Goal: Information Seeking & Learning: Find specific page/section

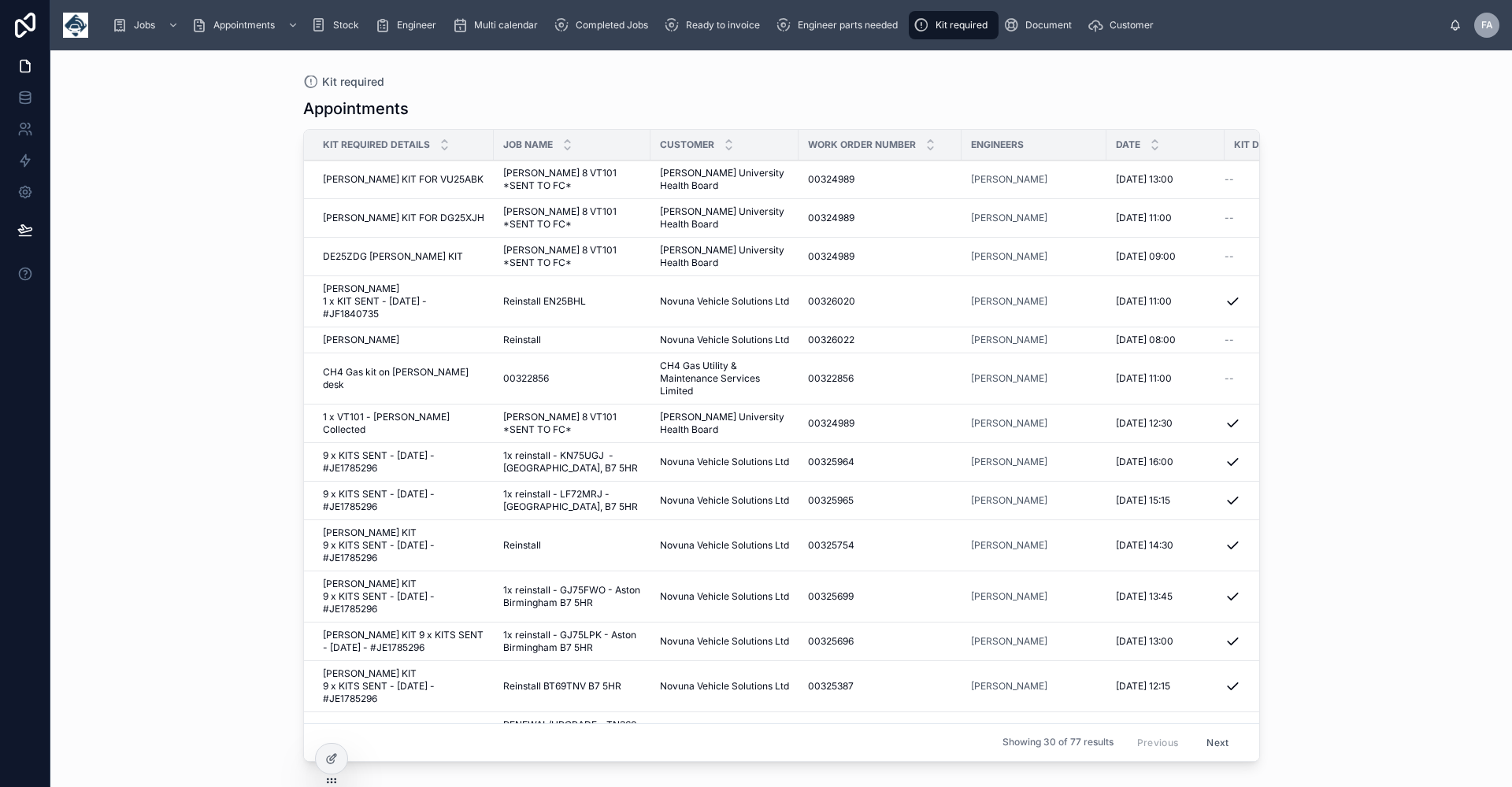
click at [609, 24] on span "Completed Jobs" at bounding box center [611, 25] width 73 height 12
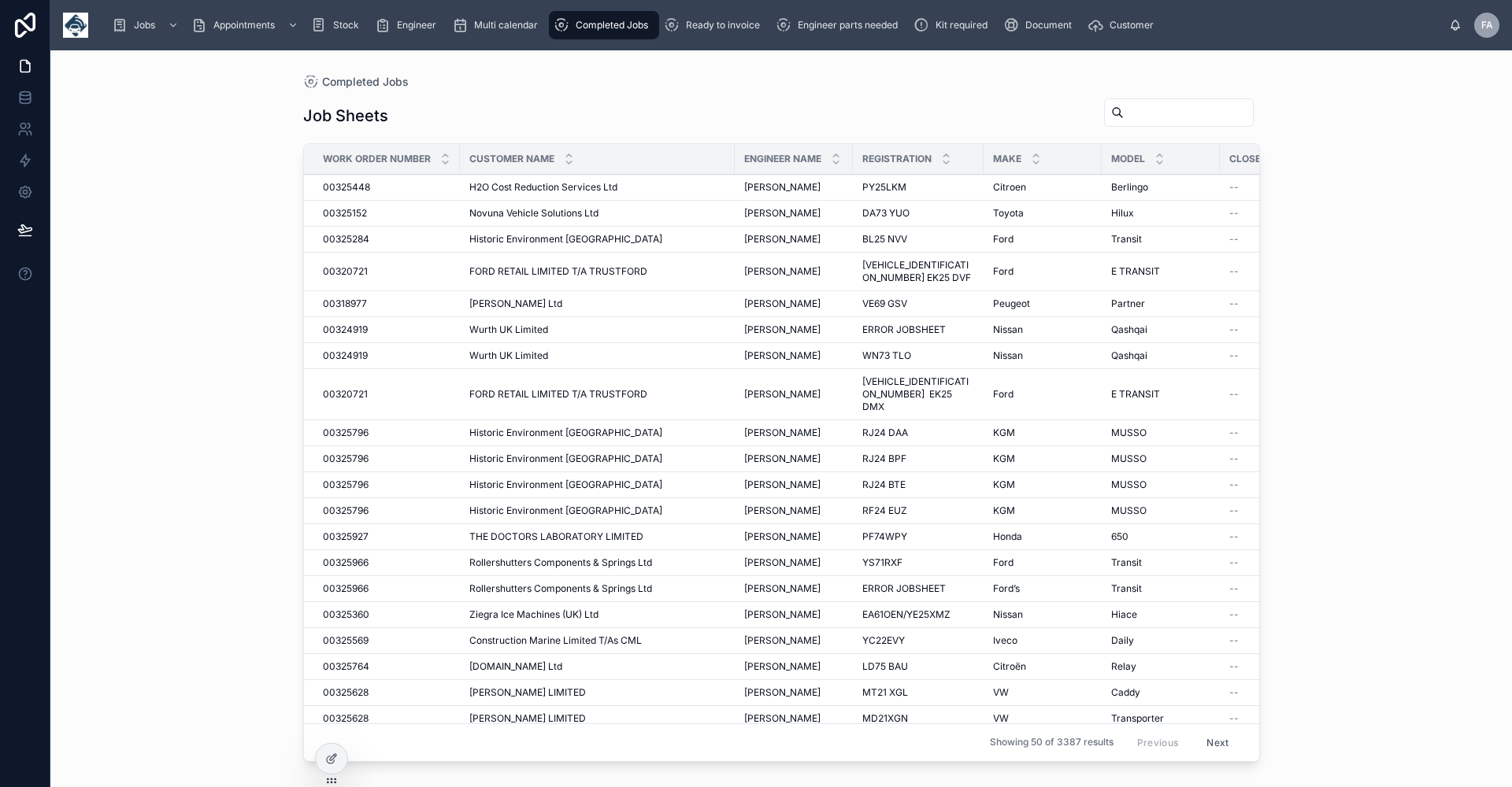
click at [1124, 106] on input "text" at bounding box center [1188, 112] width 129 height 22
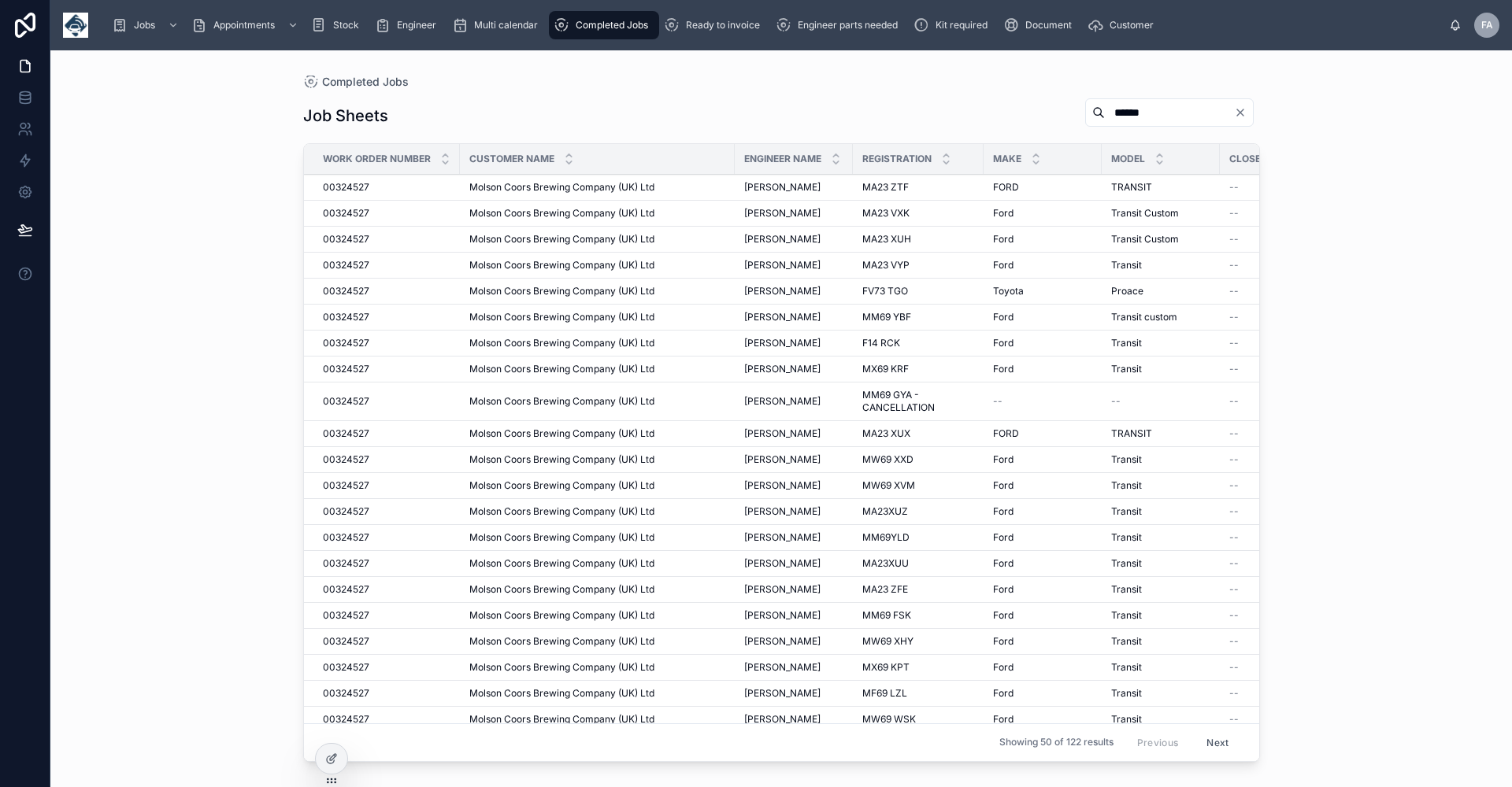
type input "******"
click at [776, 293] on span "[PERSON_NAME]" at bounding box center [781, 291] width 76 height 12
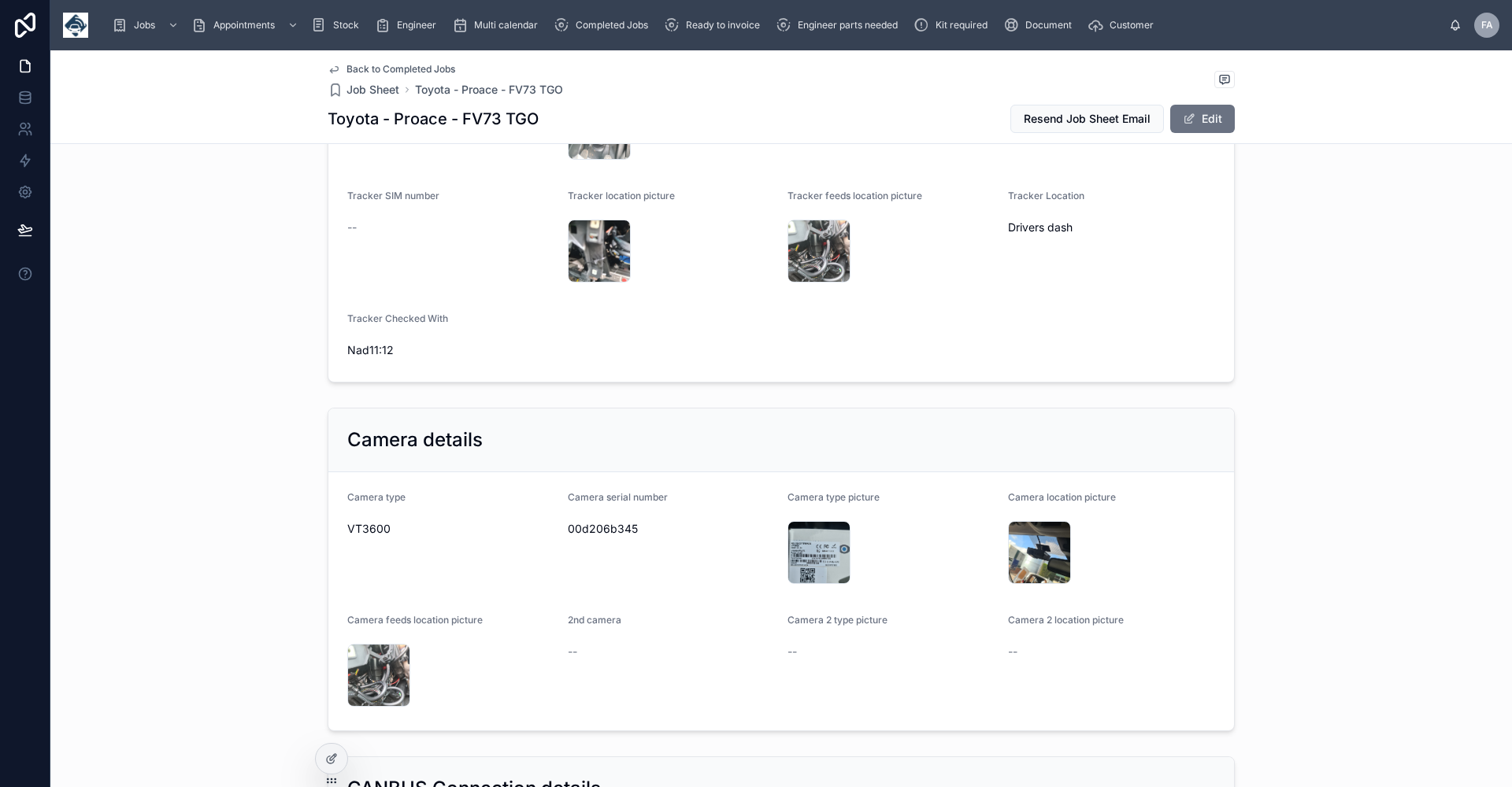
scroll to position [1259, 0]
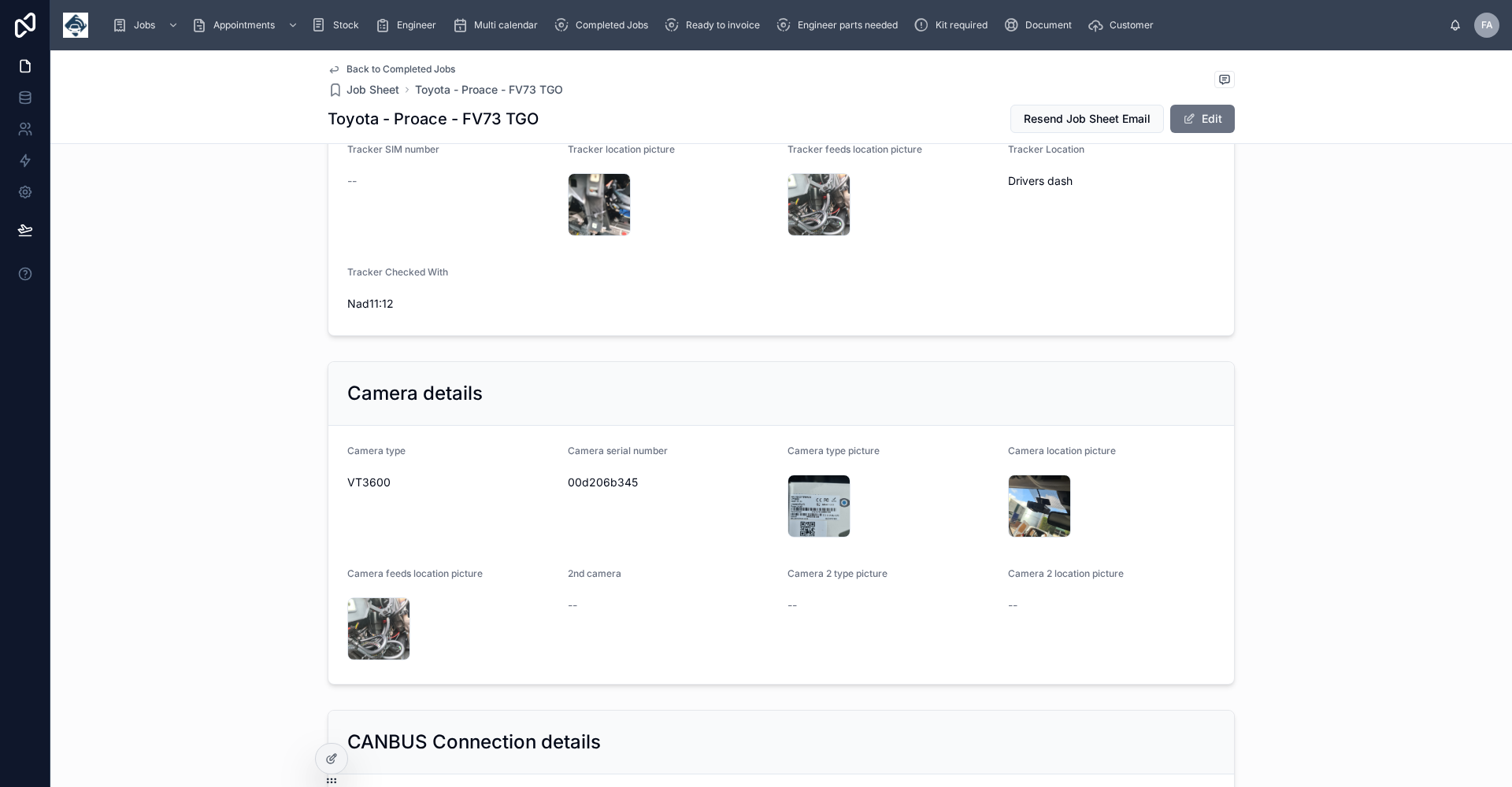
click at [381, 67] on span "Back to Completed Jobs" at bounding box center [400, 69] width 109 height 12
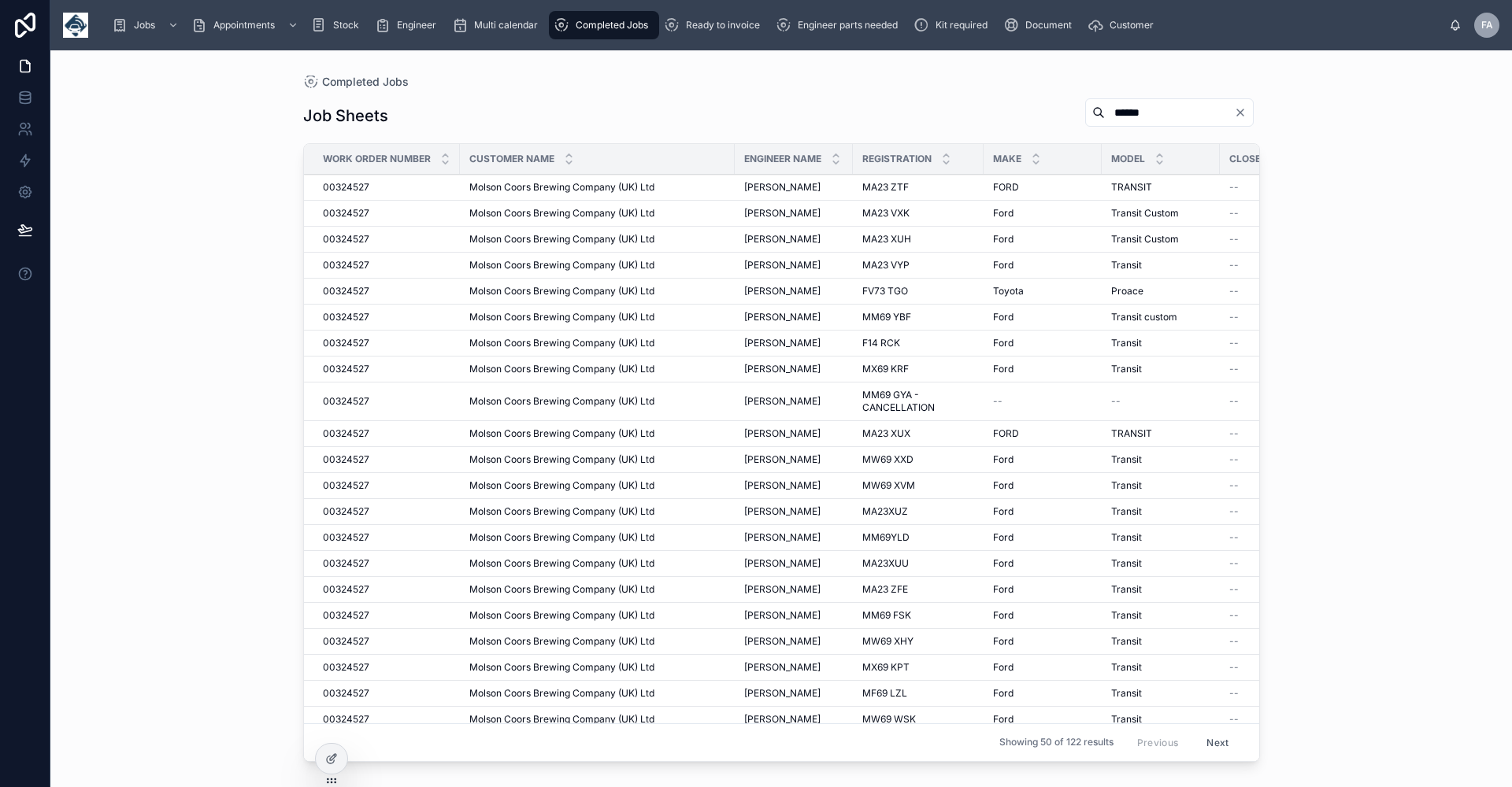
click at [772, 341] on span "[PERSON_NAME]" at bounding box center [781, 342] width 76 height 12
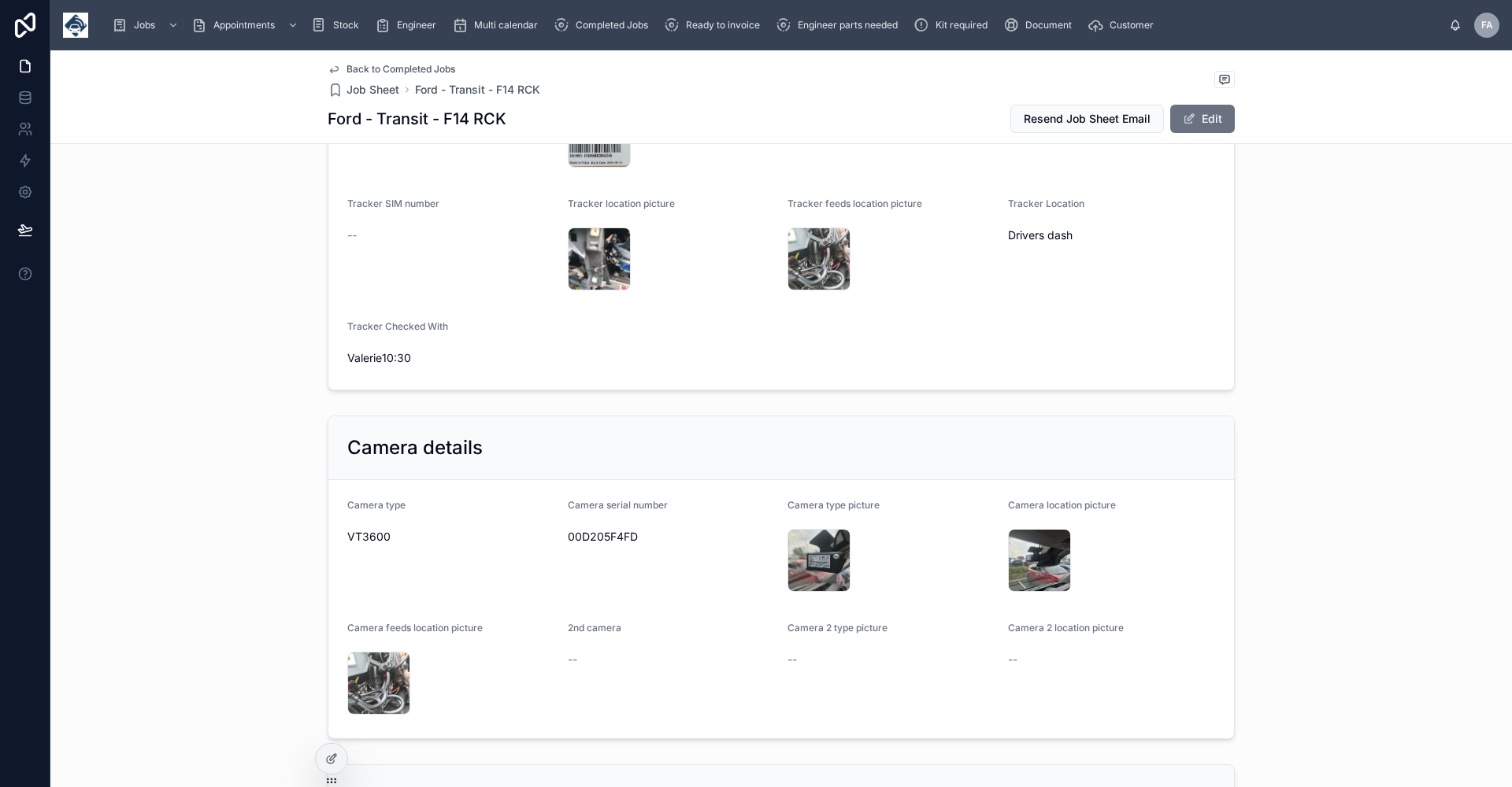
scroll to position [1259, 0]
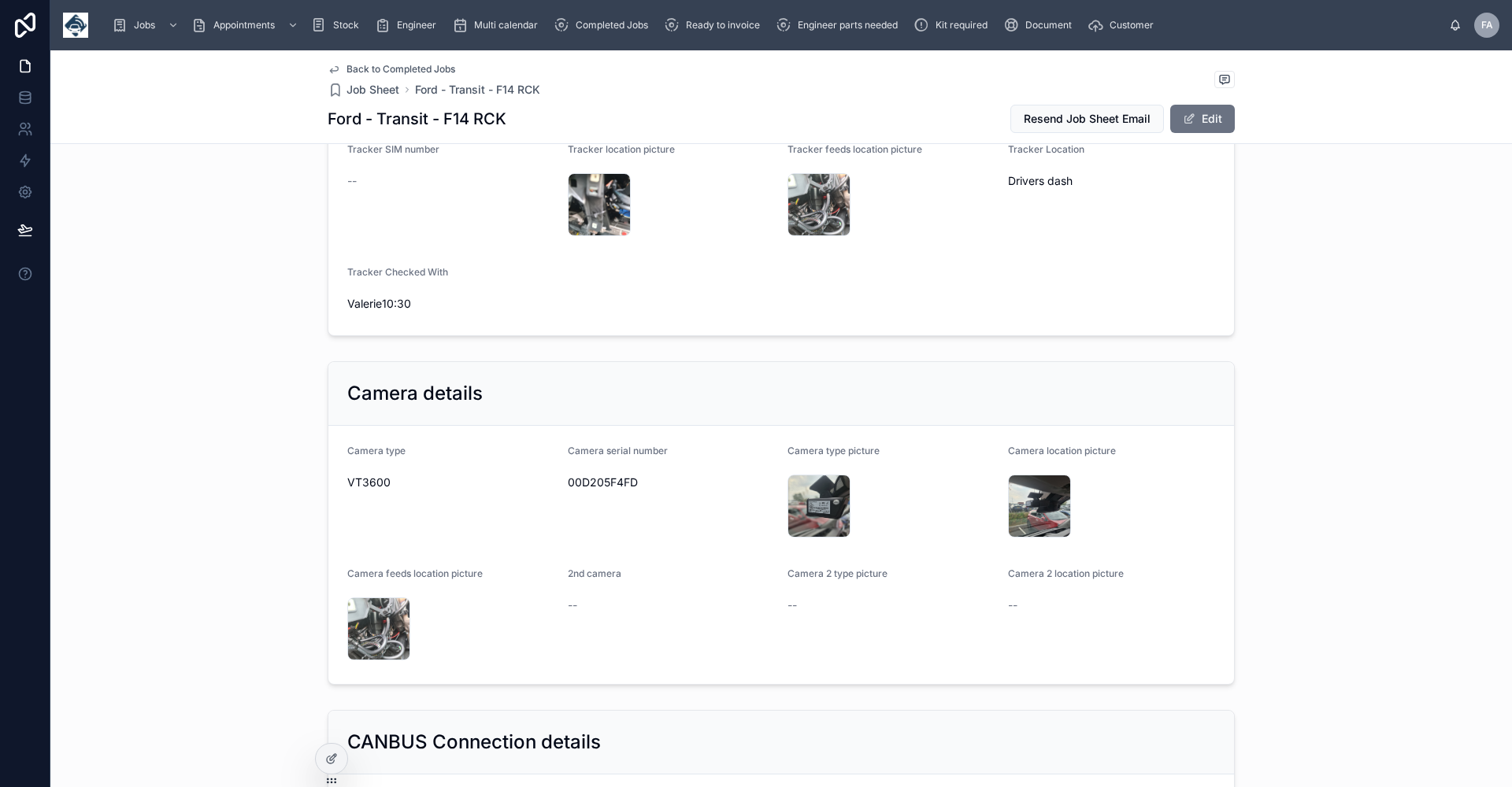
click at [375, 68] on span "Back to Completed Jobs" at bounding box center [400, 69] width 109 height 12
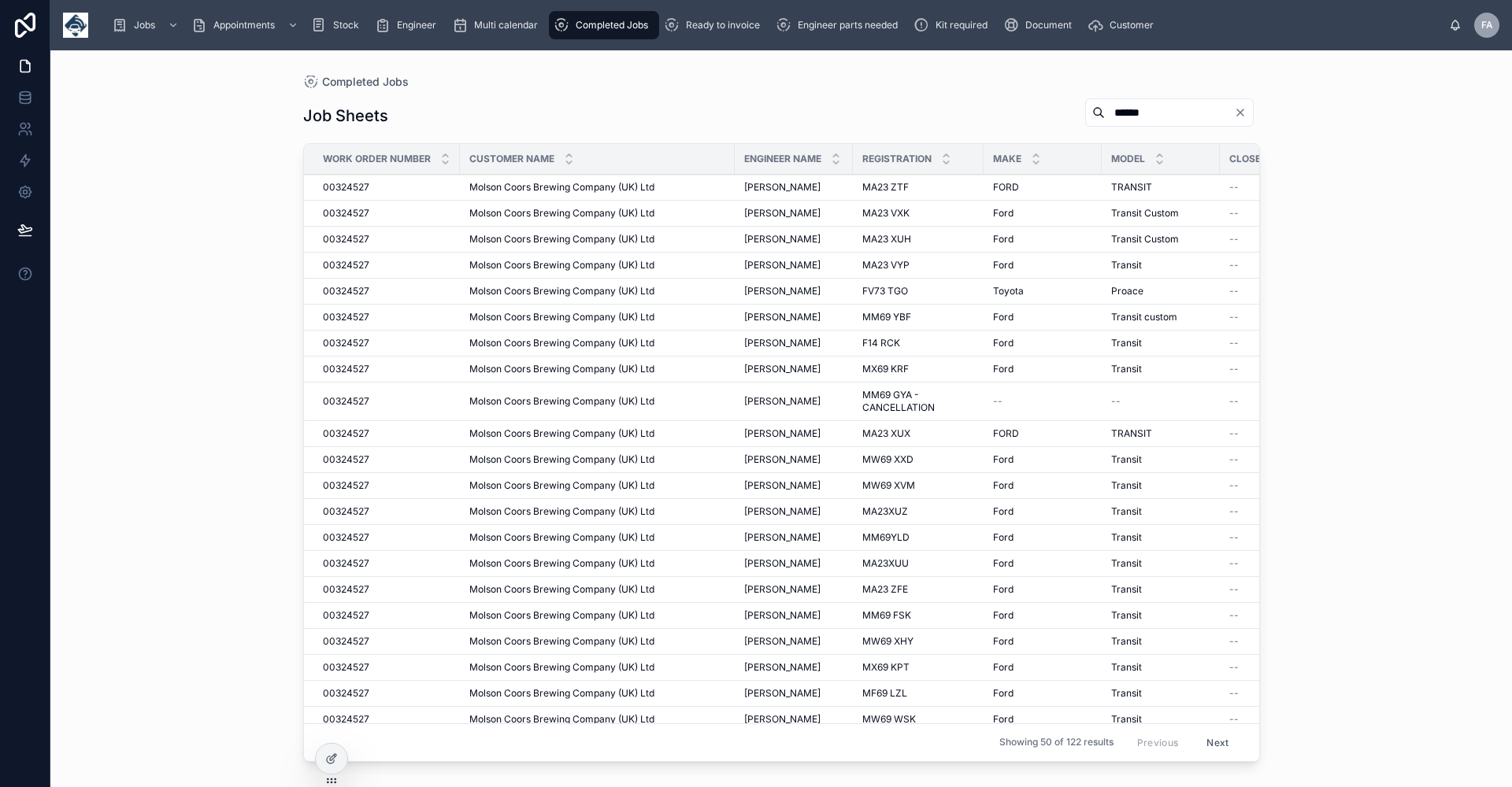
click at [792, 368] on span "[PERSON_NAME]" at bounding box center [781, 369] width 76 height 12
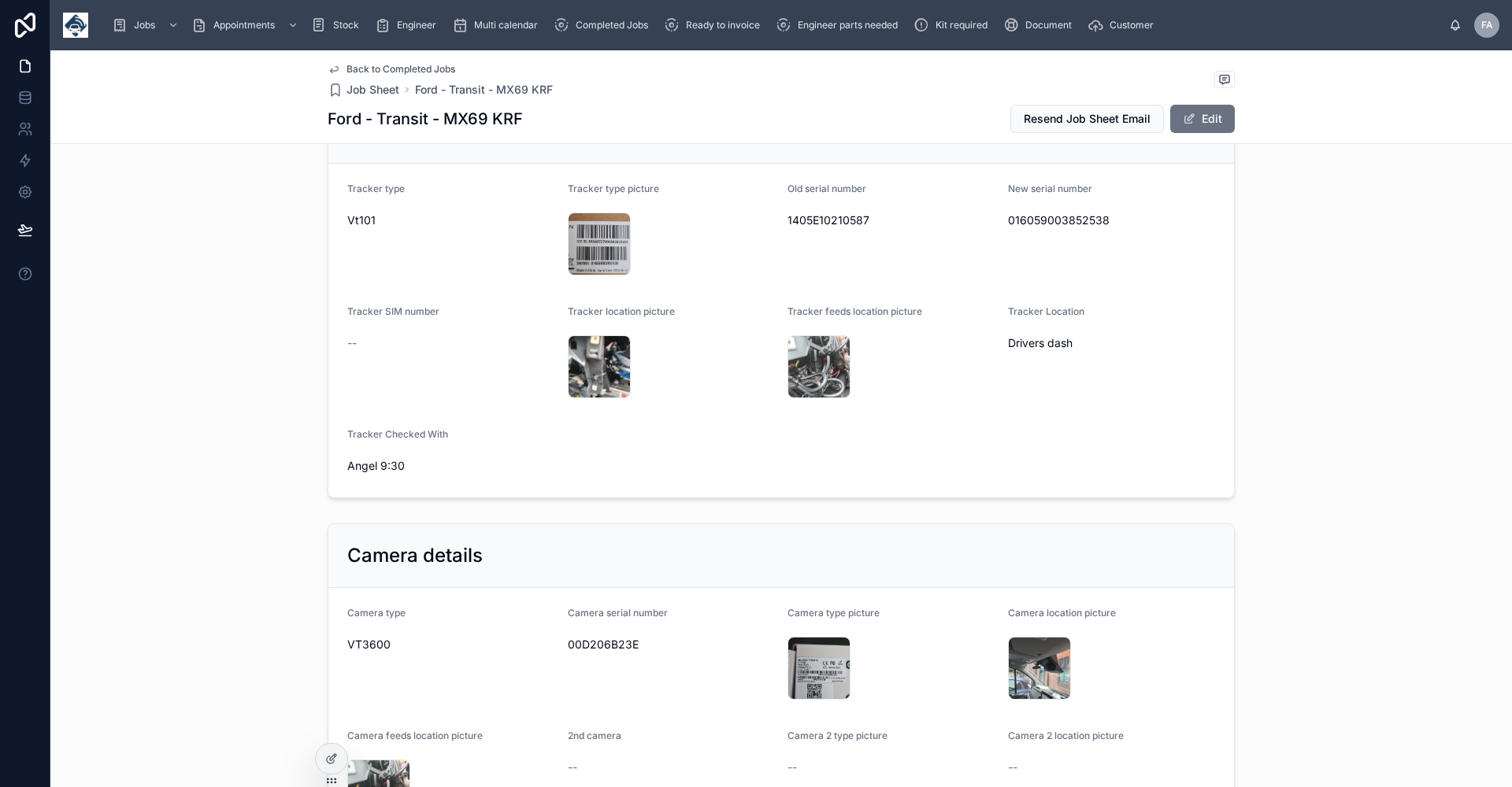
scroll to position [1181, 0]
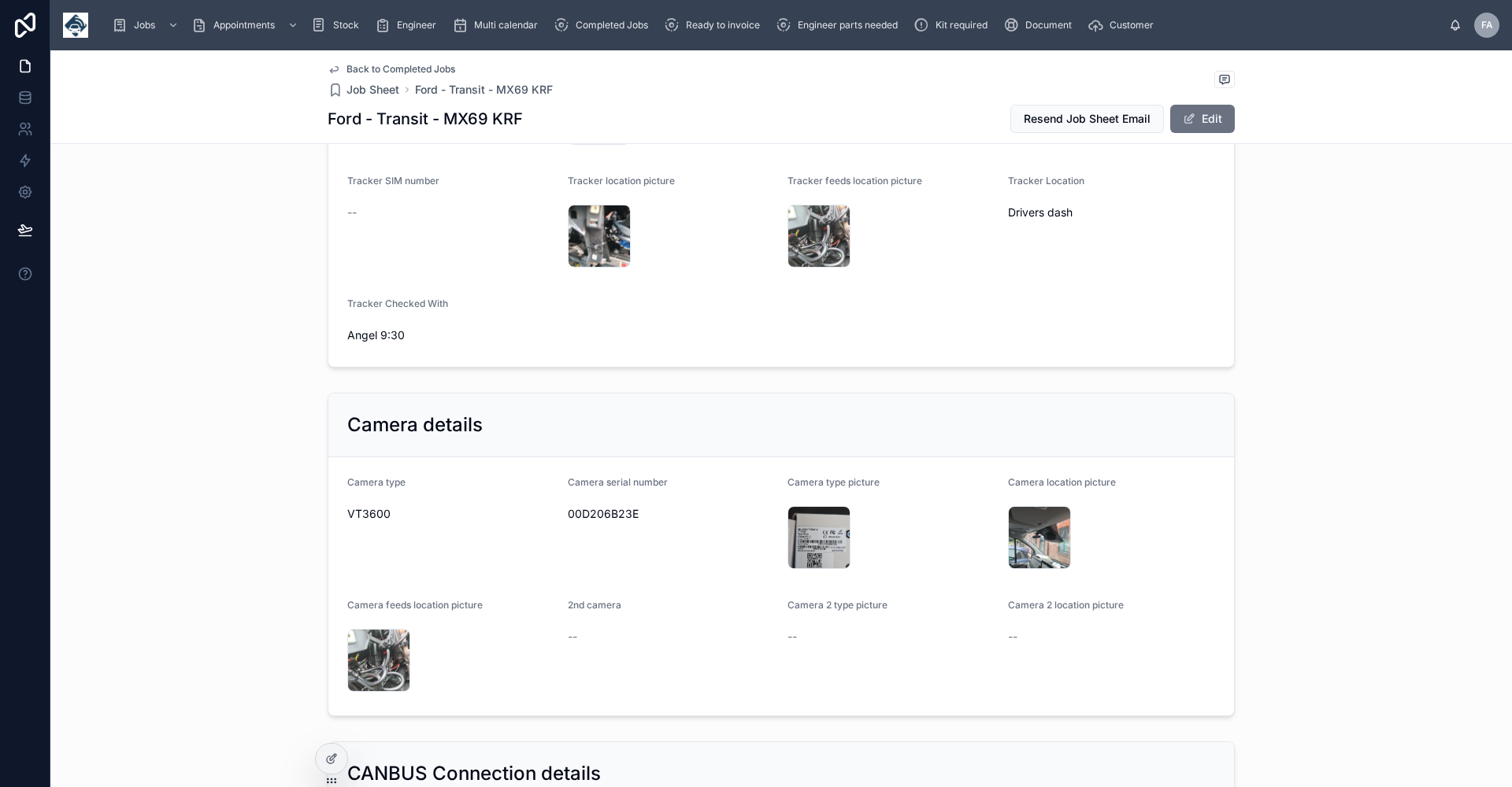
click at [377, 66] on span "Back to Completed Jobs" at bounding box center [400, 69] width 109 height 12
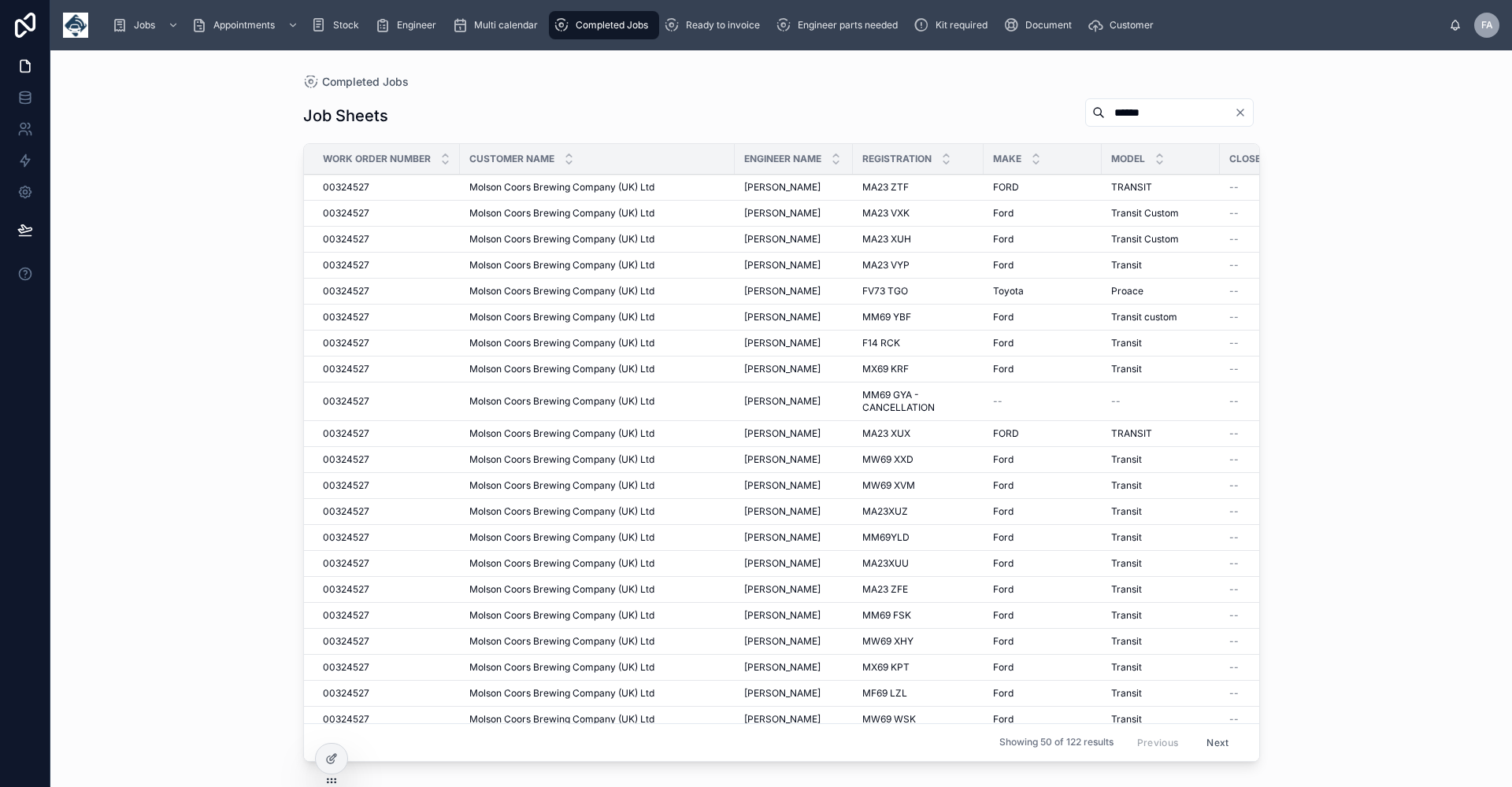
click at [518, 666] on span "Molson Coors Brewing Company (UK) Ltd" at bounding box center [561, 667] width 185 height 12
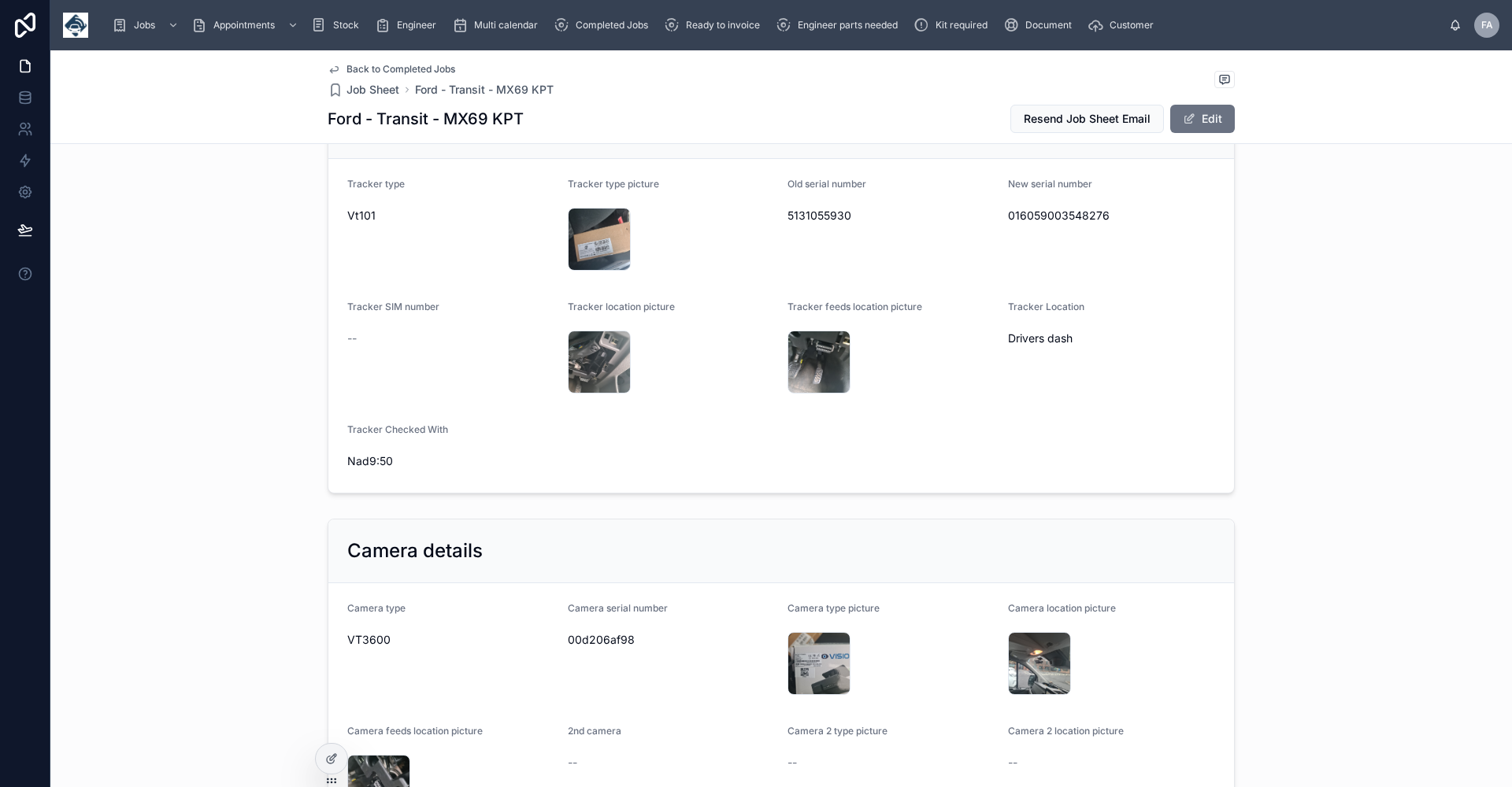
scroll to position [1259, 0]
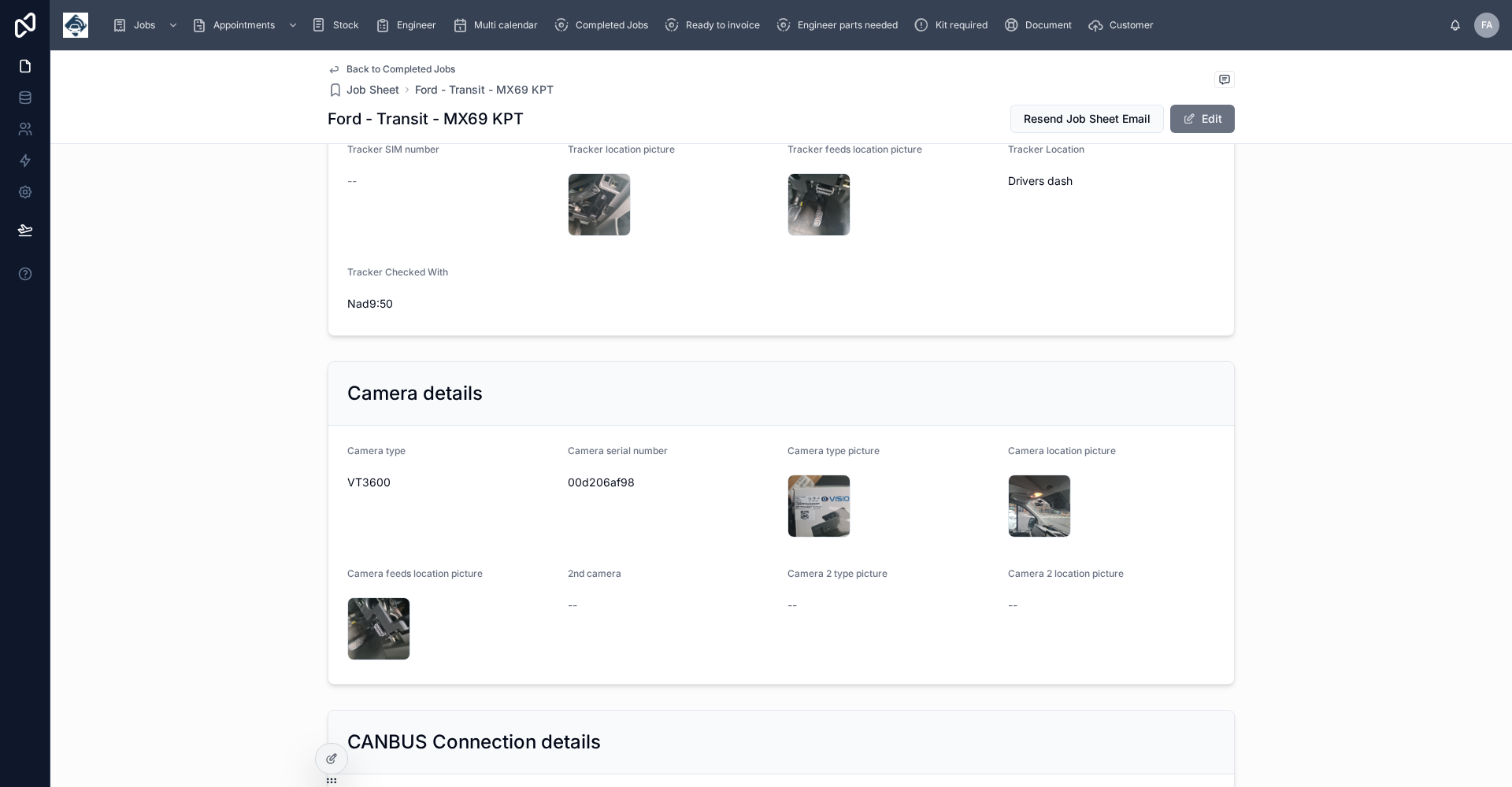
click at [367, 71] on span "Back to Completed Jobs" at bounding box center [400, 69] width 109 height 12
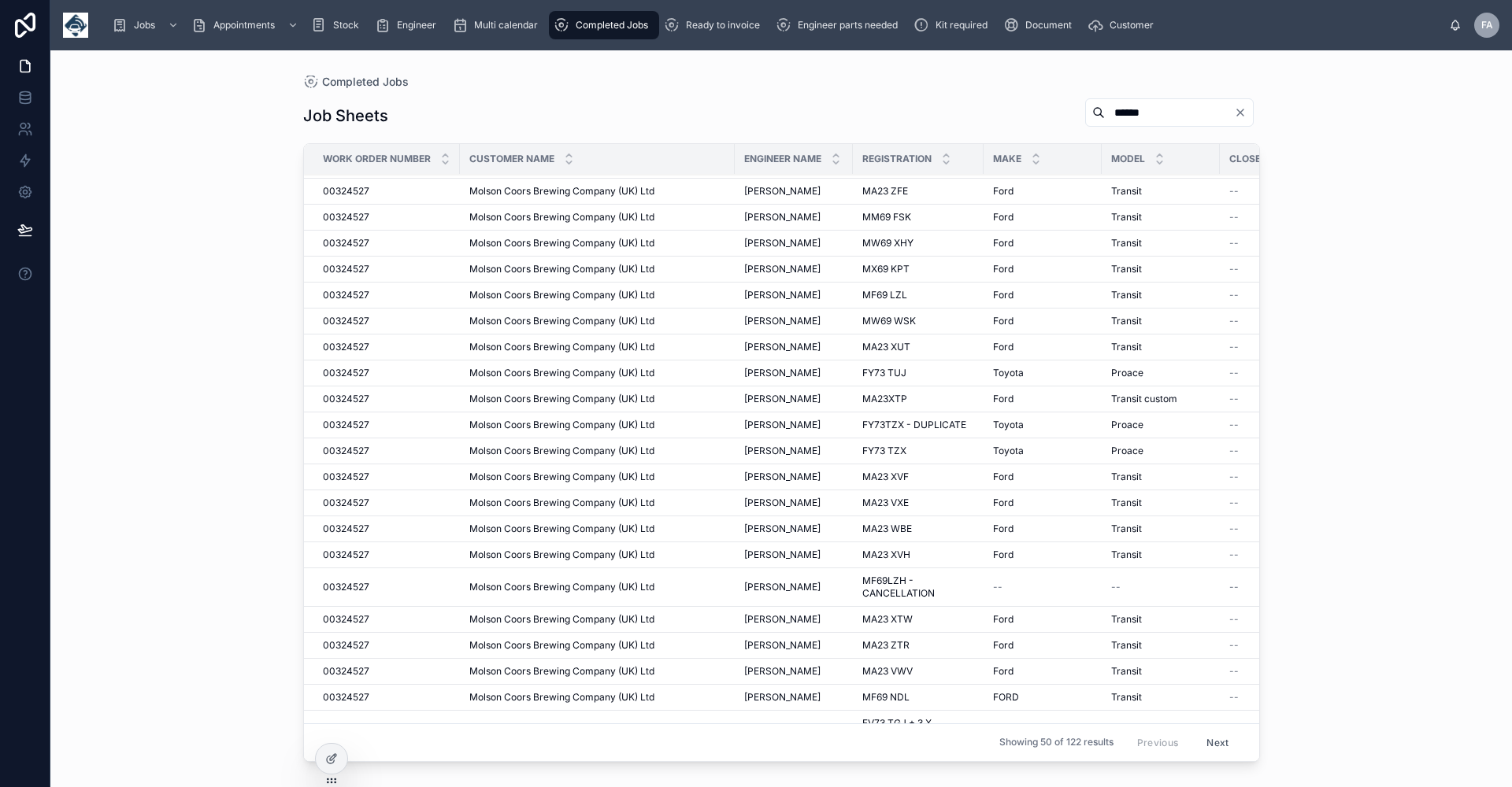
scroll to position [472, 0]
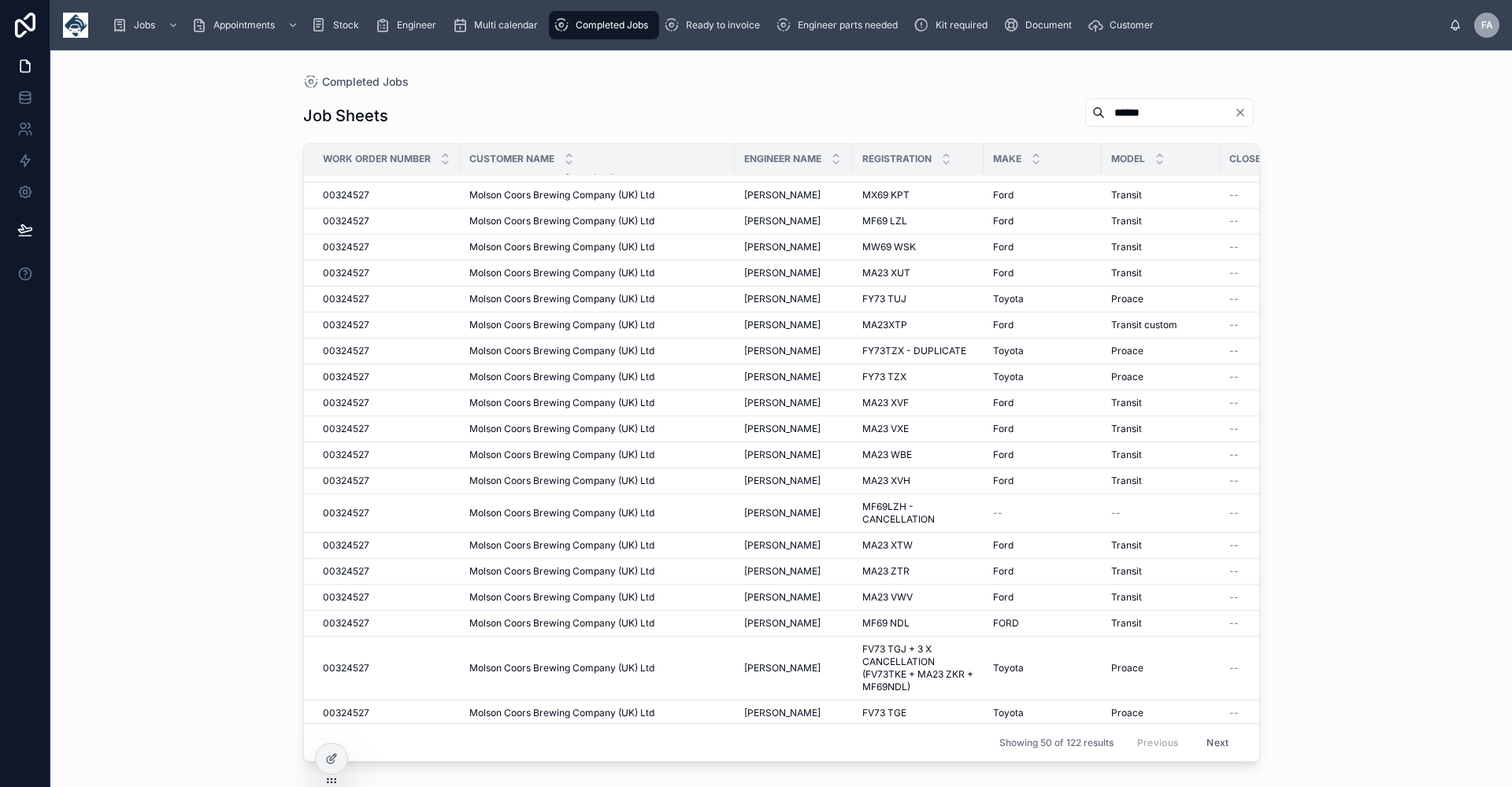
click at [549, 297] on span "Molson Coors Brewing Company (UK) Ltd" at bounding box center [561, 298] width 185 height 12
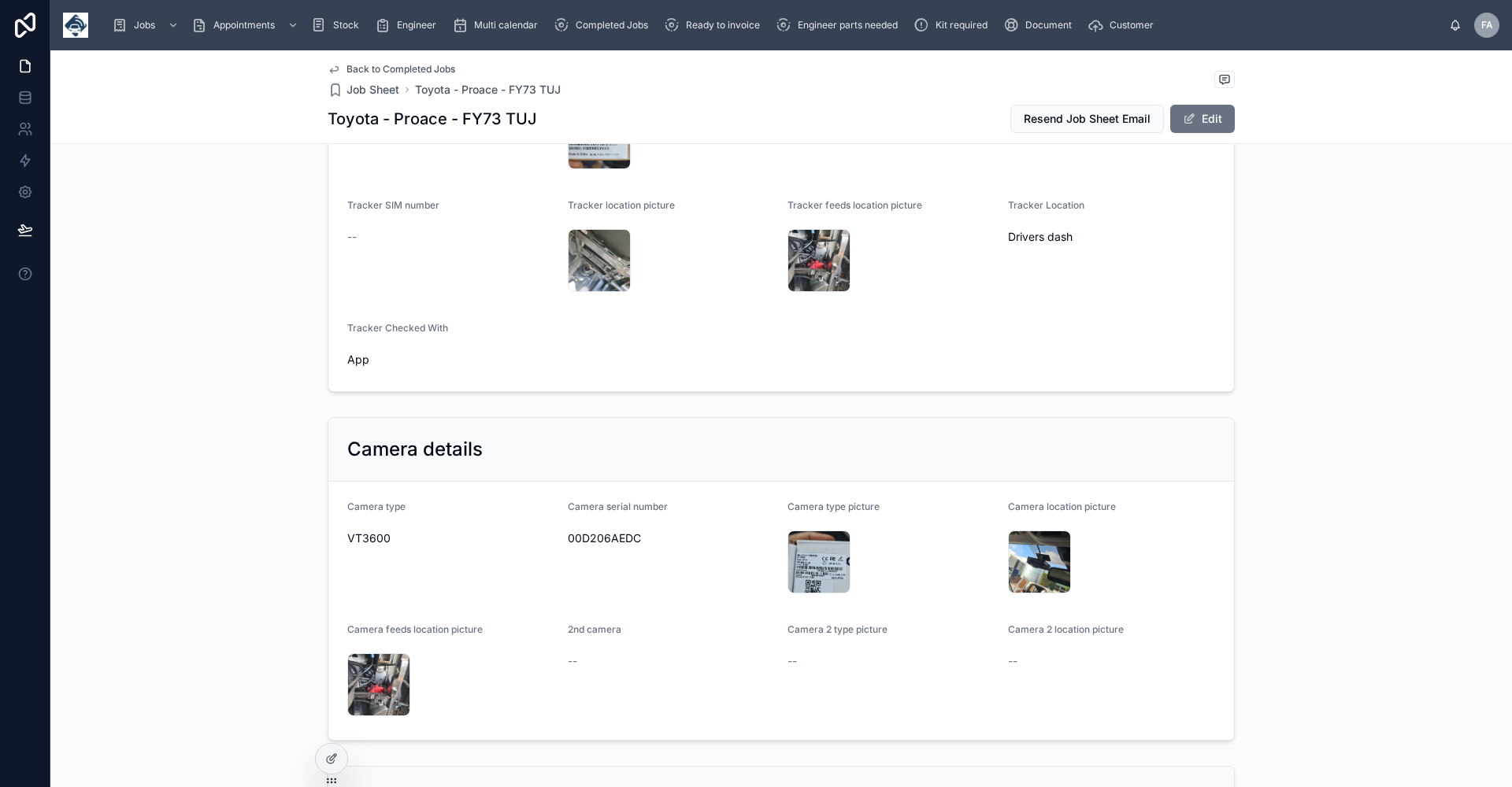
scroll to position [1259, 0]
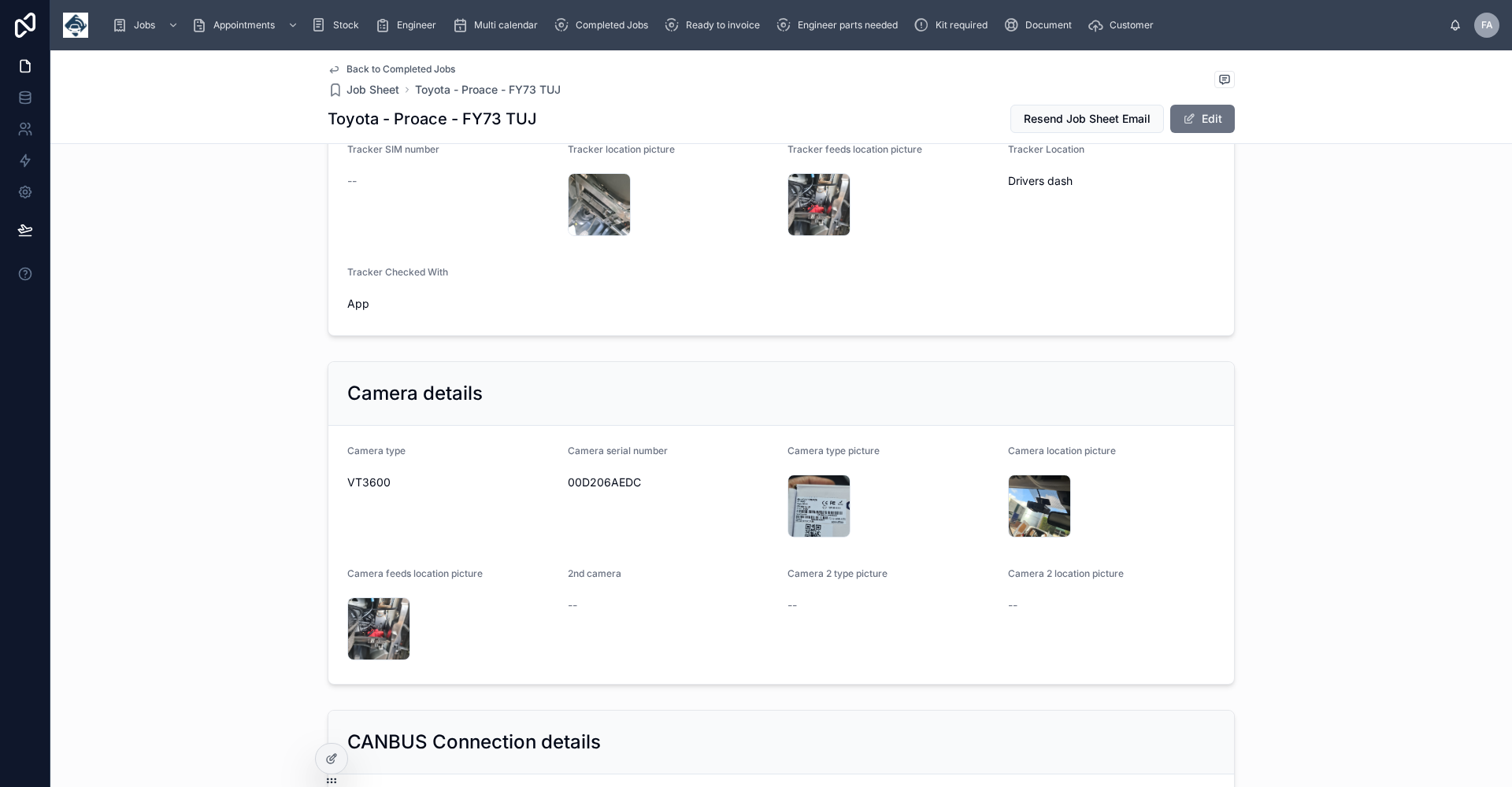
click at [397, 69] on span "Back to Completed Jobs" at bounding box center [400, 69] width 109 height 12
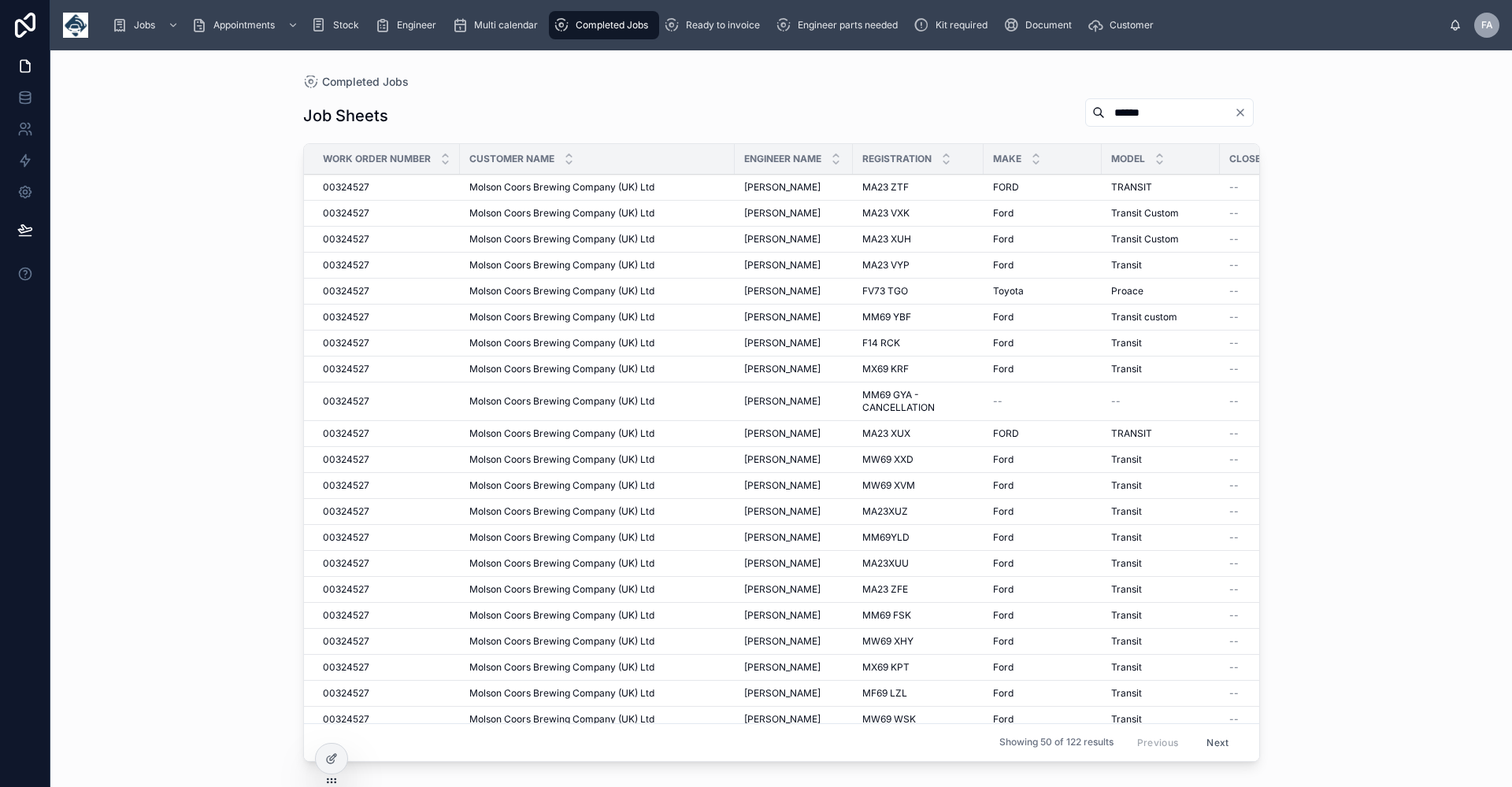
click at [819, 293] on span "[PERSON_NAME]" at bounding box center [781, 291] width 76 height 12
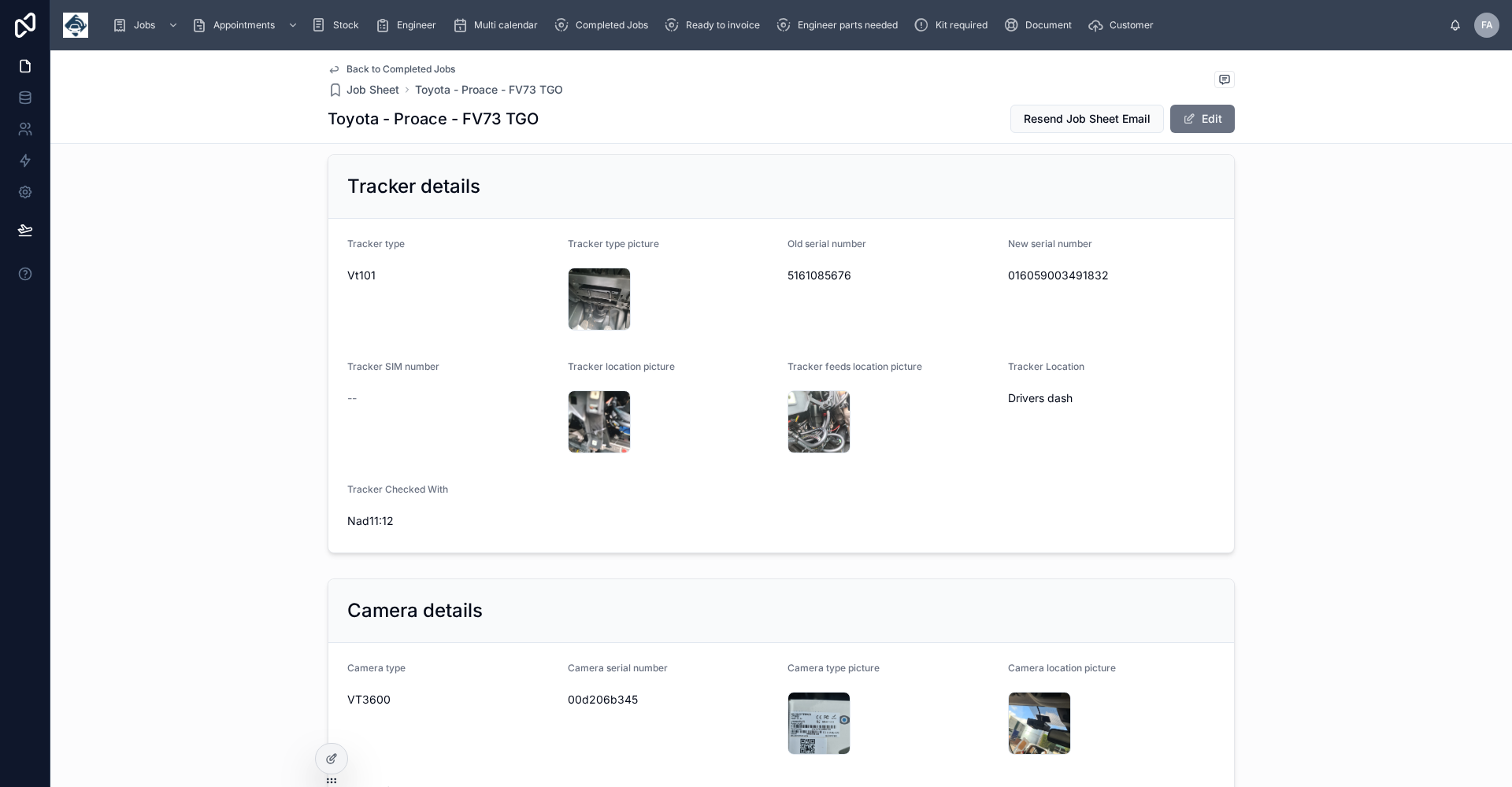
scroll to position [787, 0]
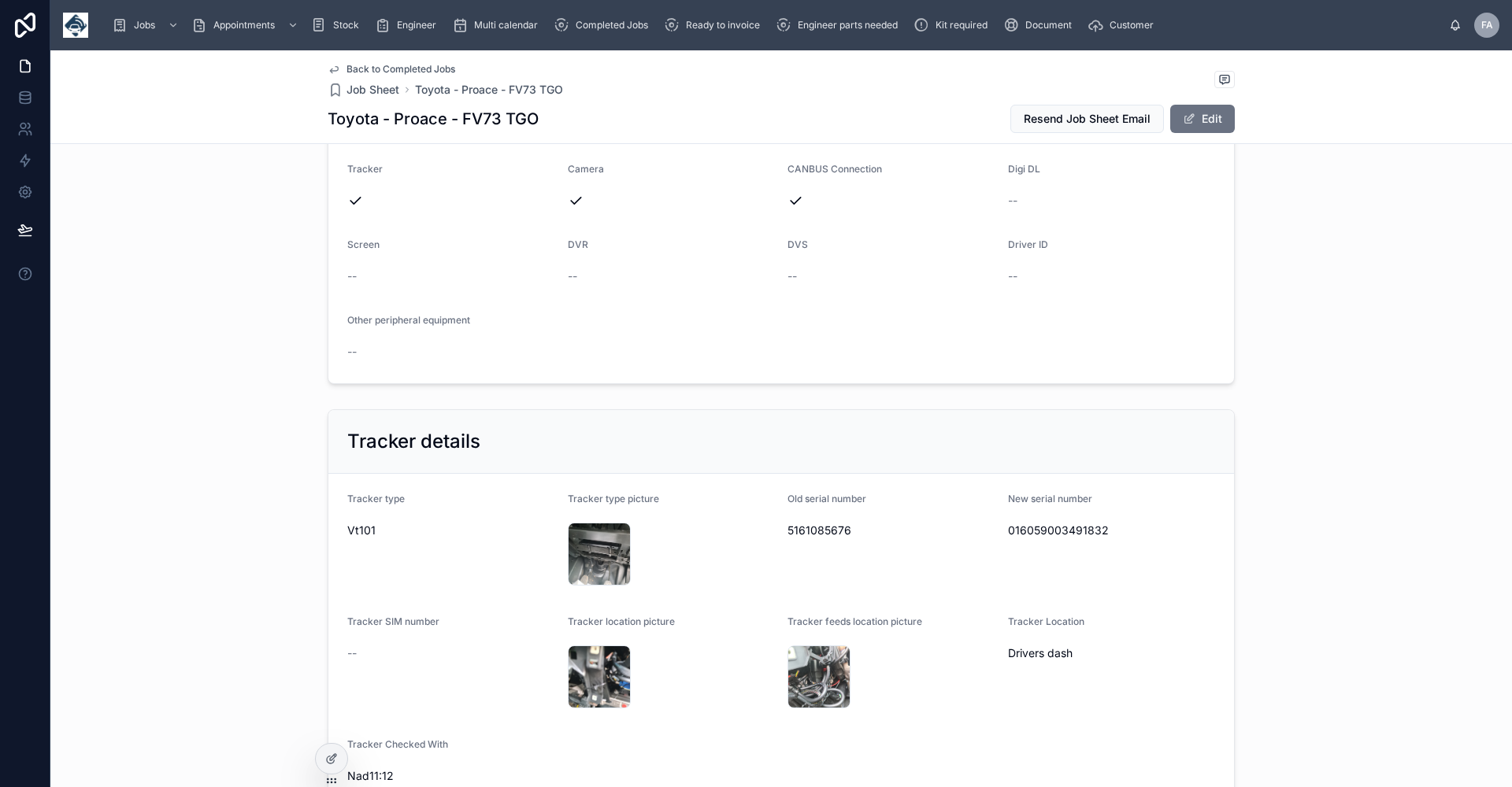
click at [414, 73] on span "Back to Completed Jobs" at bounding box center [400, 69] width 109 height 12
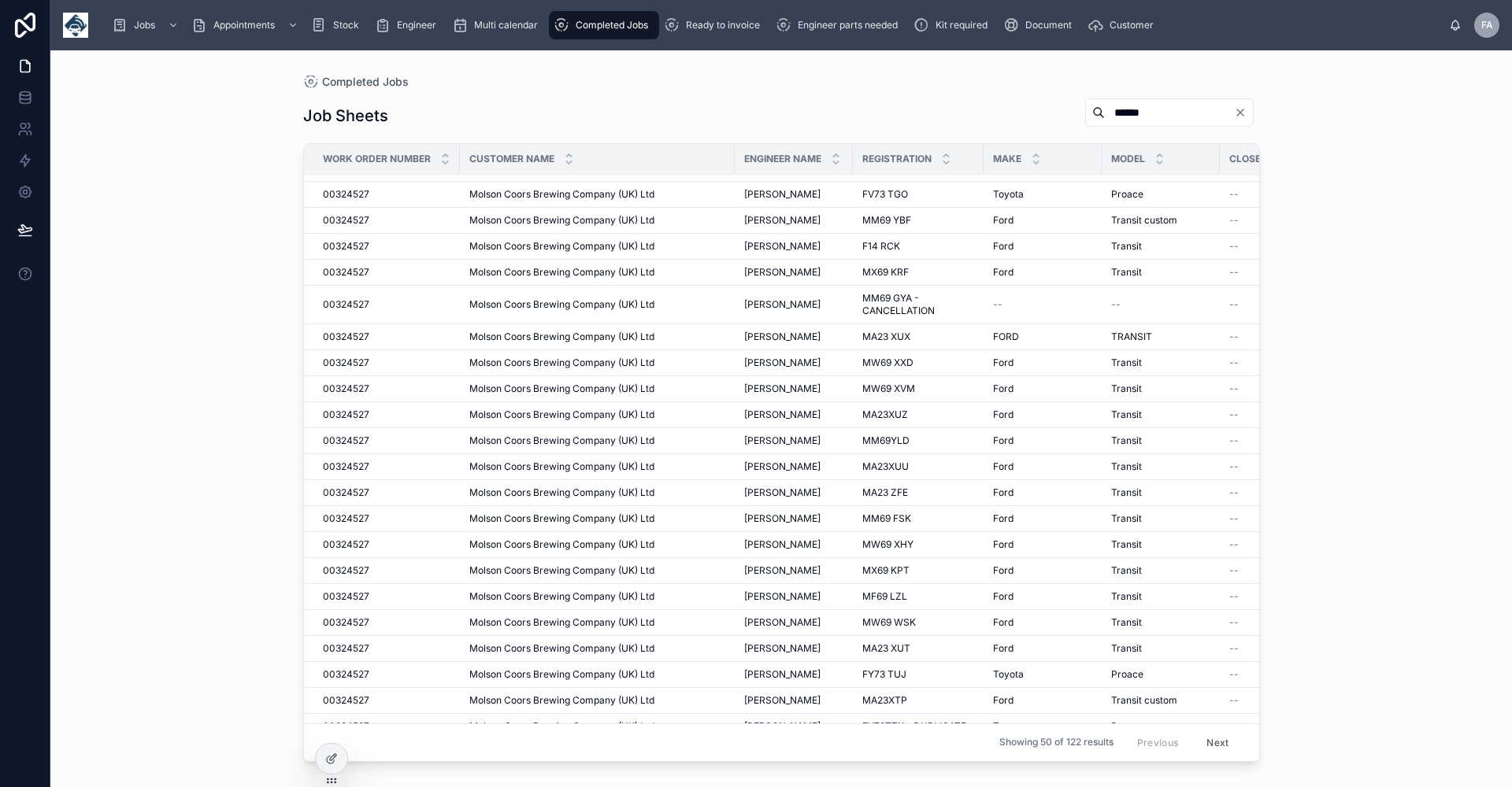
scroll to position [78, 0]
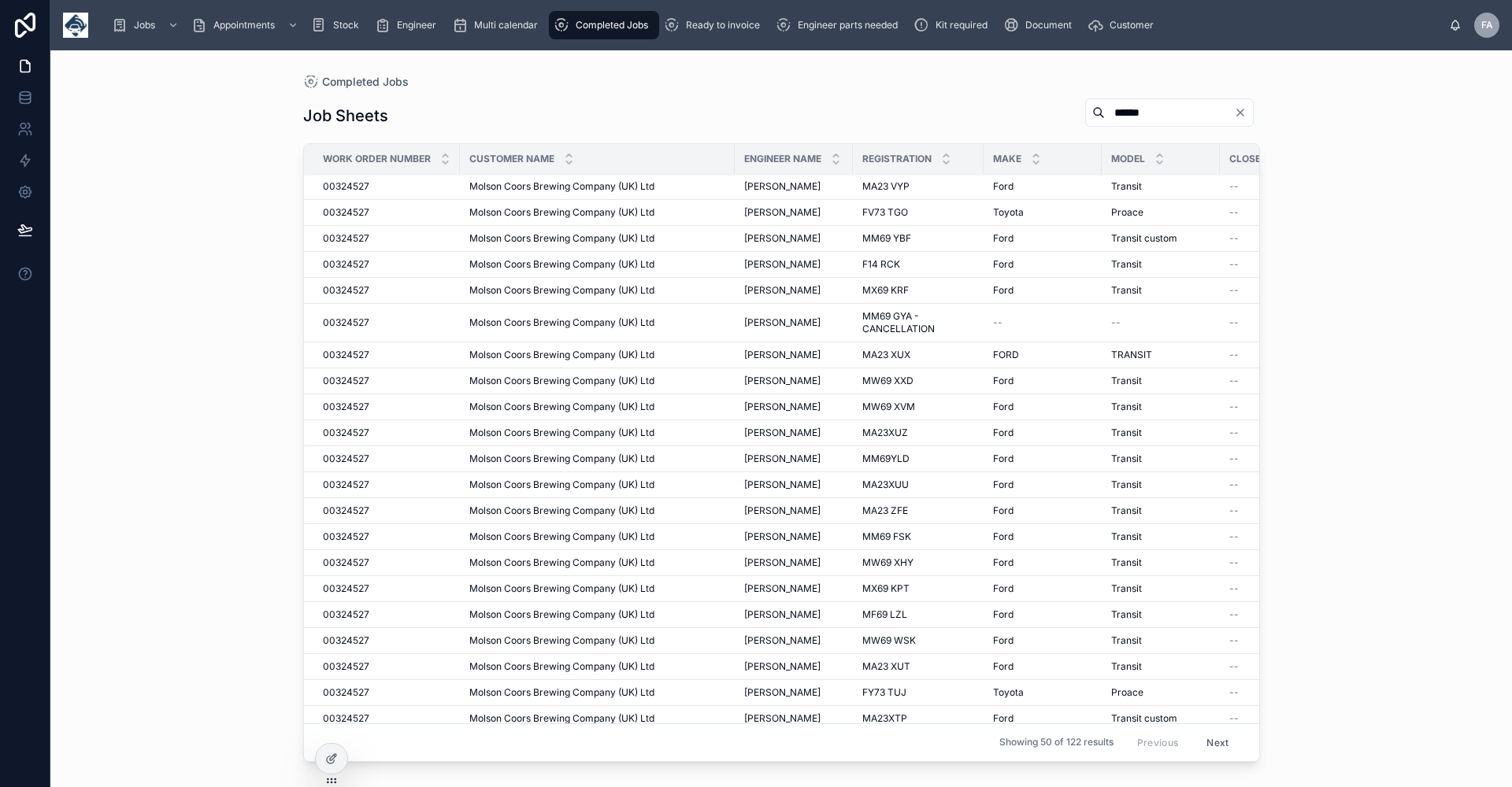
click at [554, 292] on span "Molson Coors Brewing Company (UK) Ltd" at bounding box center [561, 290] width 185 height 12
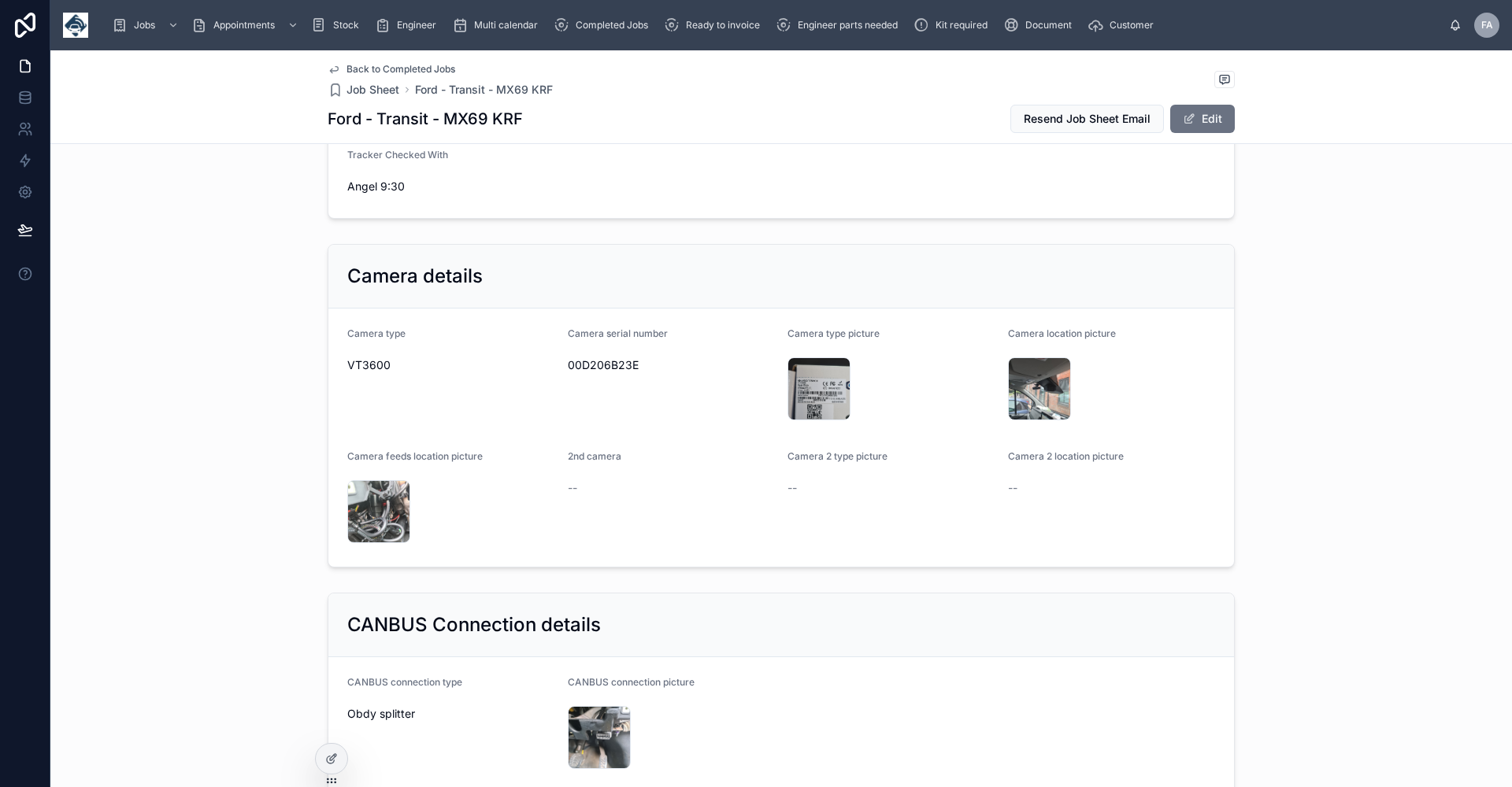
scroll to position [1339, 0]
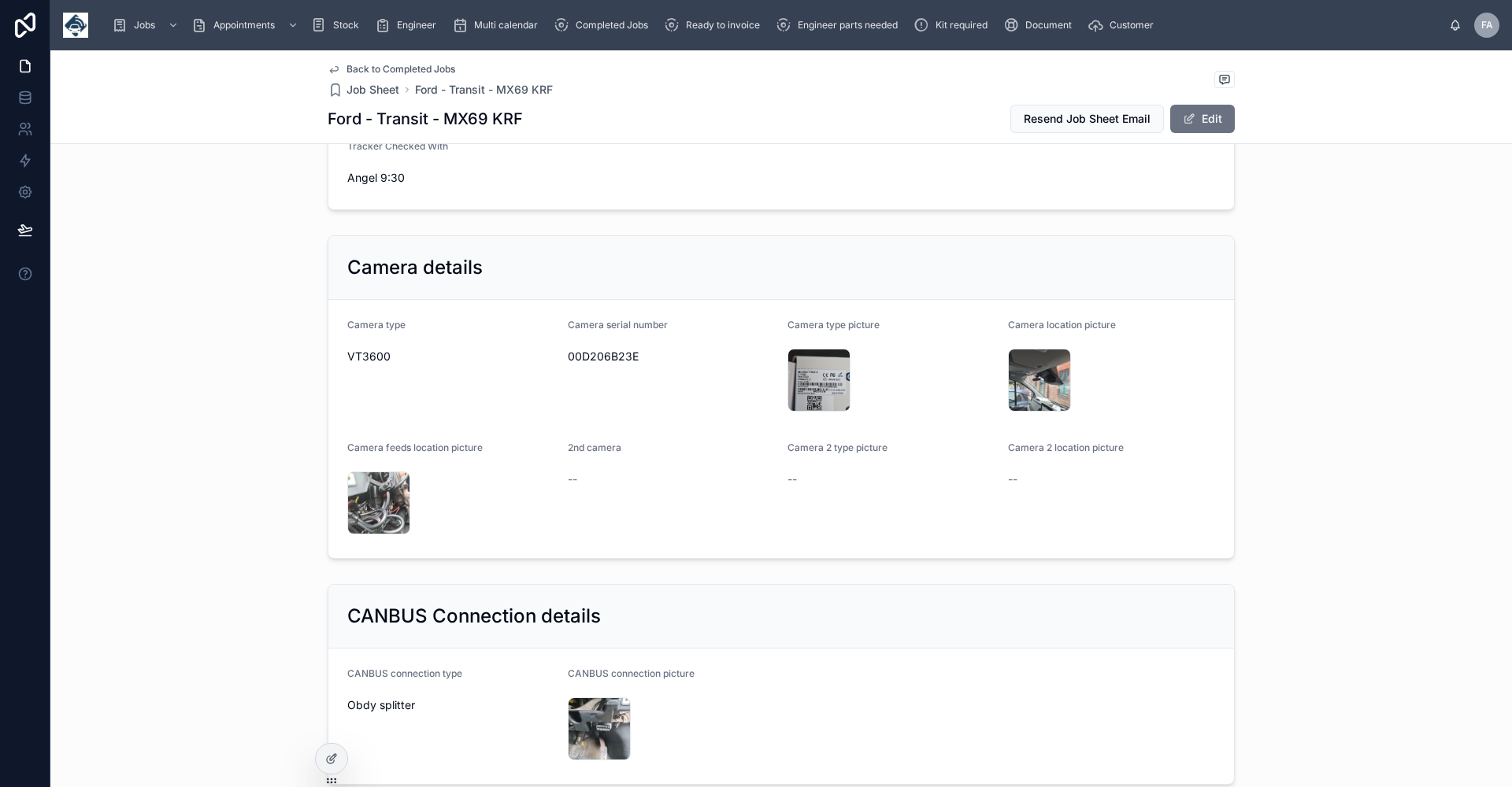
click at [364, 69] on span "Back to Completed Jobs" at bounding box center [400, 69] width 109 height 12
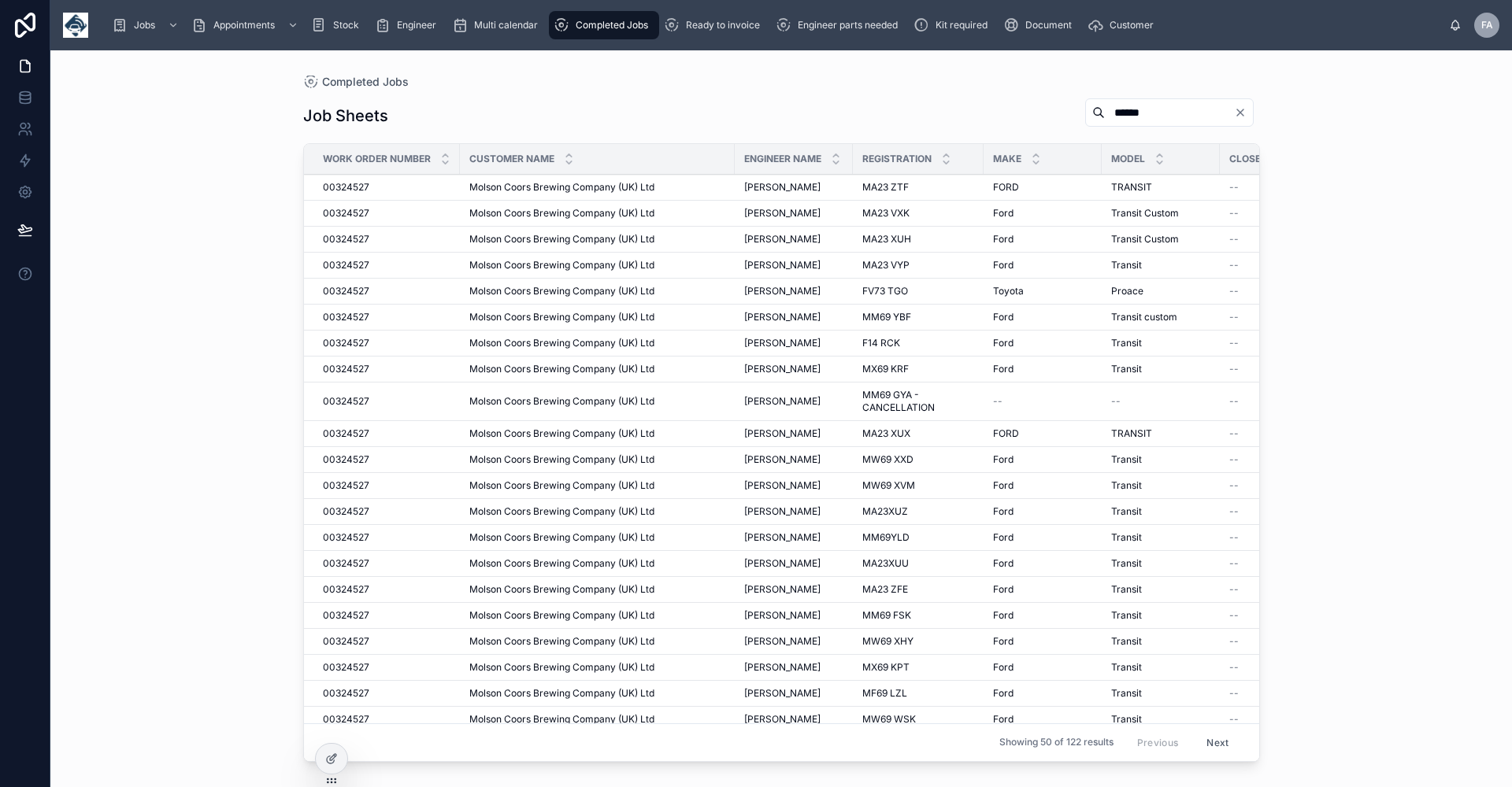
click at [759, 669] on span "[PERSON_NAME]" at bounding box center [781, 667] width 76 height 12
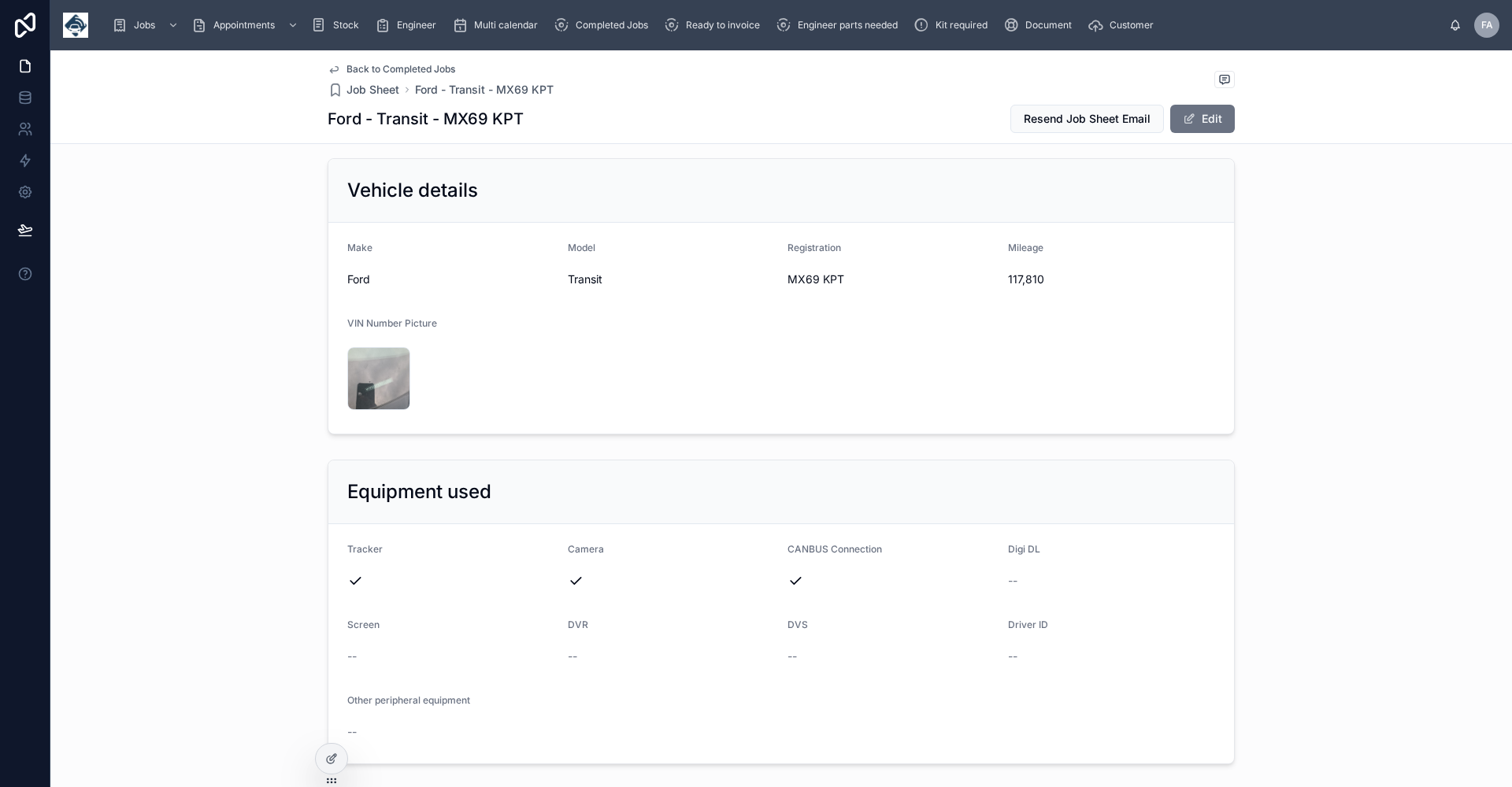
scroll to position [394, 0]
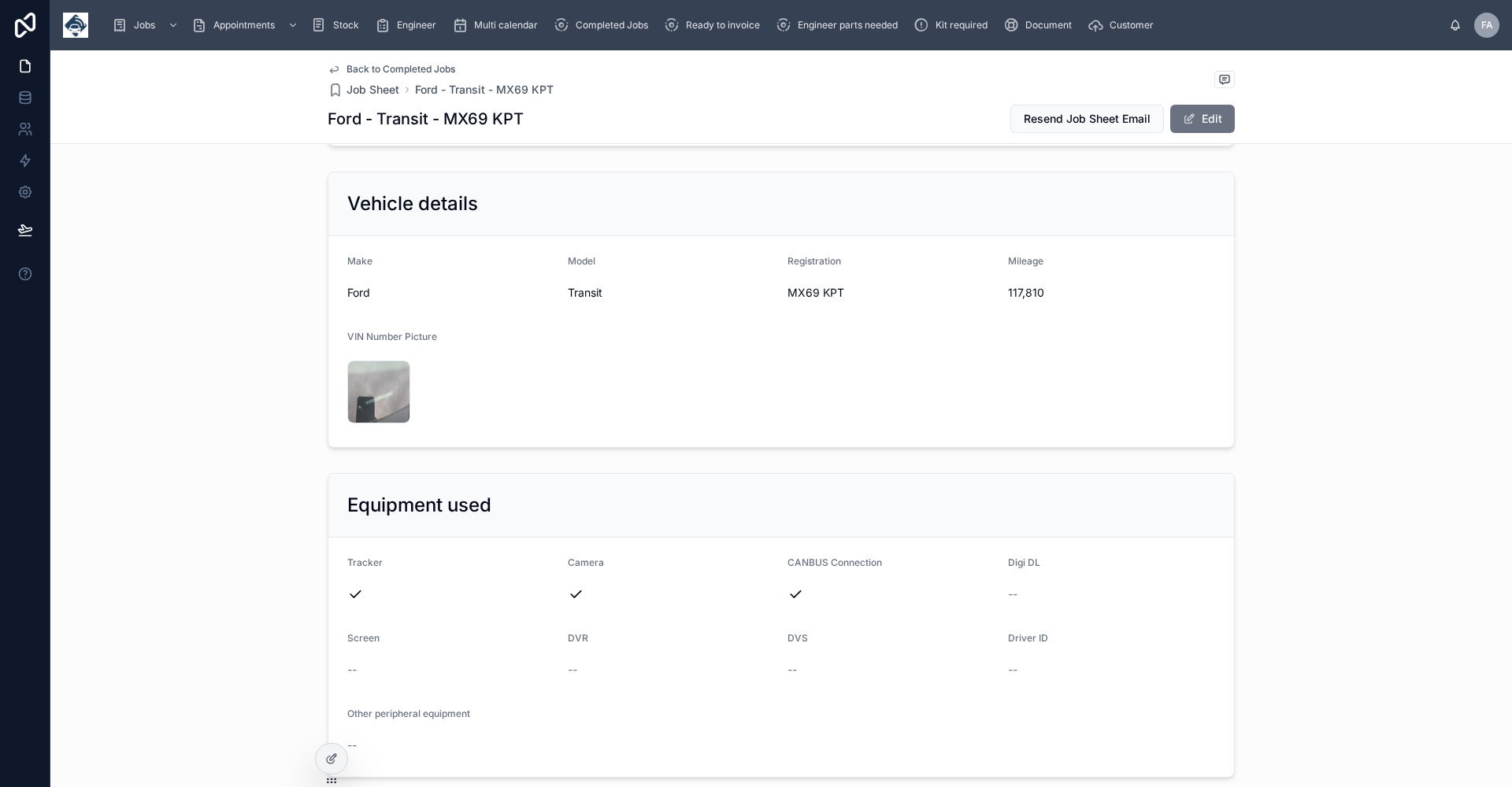
click at [396, 68] on span "Back to Completed Jobs" at bounding box center [400, 69] width 109 height 12
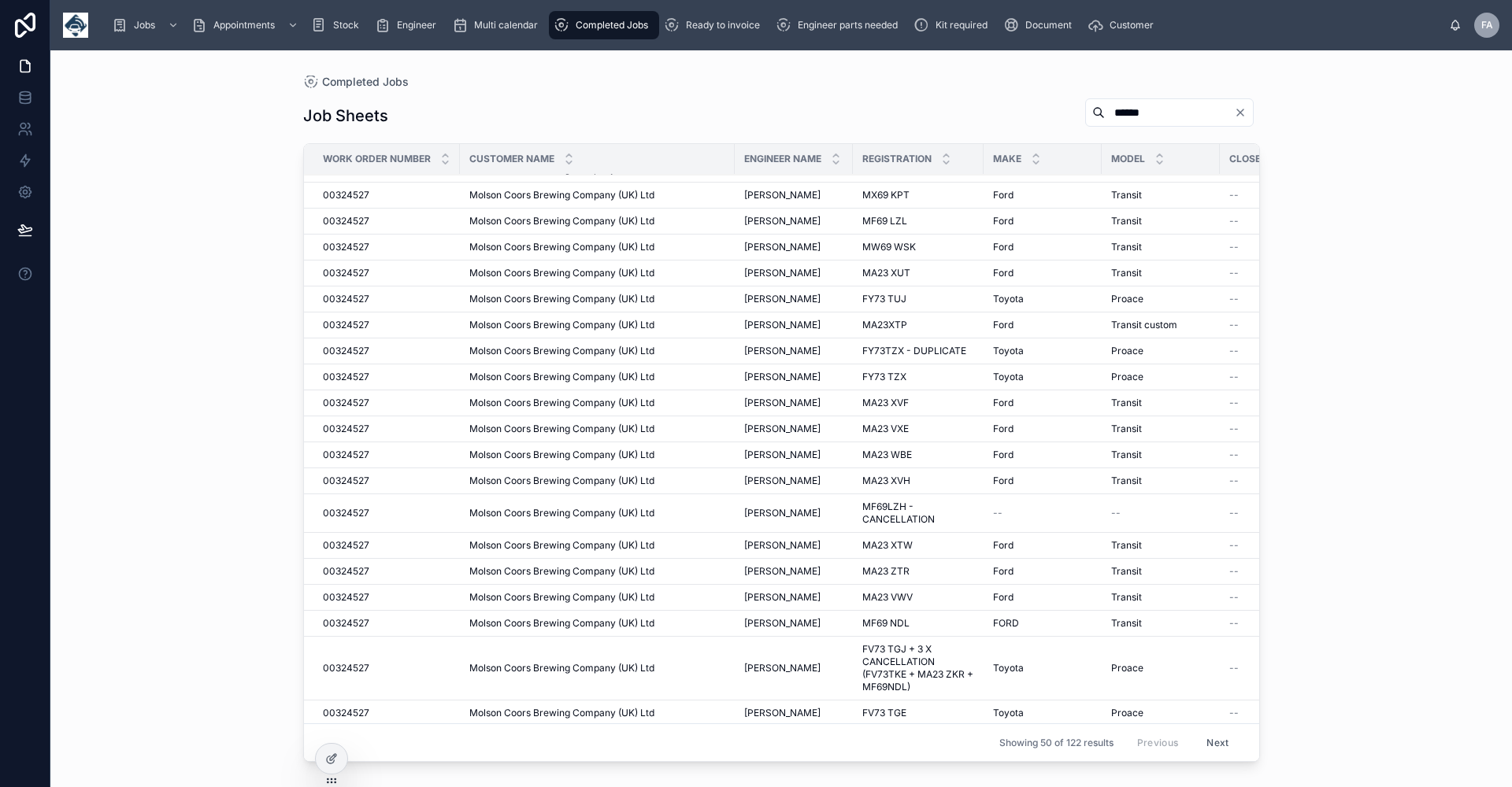
scroll to position [551, 0]
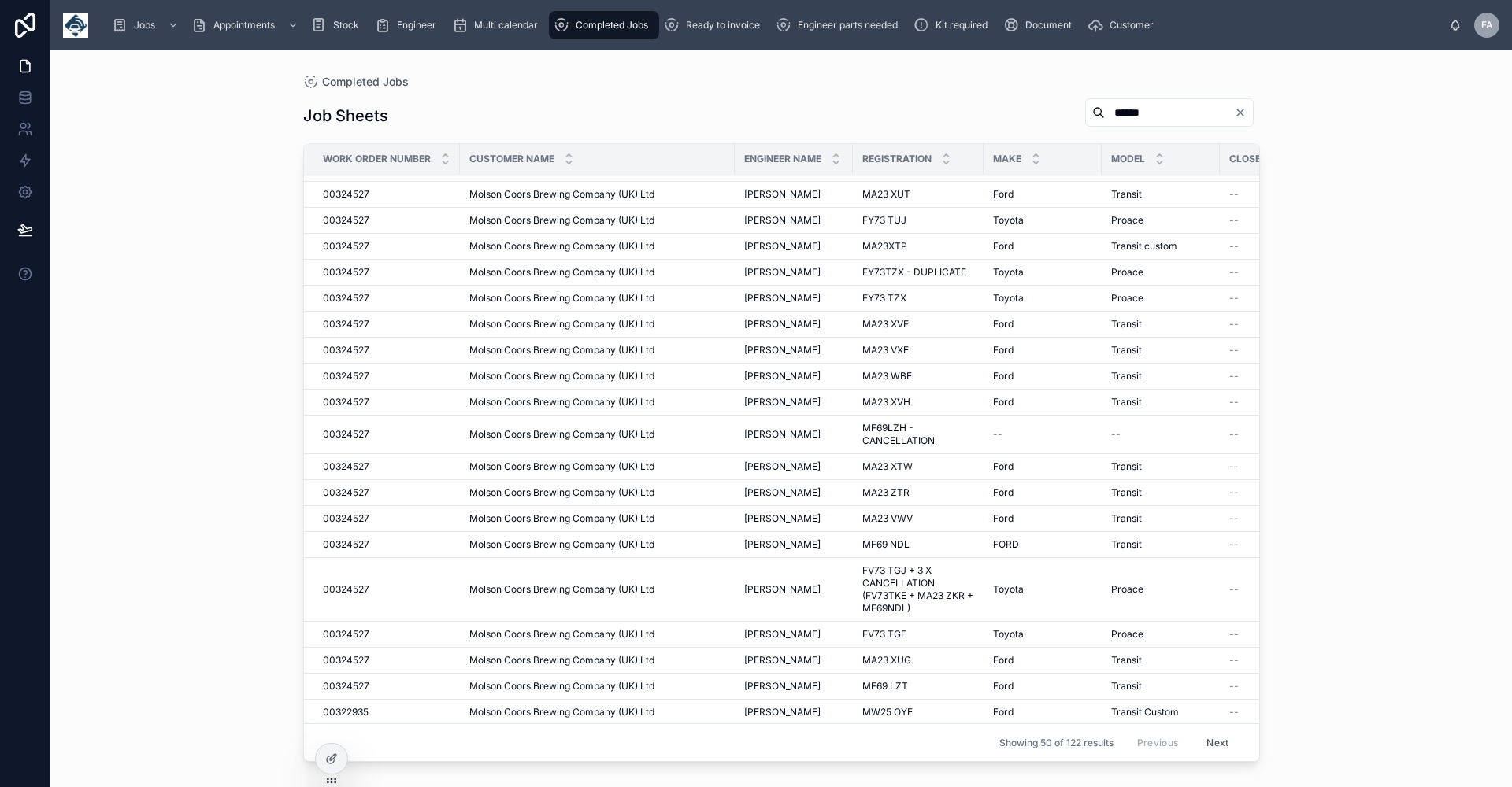
click at [507, 321] on span "Molson Coors Brewing Company (UK) Ltd" at bounding box center [561, 324] width 185 height 12
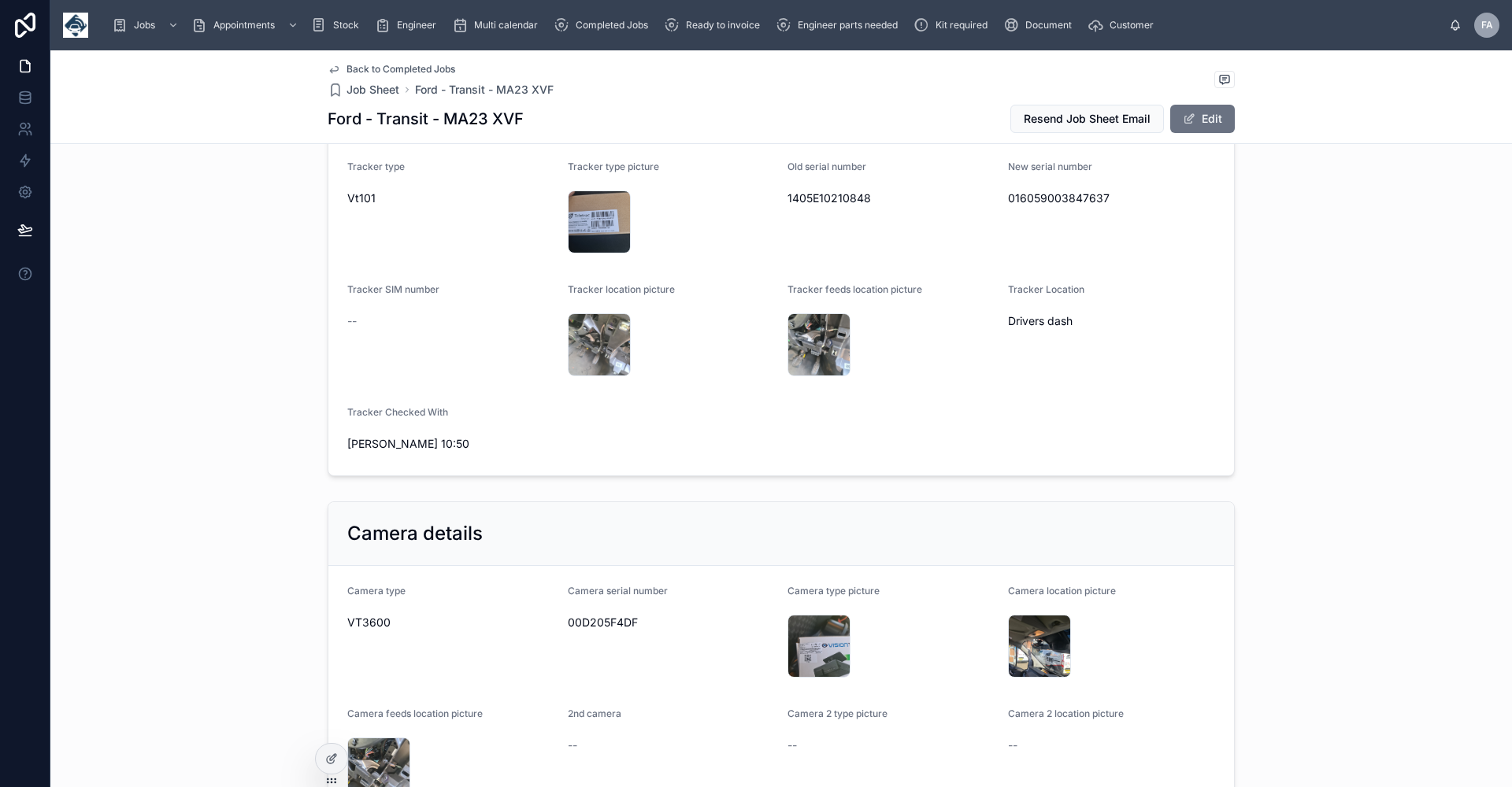
scroll to position [1259, 0]
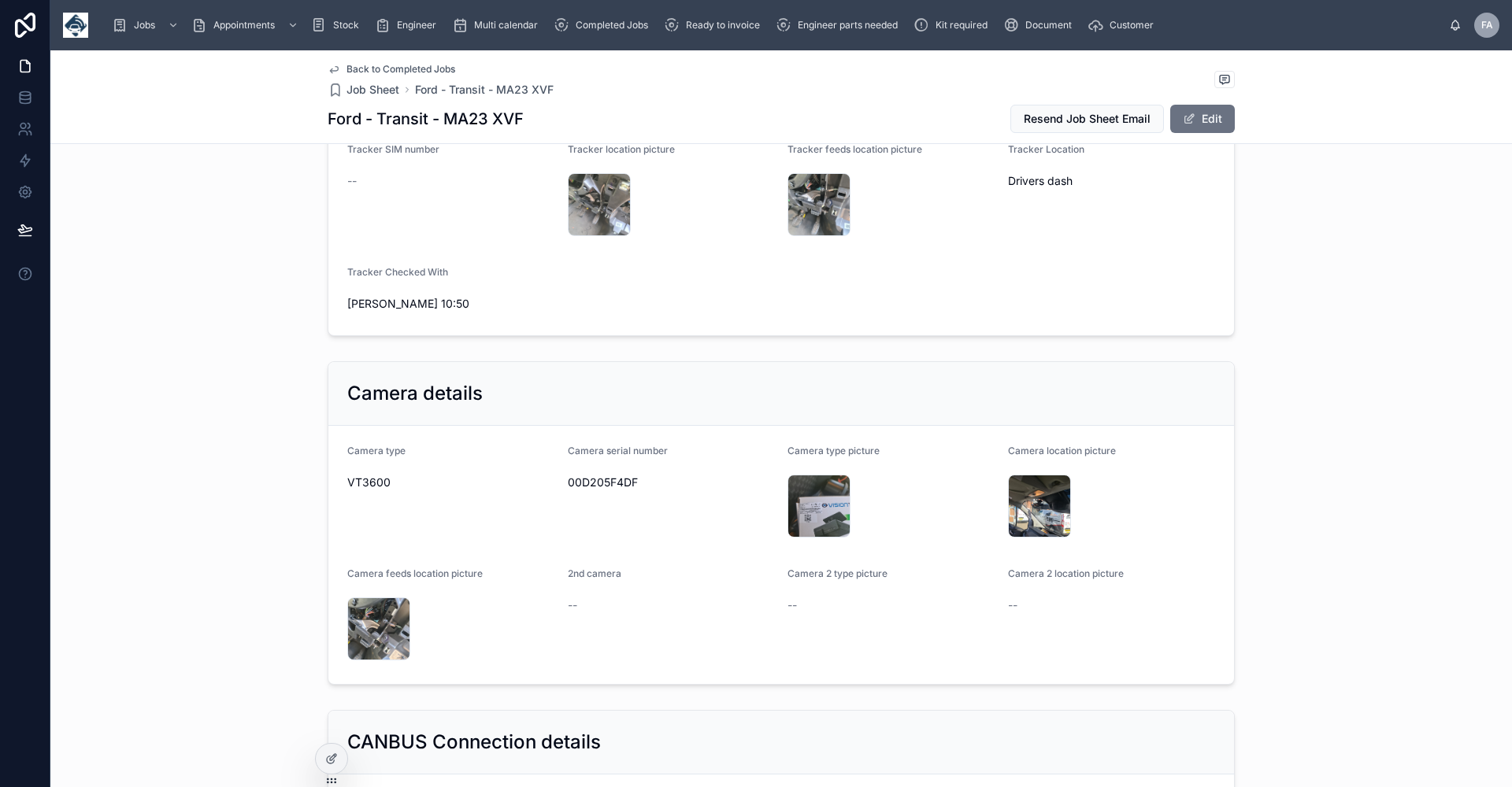
click at [385, 69] on span "Back to Completed Jobs" at bounding box center [400, 69] width 109 height 12
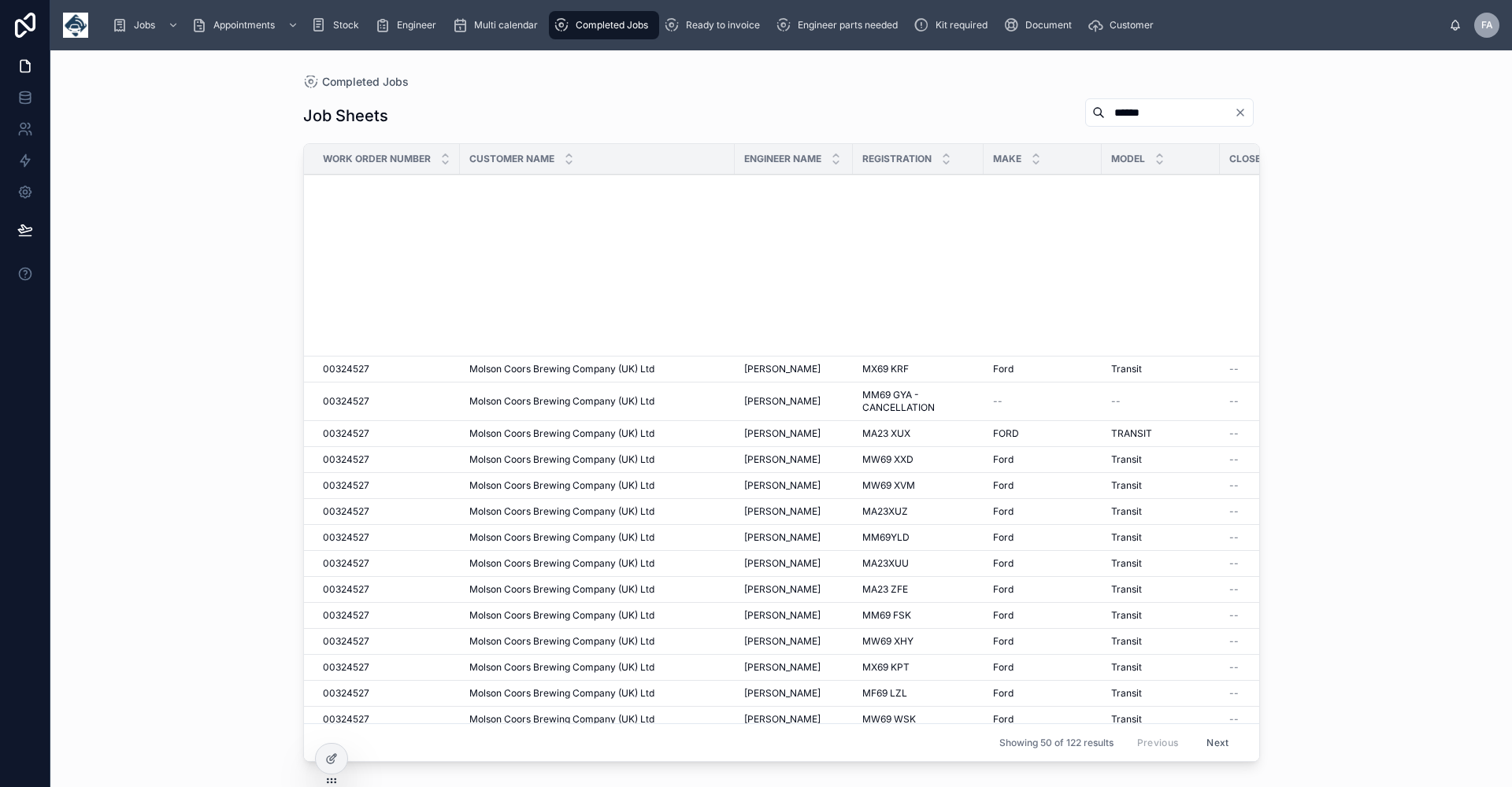
scroll to position [472, 0]
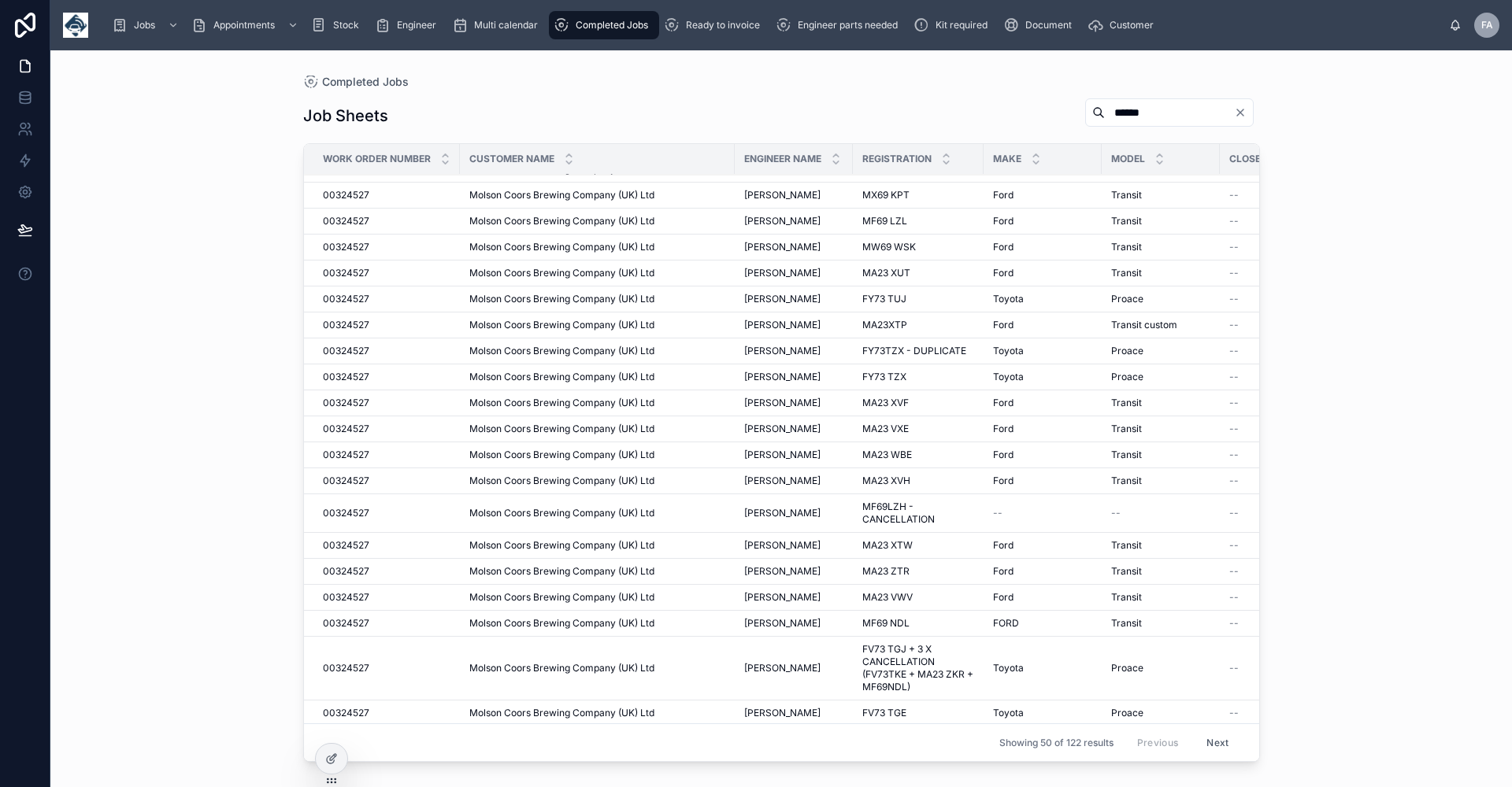
click at [781, 428] on span "[PERSON_NAME]" at bounding box center [781, 428] width 76 height 12
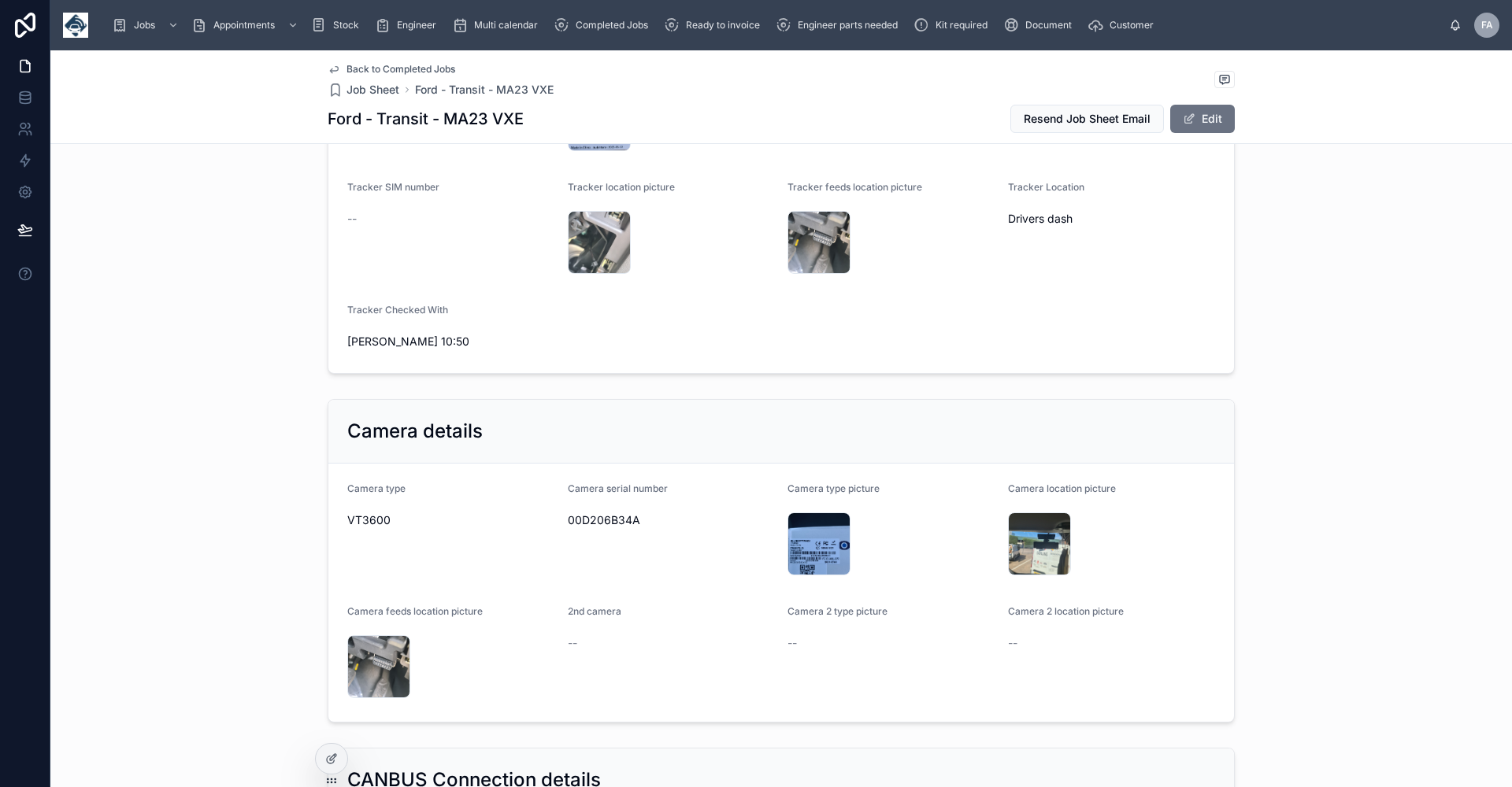
scroll to position [1259, 0]
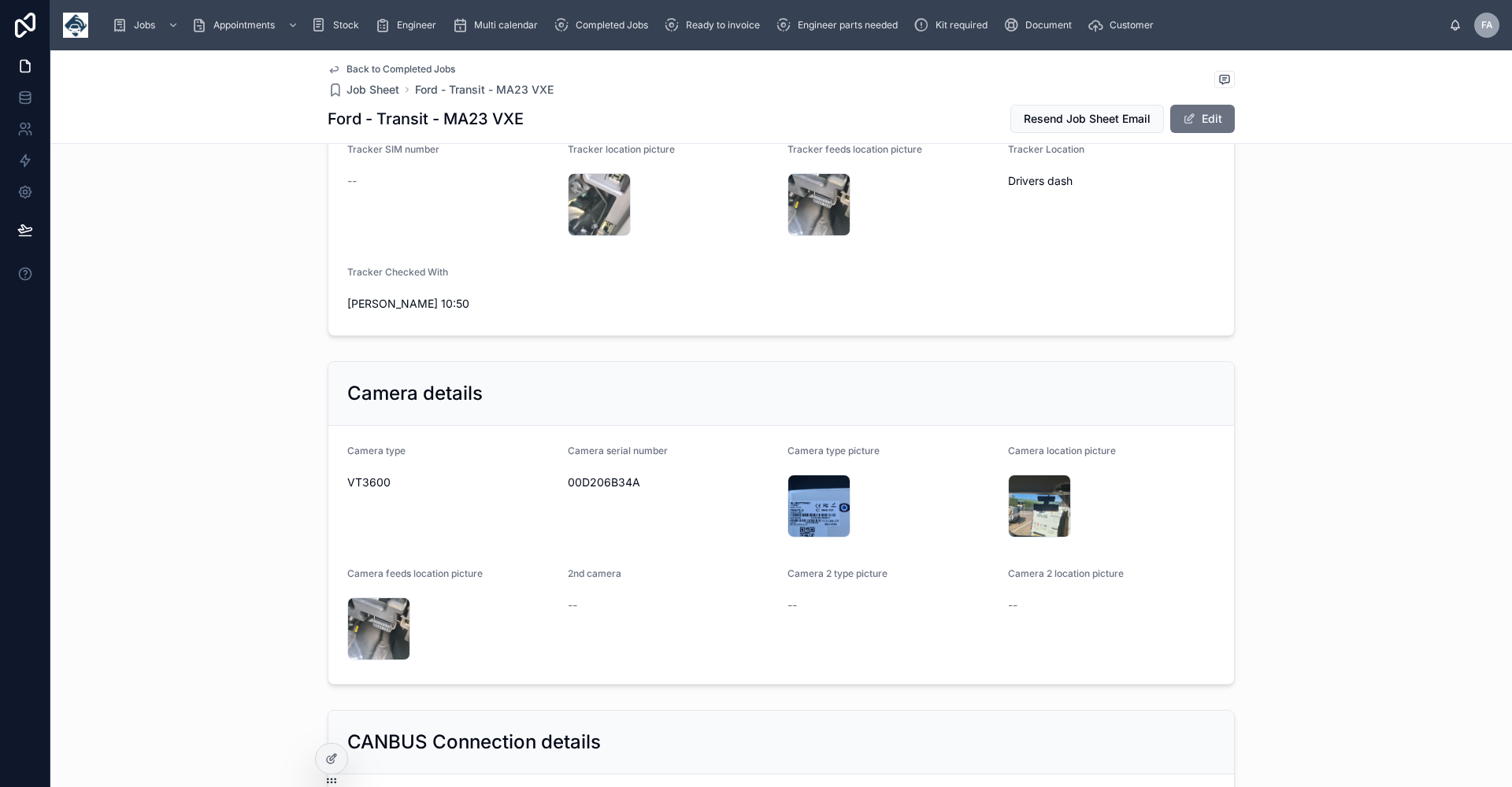
click at [369, 69] on span "Back to Completed Jobs" at bounding box center [400, 69] width 109 height 12
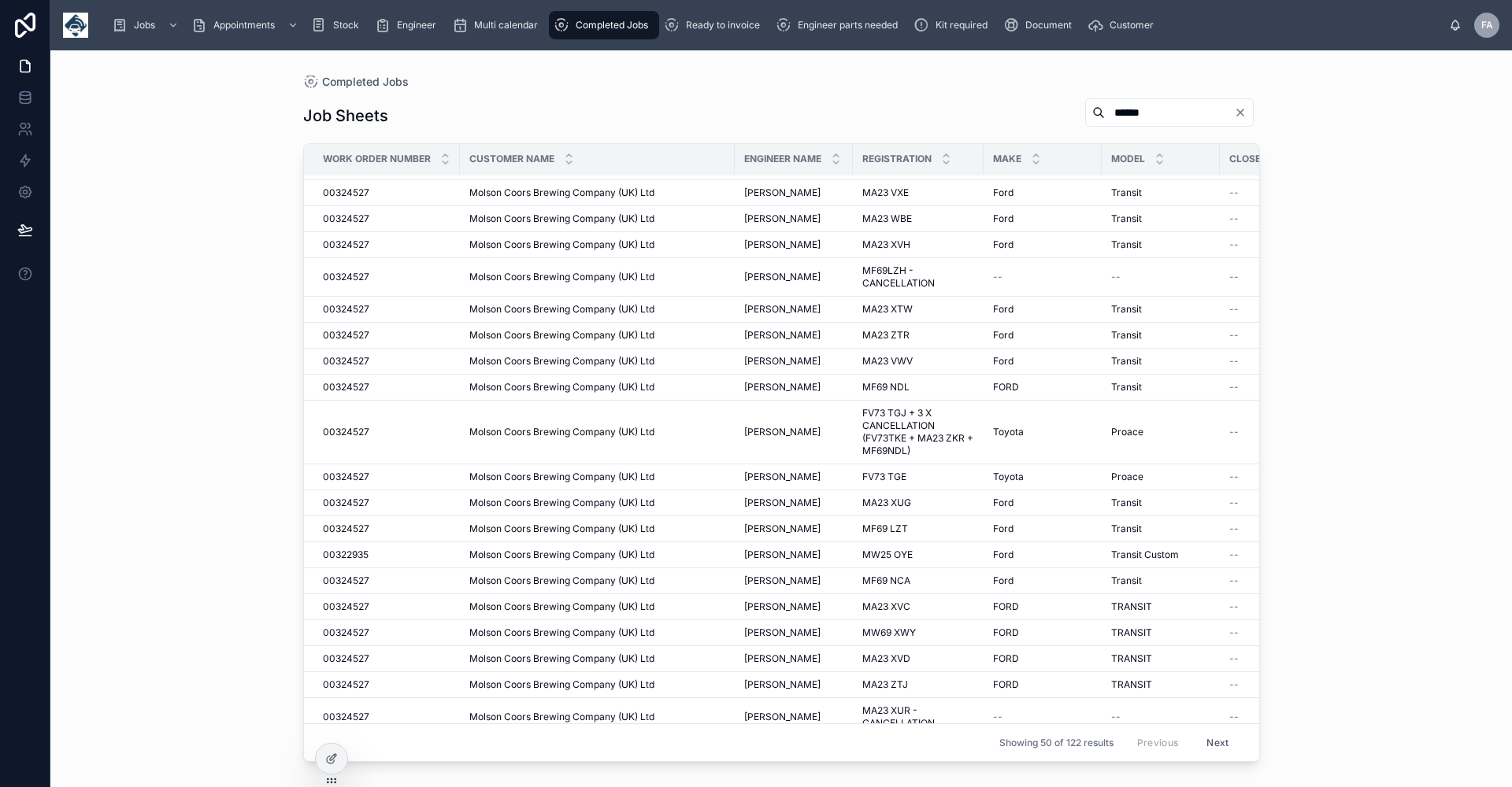
scroll to position [630, 0]
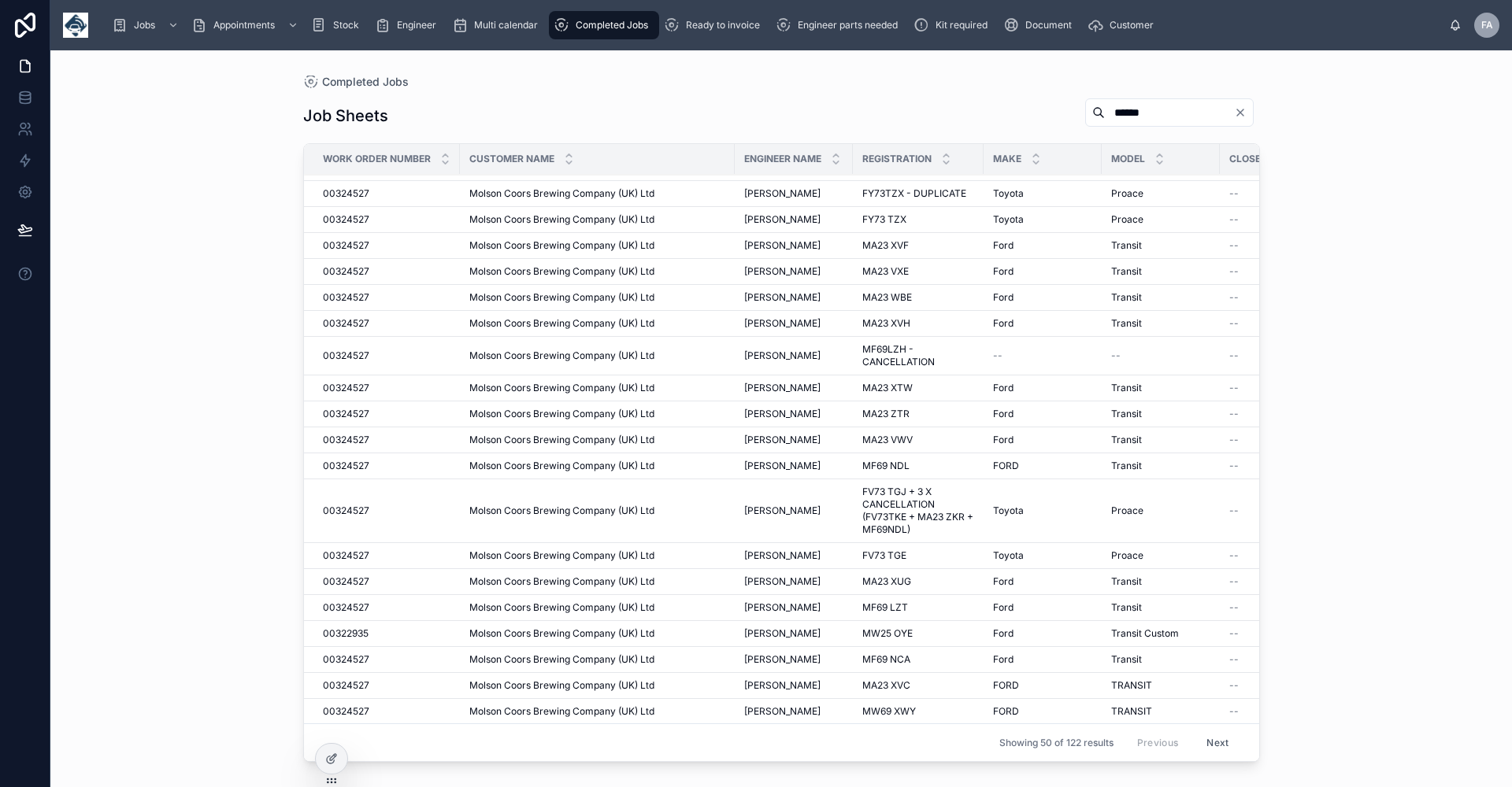
click at [632, 268] on span "Molson Coors Brewing Company (UK) Ltd" at bounding box center [561, 271] width 185 height 12
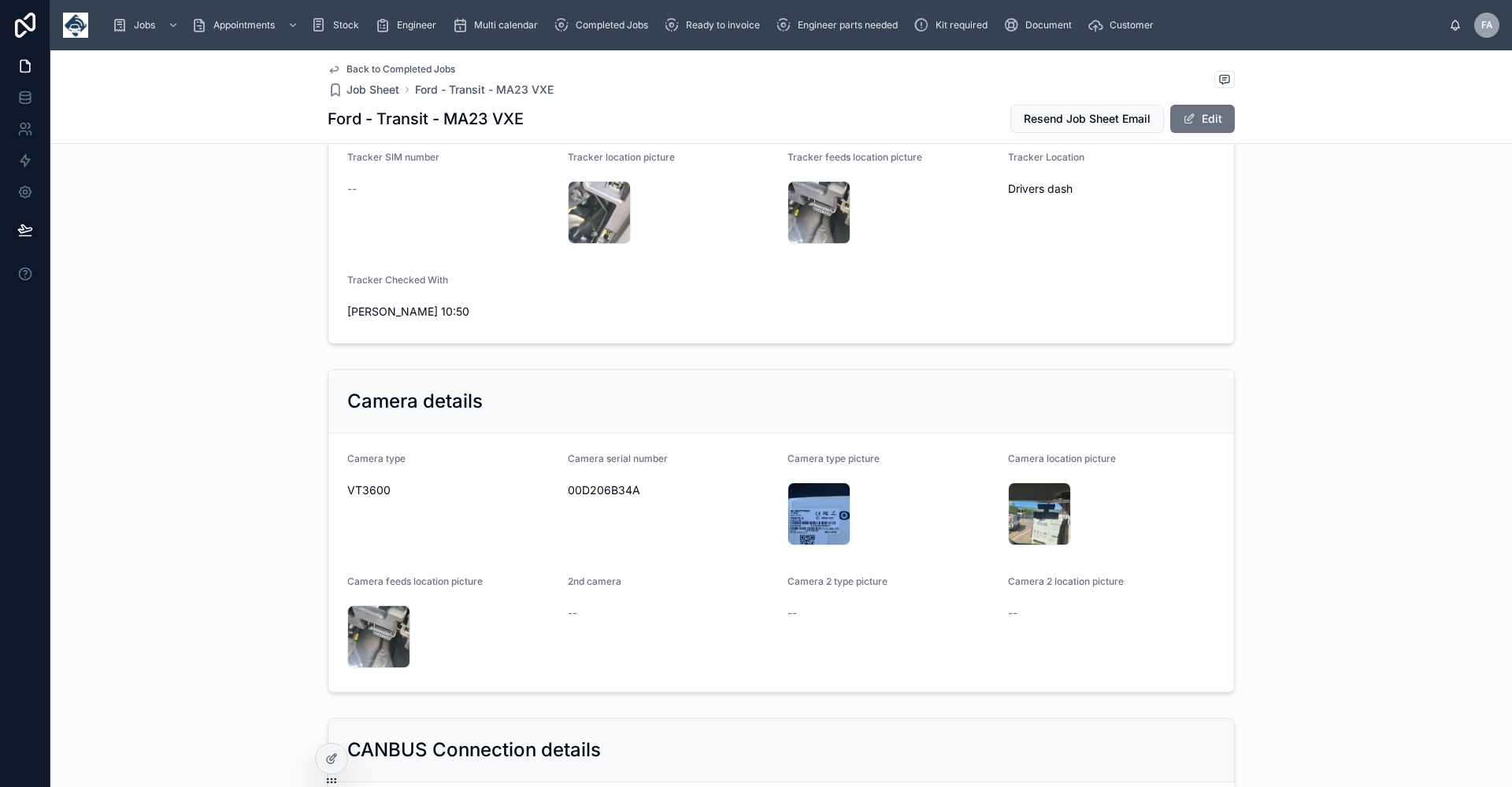
scroll to position [1339, 0]
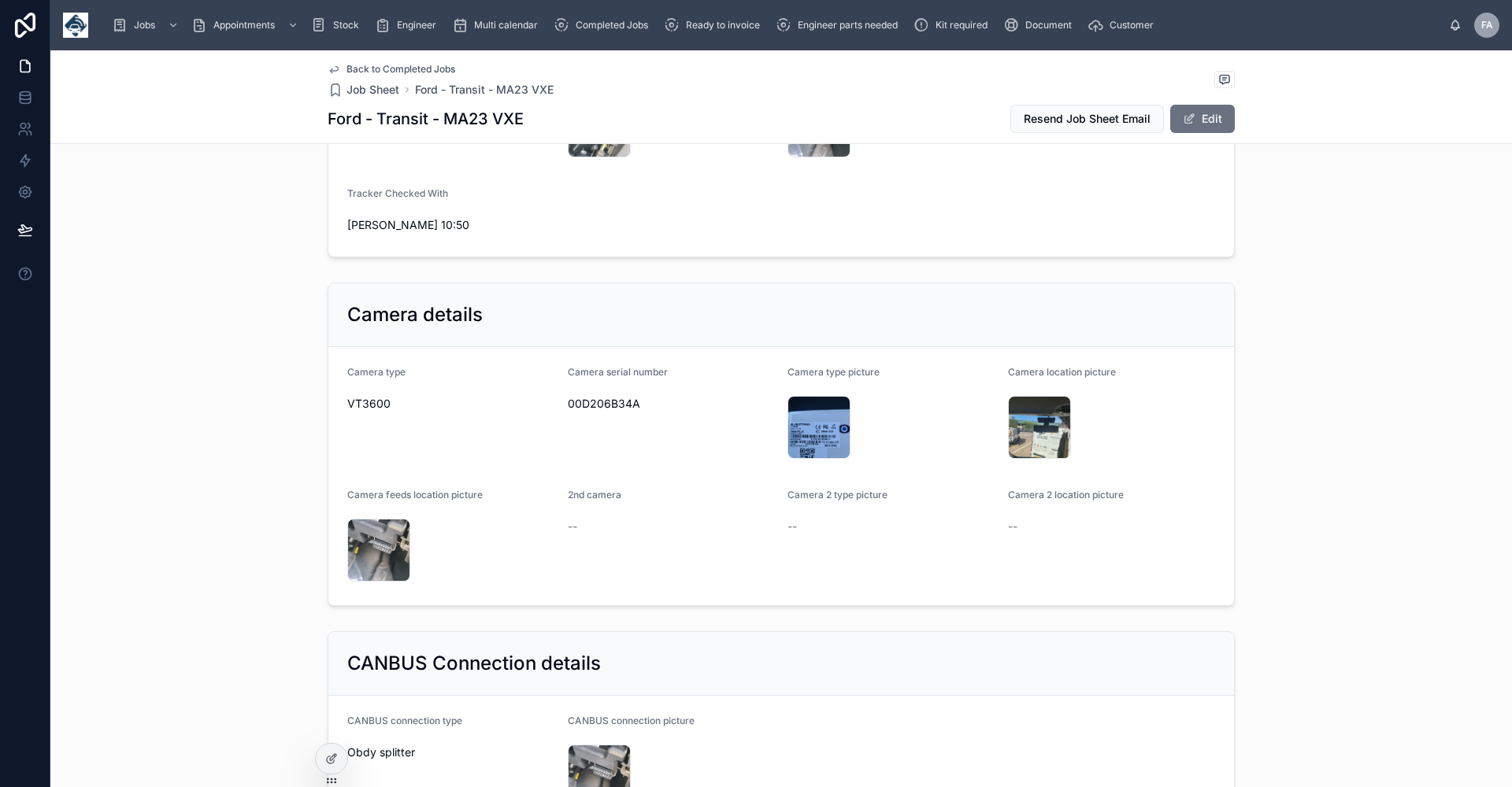
click at [404, 68] on span "Back to Completed Jobs" at bounding box center [400, 69] width 109 height 12
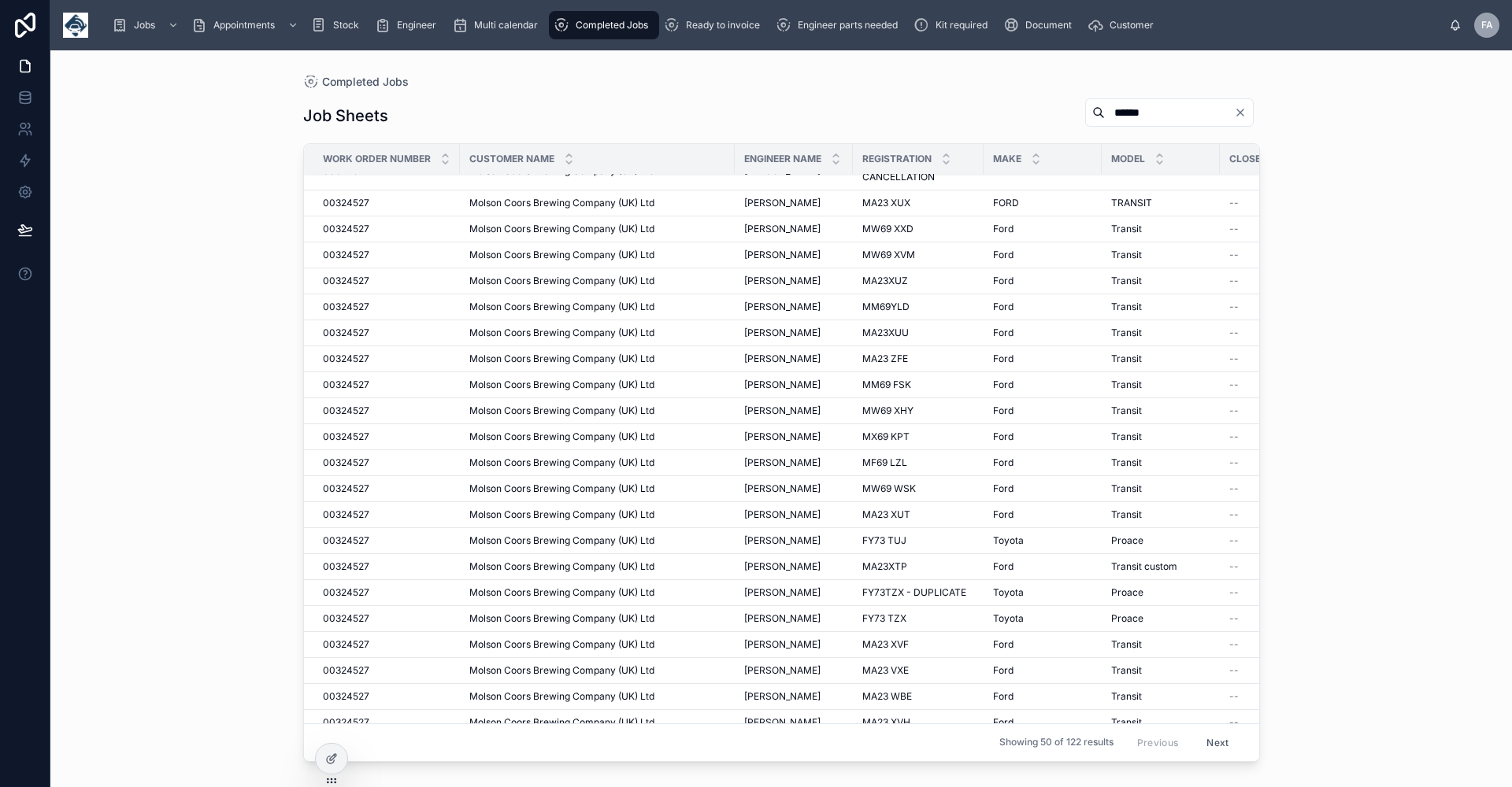
scroll to position [394, 0]
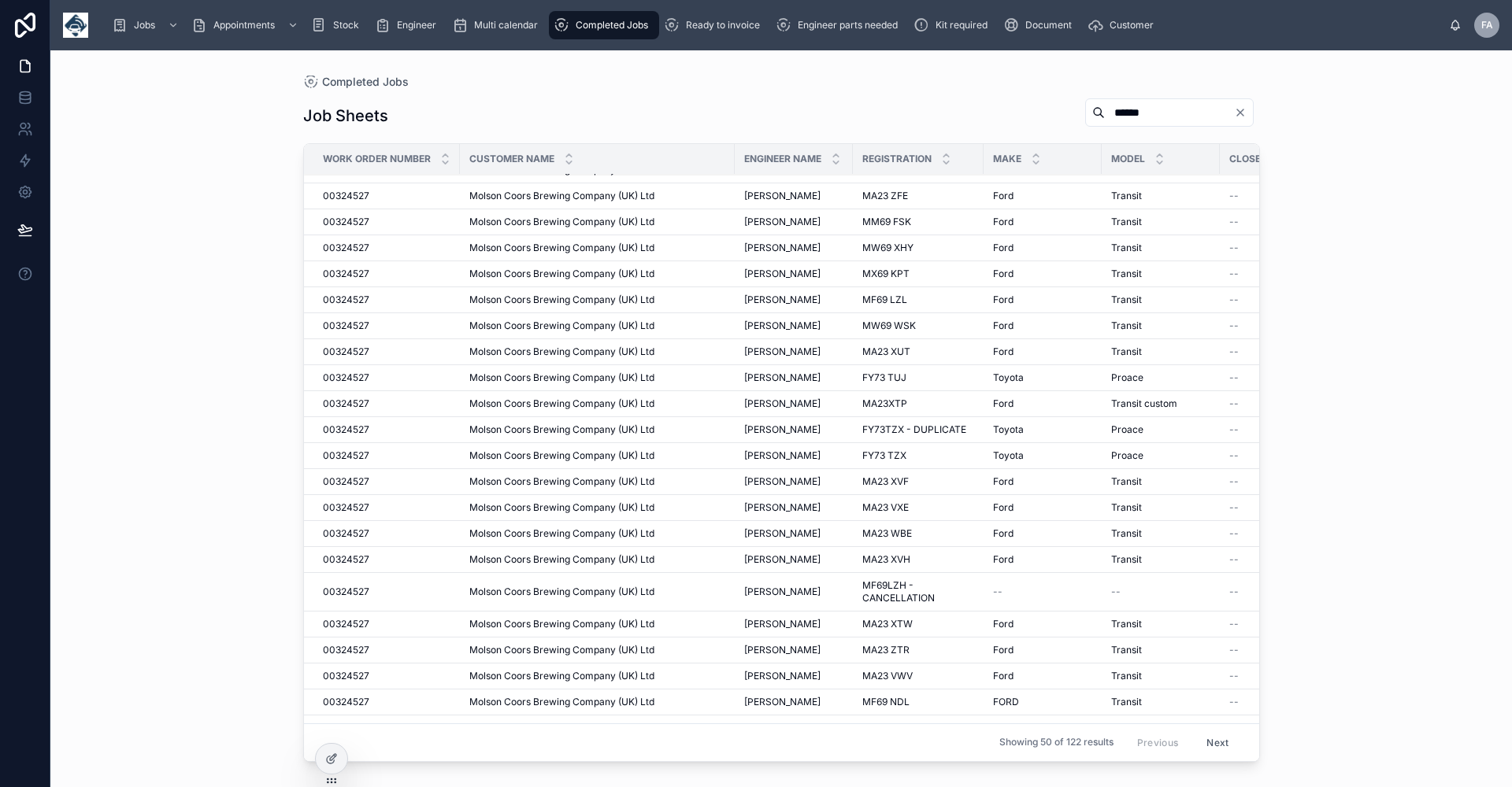
click at [789, 539] on span "[PERSON_NAME]" at bounding box center [781, 533] width 76 height 12
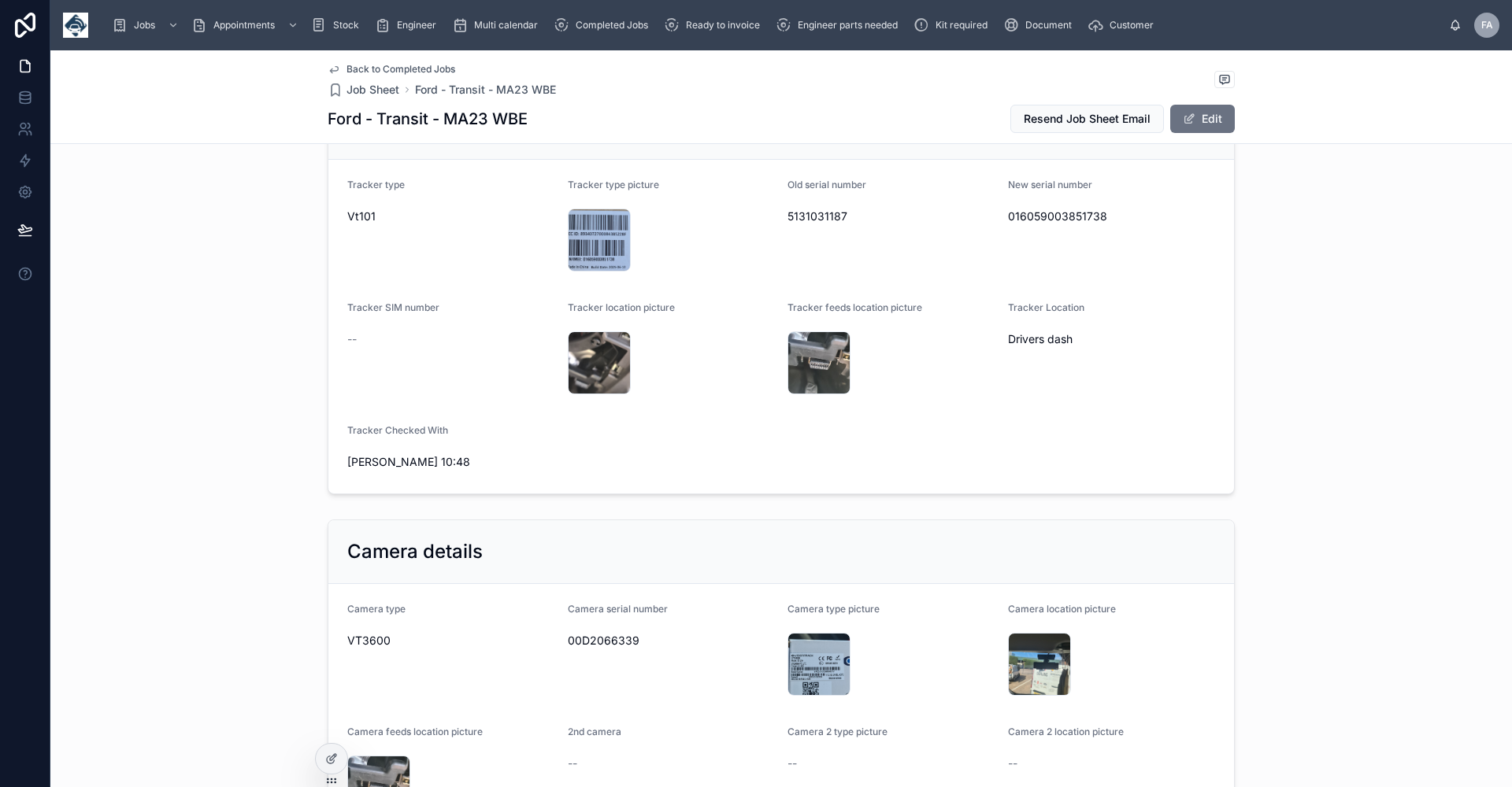
scroll to position [1102, 0]
click at [363, 69] on span "Back to Completed Jobs" at bounding box center [400, 69] width 109 height 12
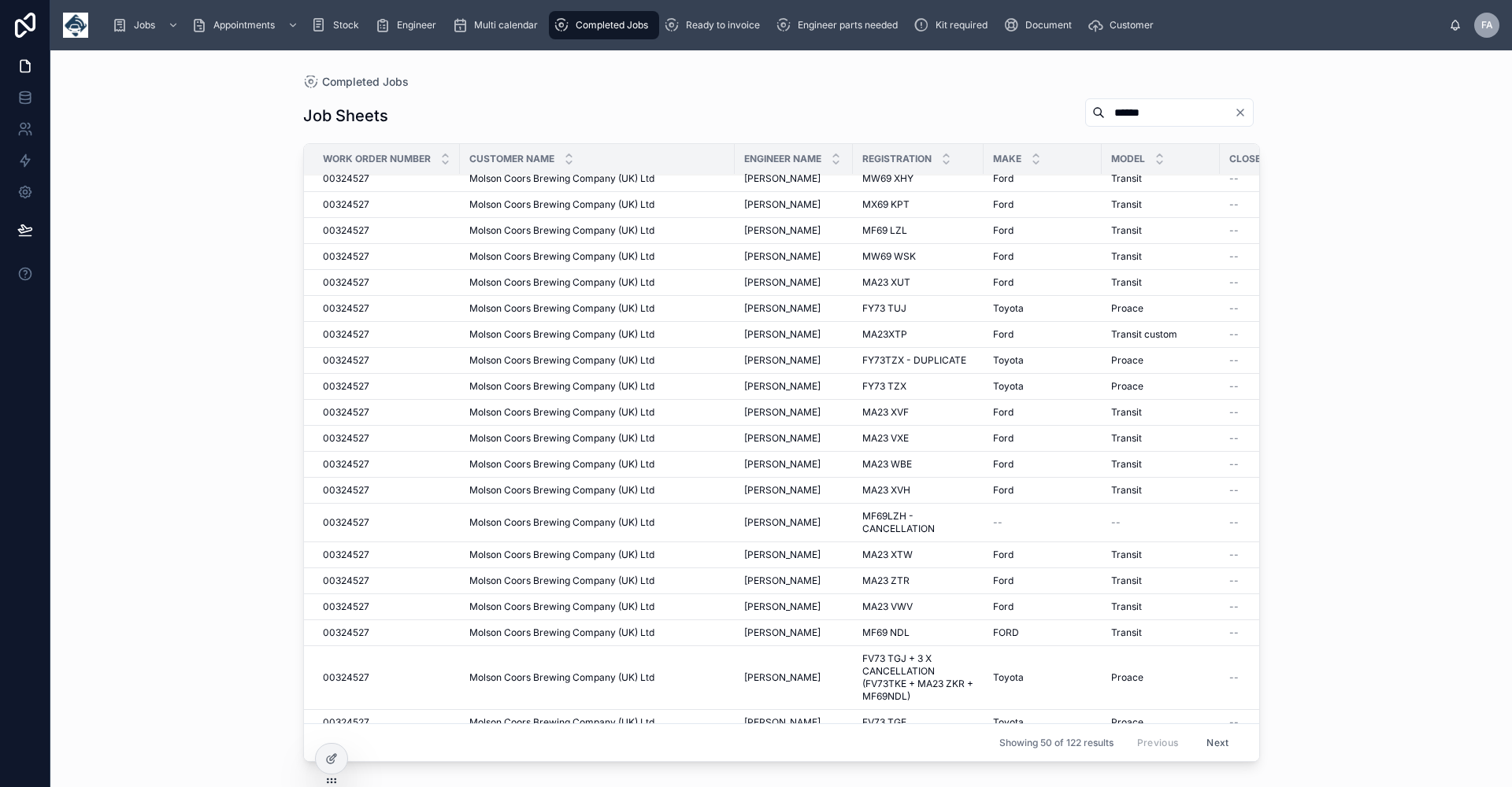
scroll to position [472, 0]
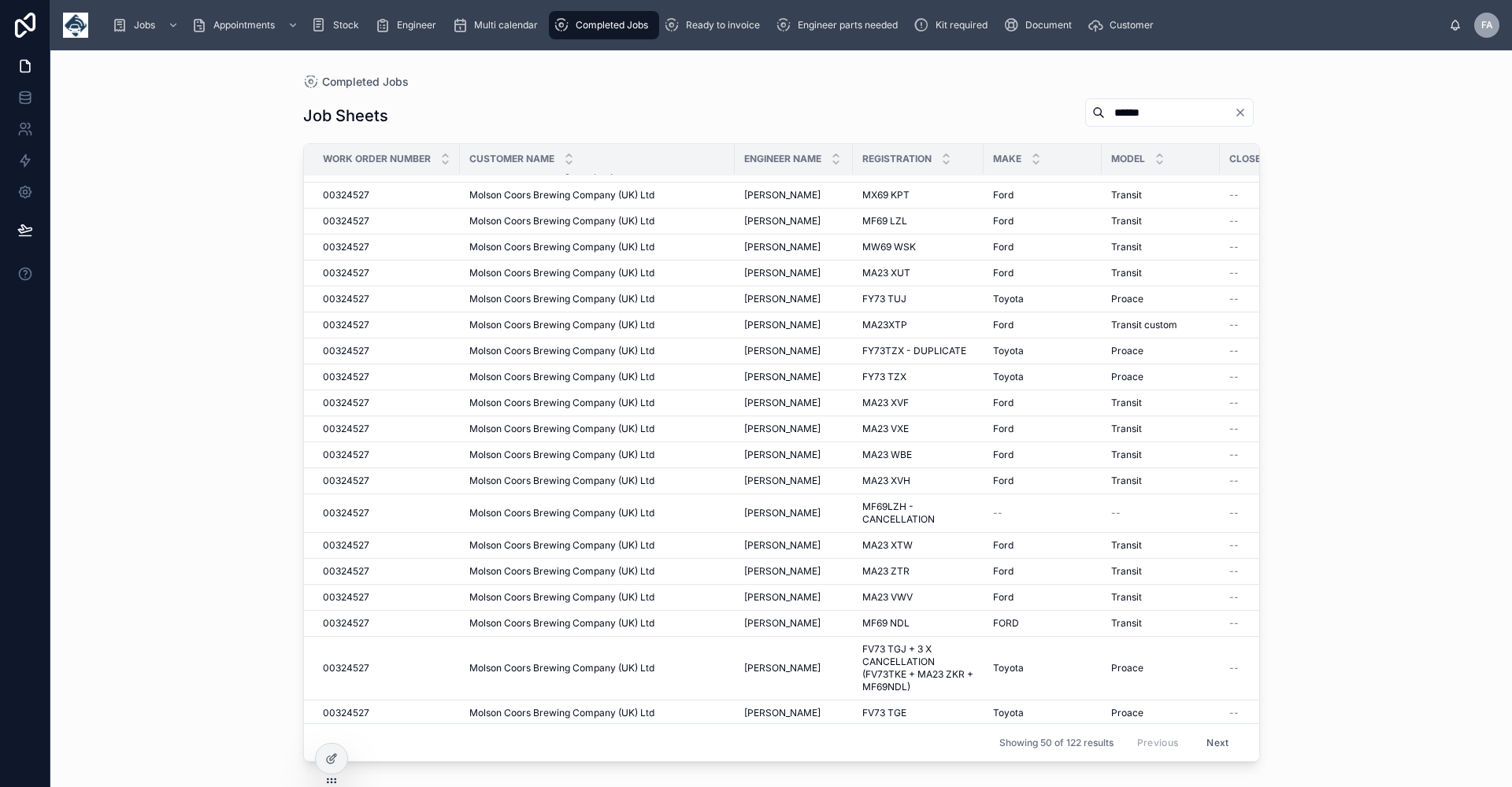
click at [807, 547] on span "[PERSON_NAME]" at bounding box center [781, 545] width 76 height 12
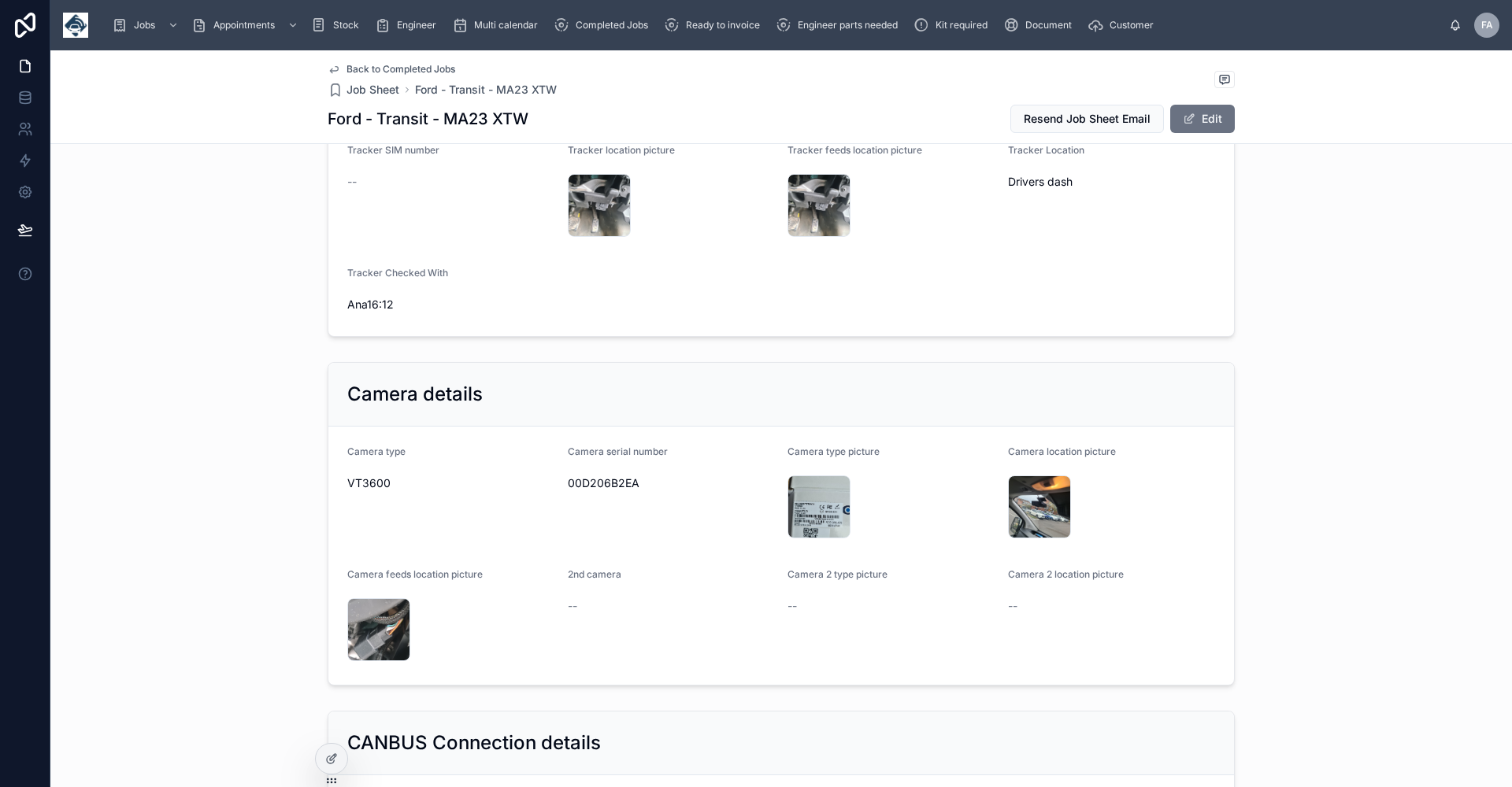
scroll to position [1259, 0]
click at [381, 69] on span "Back to Completed Jobs" at bounding box center [400, 69] width 109 height 12
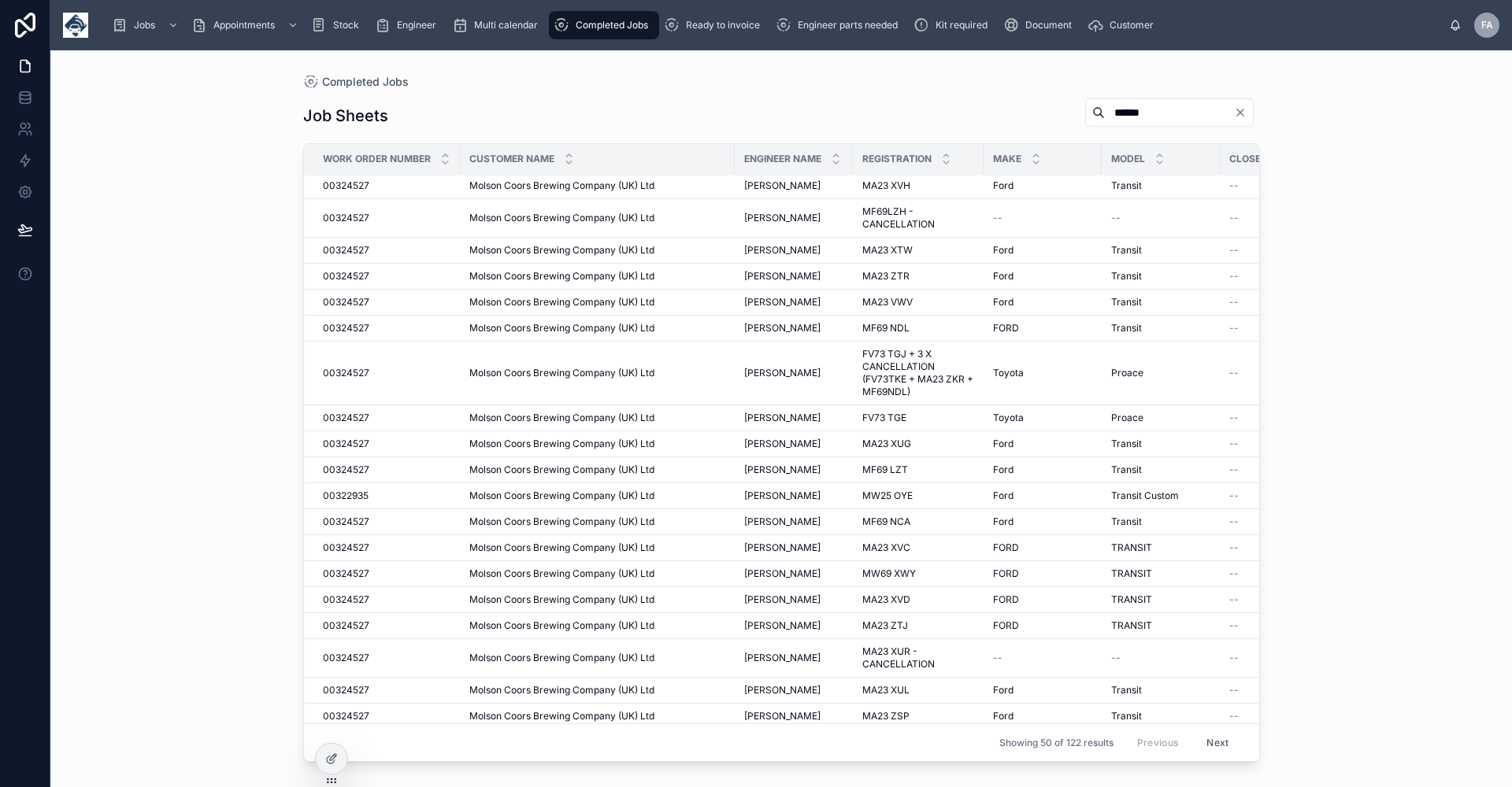
scroll to position [787, 0]
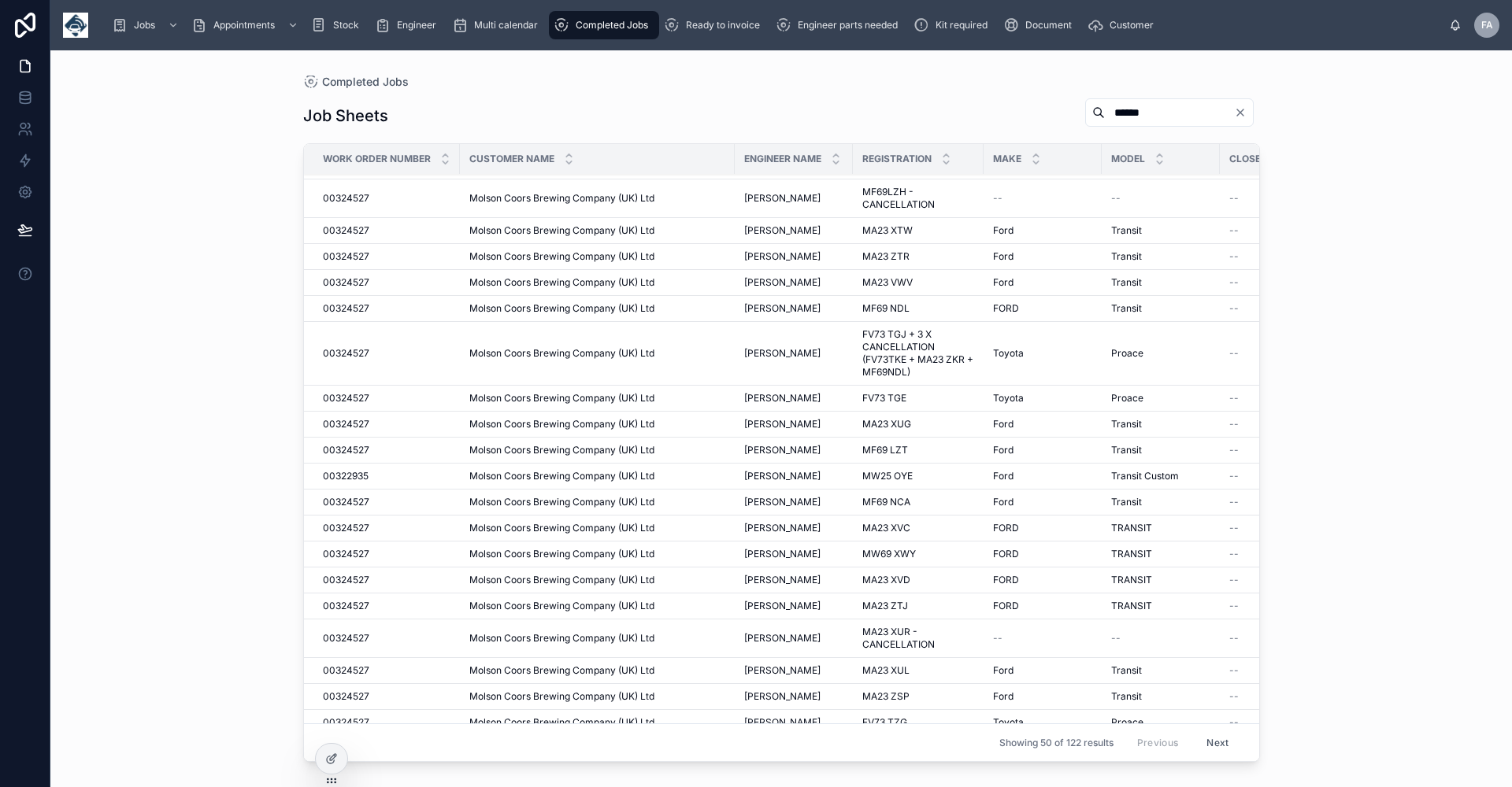
click at [488, 257] on span "Molson Coors Brewing Company (UK) Ltd" at bounding box center [561, 256] width 185 height 12
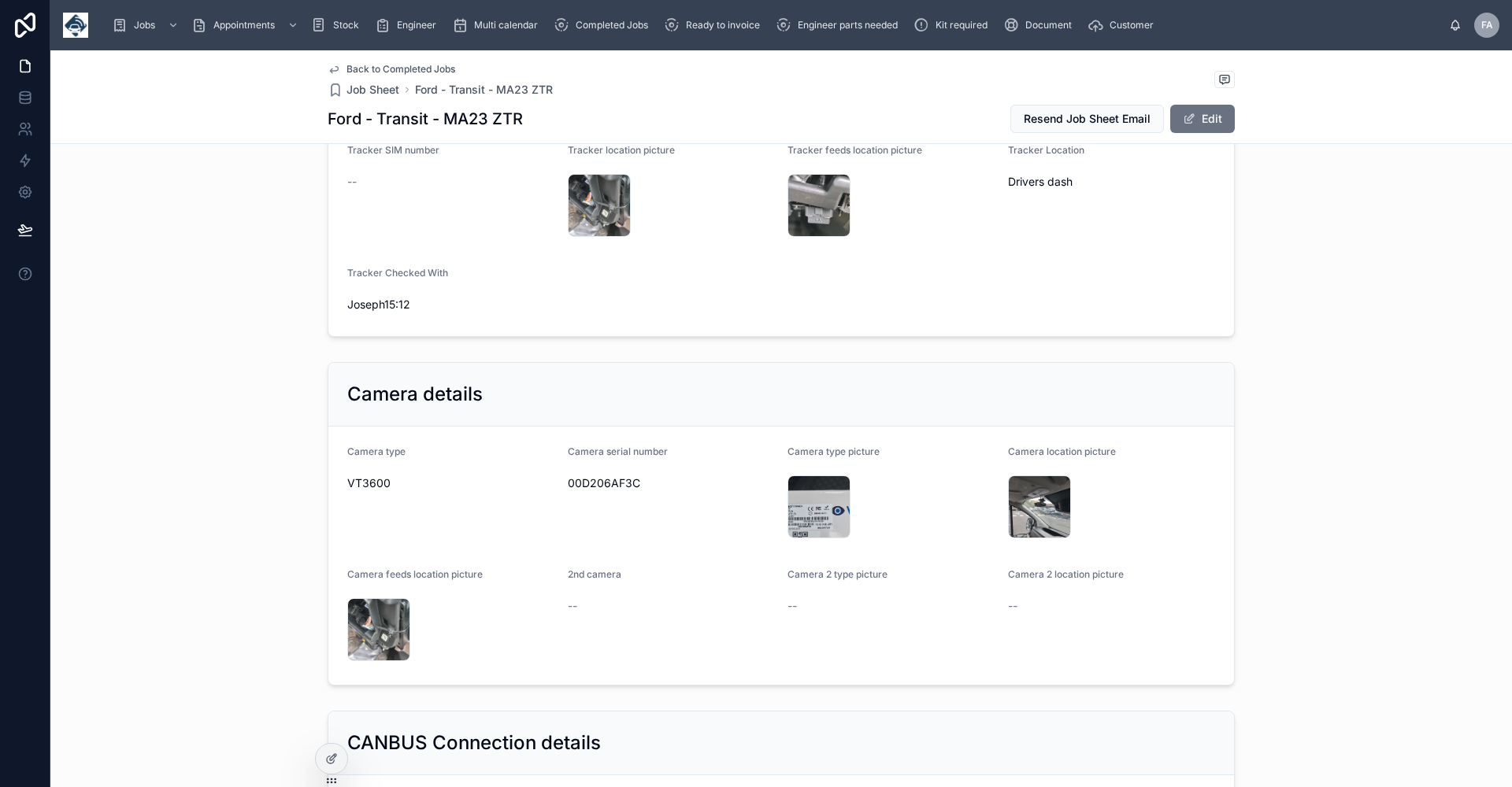
scroll to position [1259, 0]
click at [372, 66] on span "Back to Completed Jobs" at bounding box center [400, 69] width 109 height 12
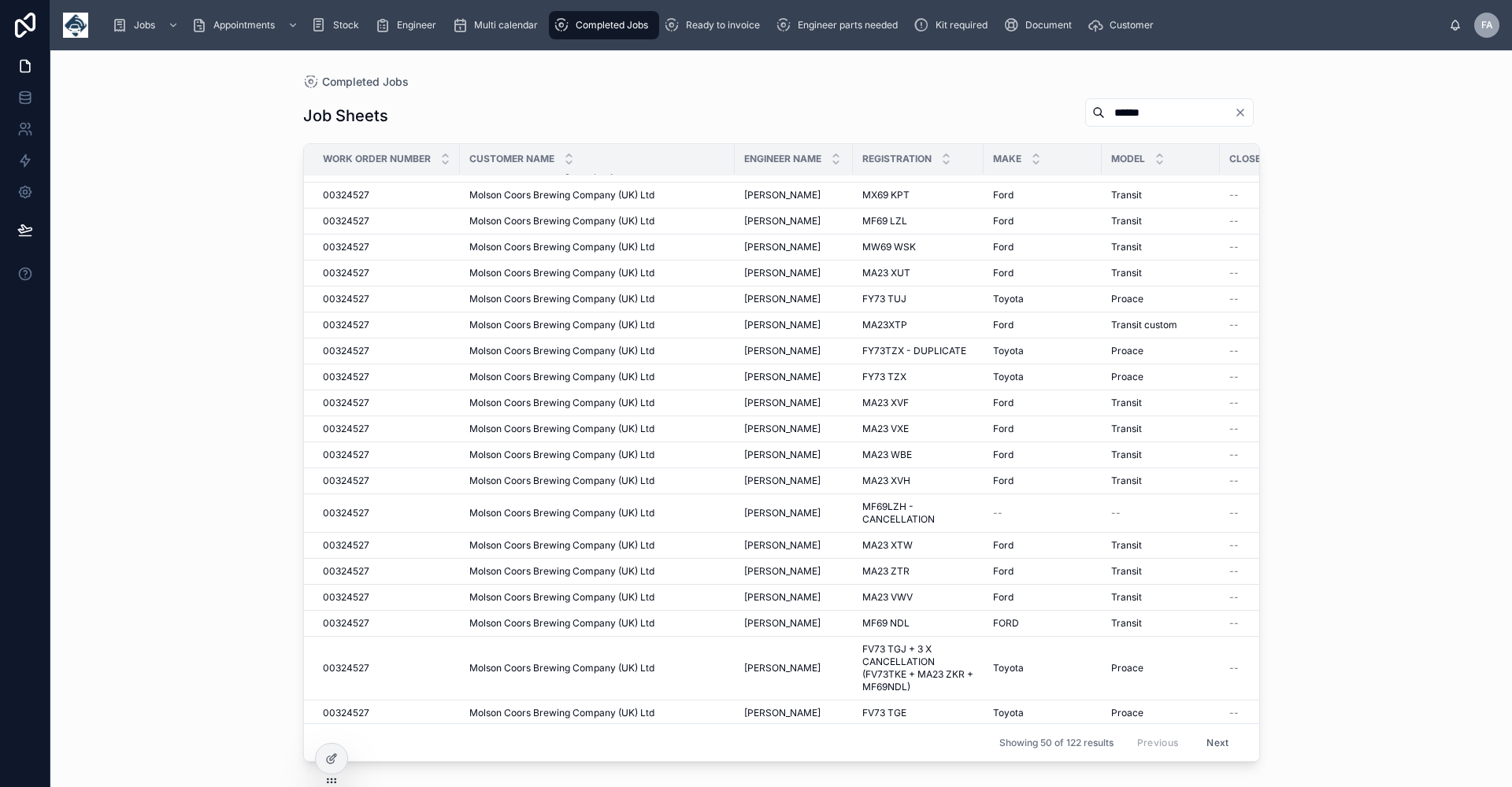
scroll to position [787, 0]
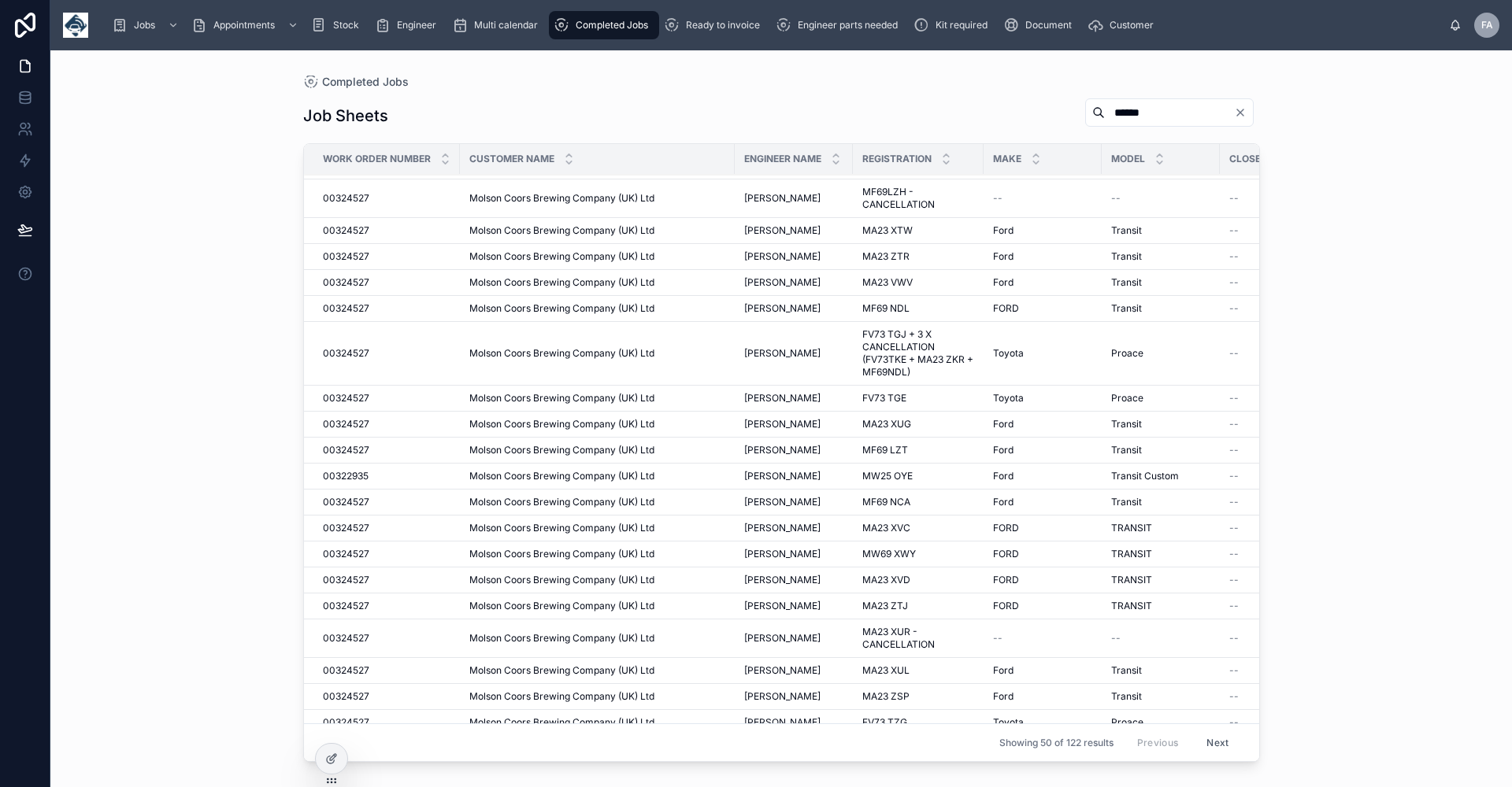
click at [787, 282] on span "[PERSON_NAME]" at bounding box center [781, 282] width 76 height 12
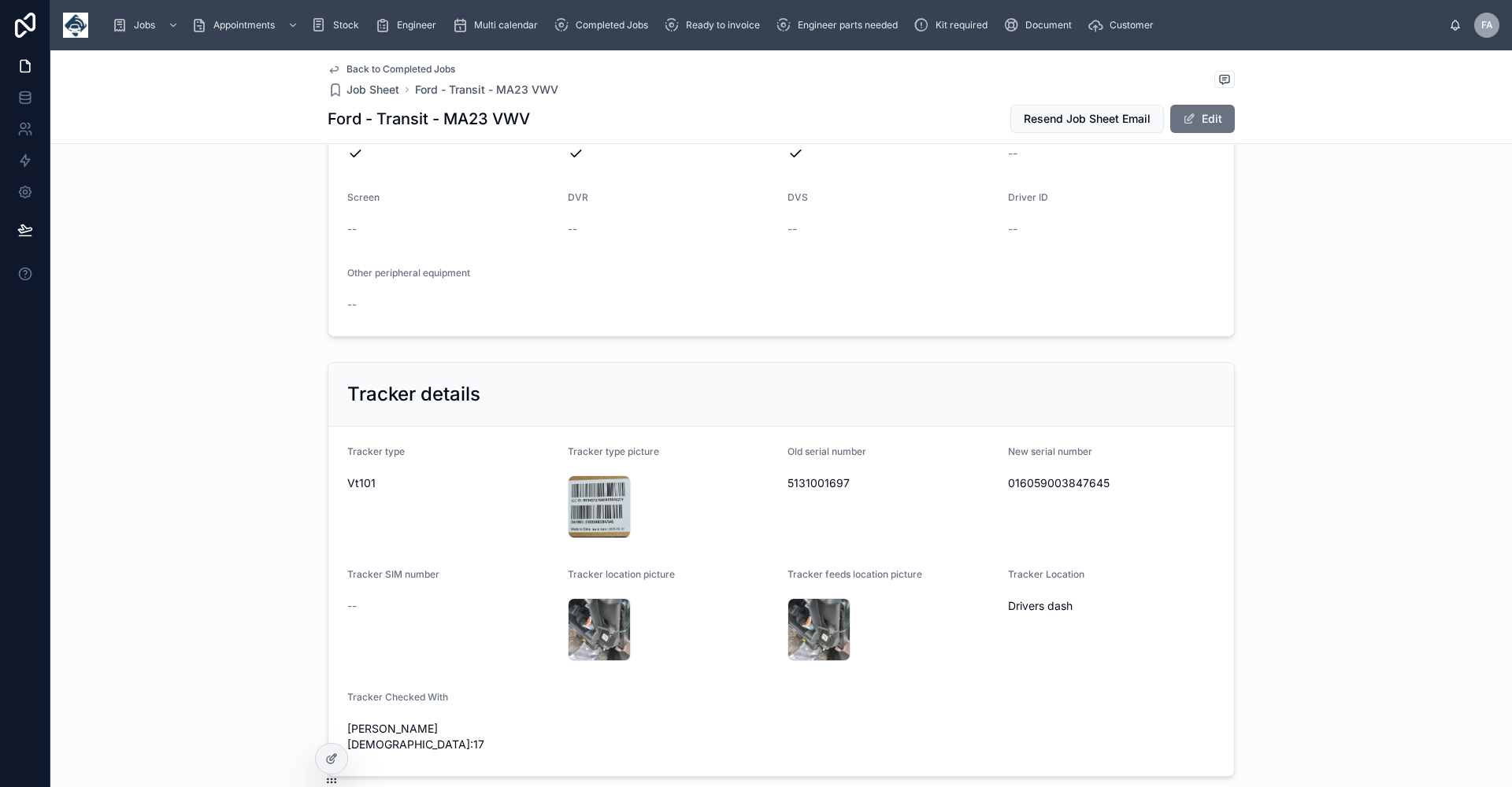
scroll to position [1102, 0]
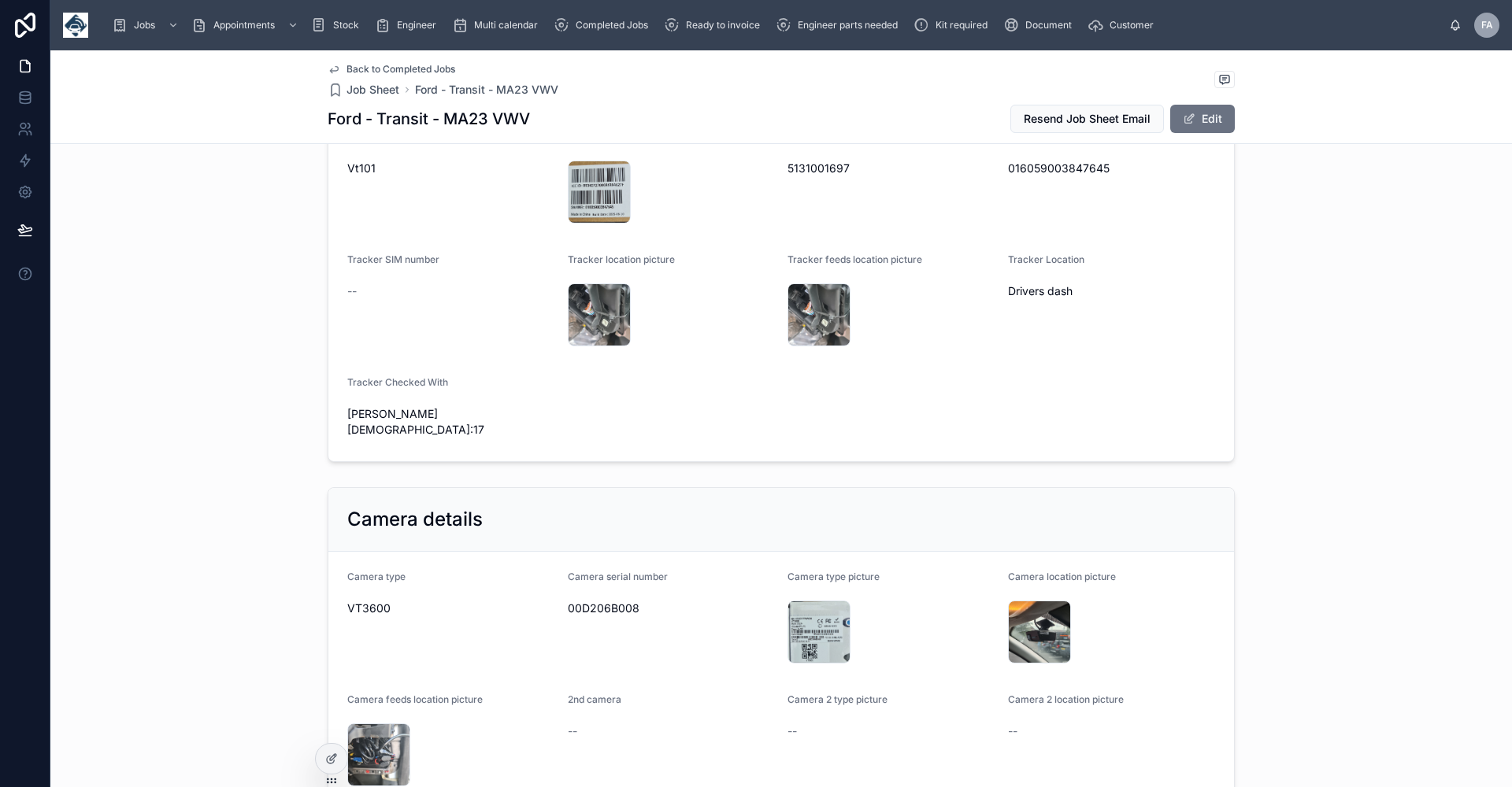
click at [396, 64] on span "Back to Completed Jobs" at bounding box center [400, 69] width 109 height 12
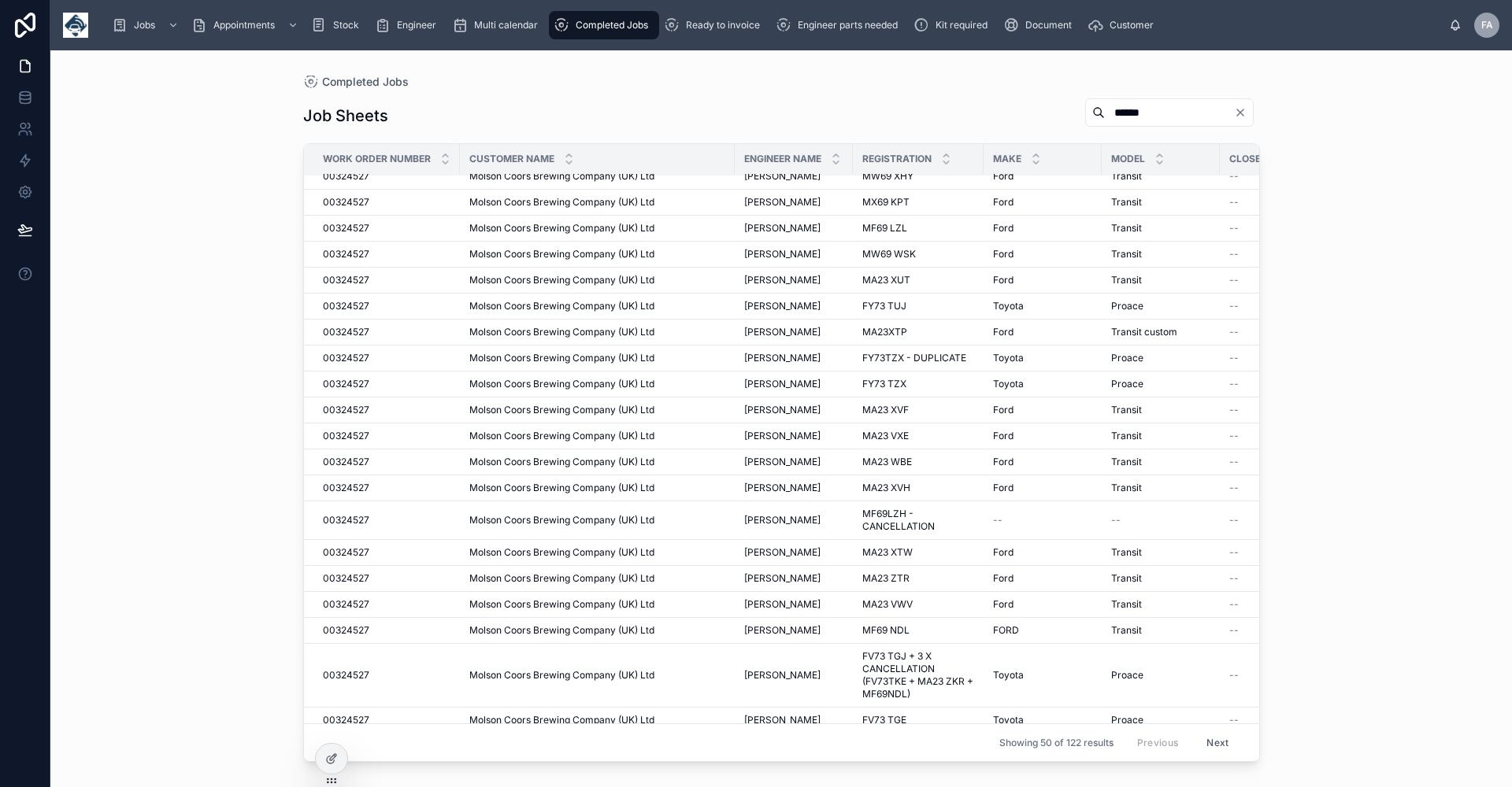
scroll to position [472, 0]
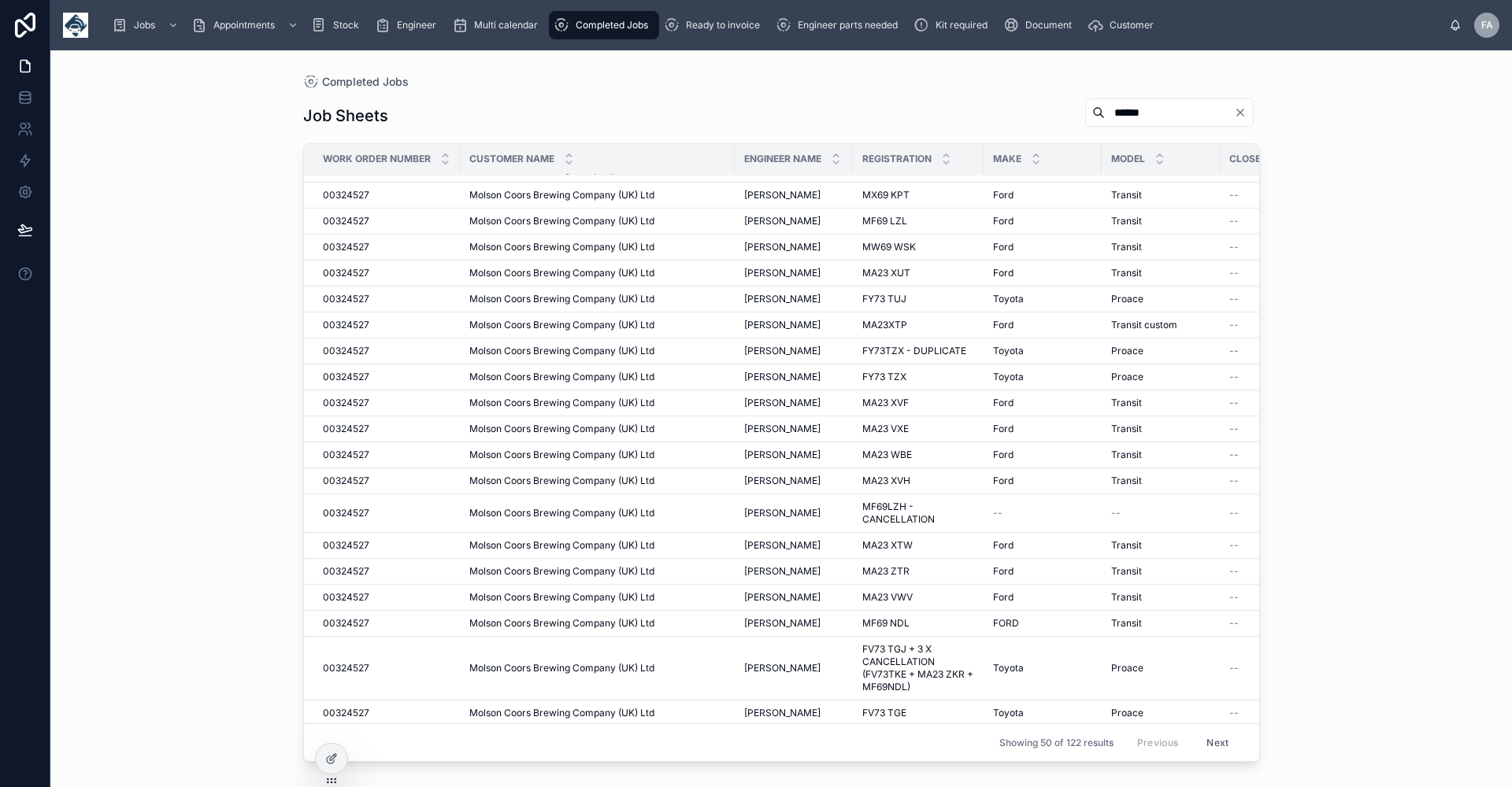
click at [768, 619] on span "[PERSON_NAME]" at bounding box center [781, 623] width 76 height 12
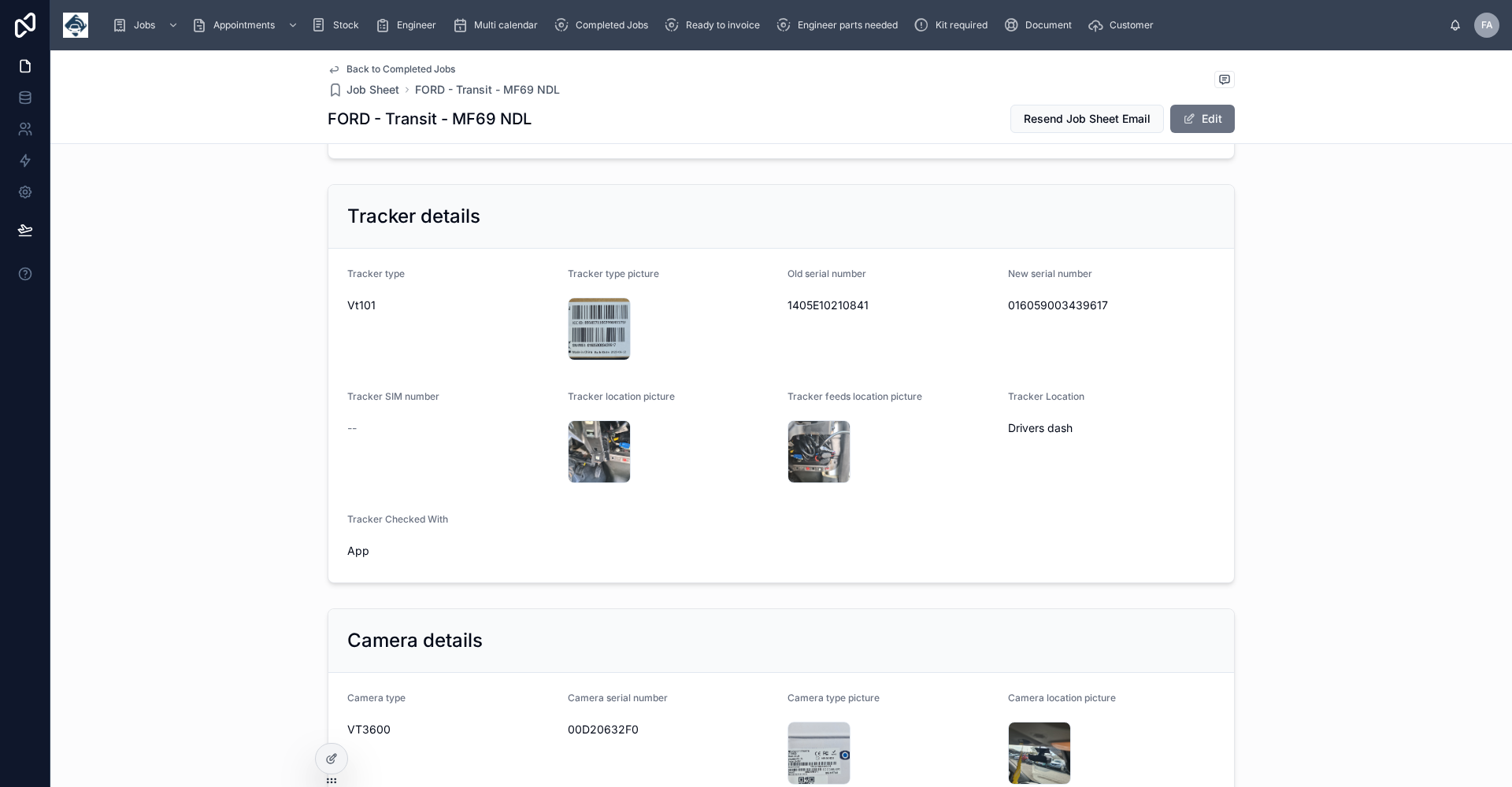
scroll to position [1259, 0]
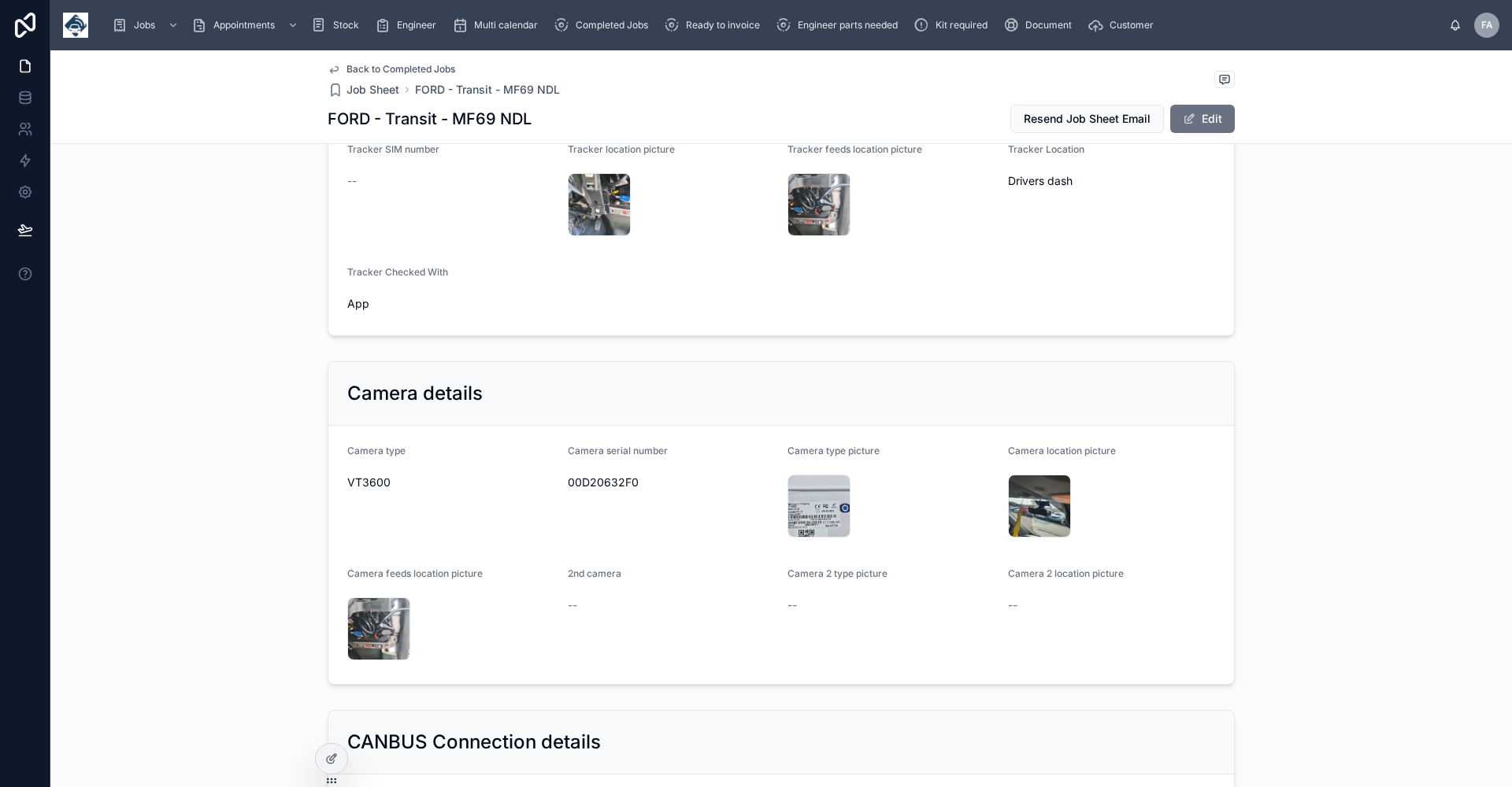
click at [361, 67] on span "Back to Completed Jobs" at bounding box center [400, 69] width 109 height 12
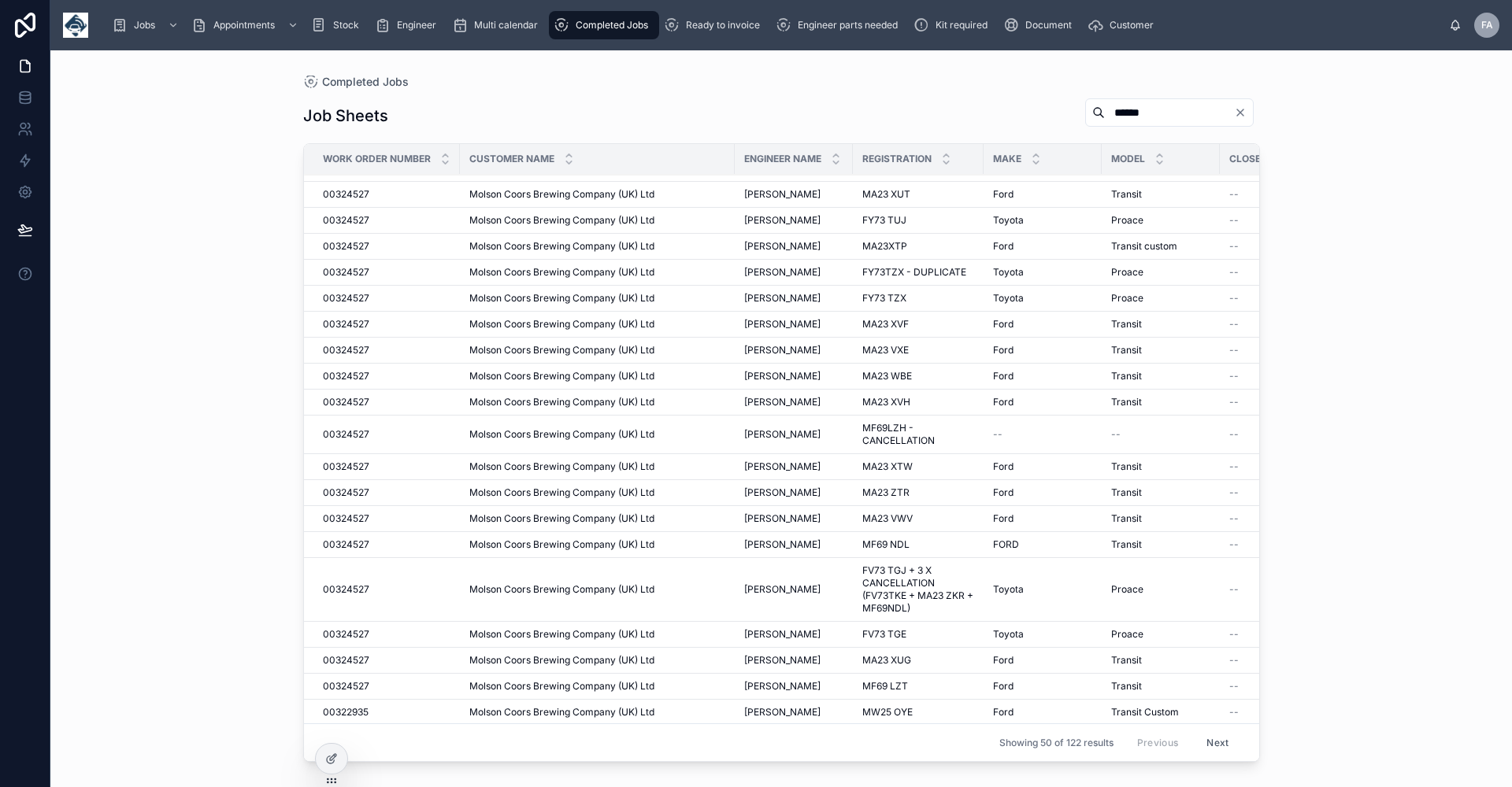
scroll to position [630, 0]
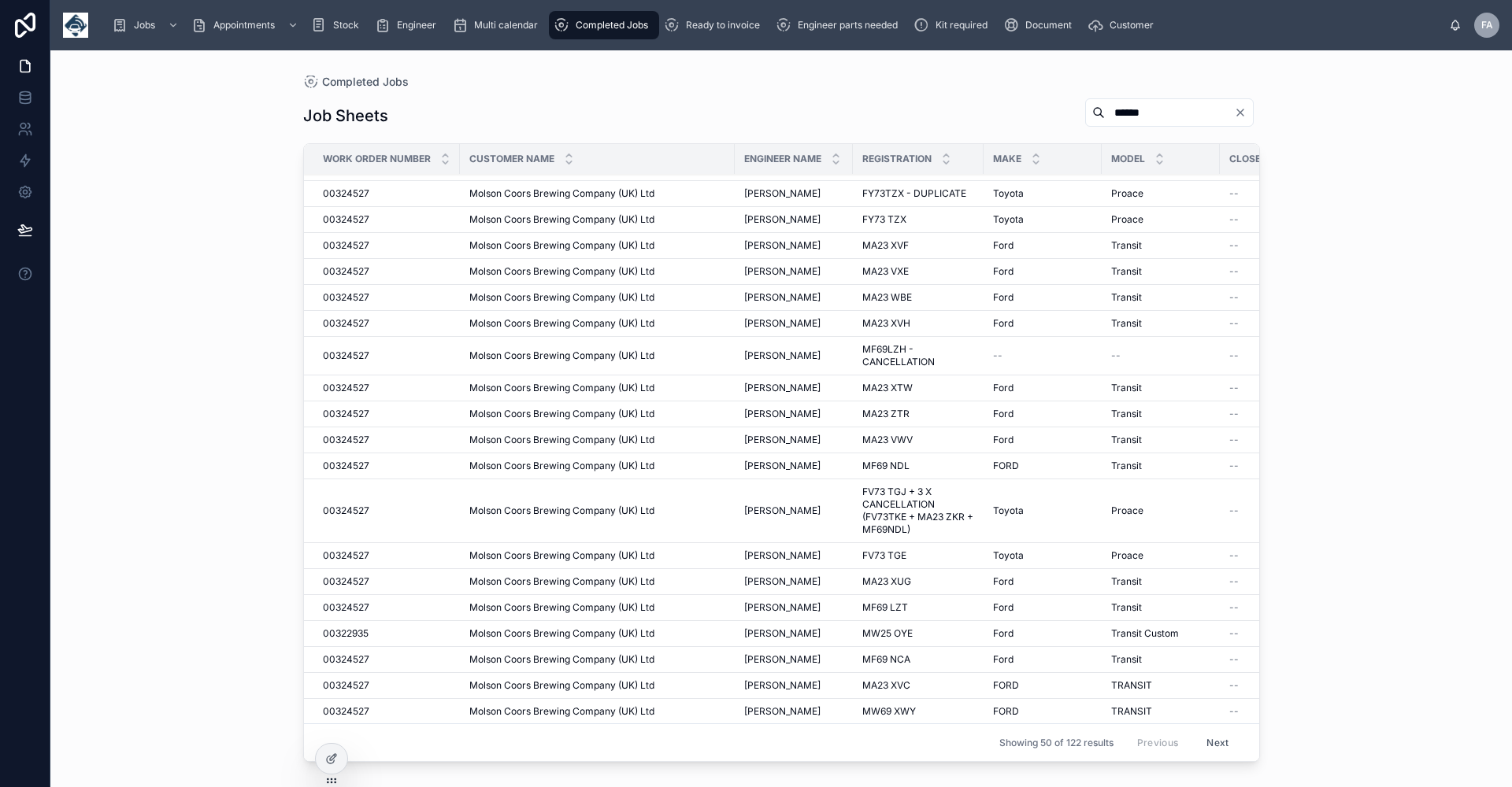
click at [783, 554] on span "[PERSON_NAME]" at bounding box center [781, 555] width 76 height 12
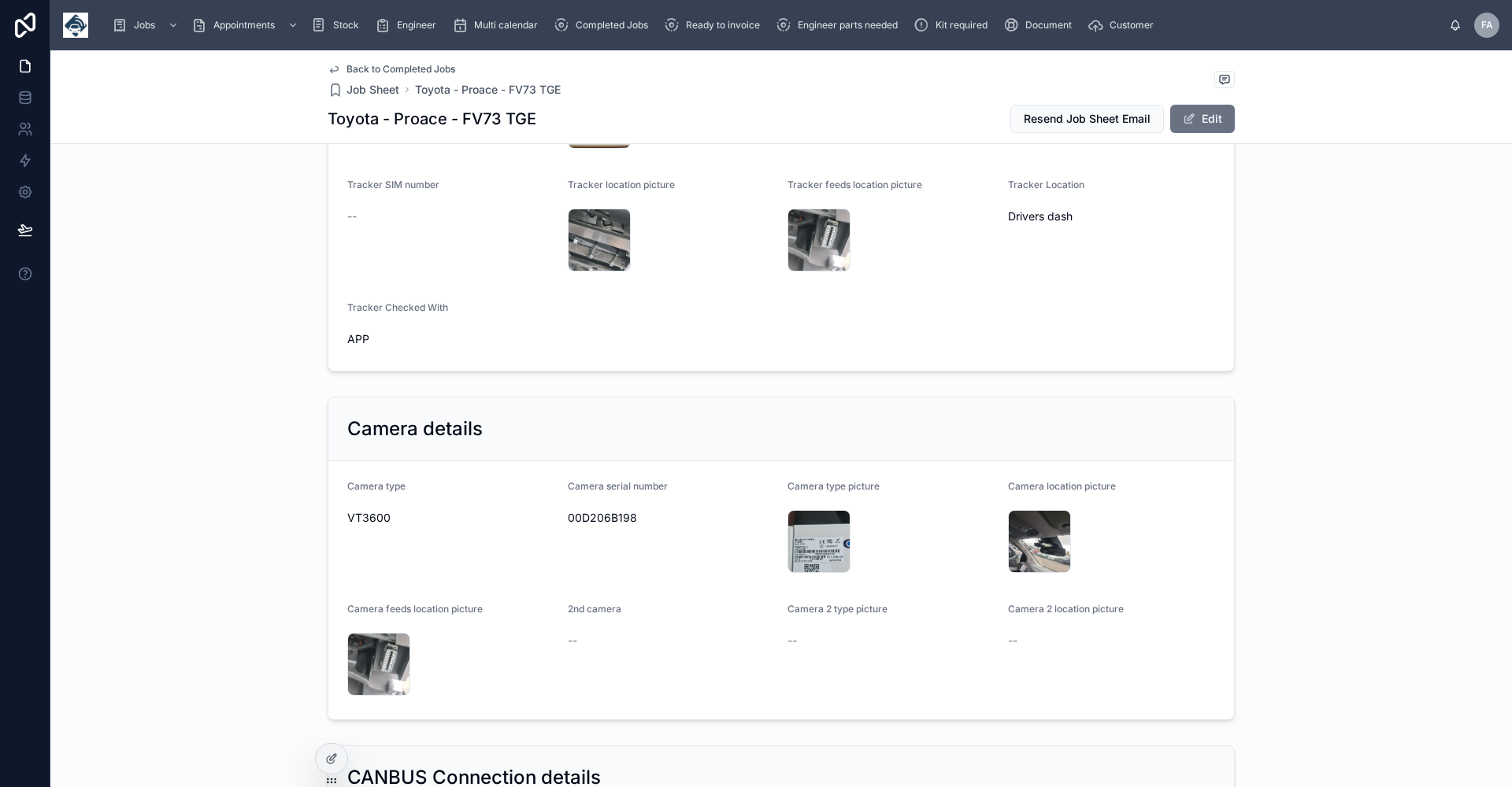
scroll to position [1259, 0]
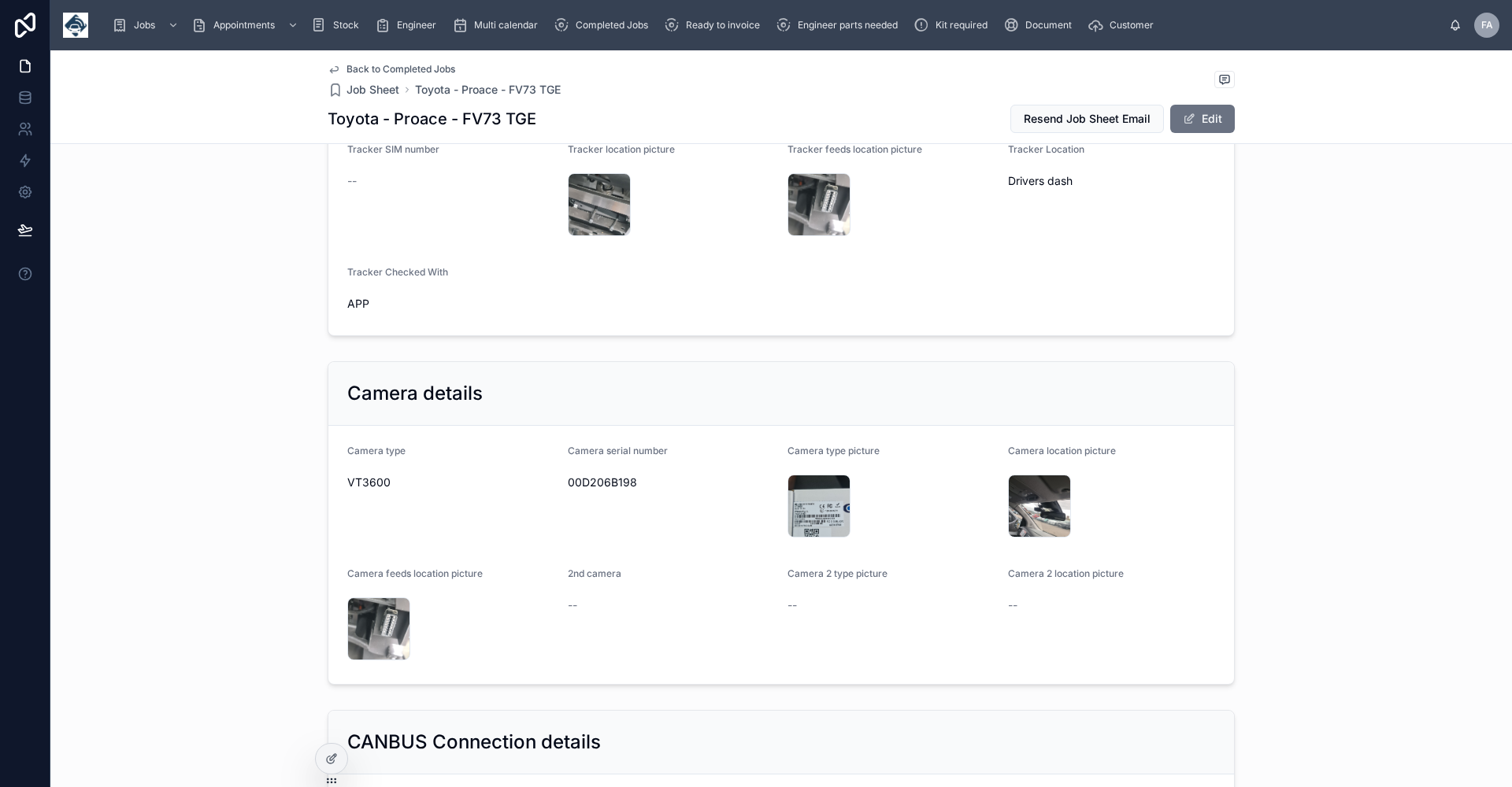
click at [395, 65] on span "Back to Completed Jobs" at bounding box center [400, 69] width 109 height 12
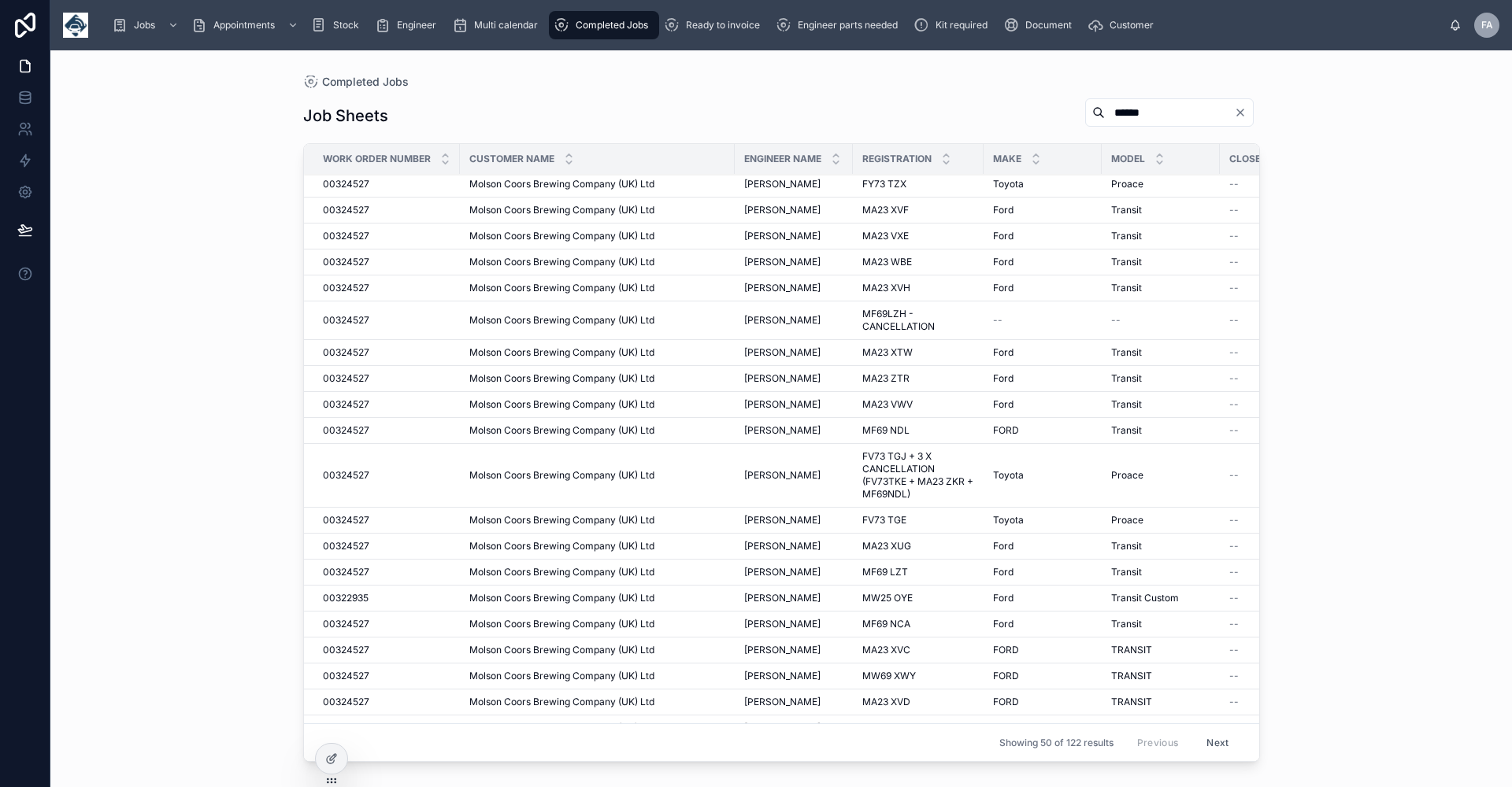
scroll to position [709, 0]
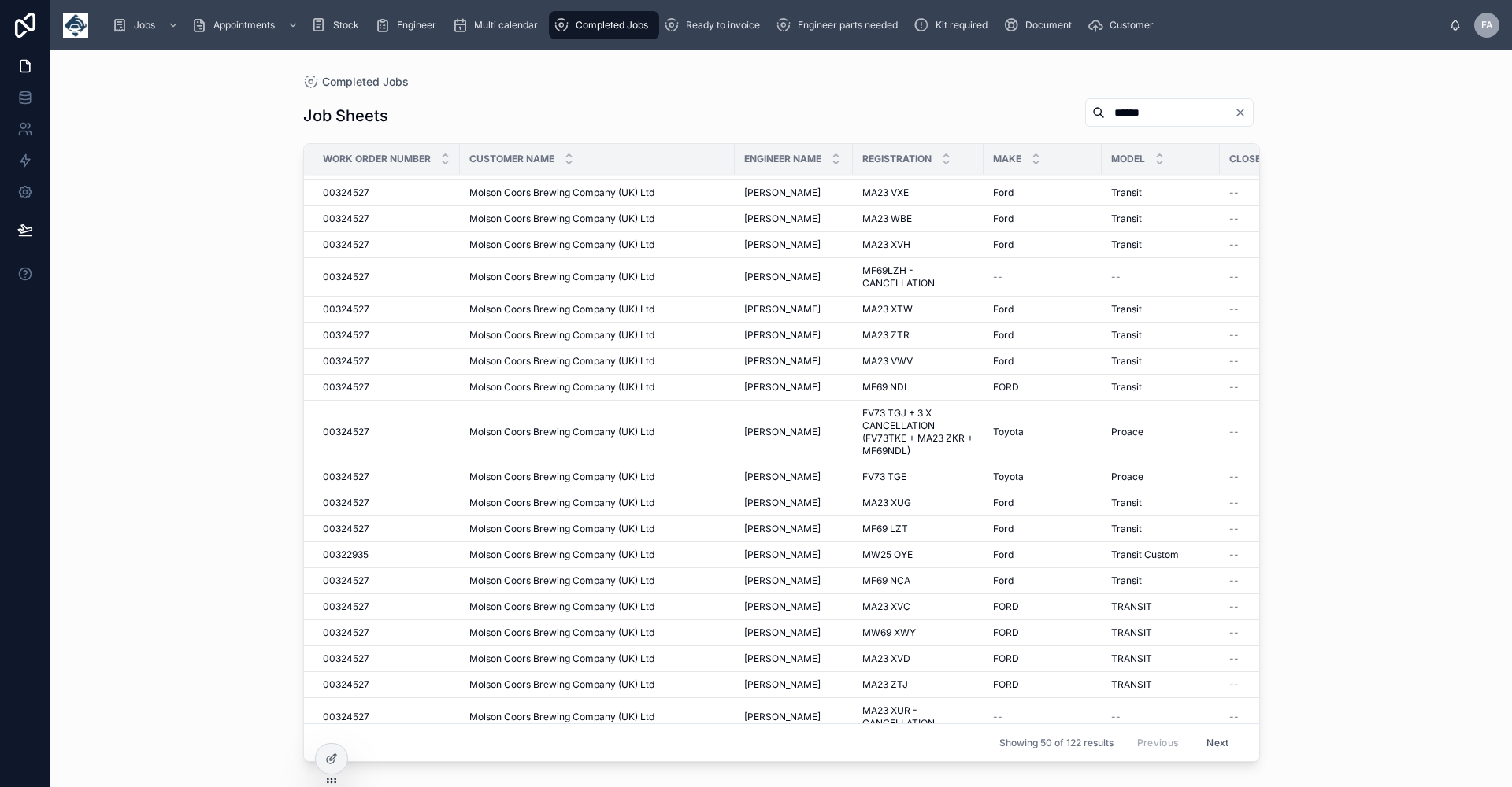
click at [806, 498] on span "[PERSON_NAME]" at bounding box center [781, 503] width 76 height 12
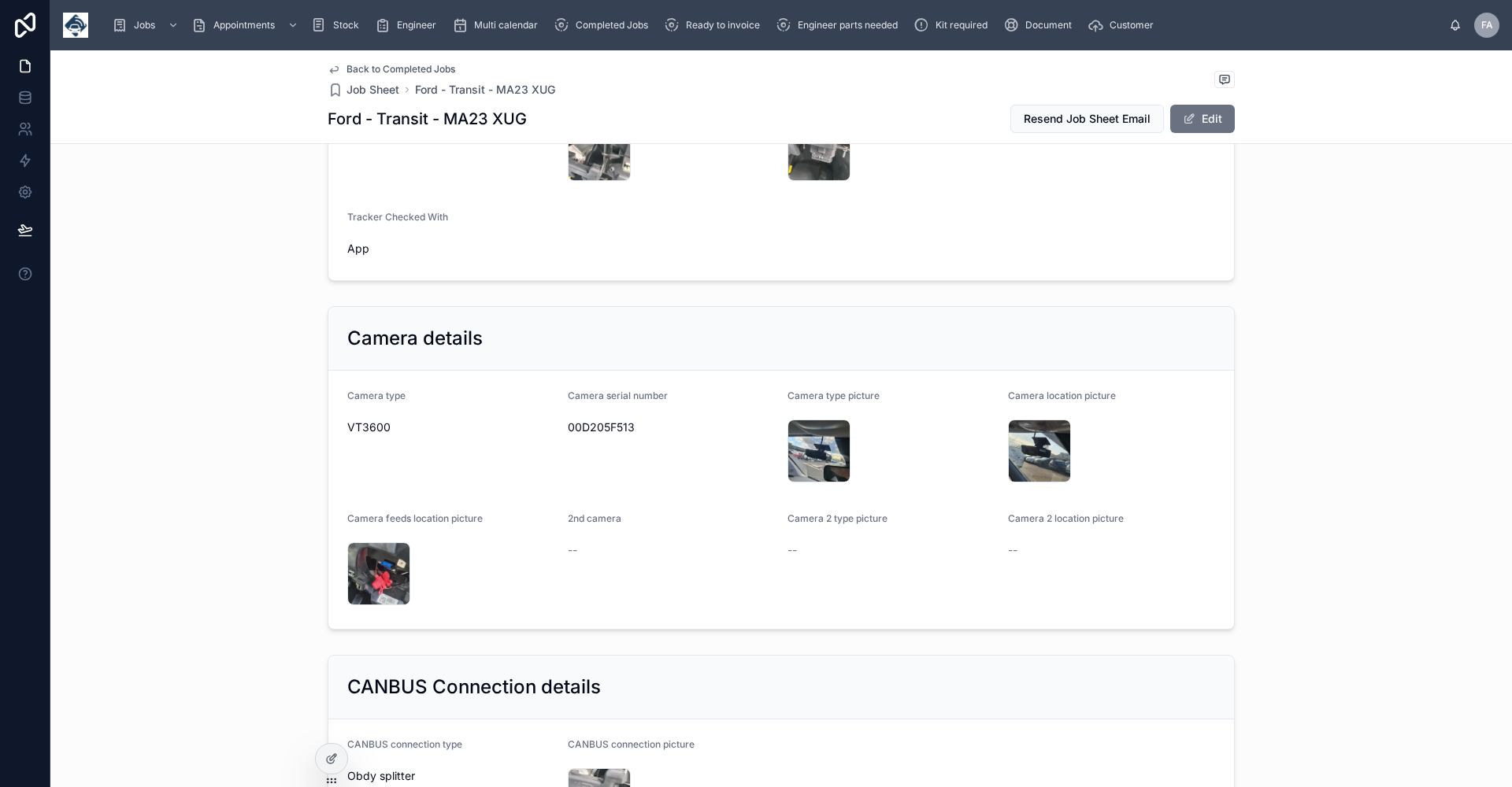
scroll to position [1339, 0]
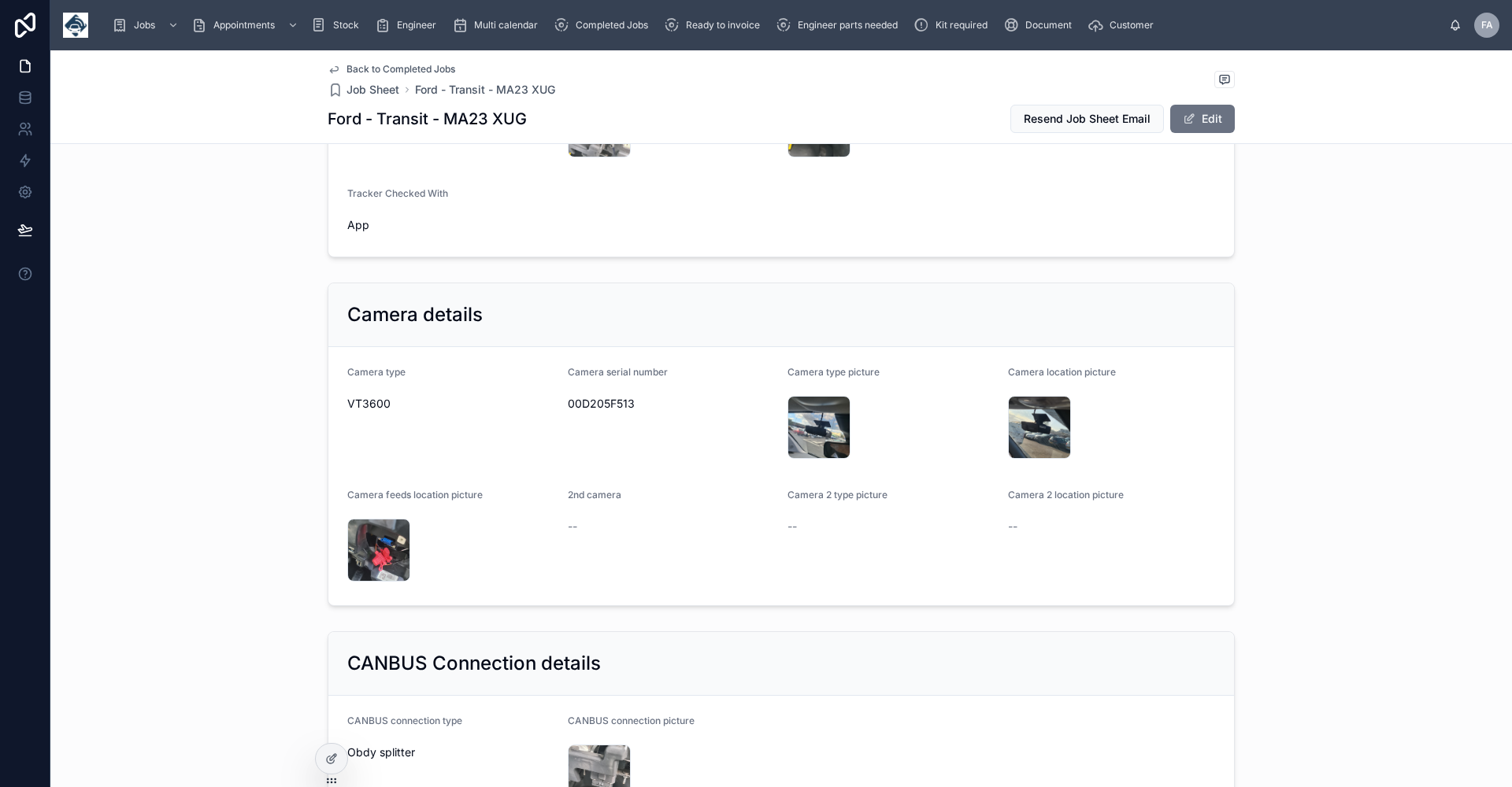
click at [391, 69] on span "Back to Completed Jobs" at bounding box center [400, 69] width 109 height 12
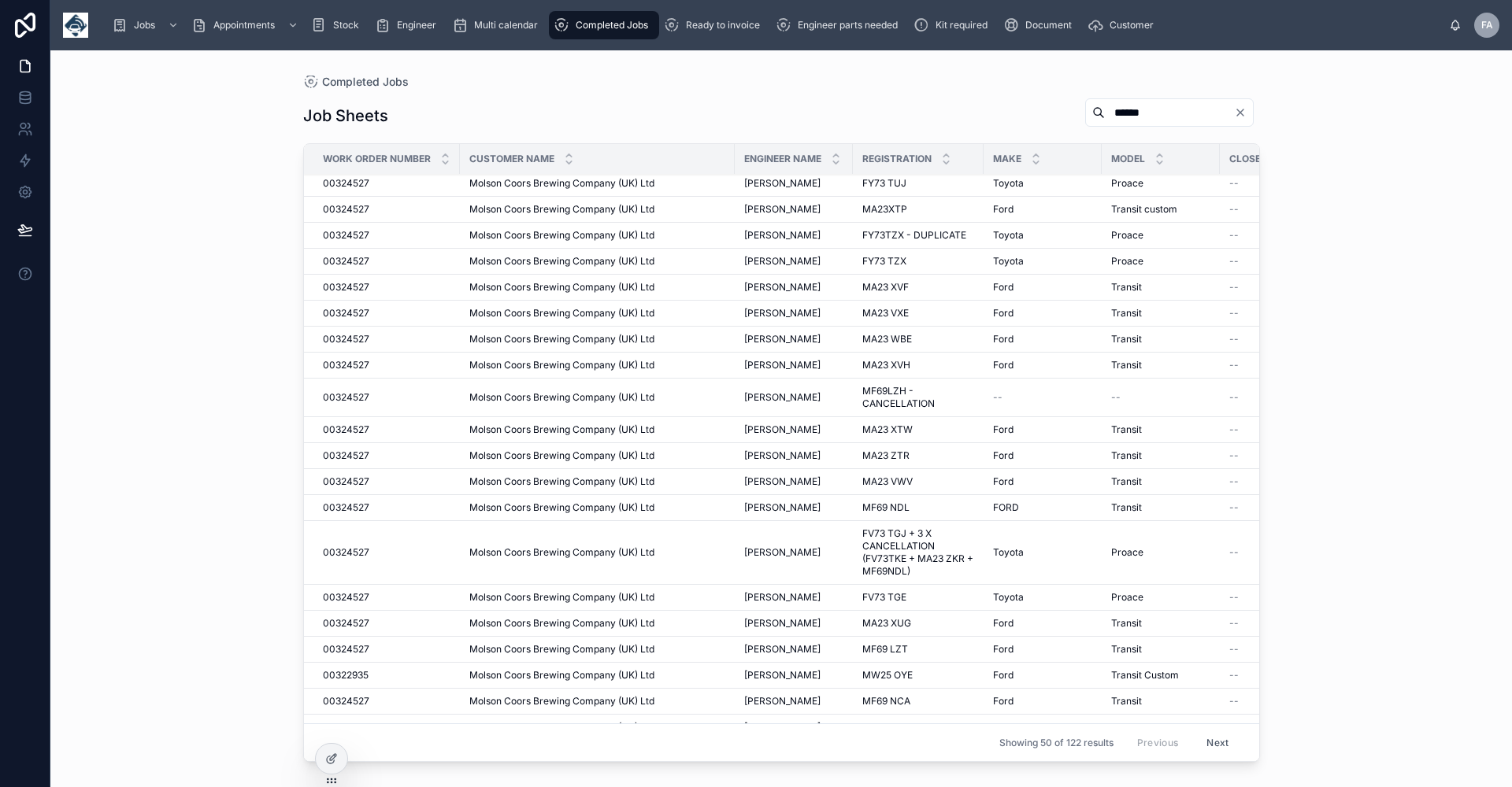
scroll to position [787, 0]
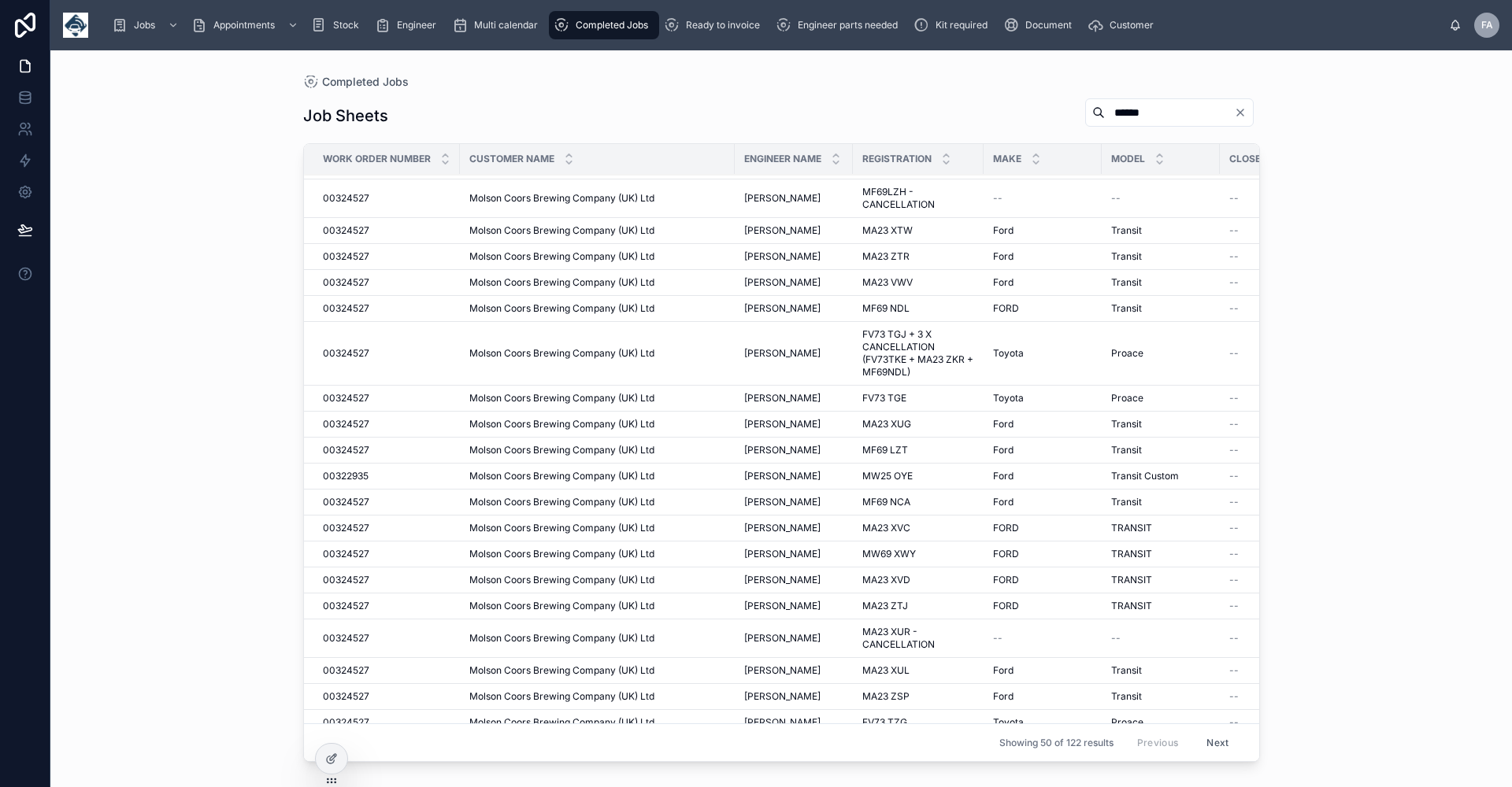
click at [821, 449] on span "[PERSON_NAME]" at bounding box center [781, 449] width 76 height 12
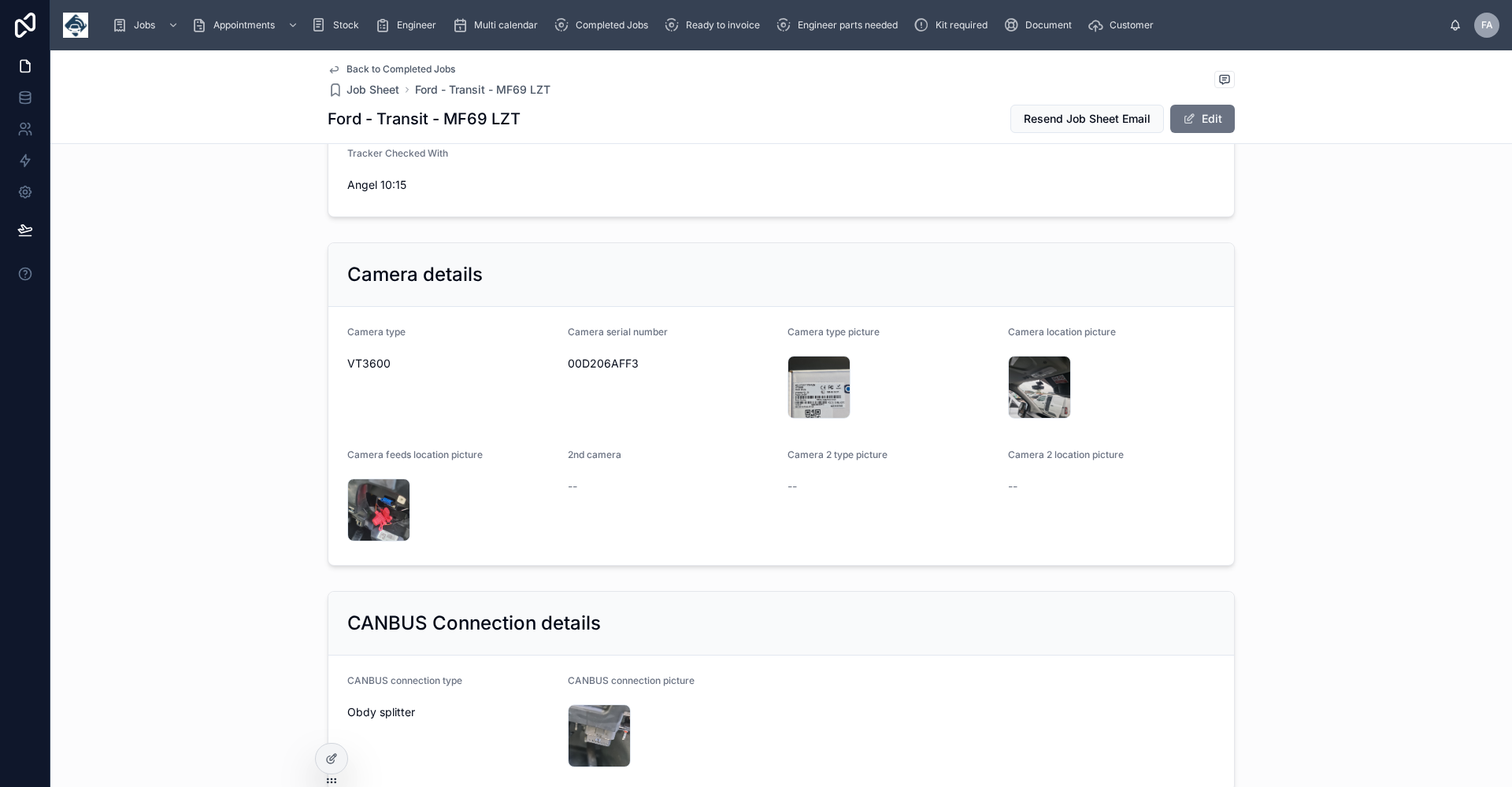
scroll to position [1496, 0]
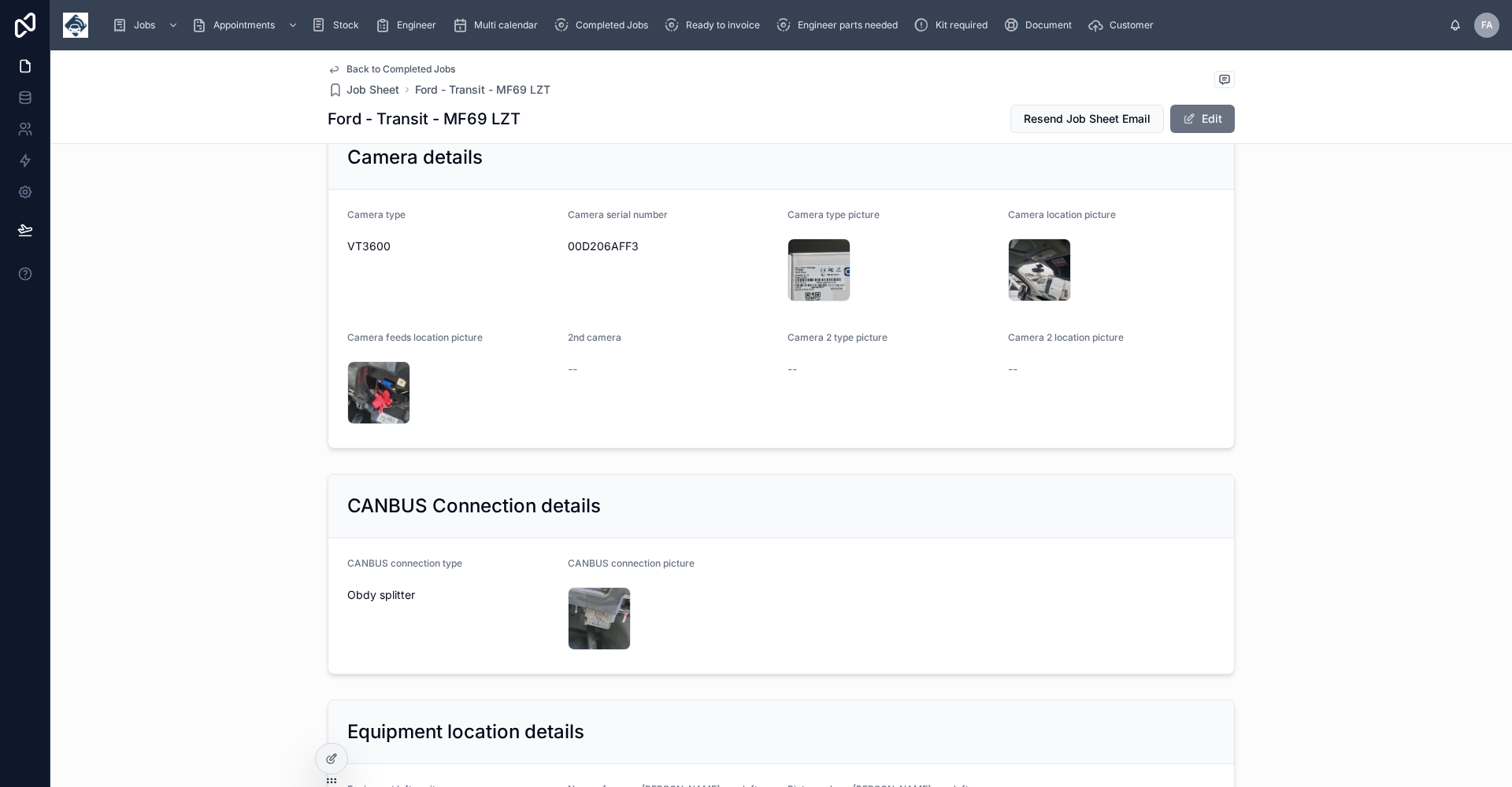
click at [368, 69] on span "Back to Completed Jobs" at bounding box center [400, 69] width 109 height 12
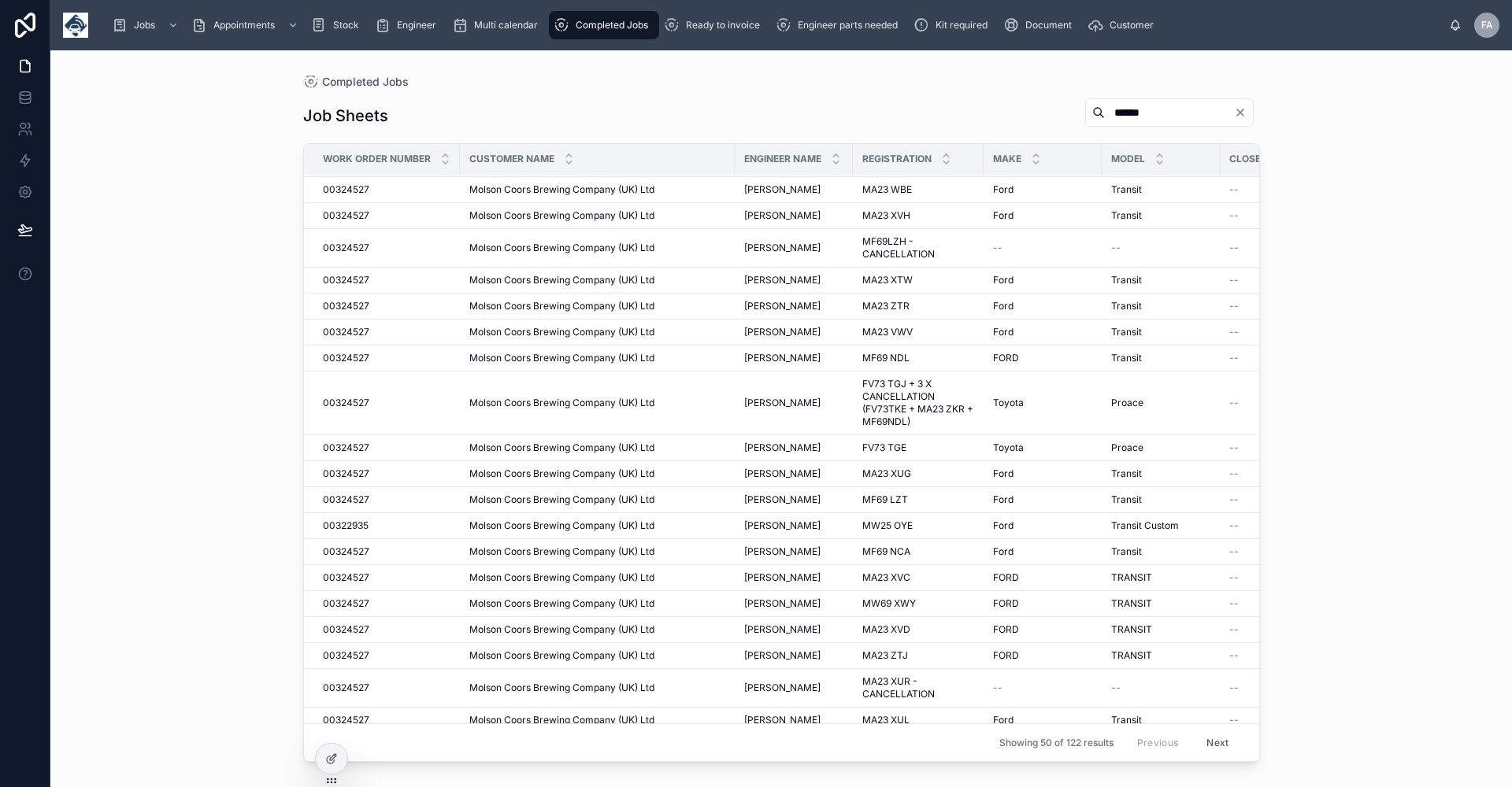
scroll to position [837, 0]
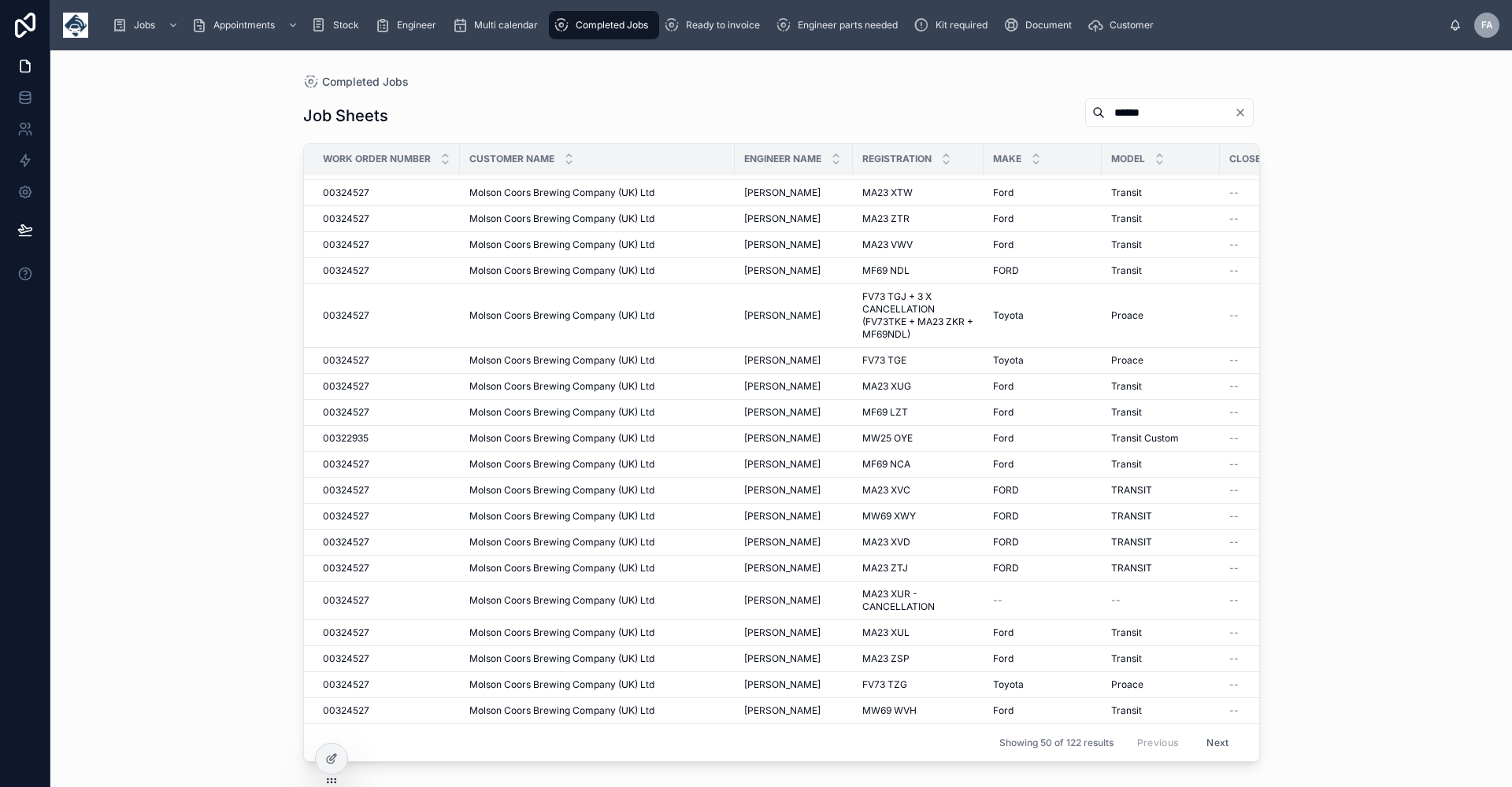
click at [807, 458] on span "[PERSON_NAME]" at bounding box center [781, 464] width 76 height 12
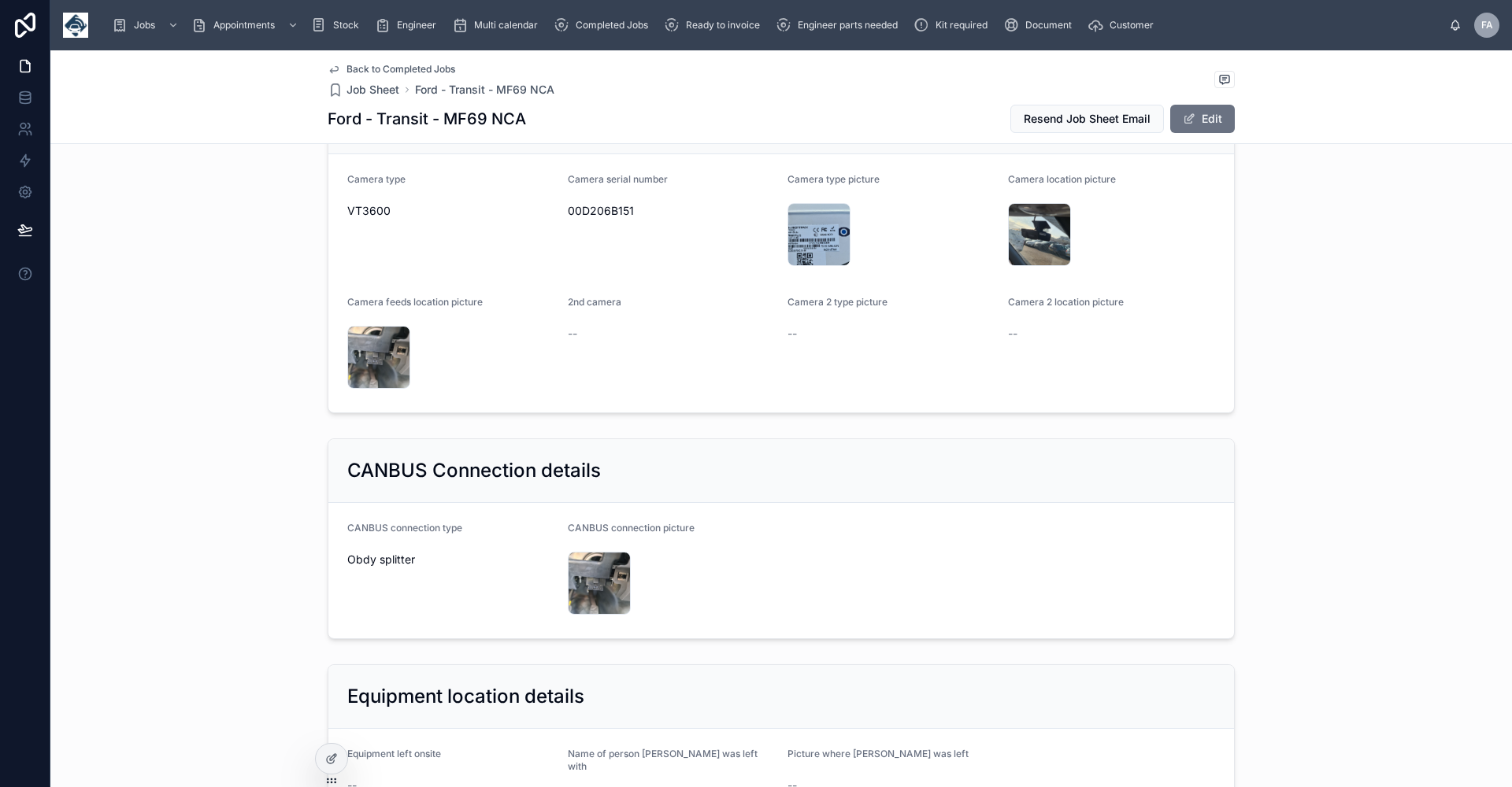
scroll to position [1575, 0]
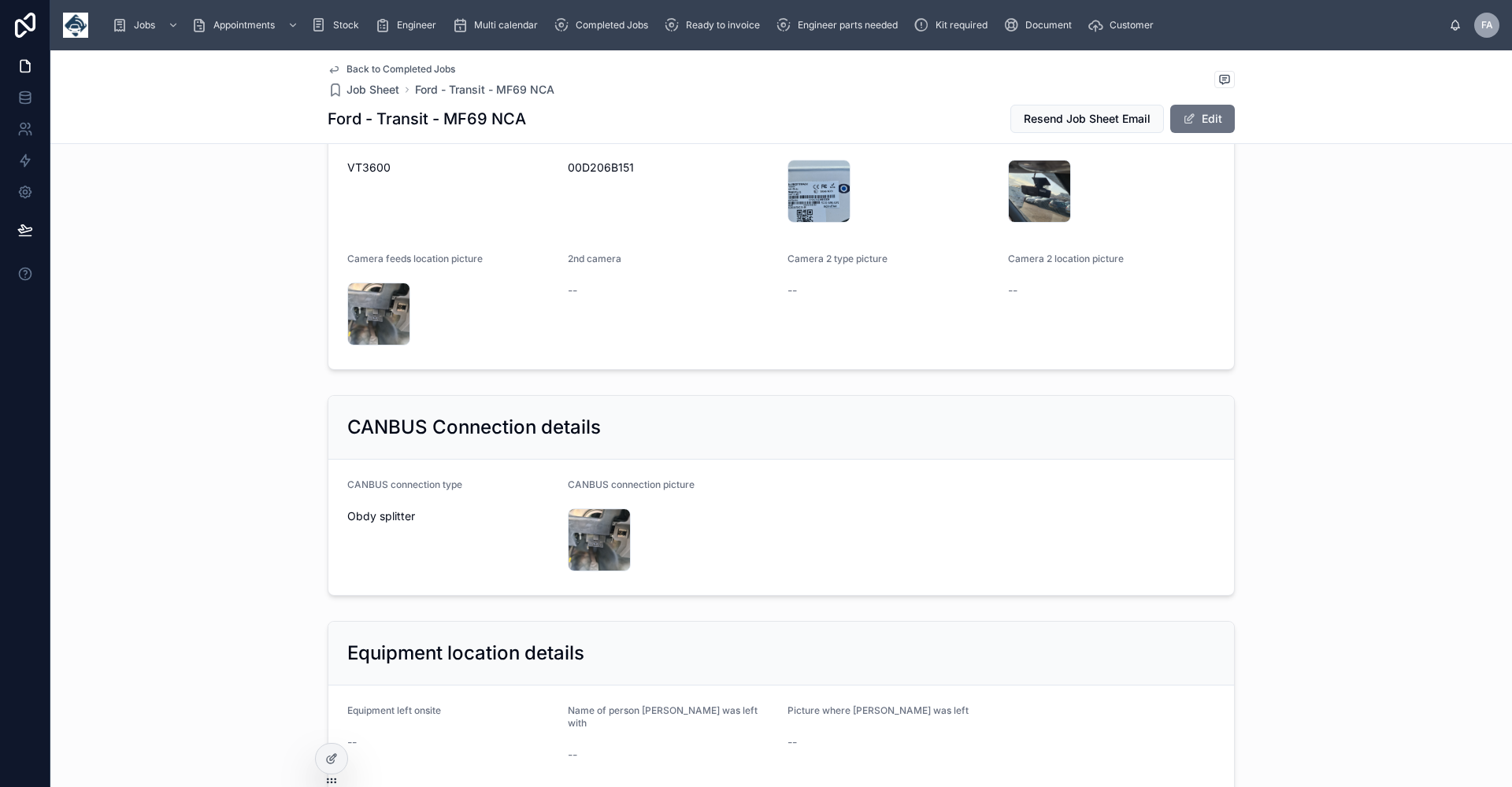
click at [403, 70] on span "Back to Completed Jobs" at bounding box center [400, 69] width 109 height 12
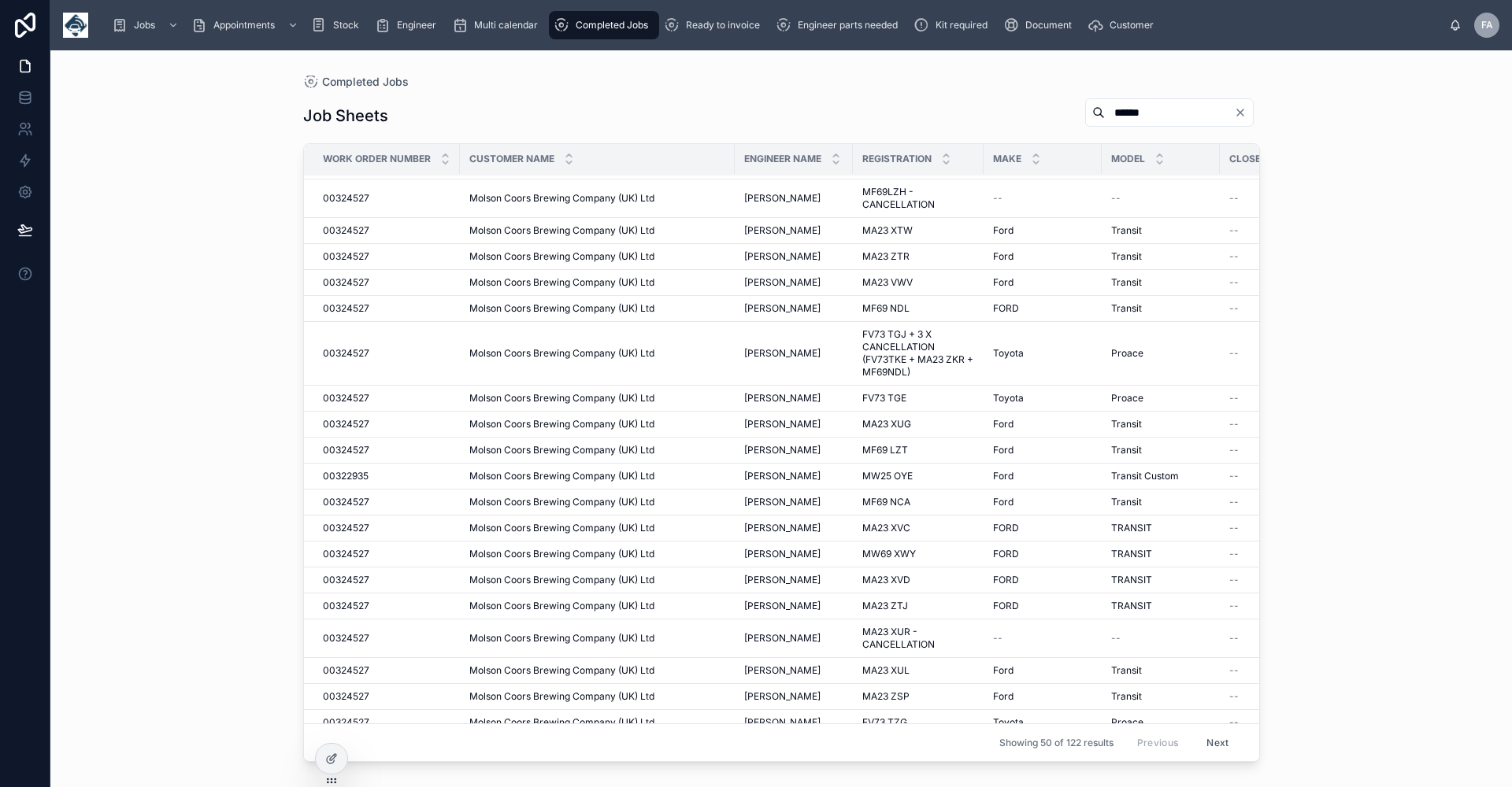
scroll to position [837, 0]
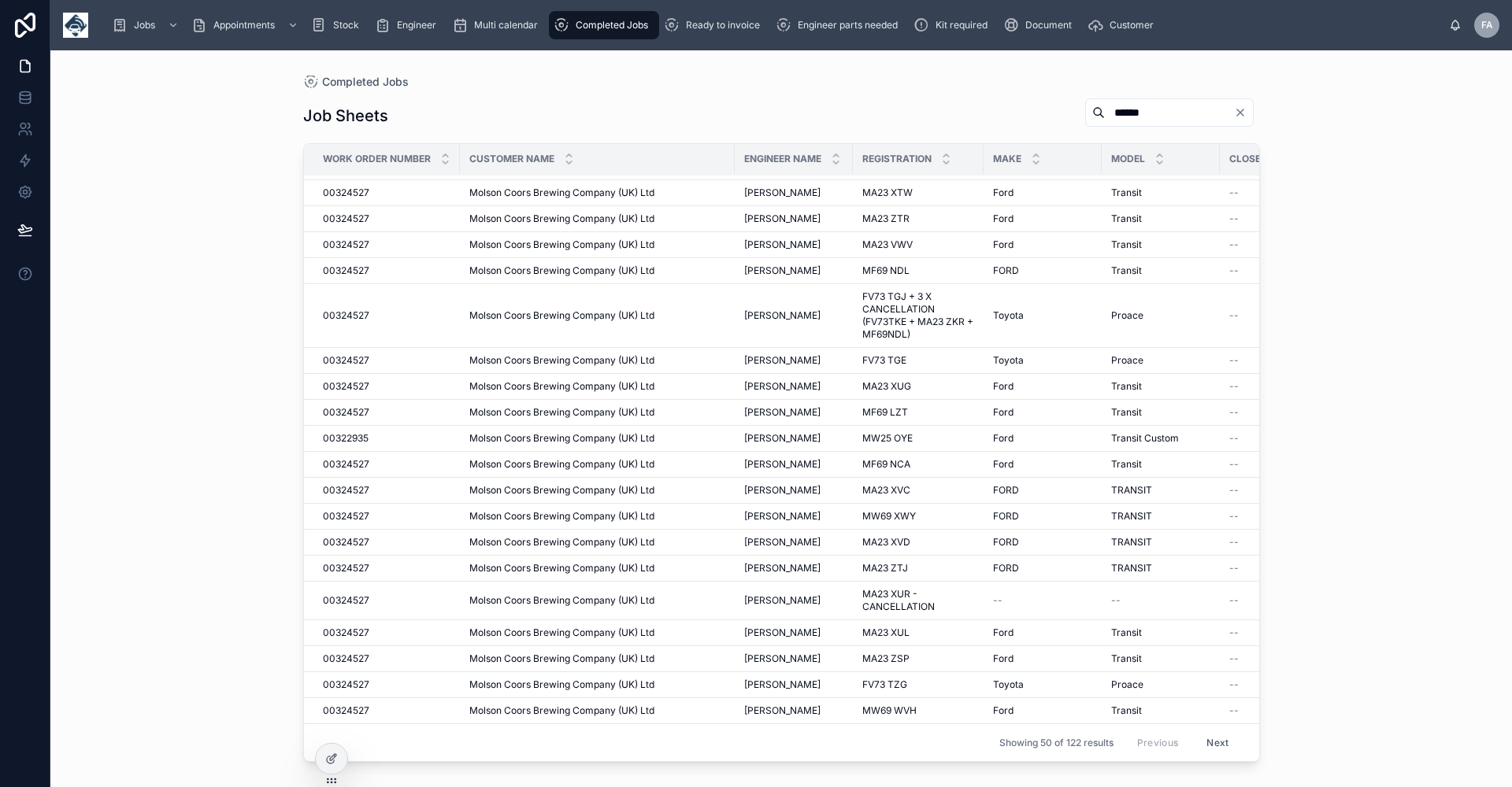
click at [883, 458] on span "MF69 NCA" at bounding box center [886, 464] width 48 height 12
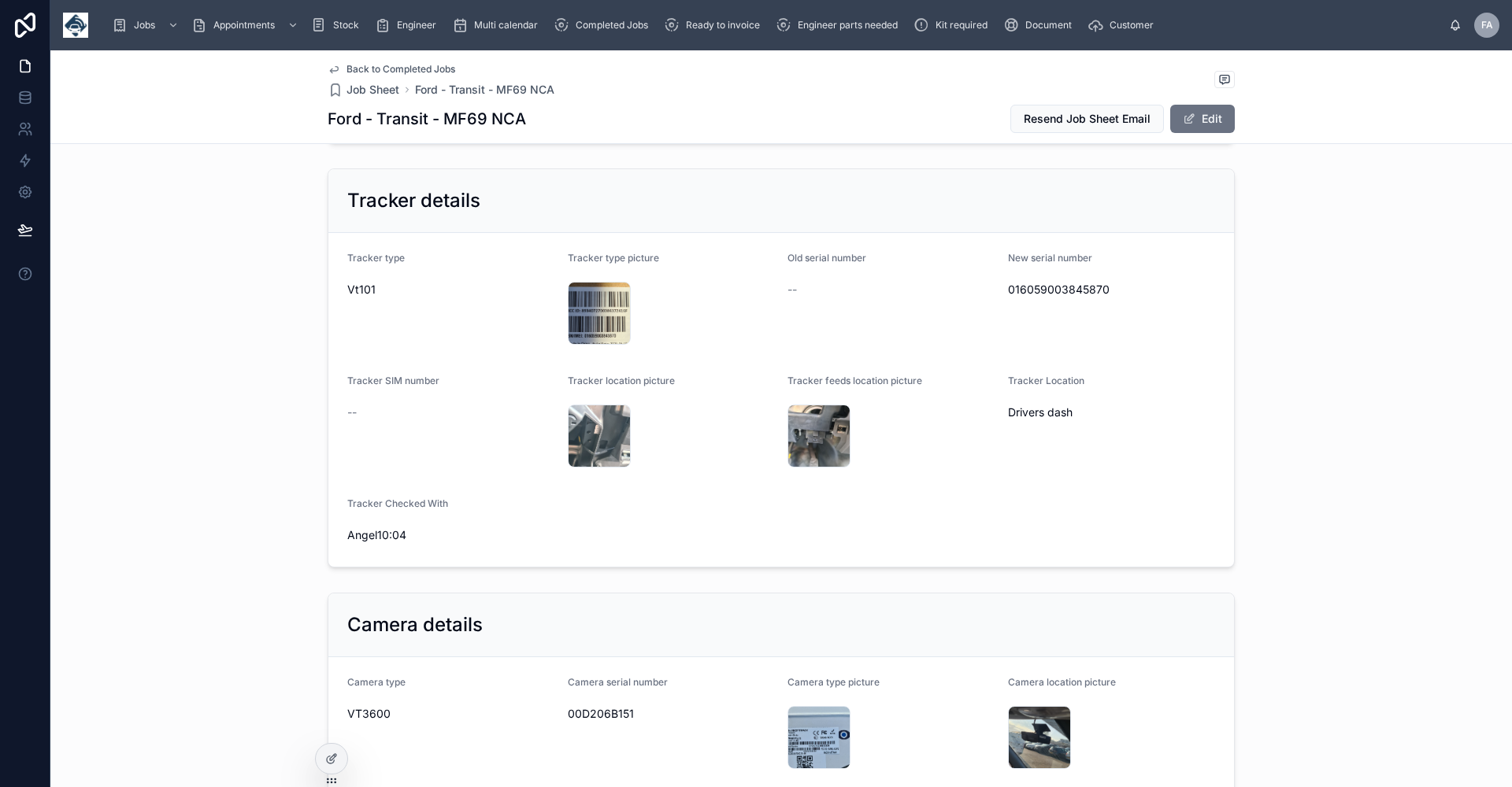
scroll to position [709, 0]
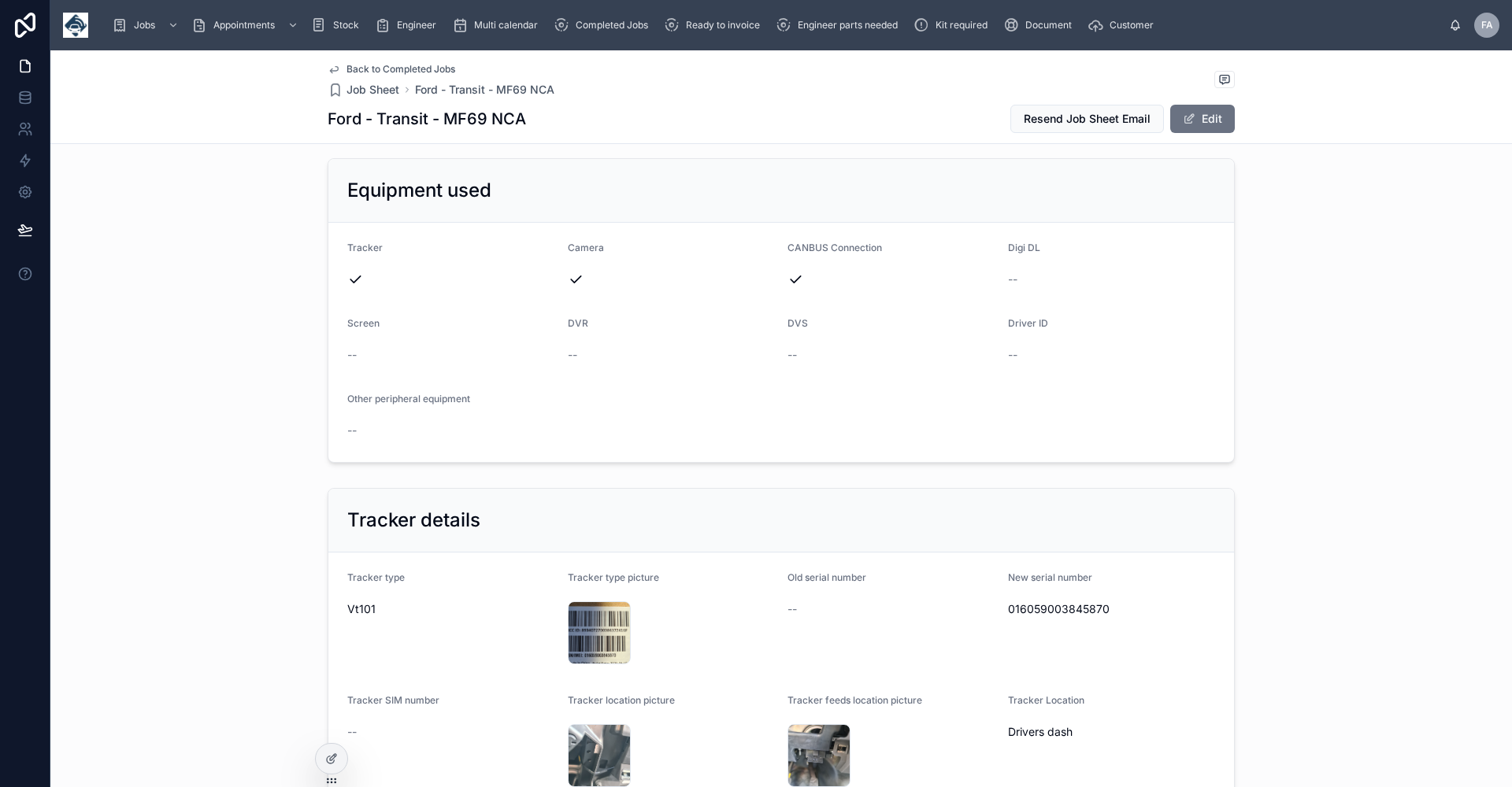
click at [409, 73] on span "Back to Completed Jobs" at bounding box center [400, 69] width 109 height 12
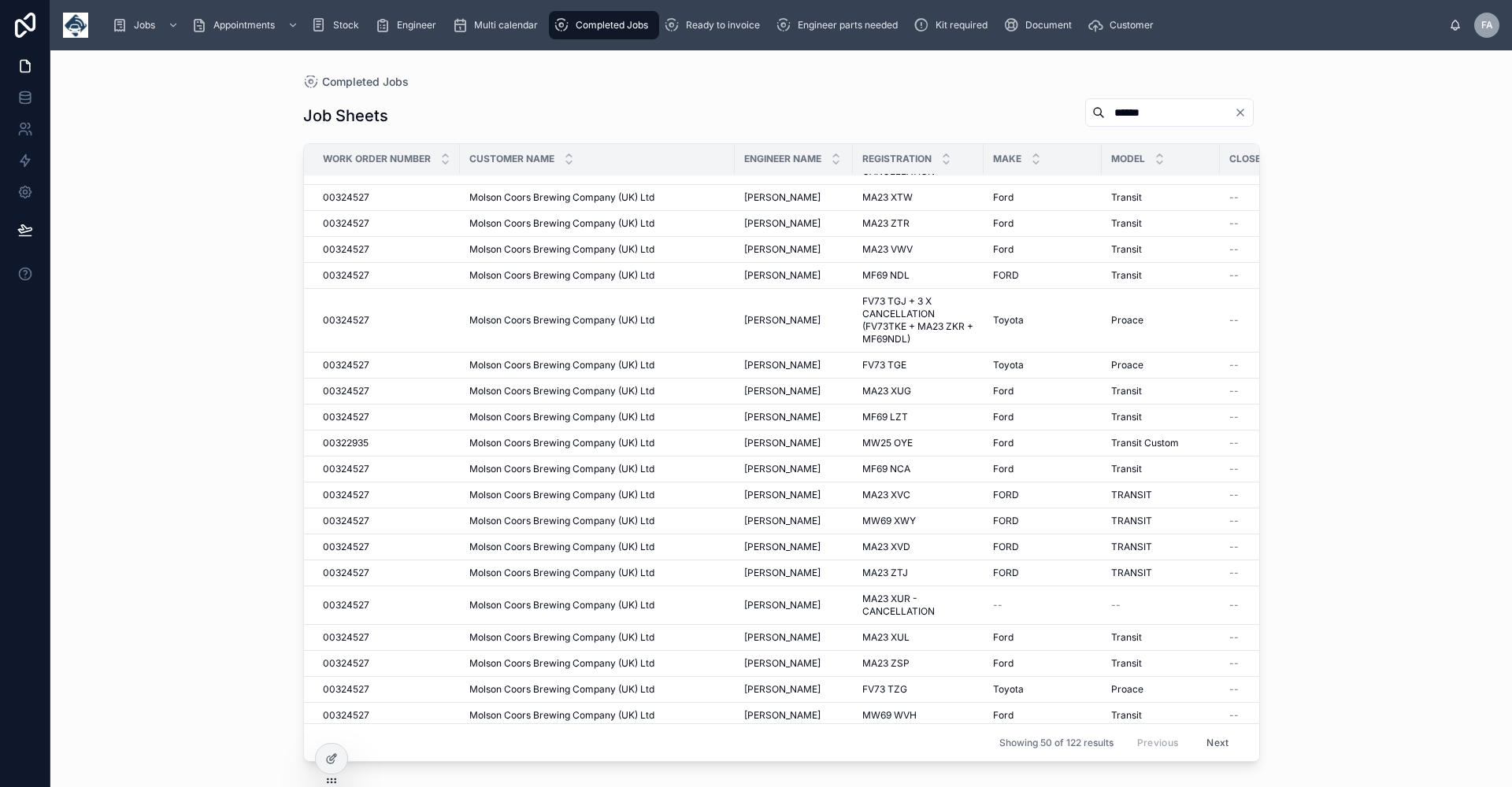
scroll to position [837, 0]
click at [868, 678] on span "FV73 TZG" at bounding box center [884, 684] width 45 height 12
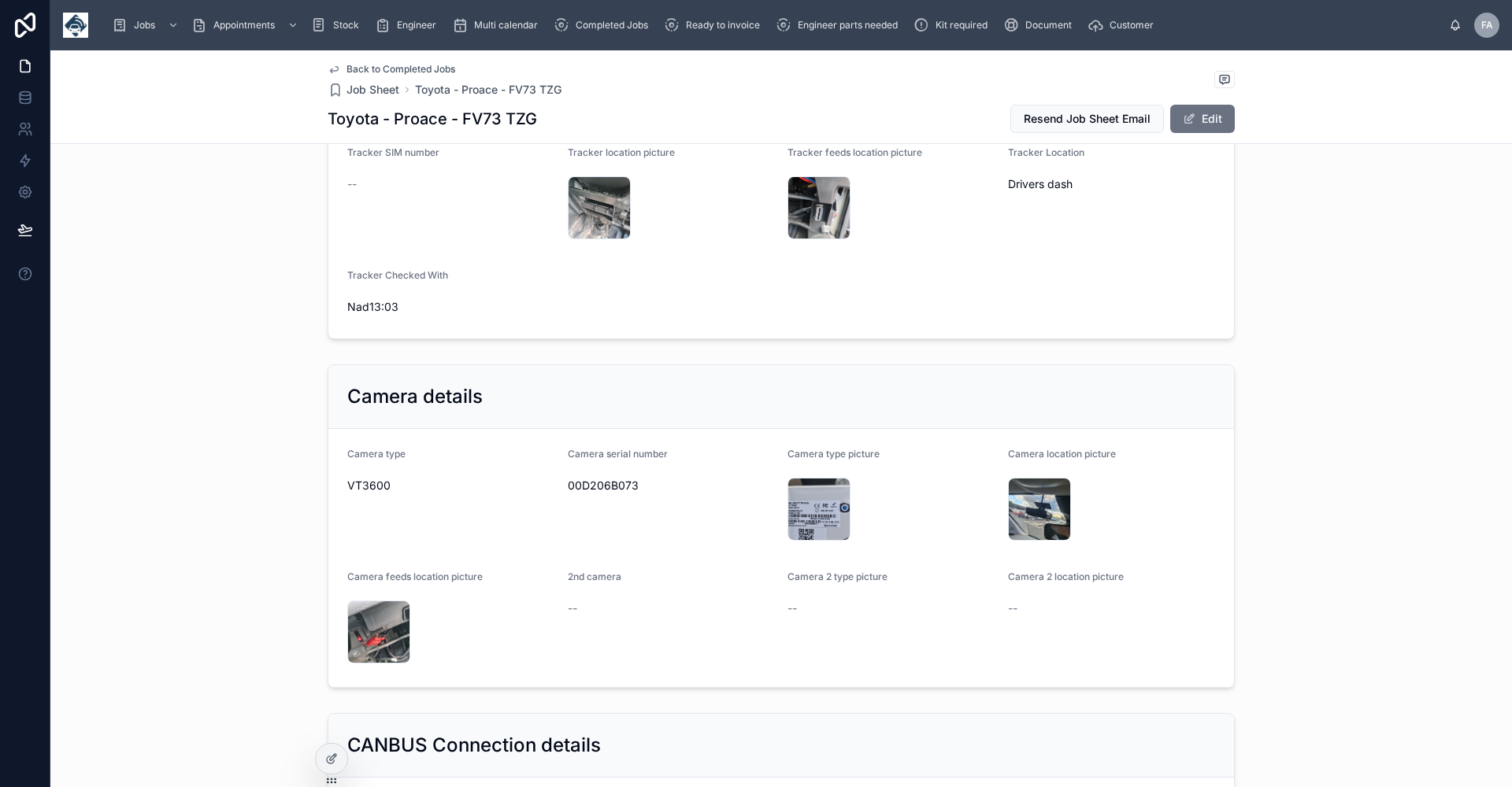
scroll to position [1259, 0]
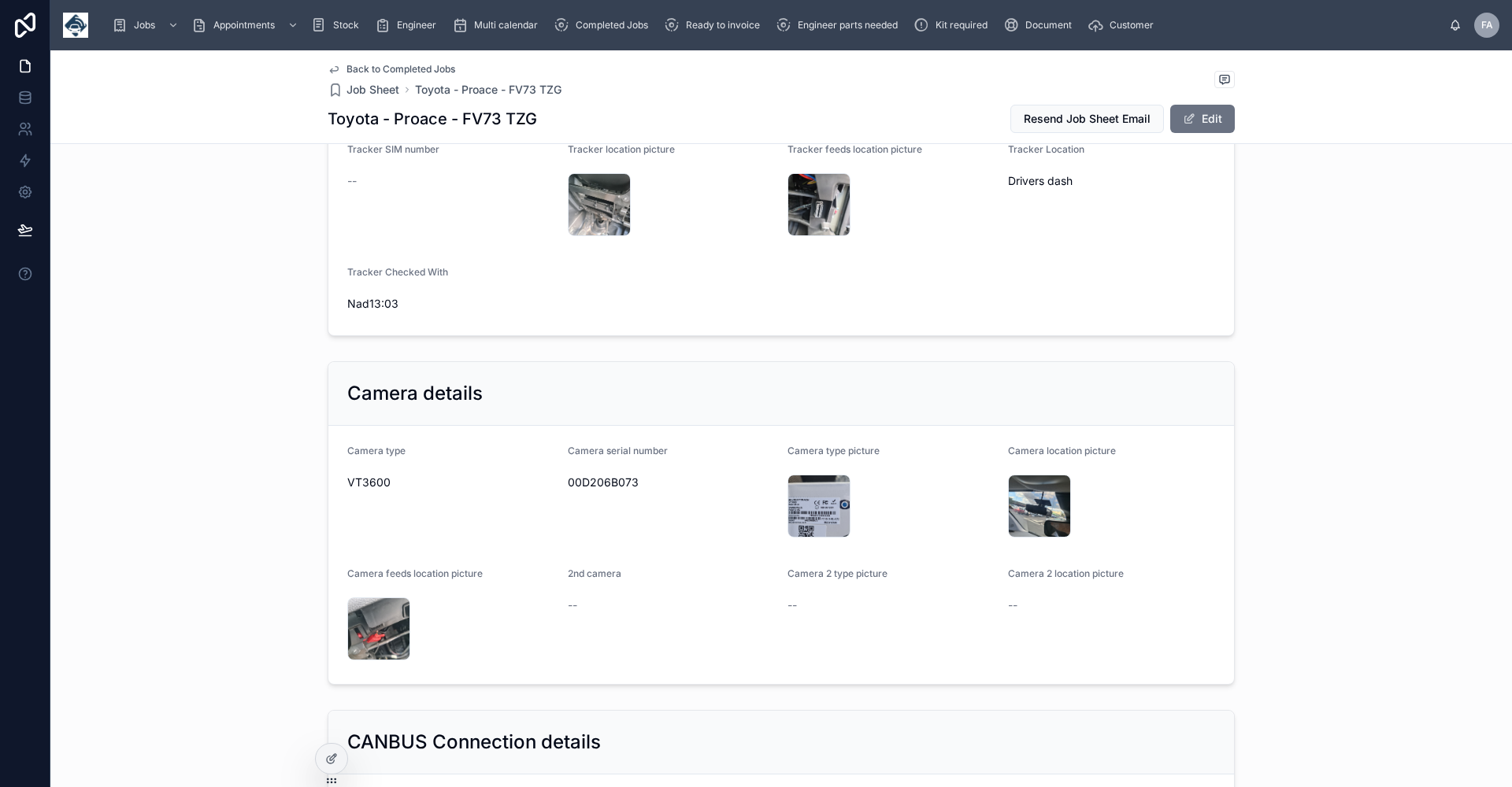
click at [390, 69] on span "Back to Completed Jobs" at bounding box center [400, 69] width 109 height 12
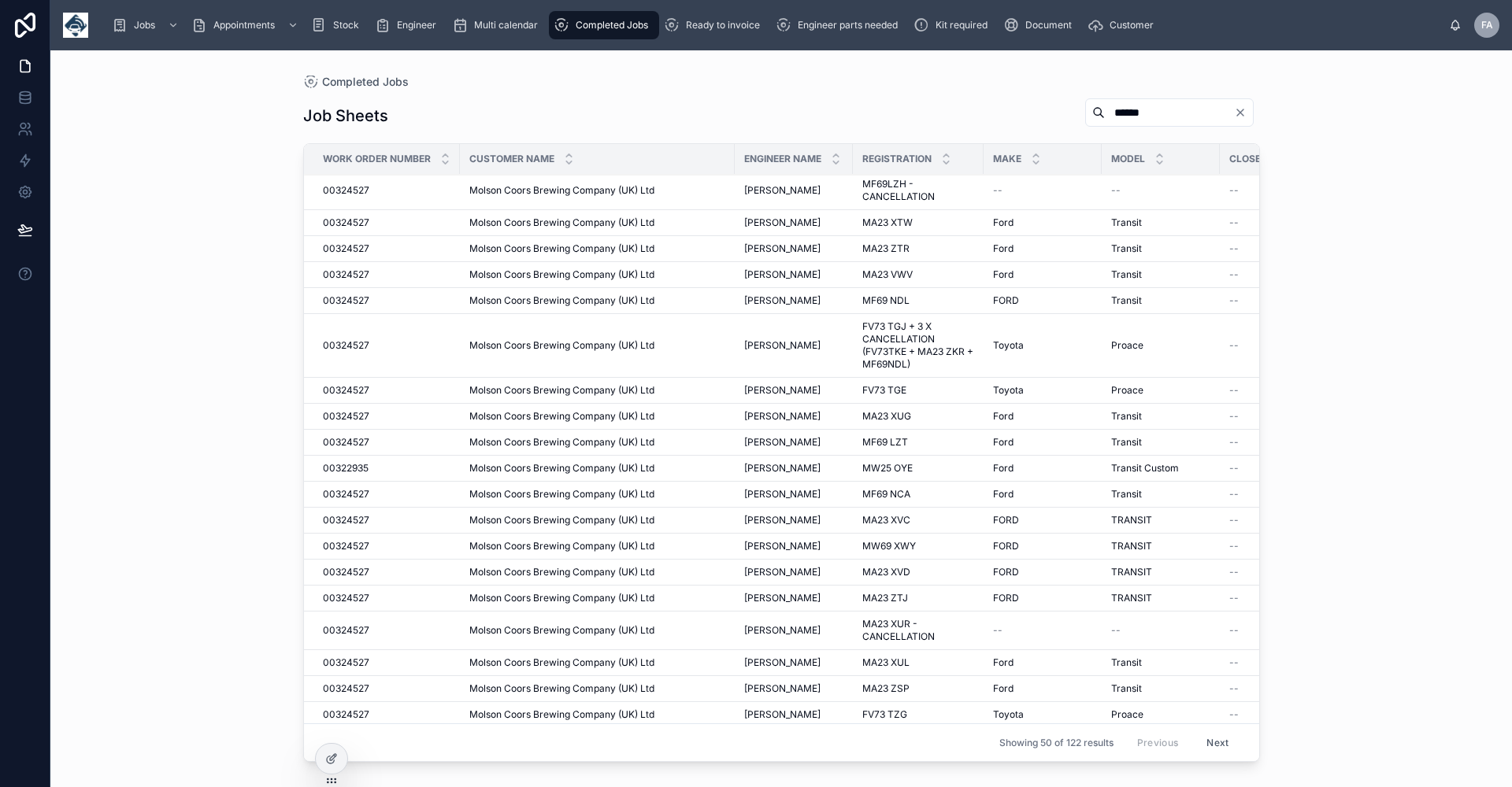
scroll to position [837, 0]
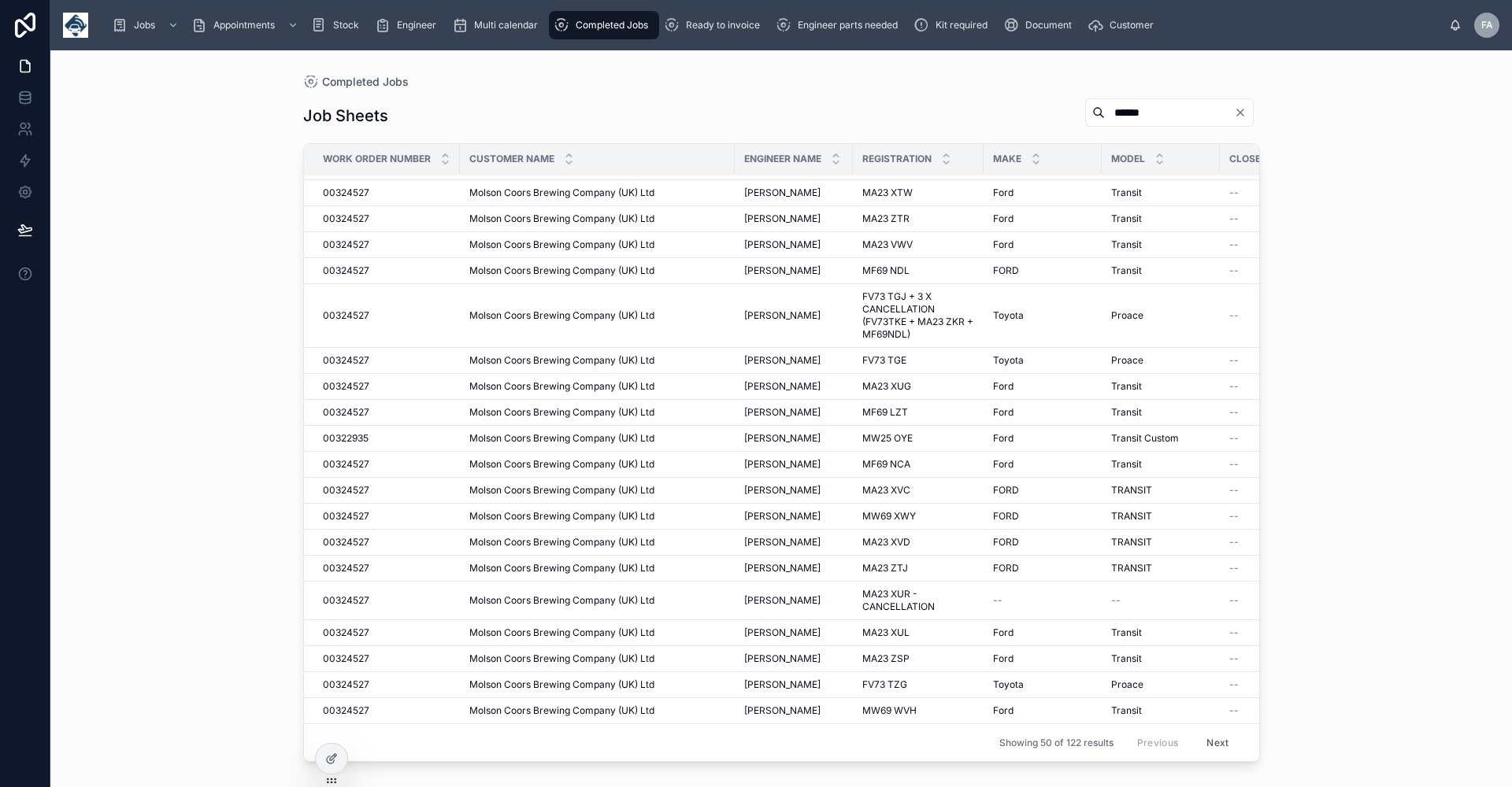
click at [767, 704] on span "[PERSON_NAME]" at bounding box center [781, 710] width 76 height 12
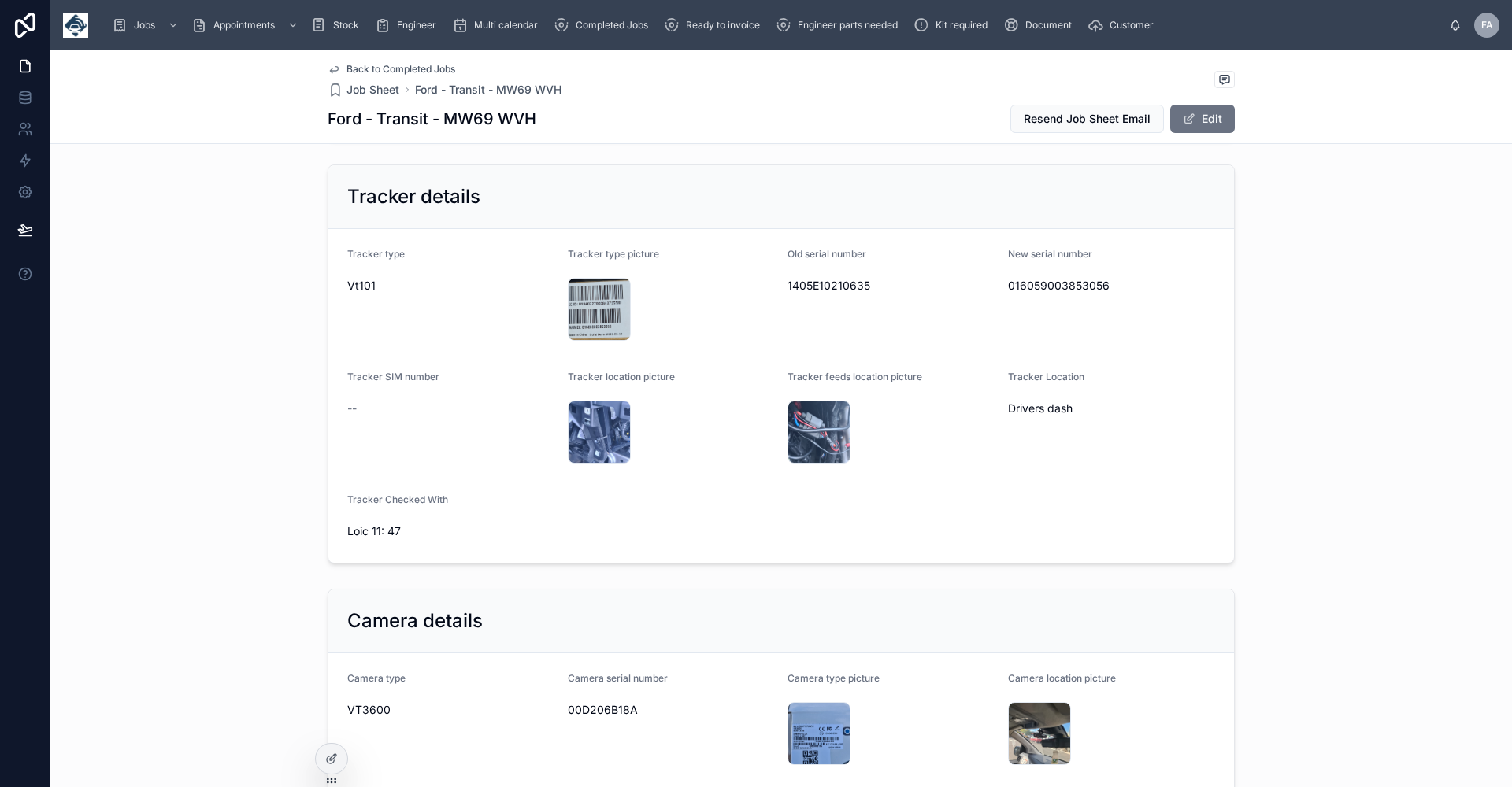
scroll to position [1259, 0]
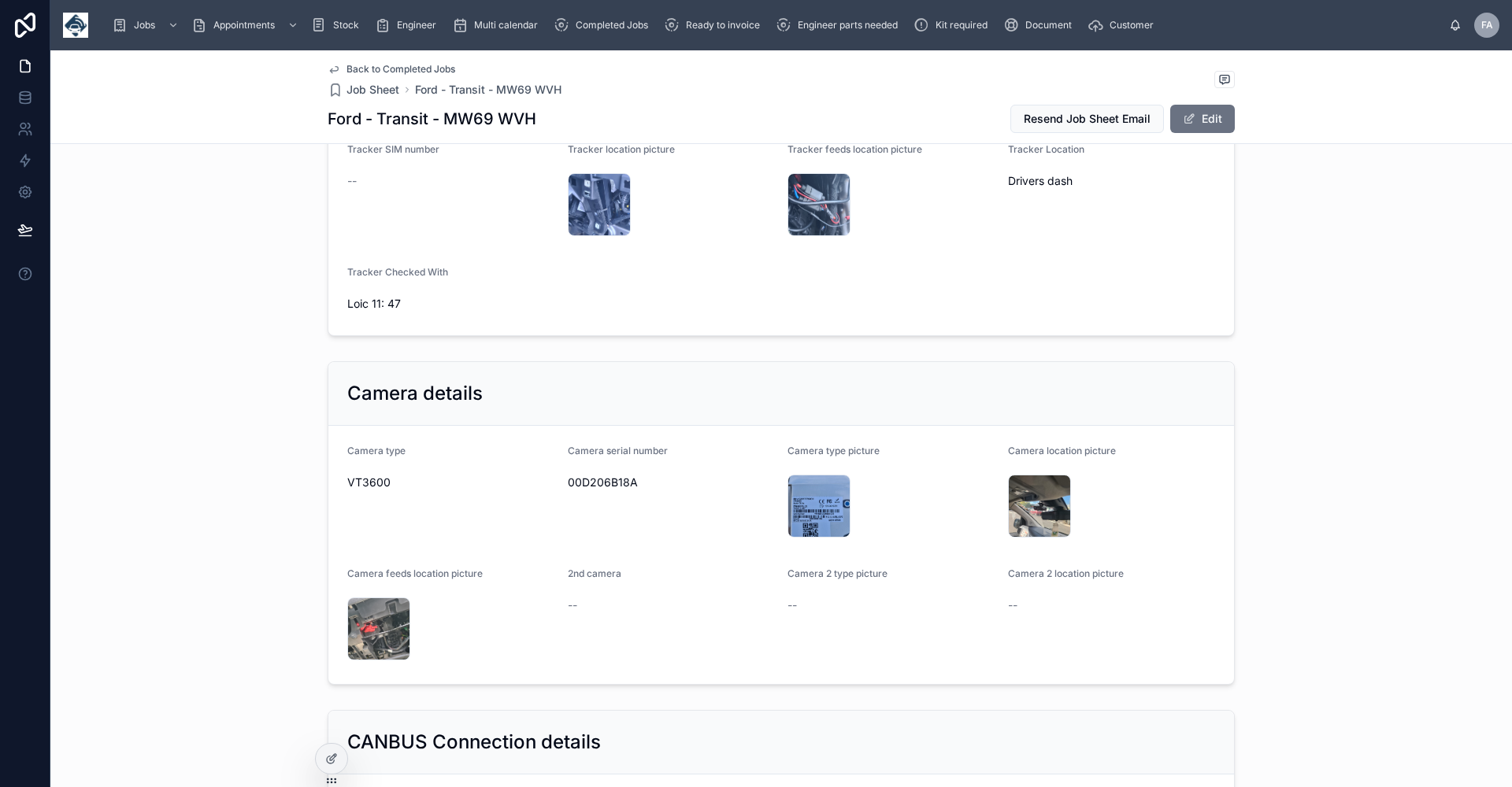
click at [377, 65] on span "Back to Completed Jobs" at bounding box center [400, 69] width 109 height 12
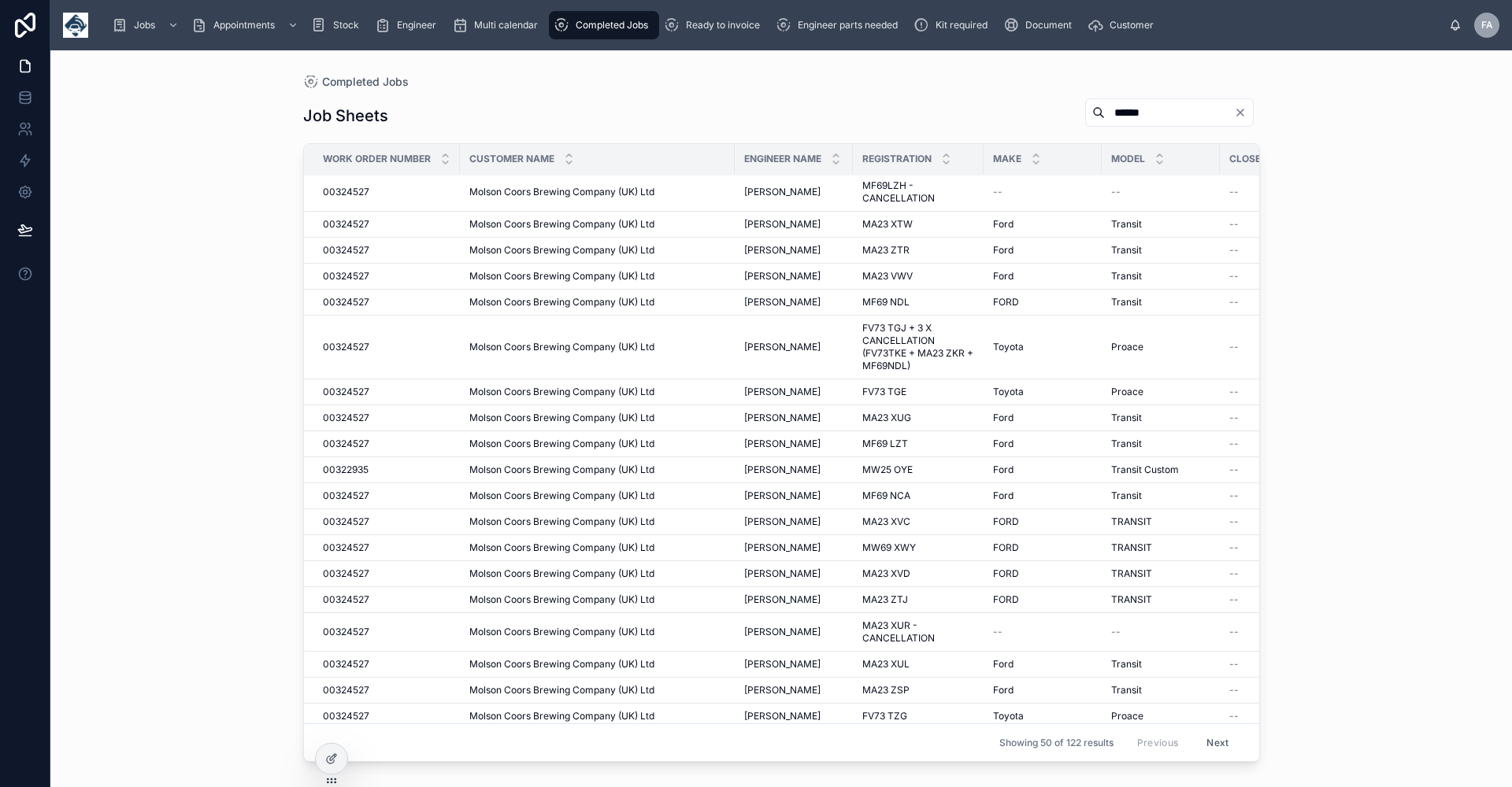
scroll to position [837, 0]
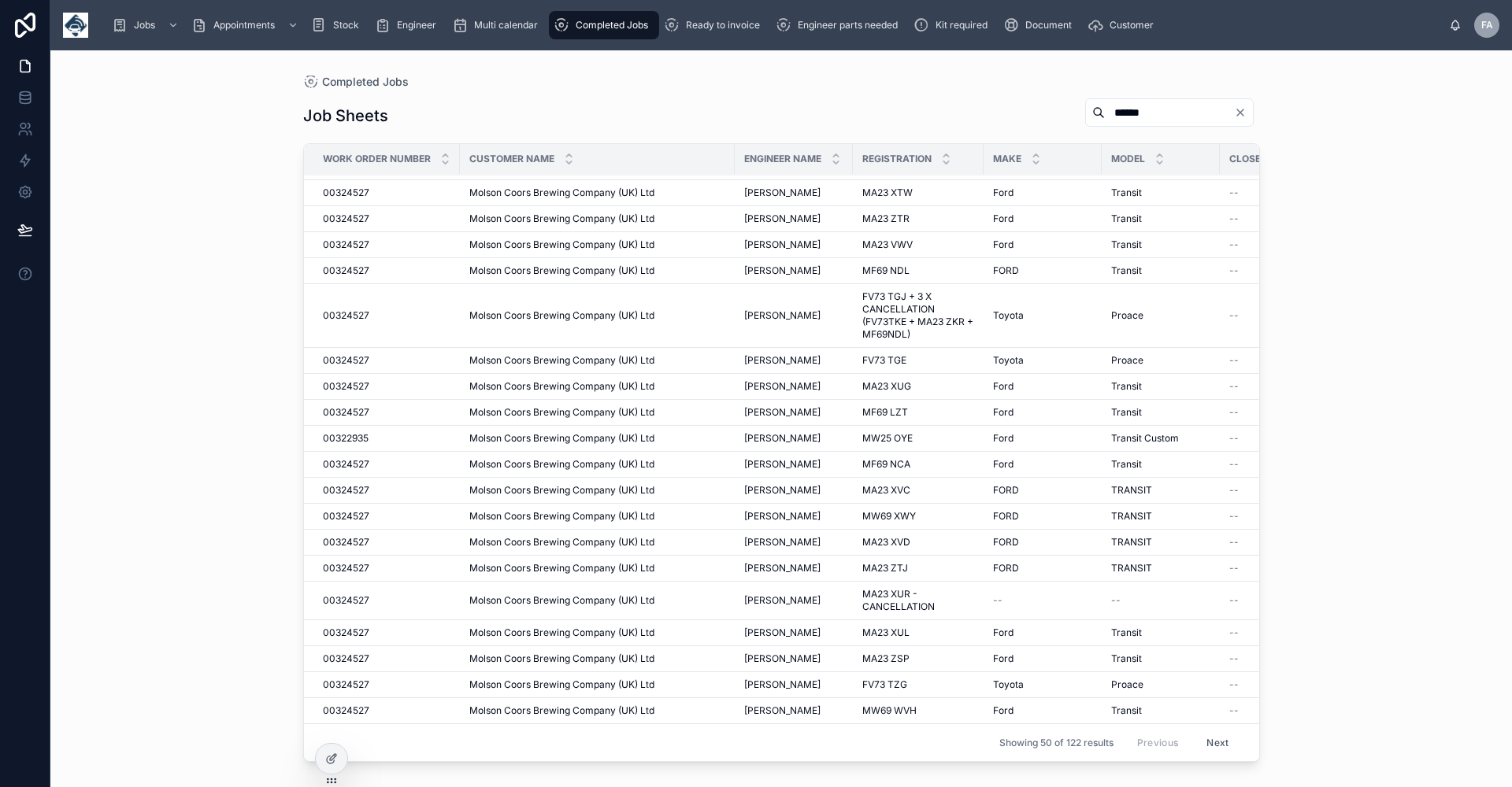
click at [1211, 731] on button "Next" at bounding box center [1217, 743] width 44 height 25
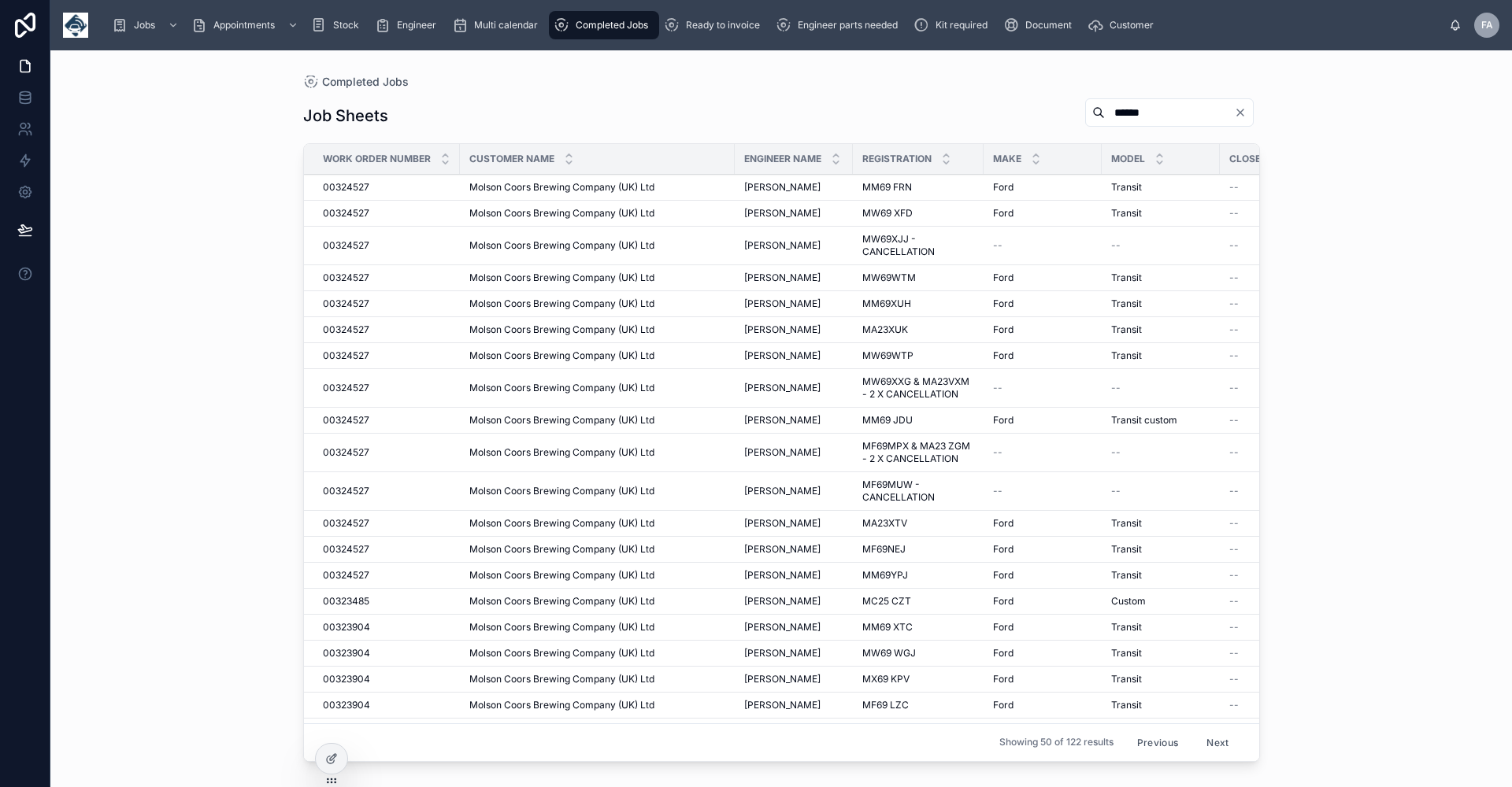
click at [482, 190] on span "Molson Coors Brewing Company (UK) Ltd" at bounding box center [561, 187] width 185 height 12
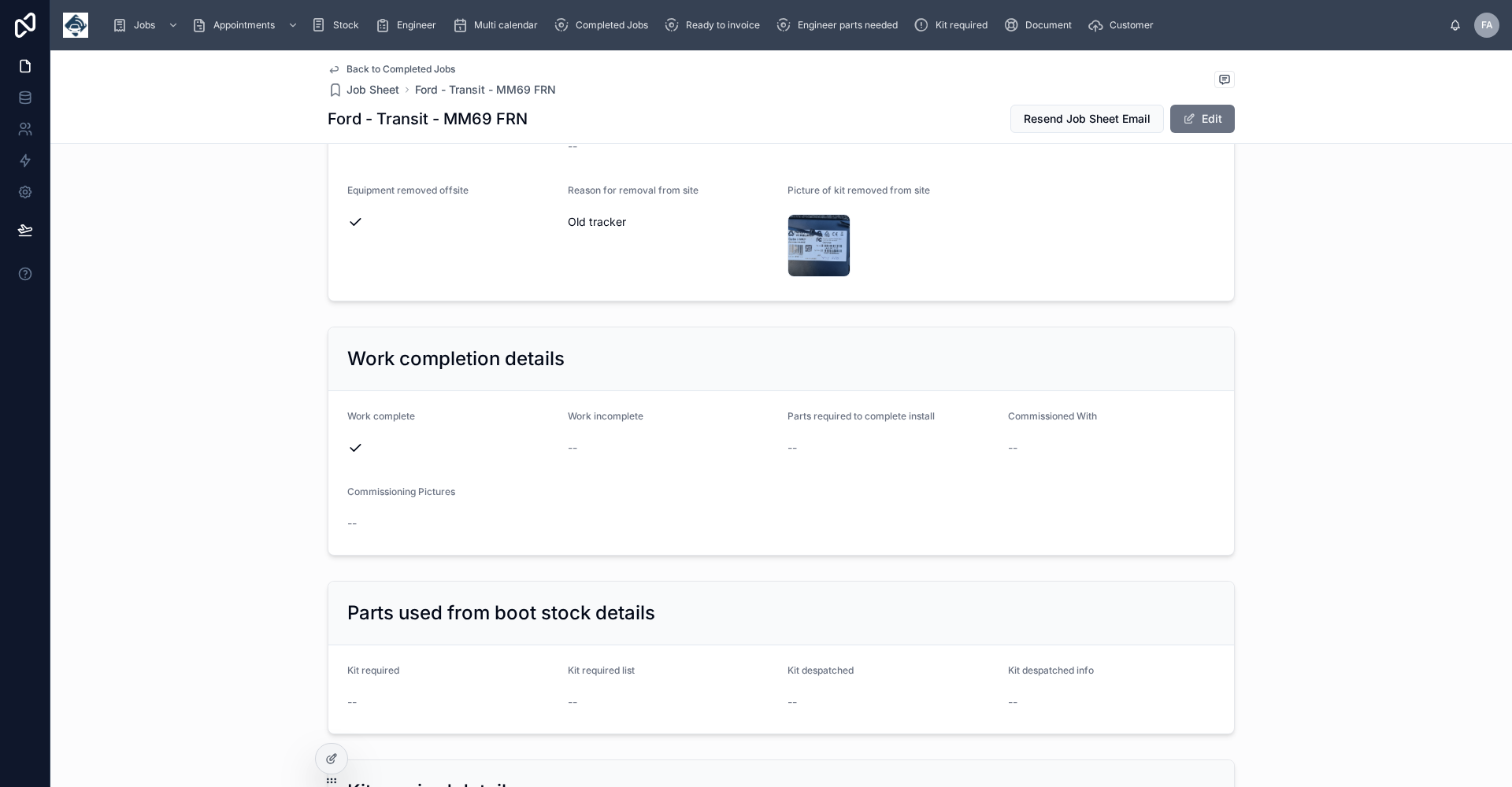
scroll to position [1968, 0]
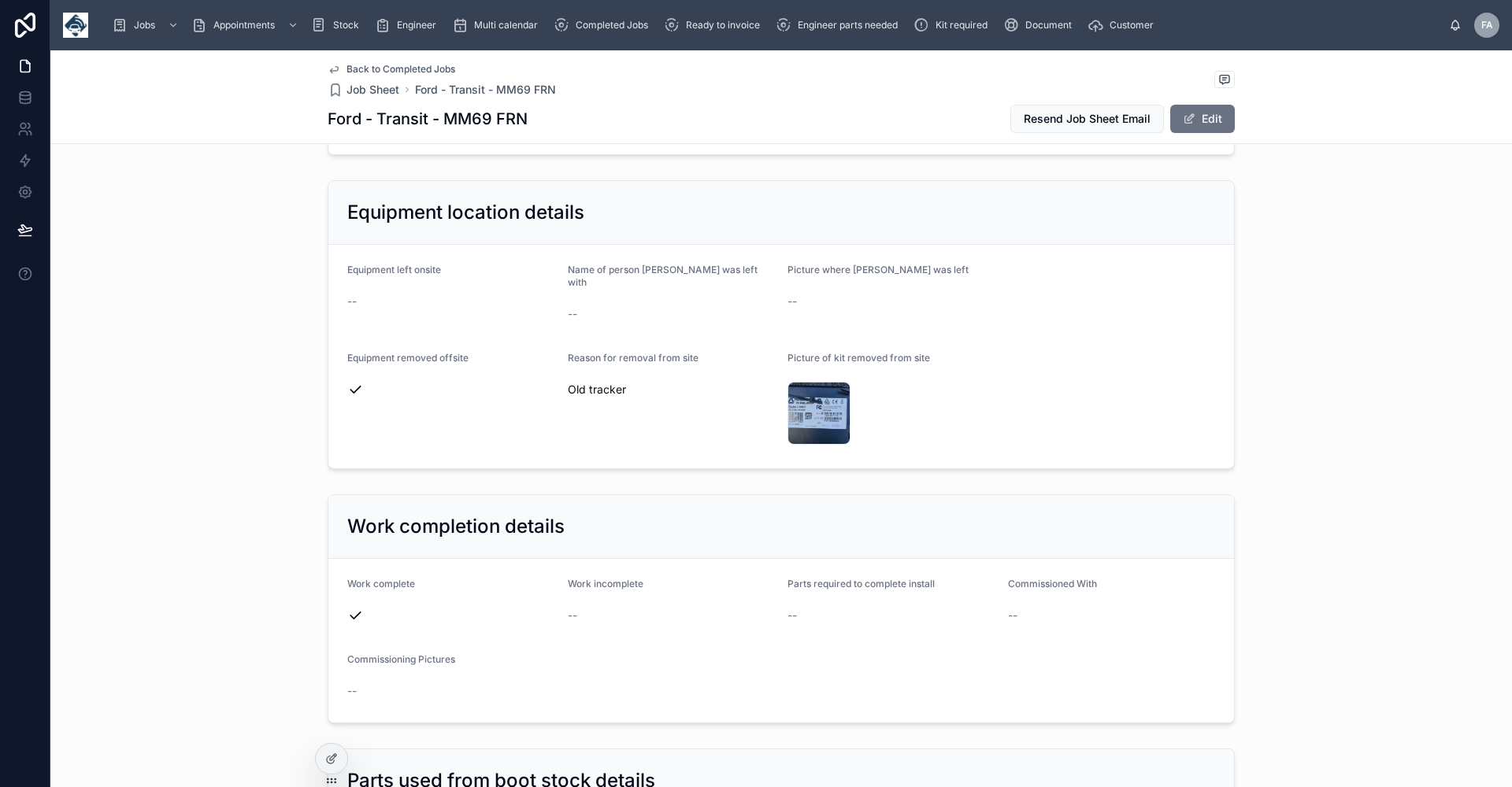
click at [388, 68] on span "Back to Completed Jobs" at bounding box center [400, 69] width 109 height 12
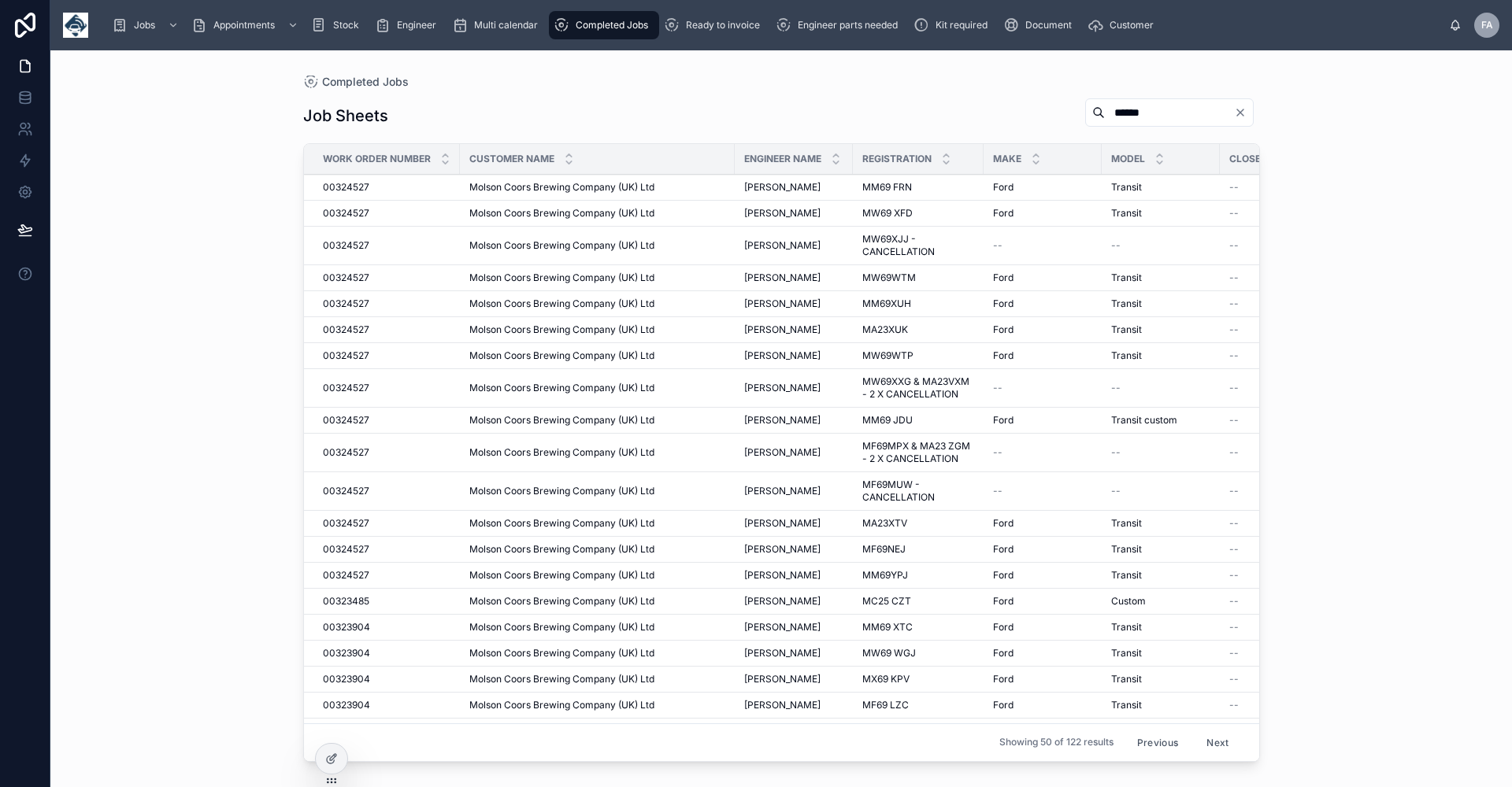
click at [870, 217] on span "MW69 XFD" at bounding box center [888, 212] width 51 height 12
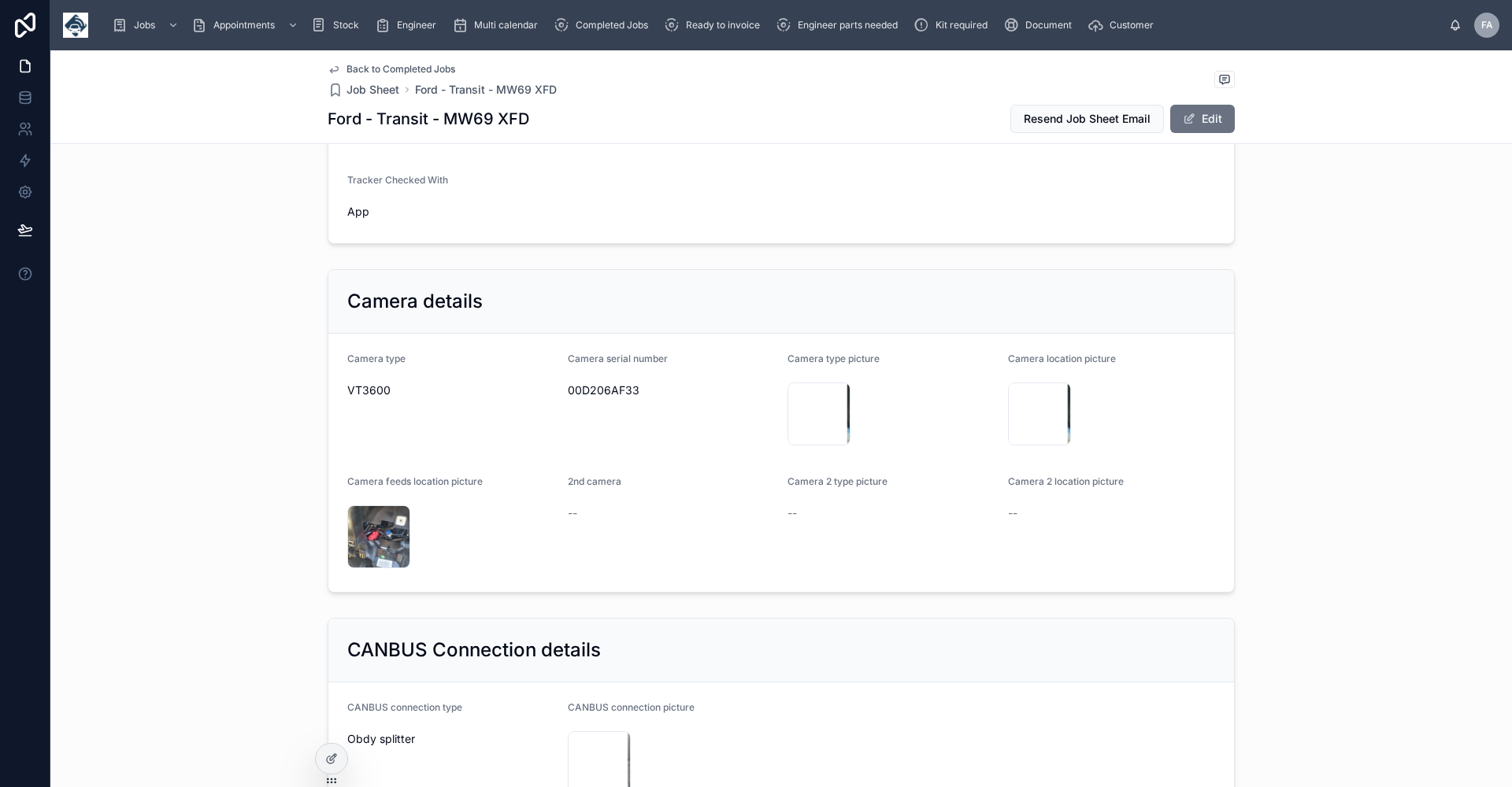
scroll to position [1417, 0]
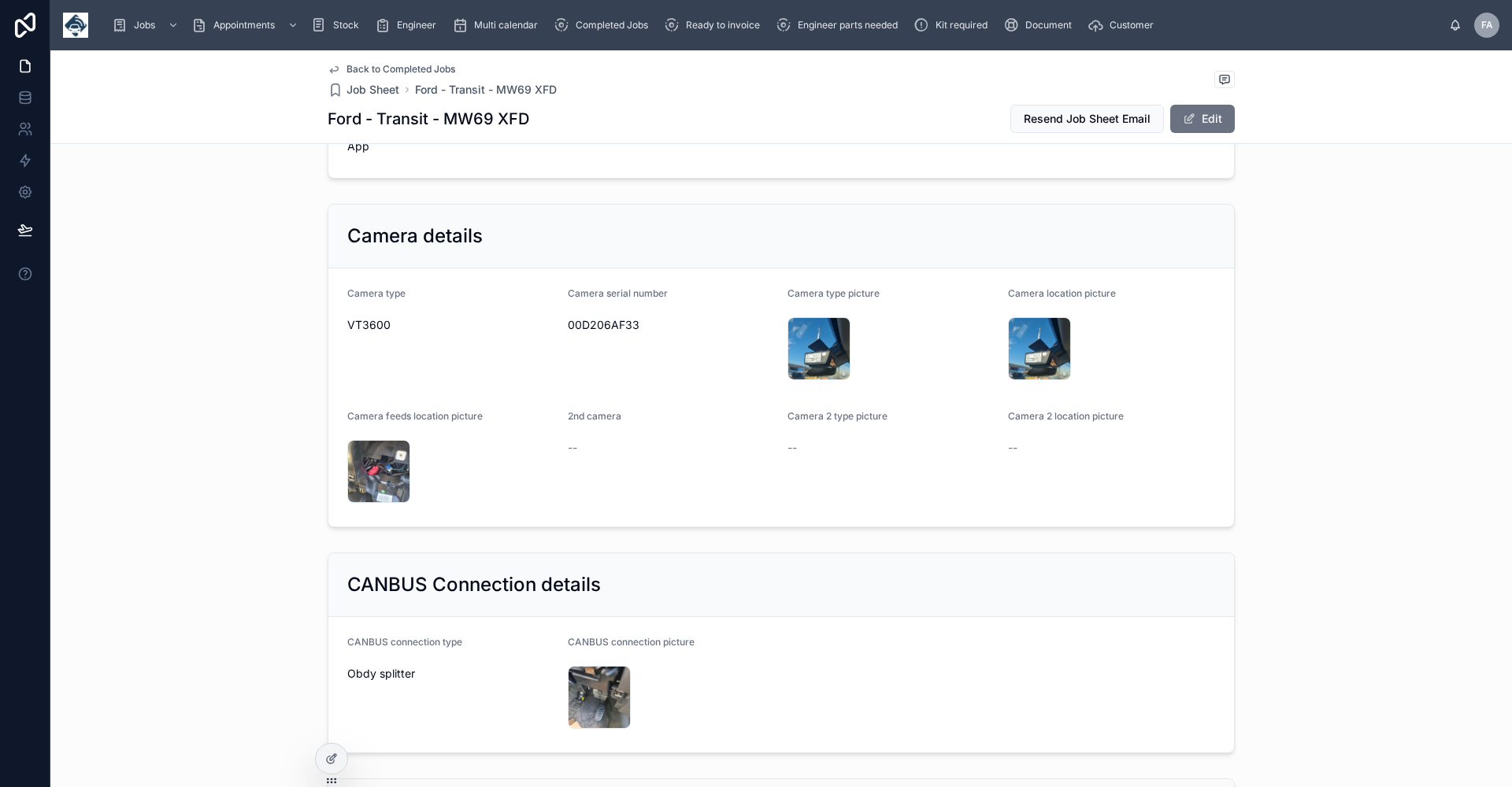
click at [369, 66] on span "Back to Completed Jobs" at bounding box center [400, 69] width 109 height 12
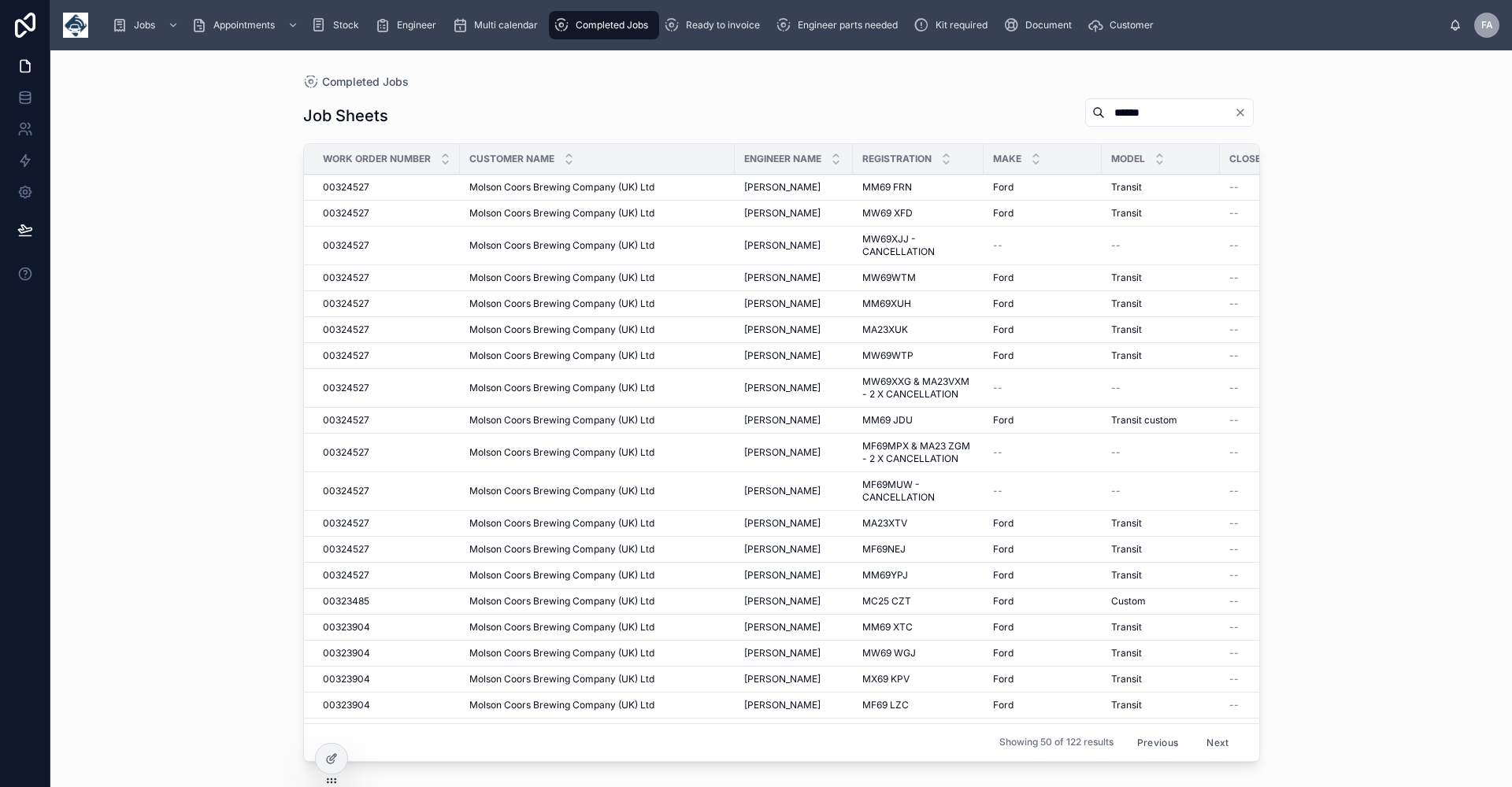
click at [1209, 731] on button "Next" at bounding box center [1217, 743] width 44 height 25
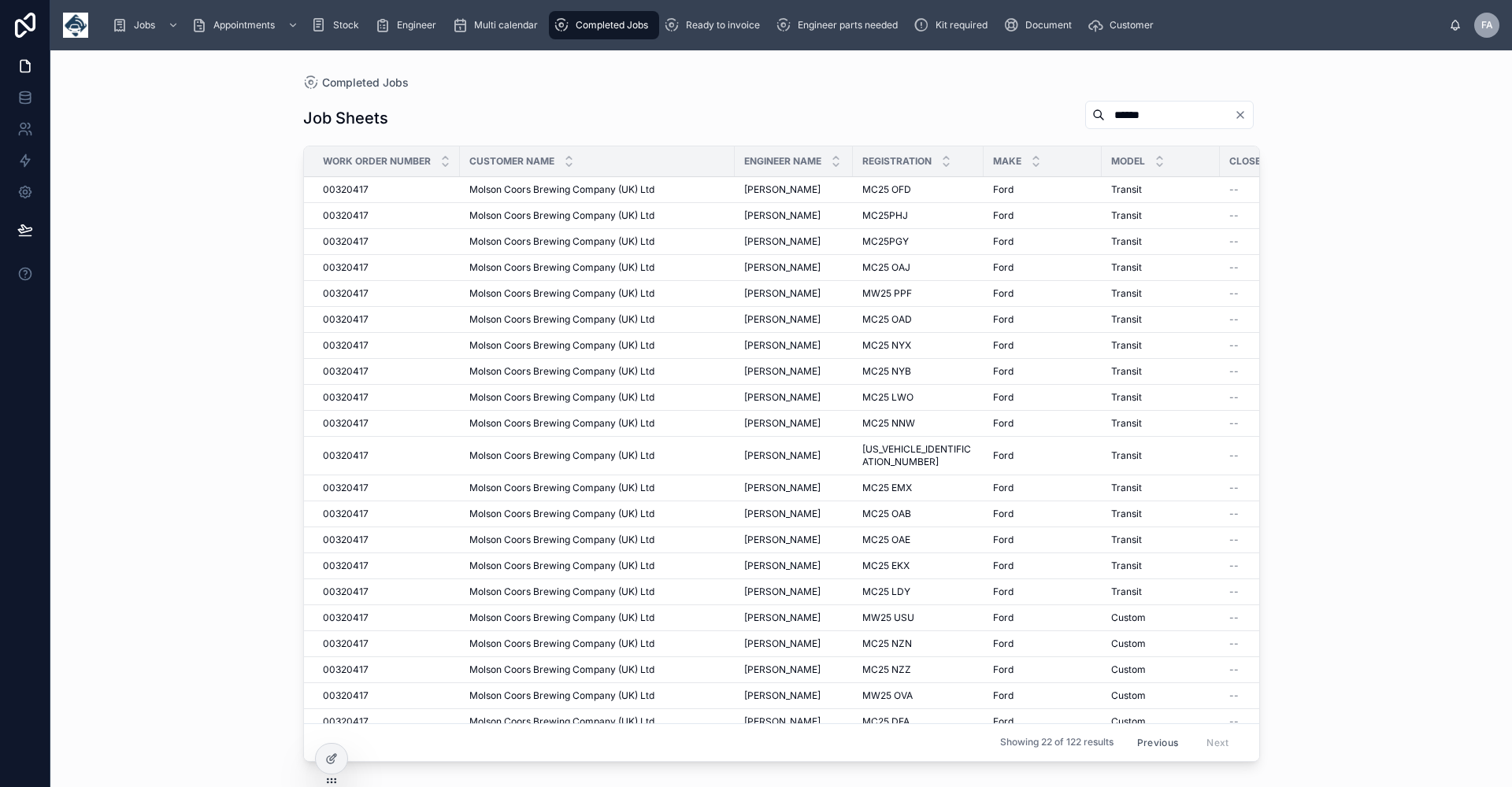
click at [1136, 731] on button "Previous" at bounding box center [1156, 743] width 63 height 25
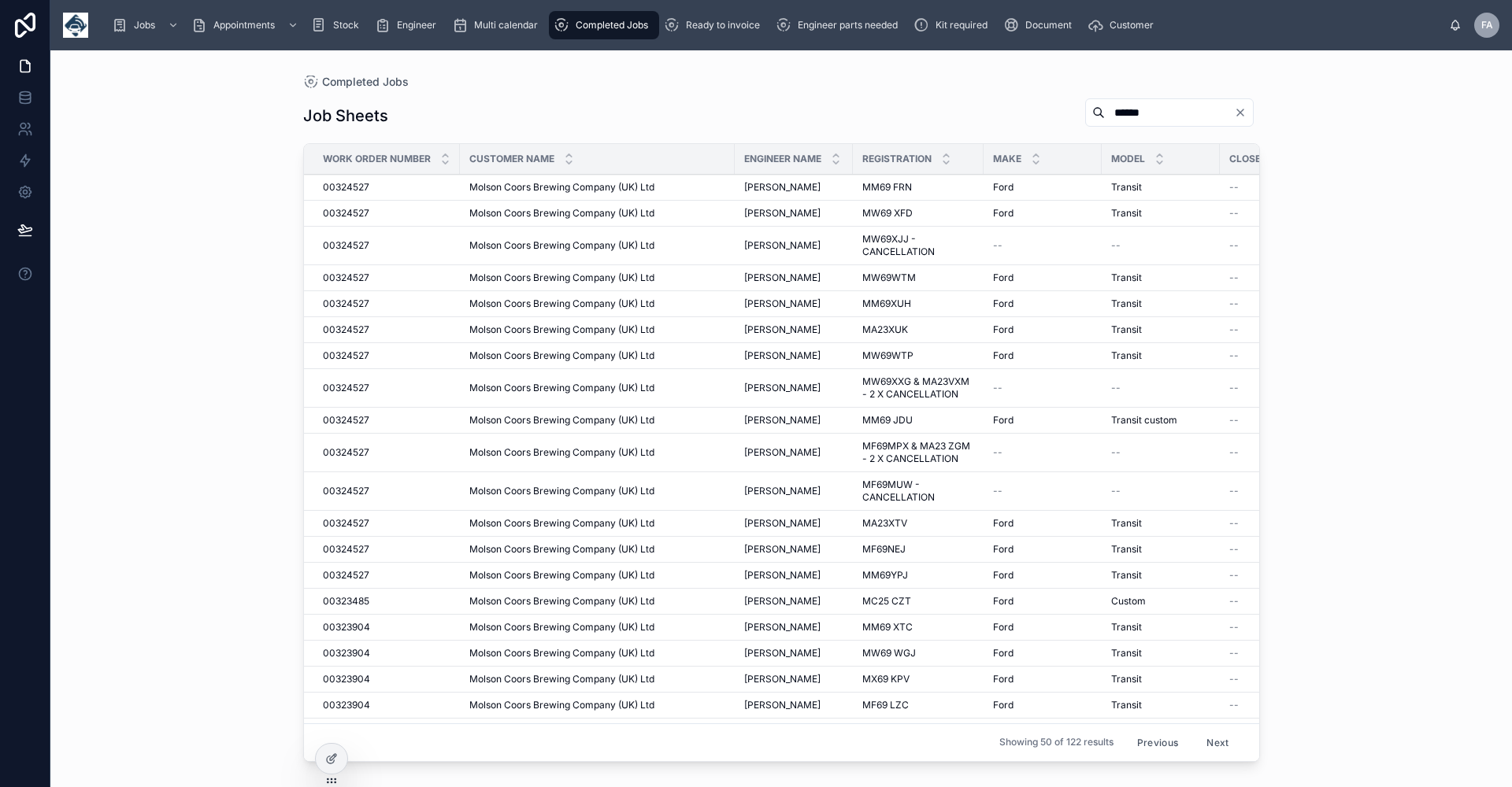
click at [1146, 731] on button "Previous" at bounding box center [1156, 743] width 63 height 25
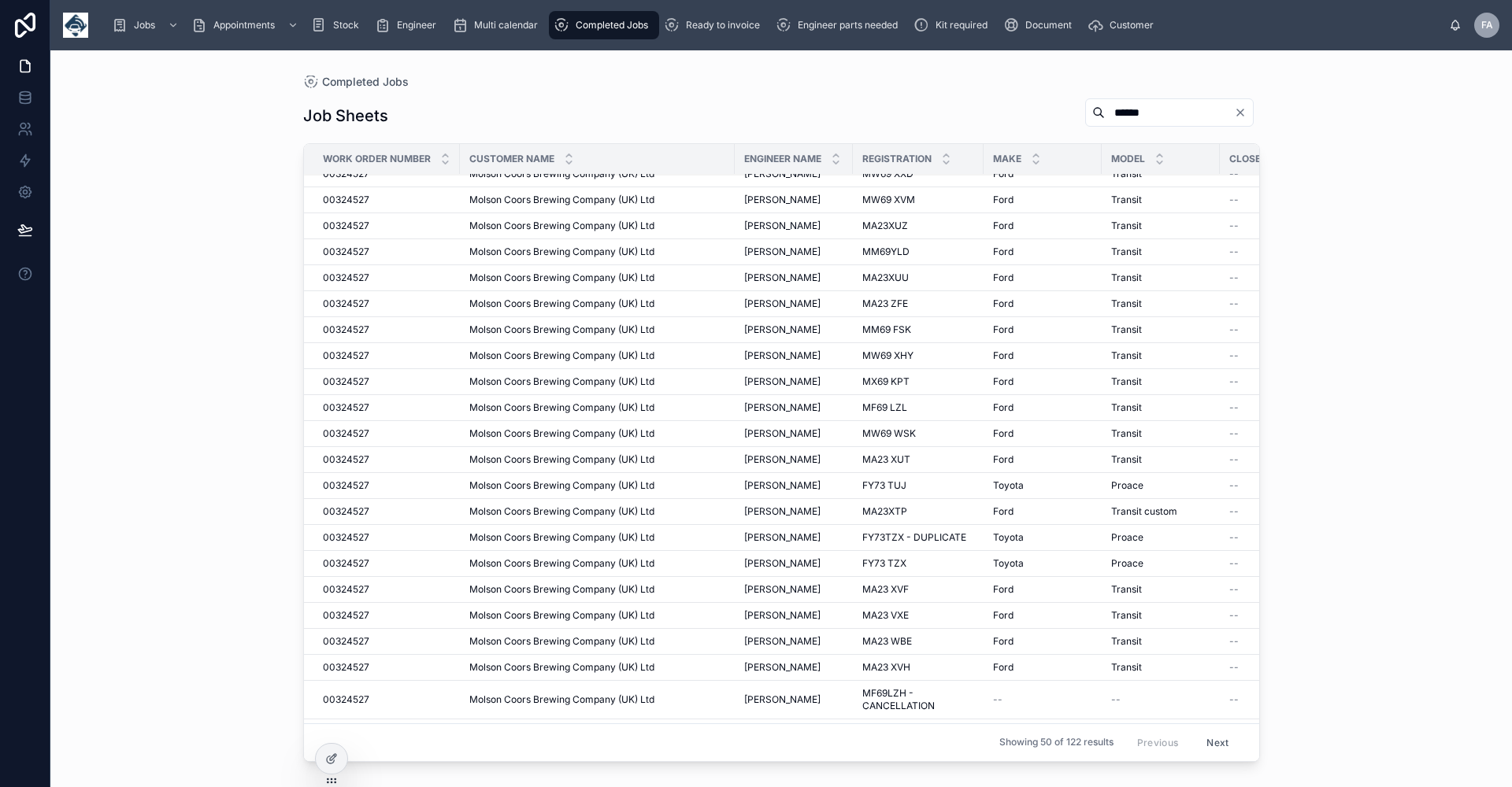
scroll to position [207, 0]
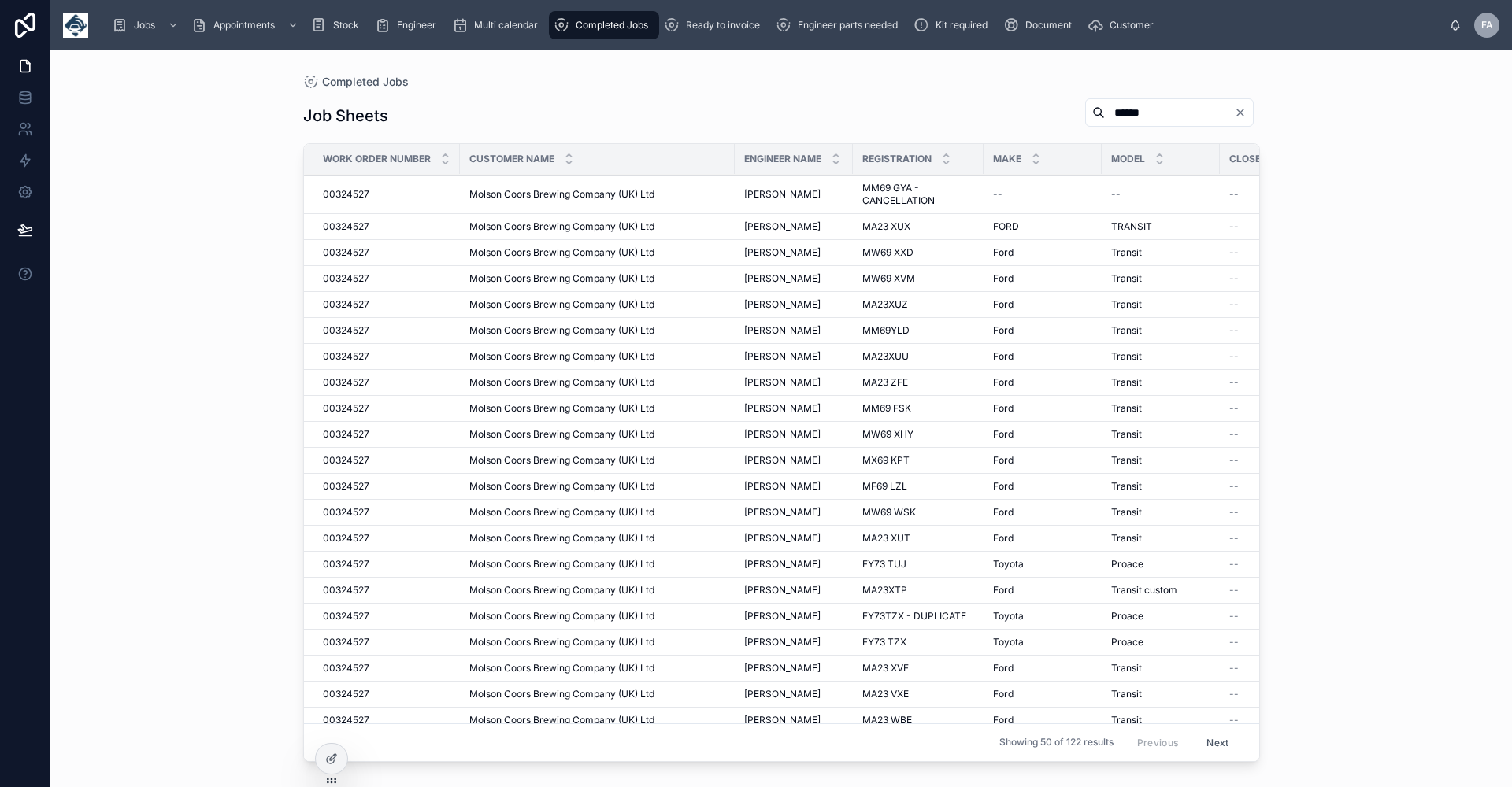
click at [730, 562] on td "Molson Coors Brewing Company (UK) Ltd Molson Coors Brewing Company (UK) Ltd" at bounding box center [597, 565] width 275 height 26
click at [766, 564] on span "[PERSON_NAME]" at bounding box center [781, 564] width 76 height 12
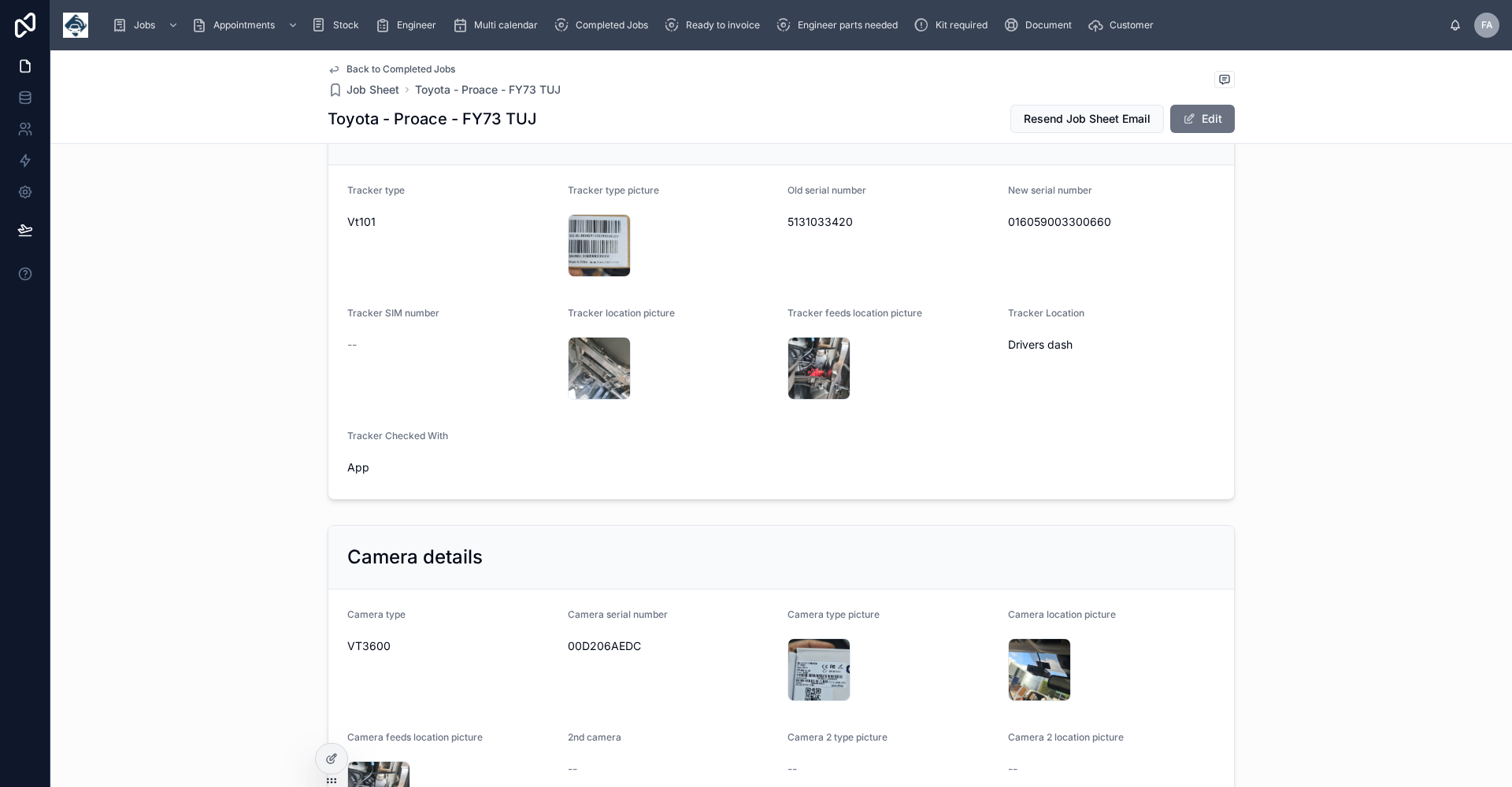
scroll to position [945, 0]
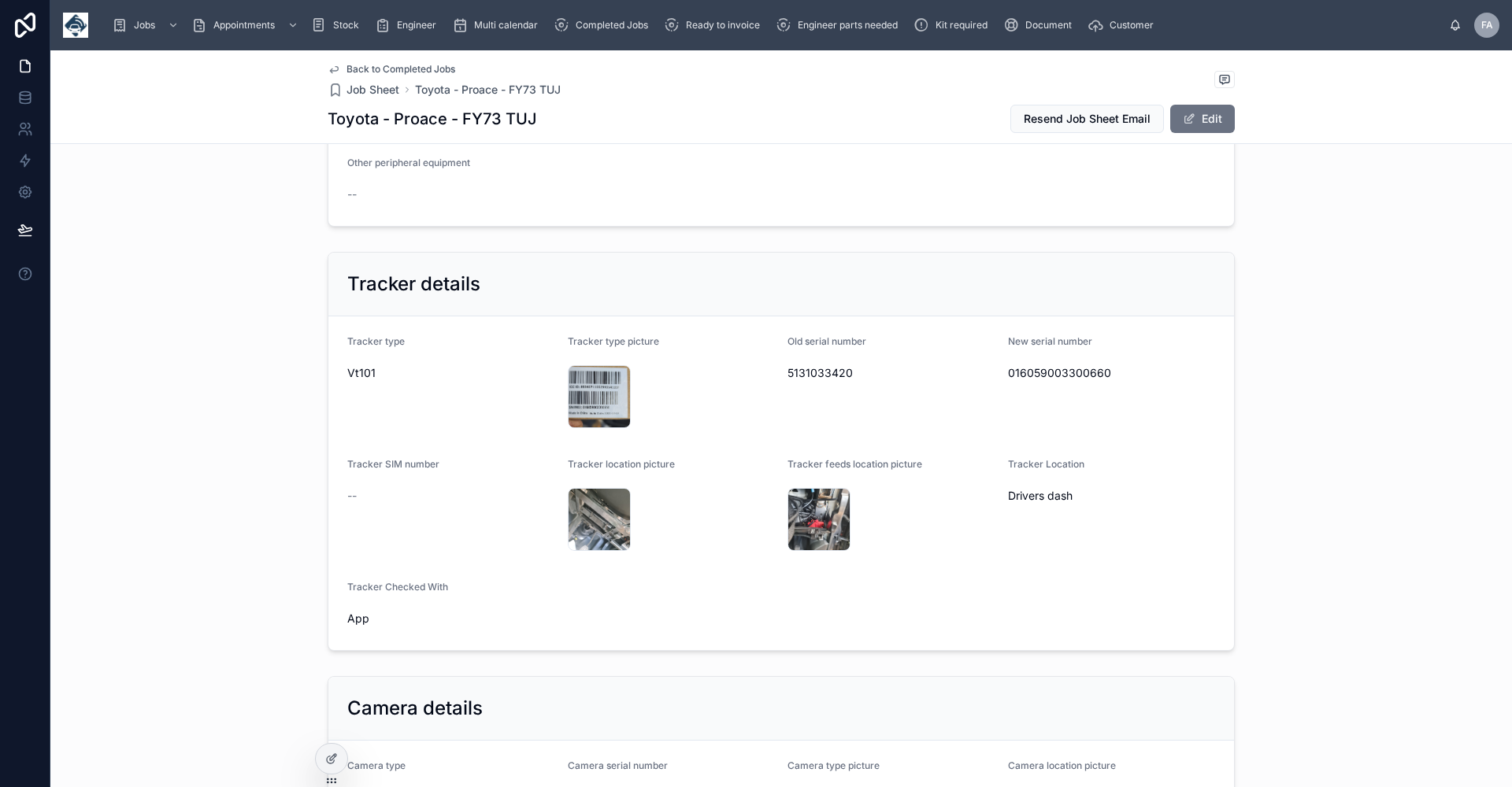
click at [371, 73] on span "Back to Completed Jobs" at bounding box center [400, 69] width 109 height 12
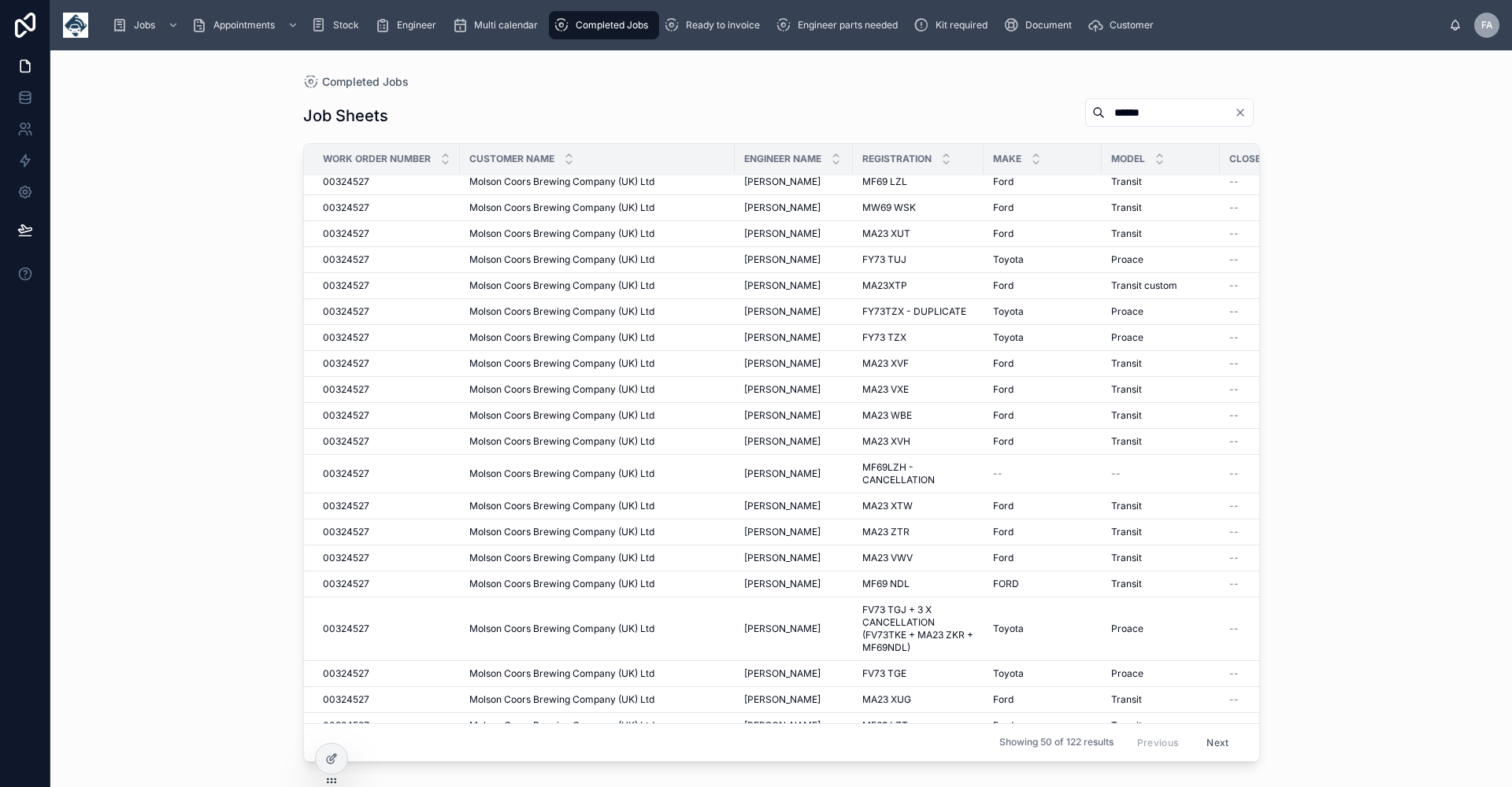
scroll to position [443, 0]
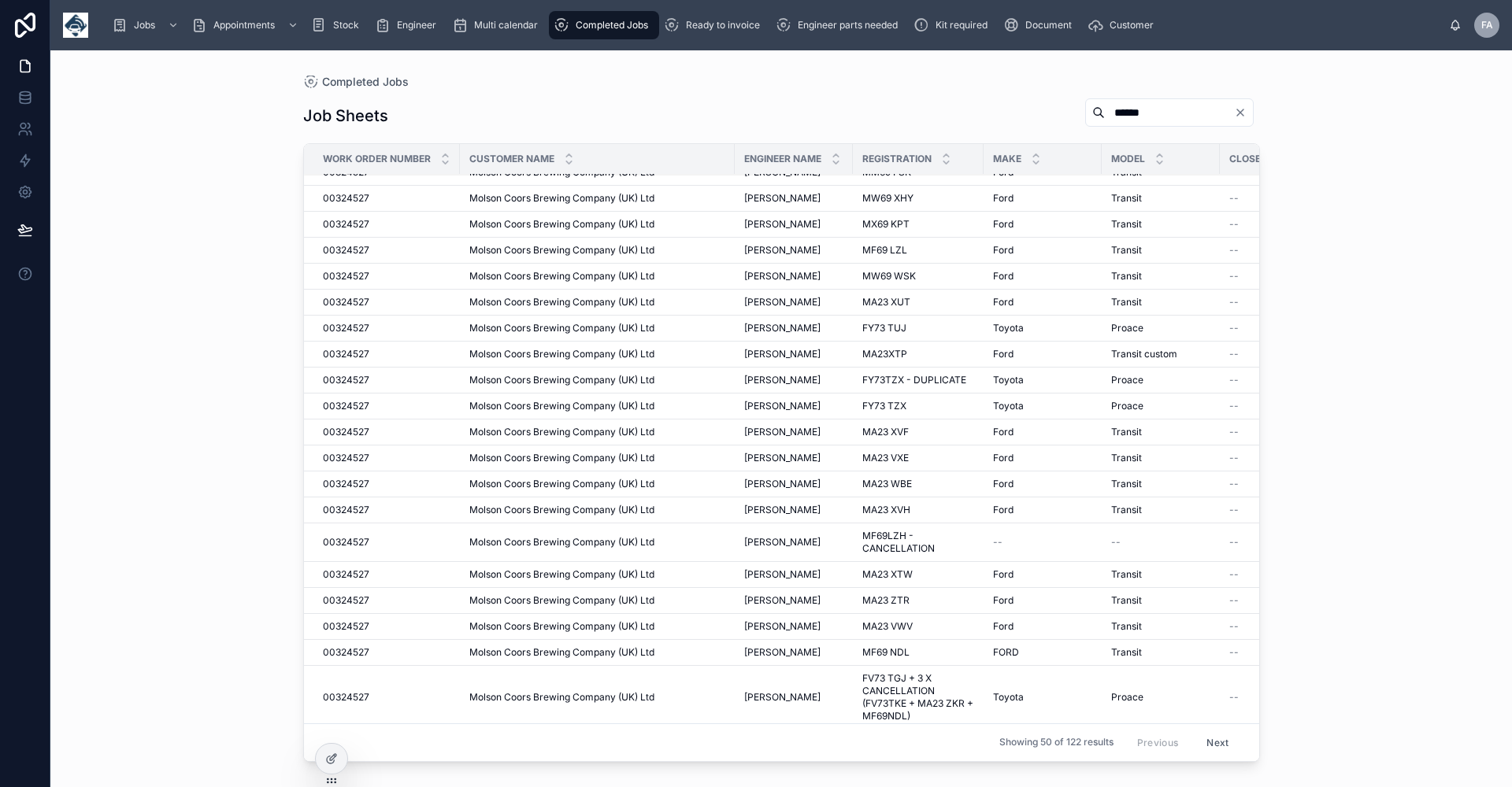
click at [593, 226] on span "Molson Coors Brewing Company (UK) Ltd" at bounding box center [561, 224] width 185 height 12
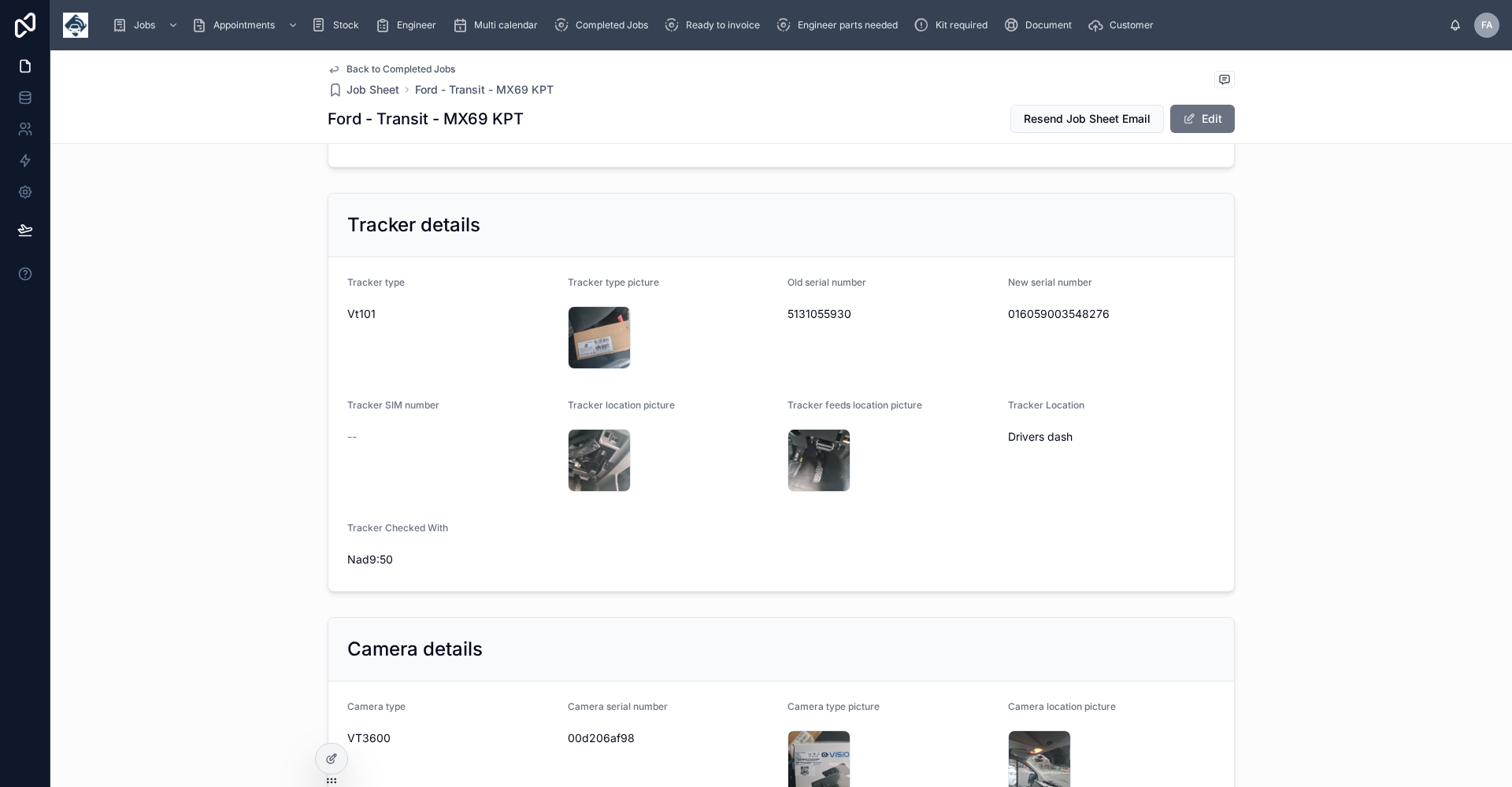
scroll to position [1259, 0]
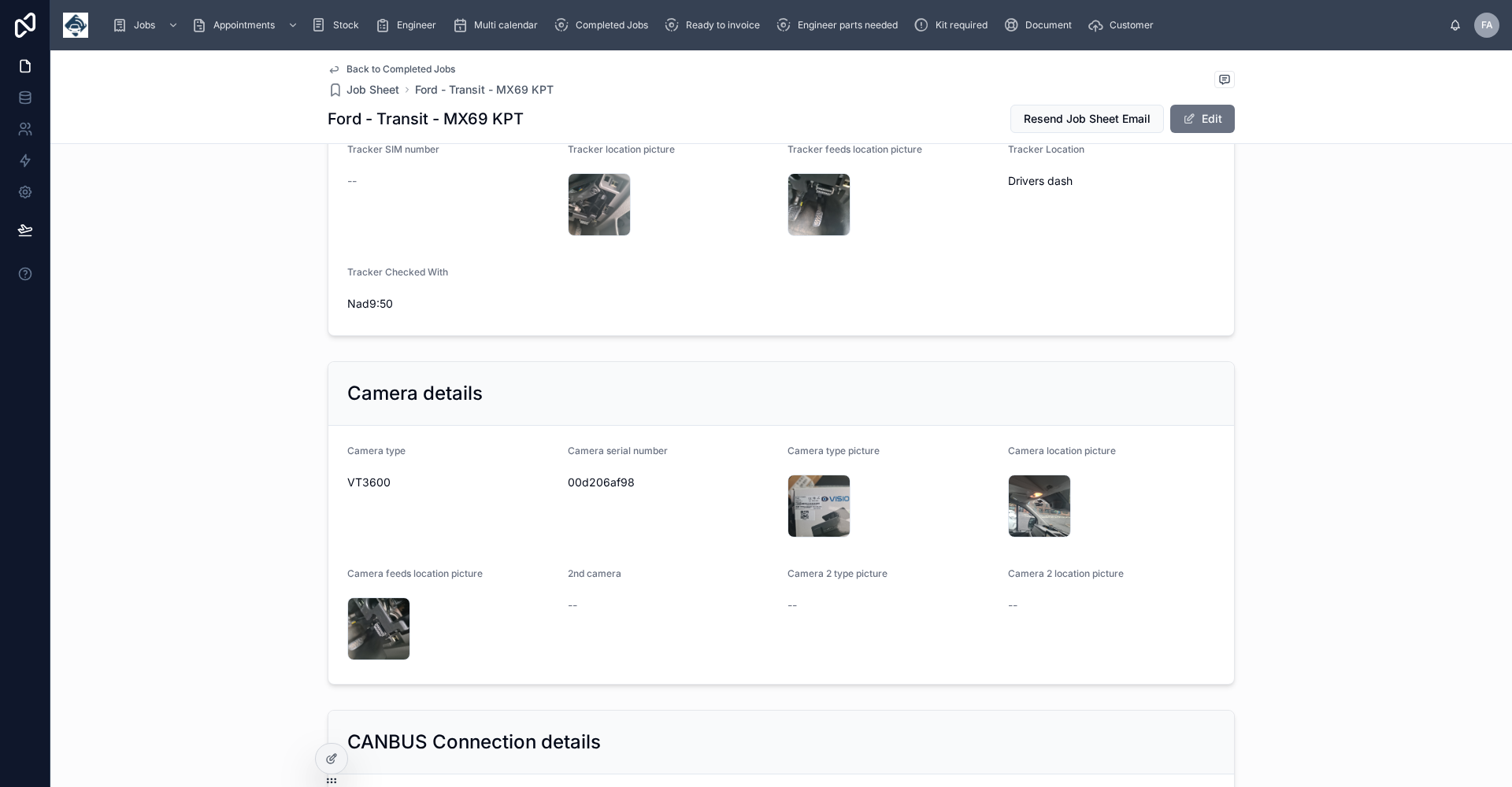
click at [360, 69] on span "Back to Completed Jobs" at bounding box center [400, 69] width 109 height 12
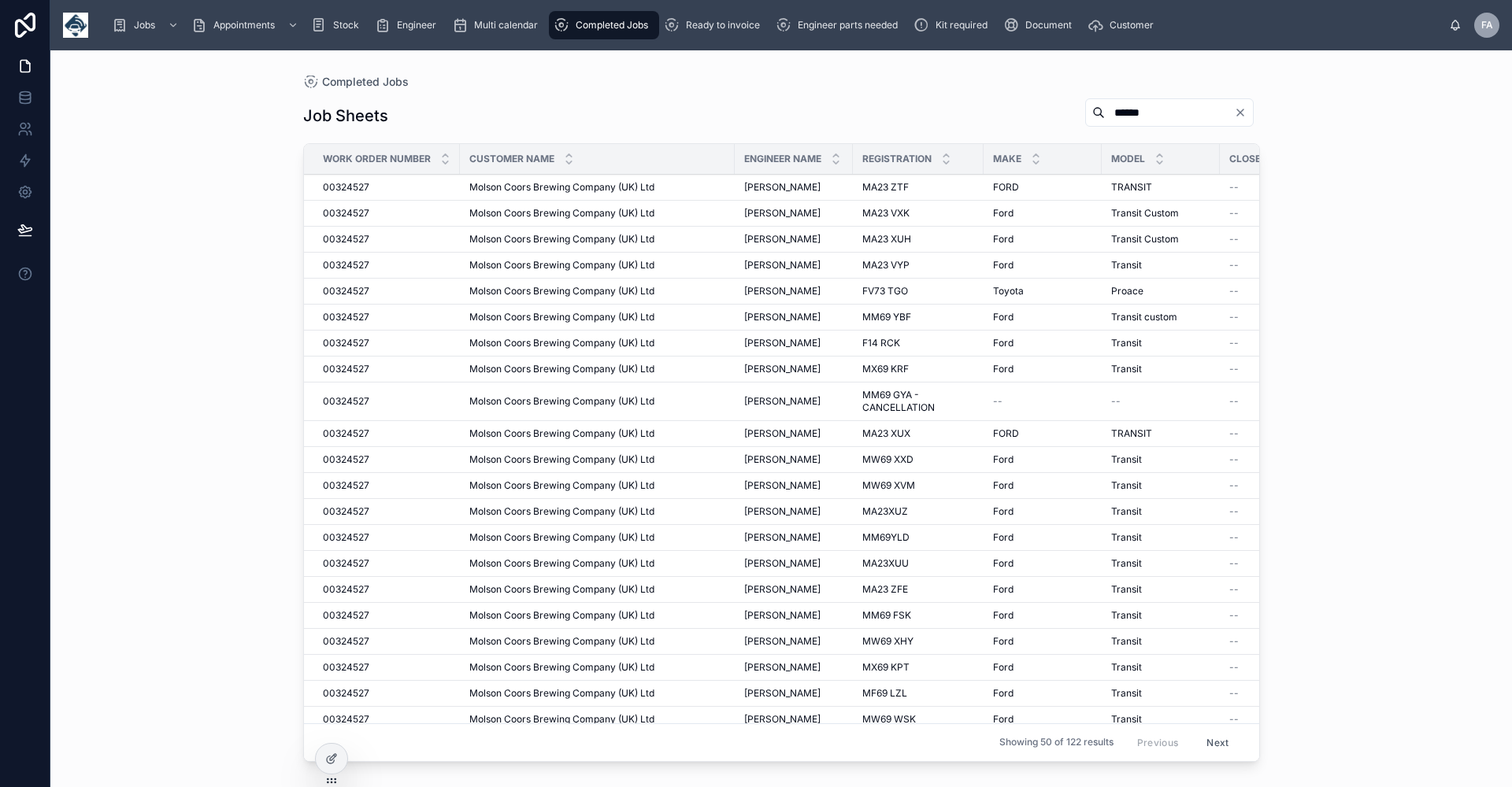
click at [910, 369] on div "MX69 KRF MX69 KRF" at bounding box center [918, 369] width 112 height 12
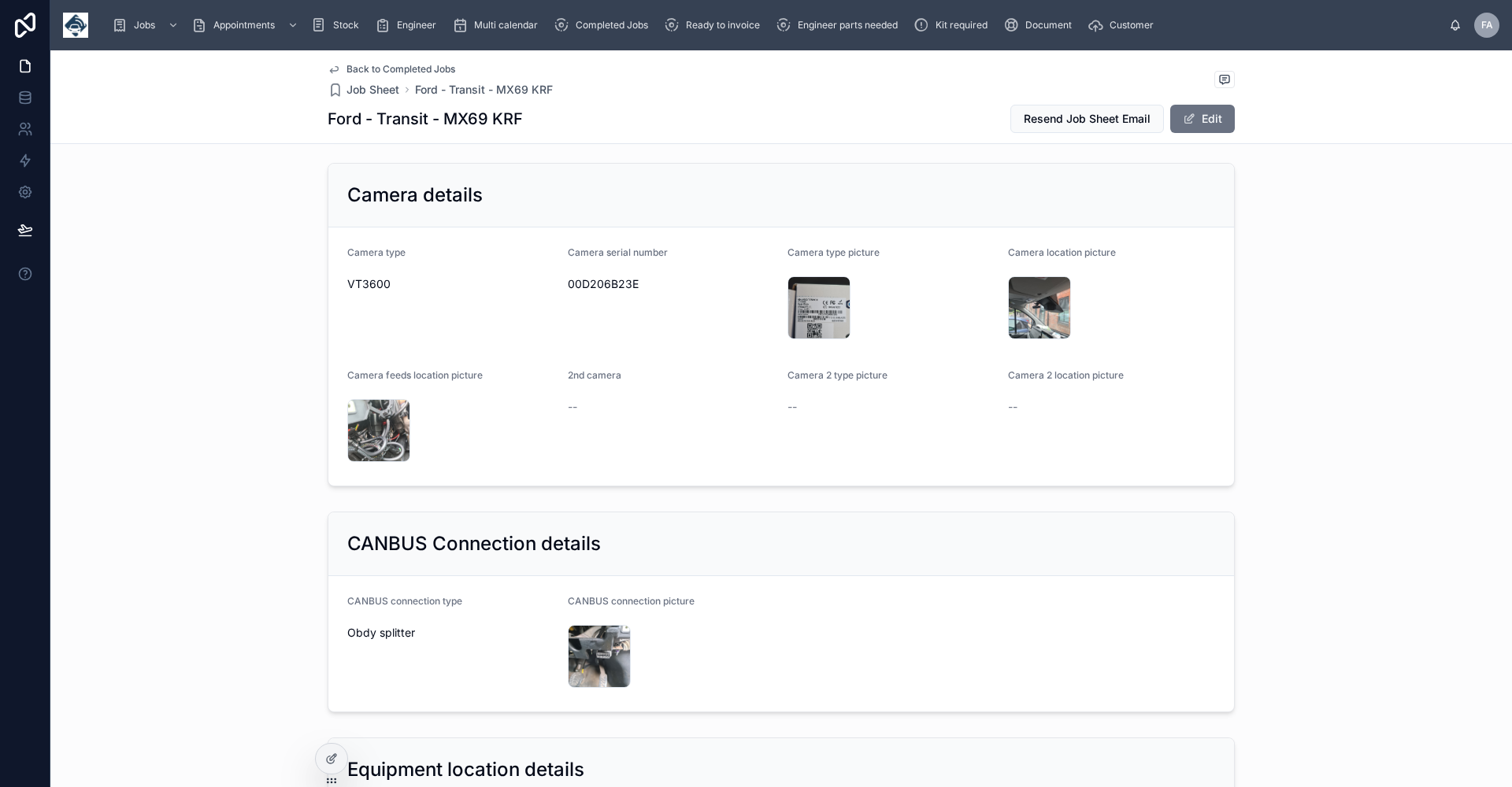
scroll to position [1417, 0]
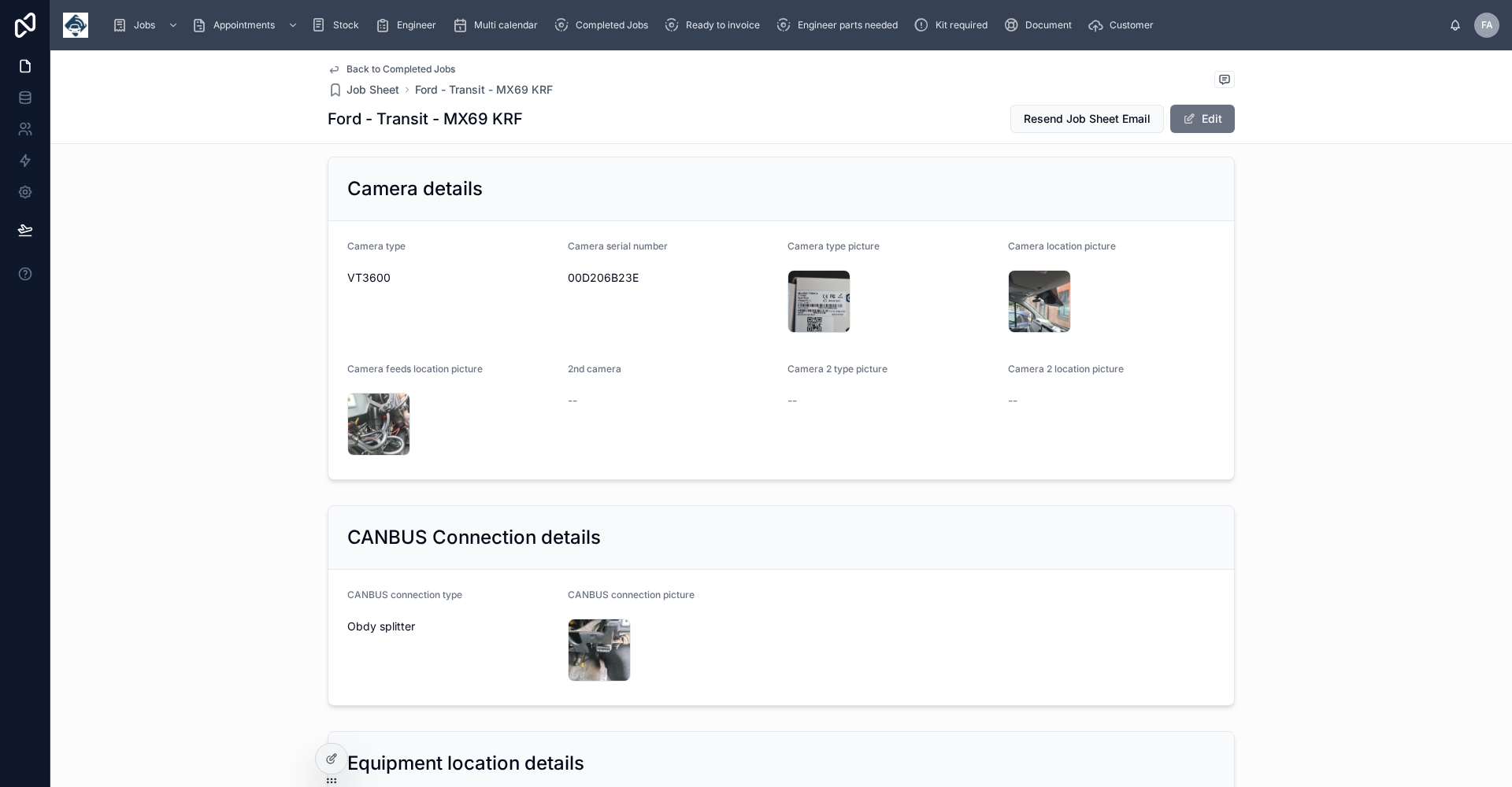
click at [371, 69] on span "Back to Completed Jobs" at bounding box center [400, 69] width 109 height 12
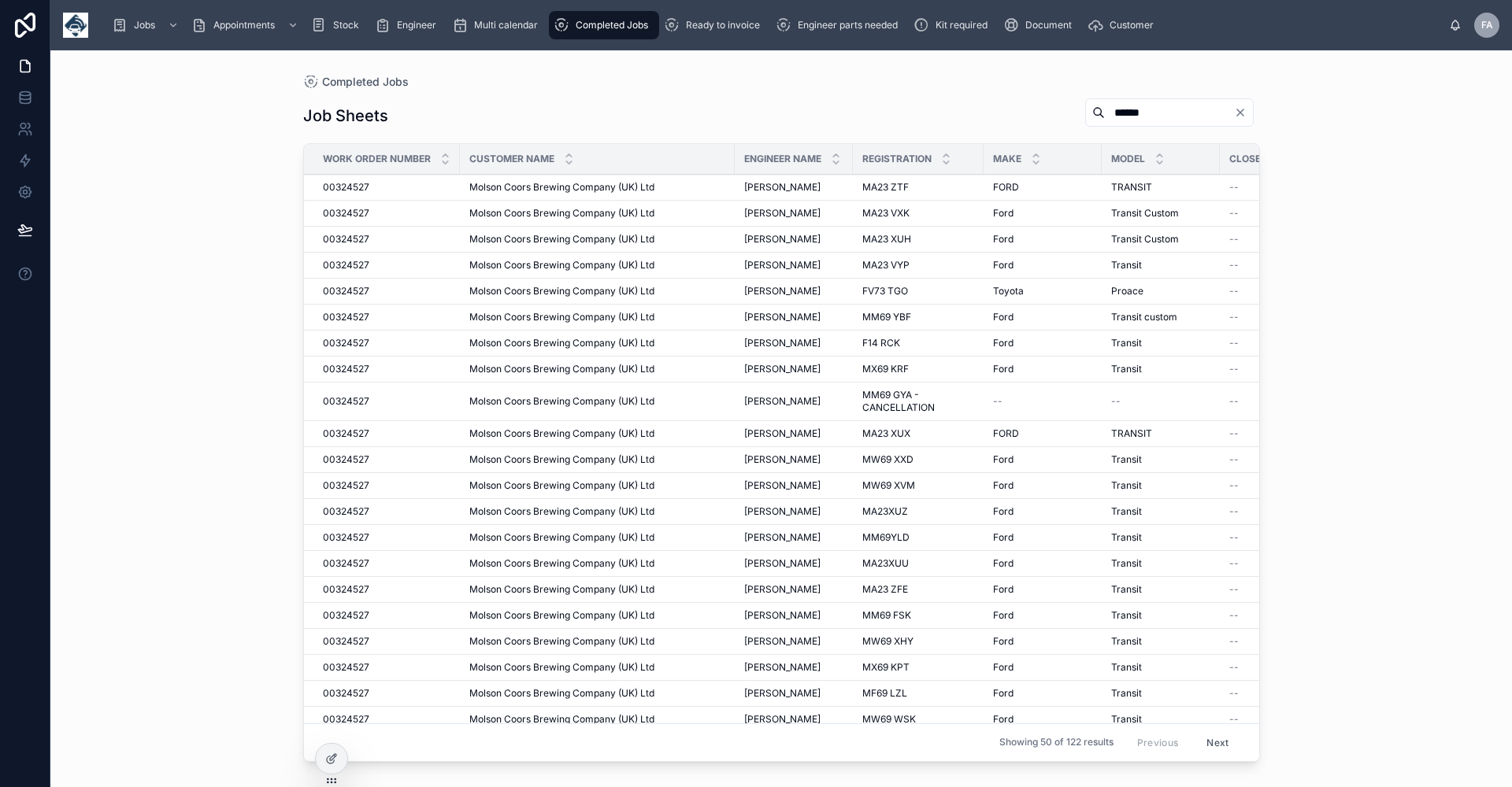
click at [784, 347] on span "[PERSON_NAME]" at bounding box center [781, 342] width 76 height 12
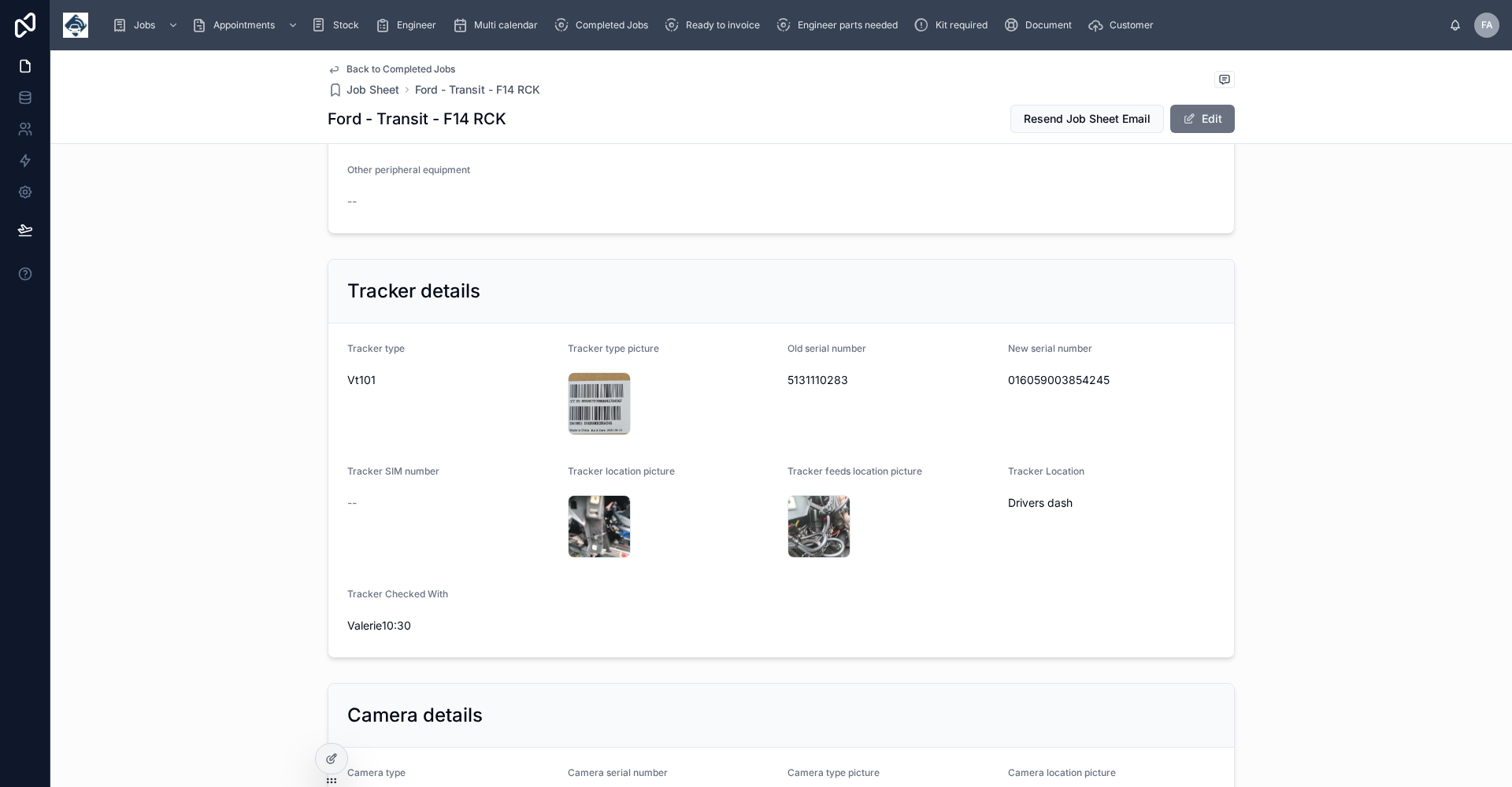
scroll to position [1181, 0]
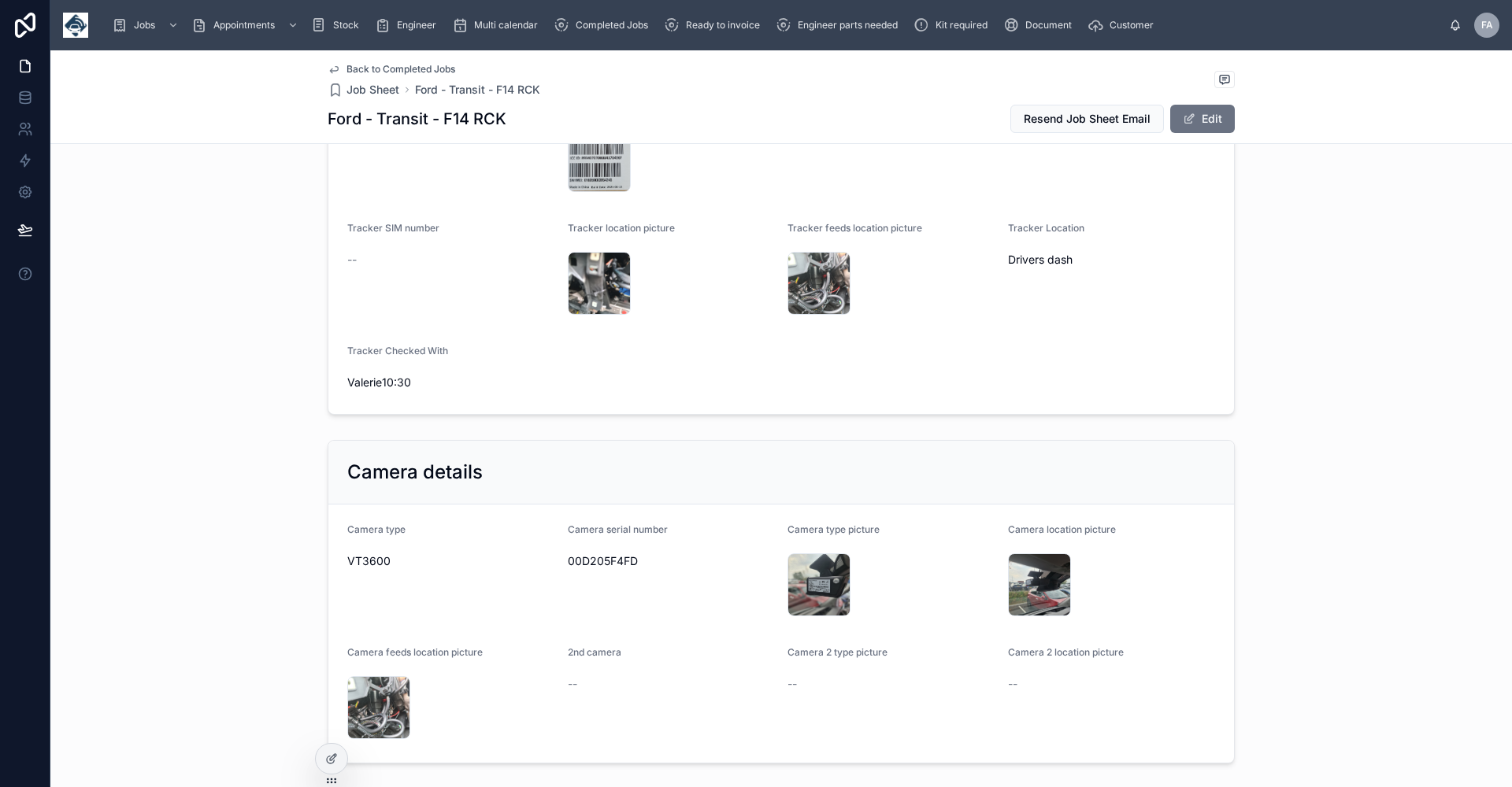
click at [360, 68] on span "Back to Completed Jobs" at bounding box center [400, 69] width 109 height 12
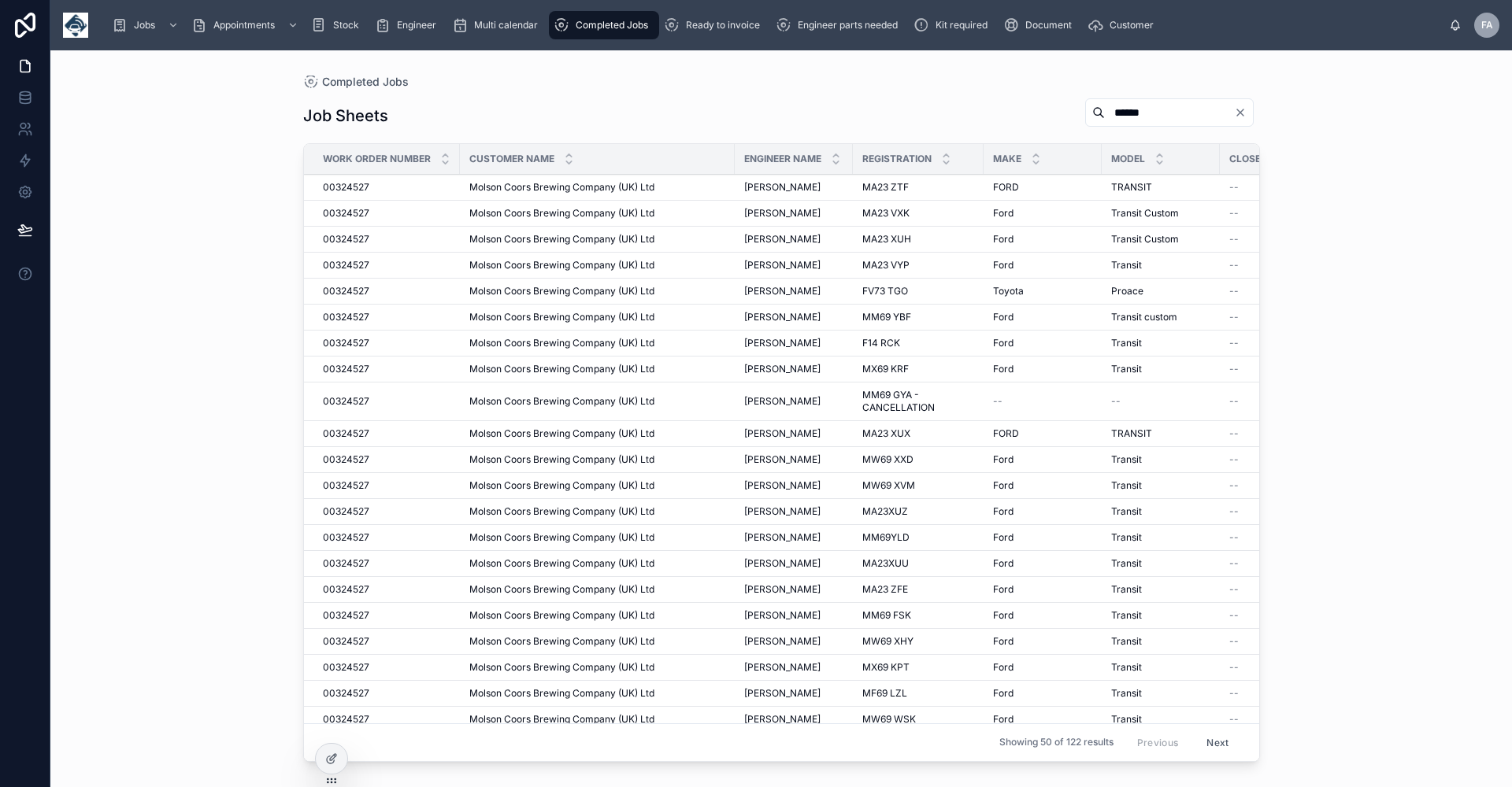
click at [863, 291] on span "FV73 TGO" at bounding box center [885, 291] width 46 height 12
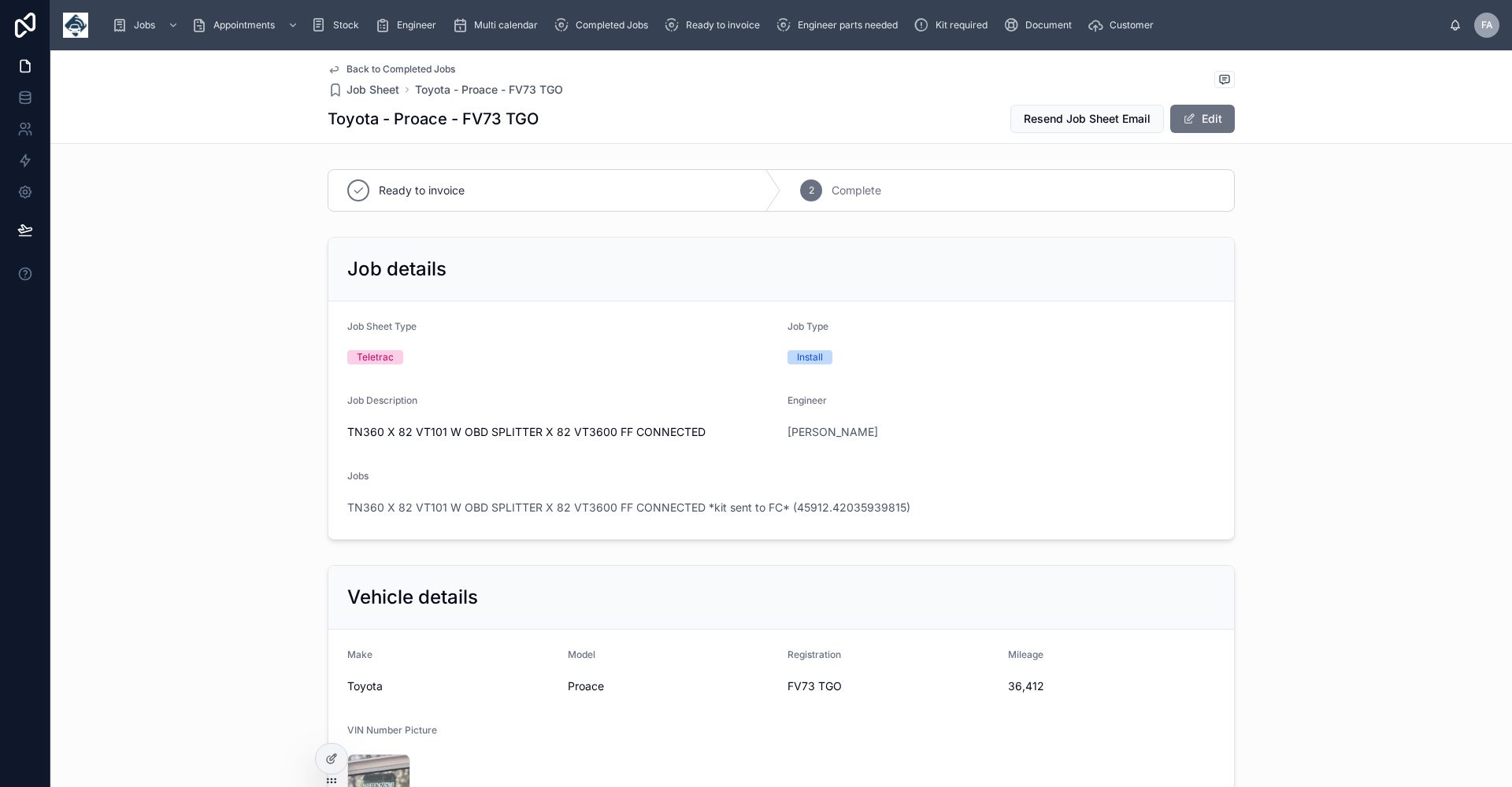
click at [369, 70] on span "Back to Completed Jobs" at bounding box center [400, 69] width 109 height 12
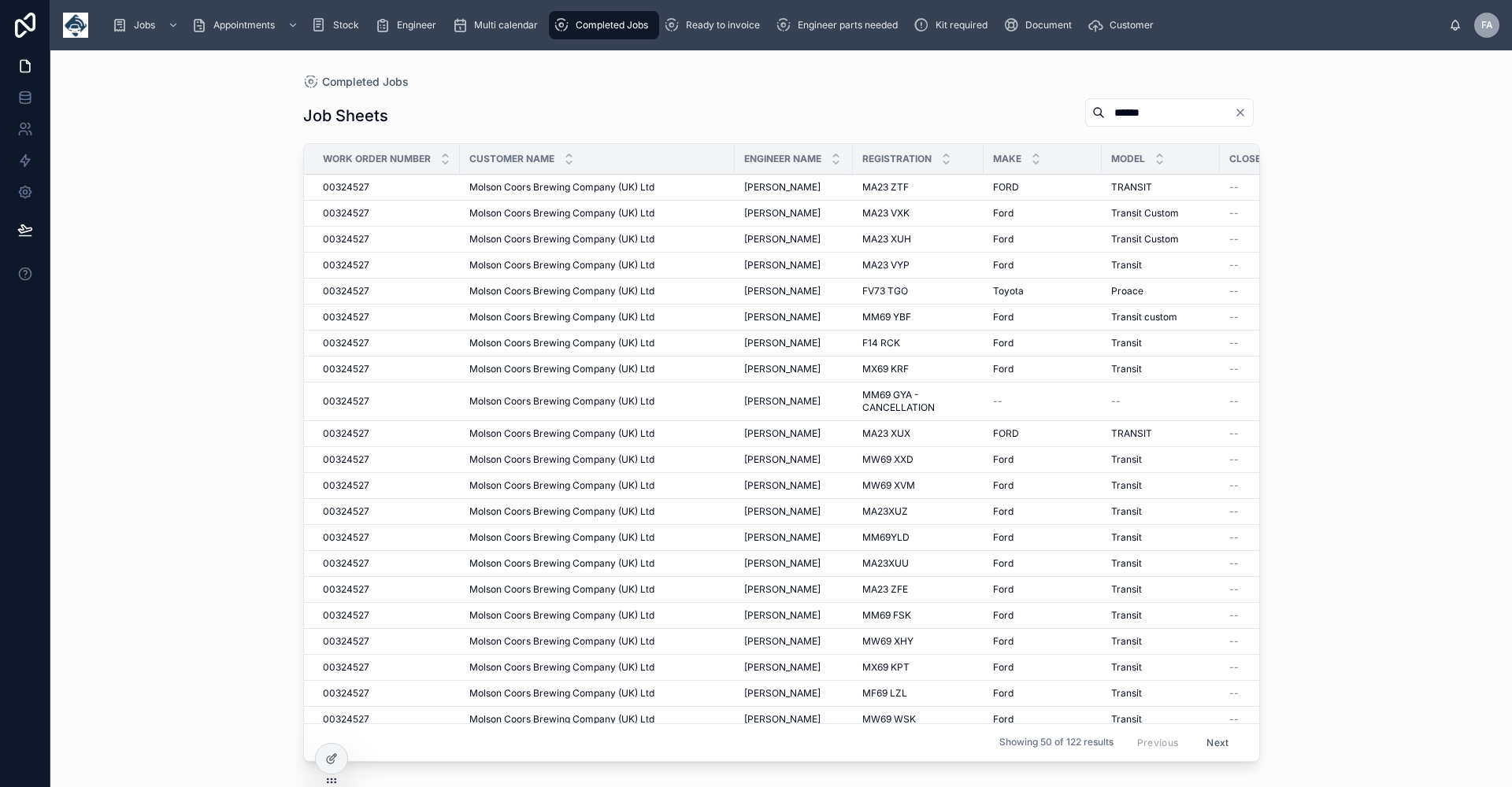
click at [1311, 420] on div "Completed Jobs Job Sheets ****** Work Order Number Customer Name Engineer Name …" at bounding box center [781, 419] width 1461 height 737
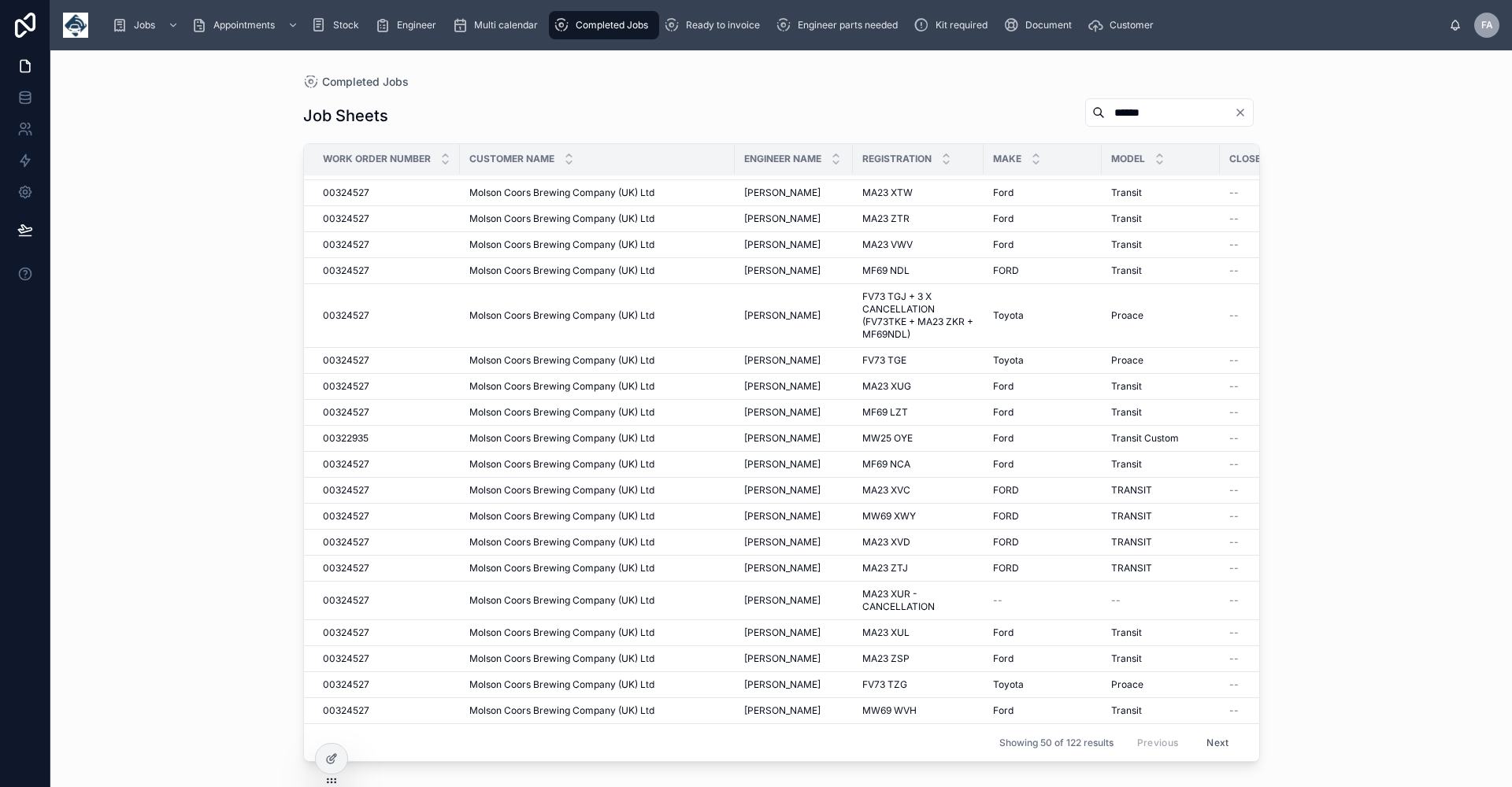
scroll to position [837, 0]
click at [1202, 731] on button "Next" at bounding box center [1217, 743] width 44 height 25
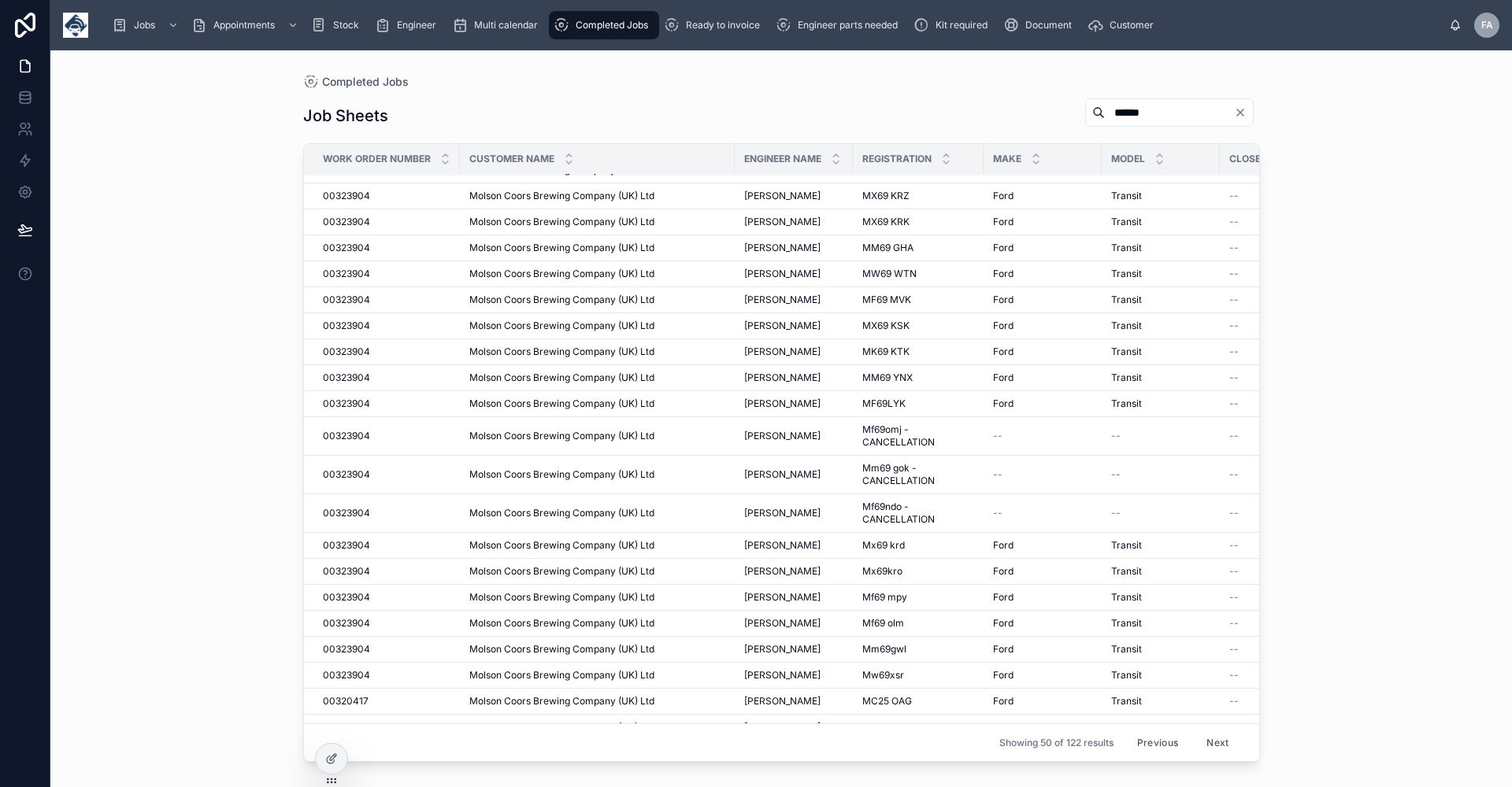
scroll to position [812, 0]
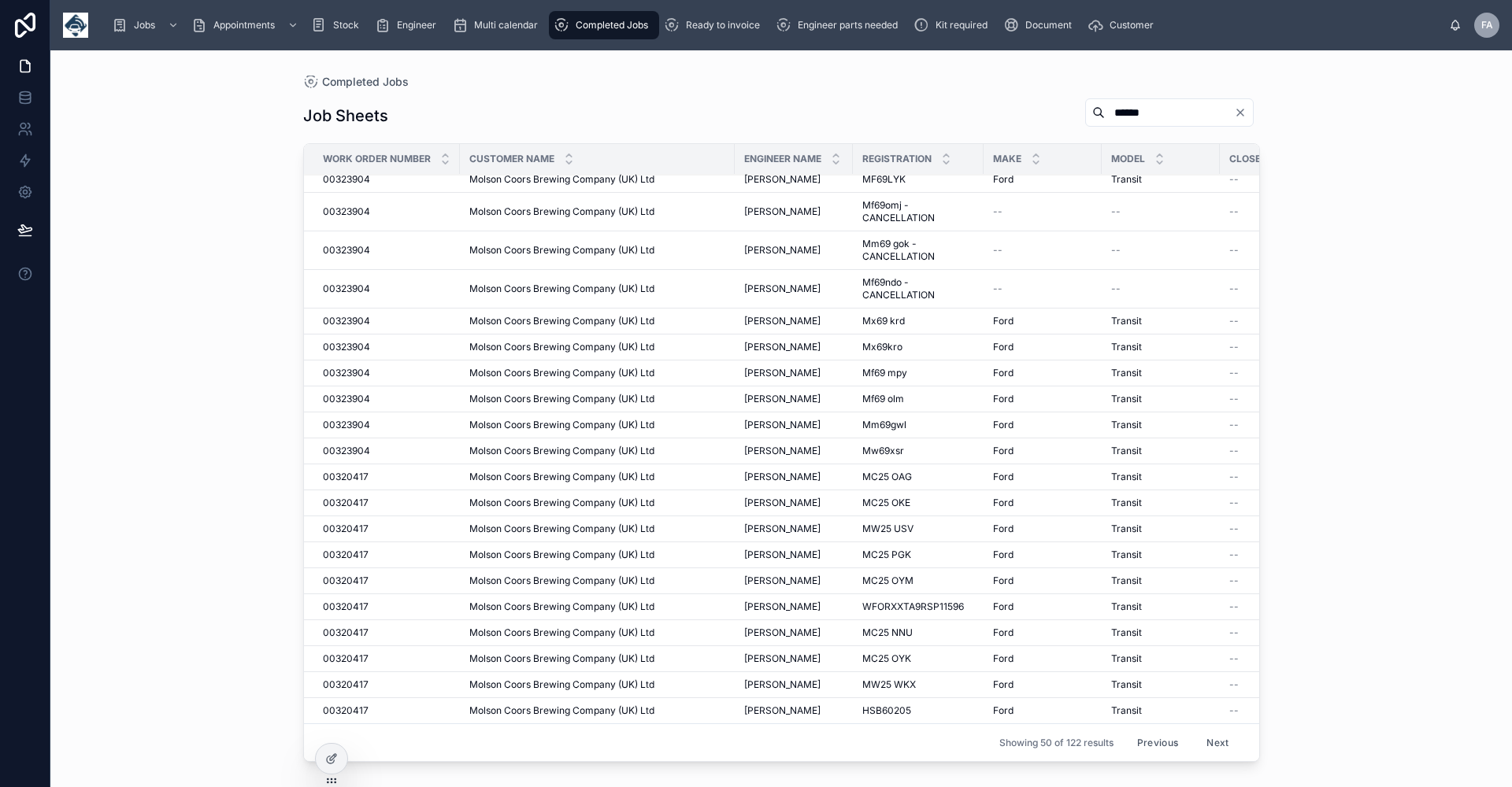
click at [1208, 731] on button "Next" at bounding box center [1217, 743] width 44 height 25
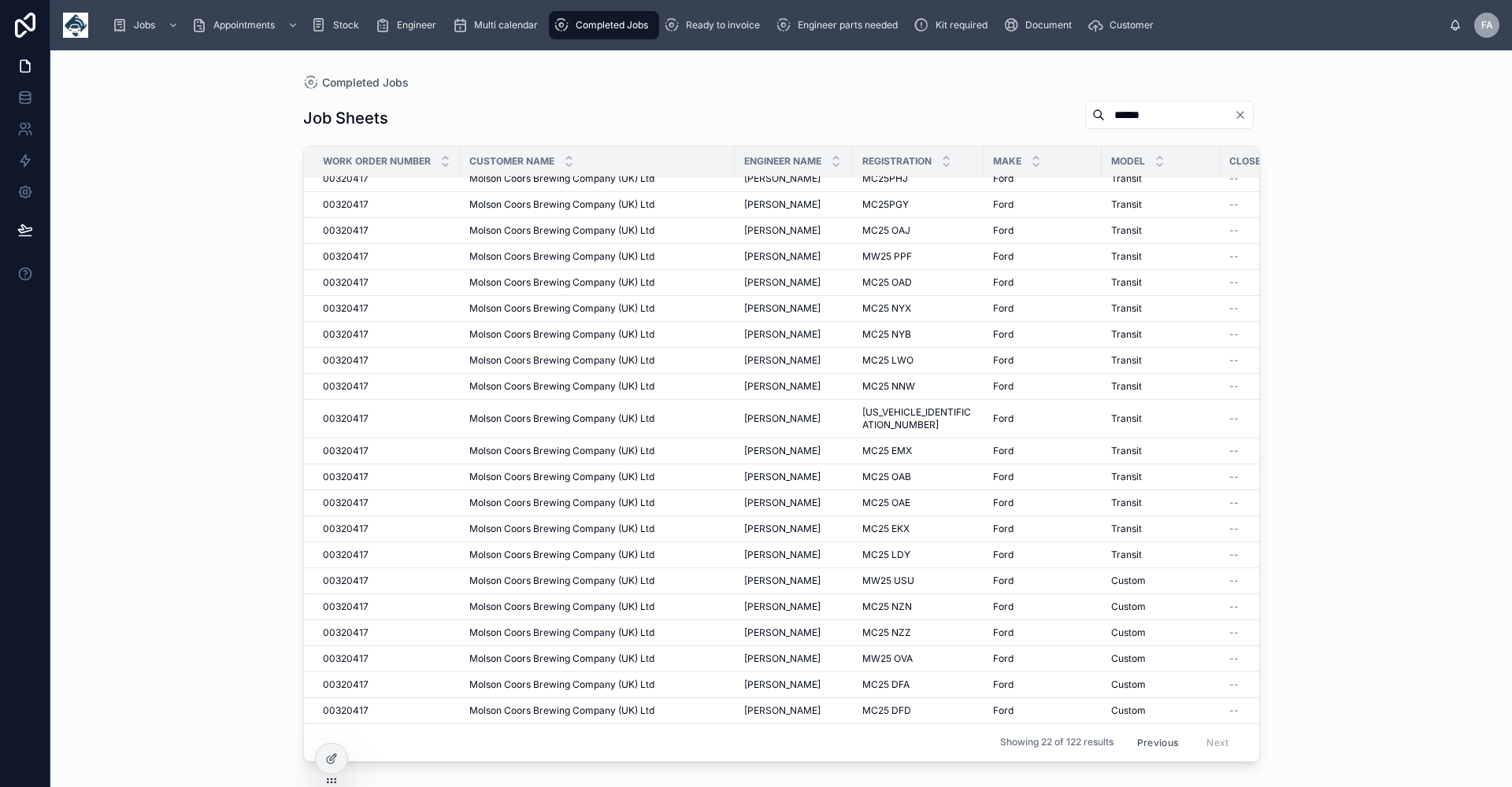
scroll to position [36, 0]
click at [1144, 731] on button "Previous" at bounding box center [1156, 743] width 63 height 25
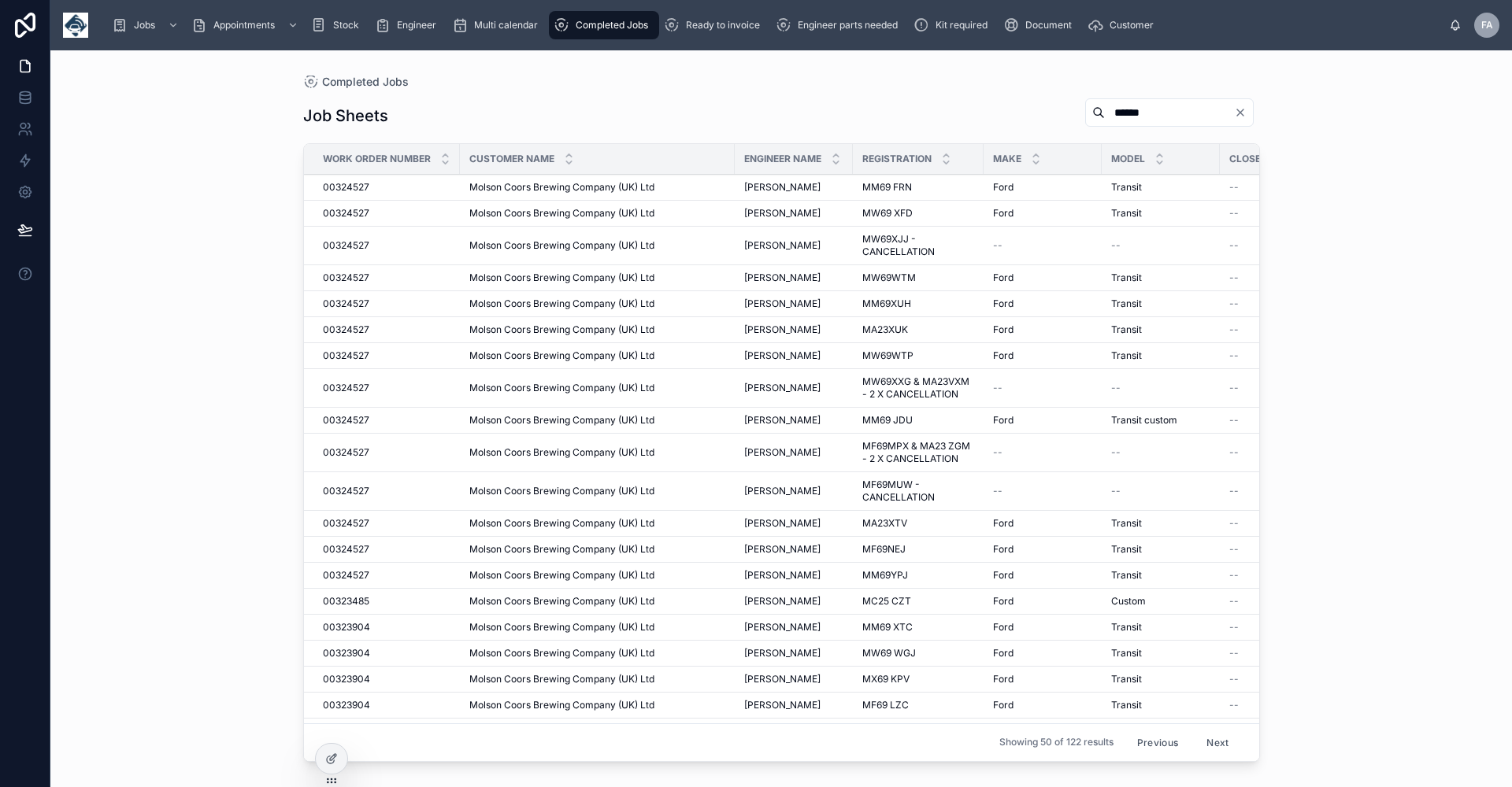
click at [1148, 731] on button "Previous" at bounding box center [1156, 743] width 63 height 25
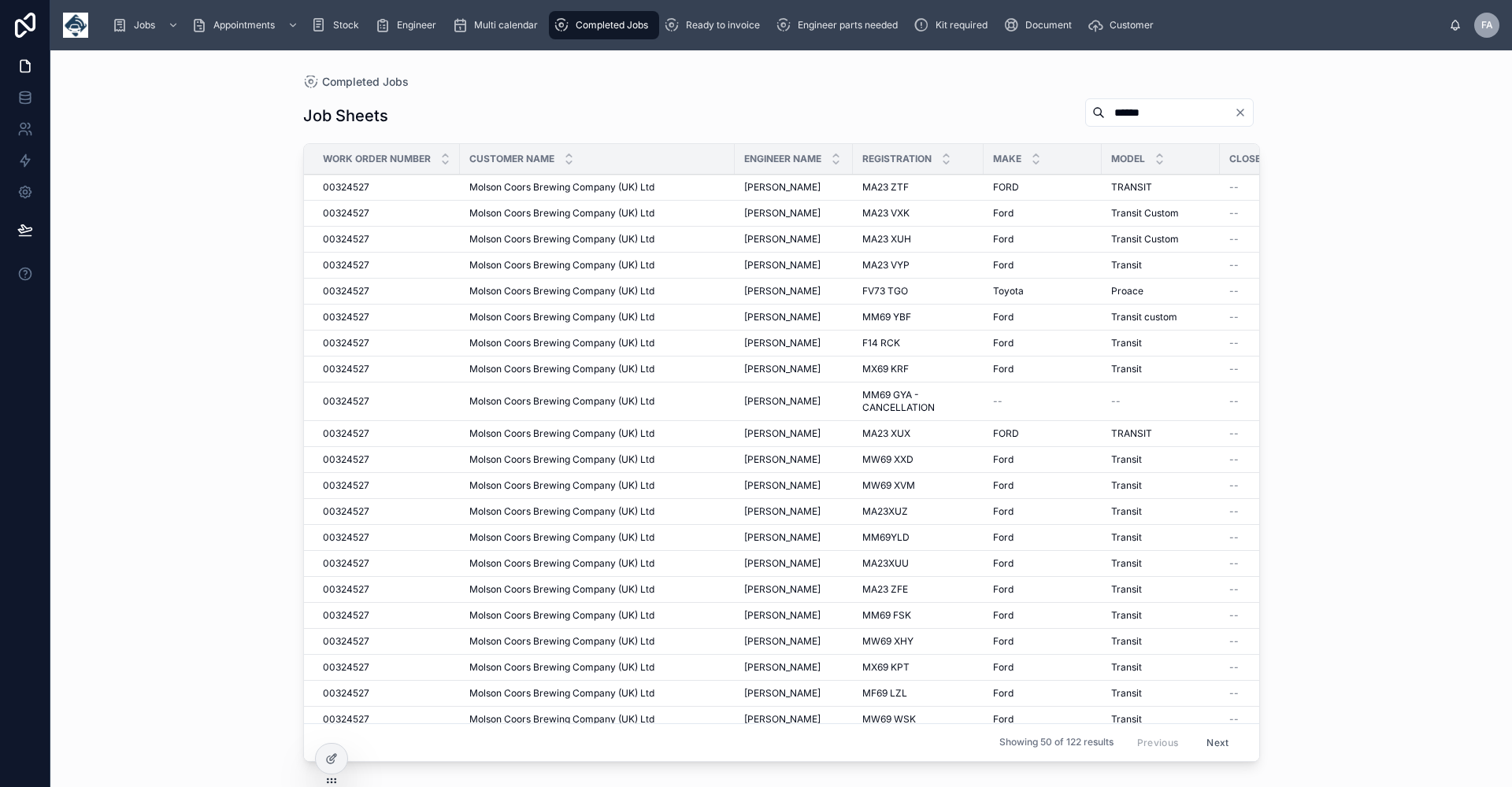
click at [521, 291] on span "Molson Coors Brewing Company (UK) Ltd" at bounding box center [561, 291] width 185 height 12
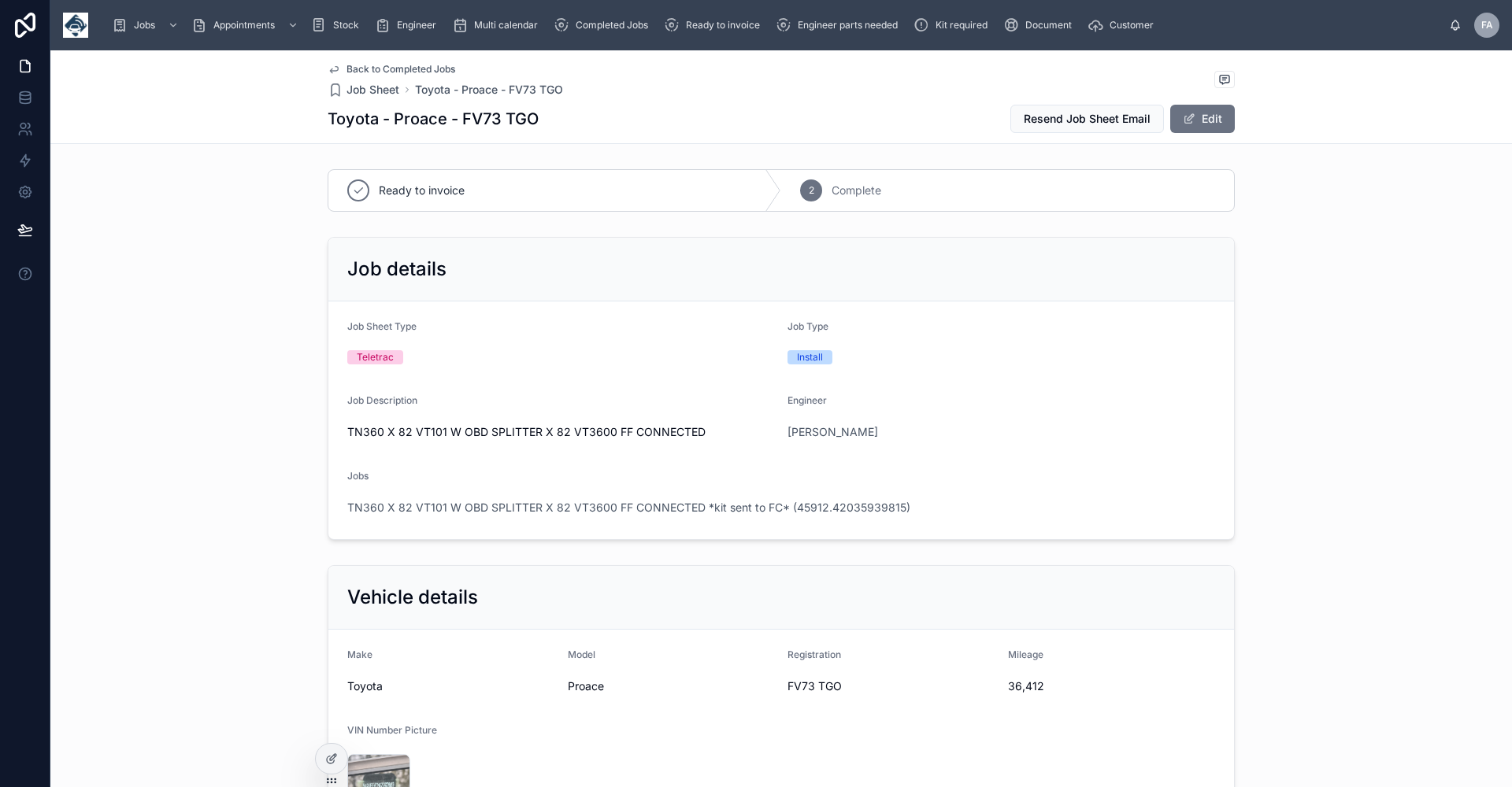
click at [373, 67] on span "Back to Completed Jobs" at bounding box center [400, 69] width 109 height 12
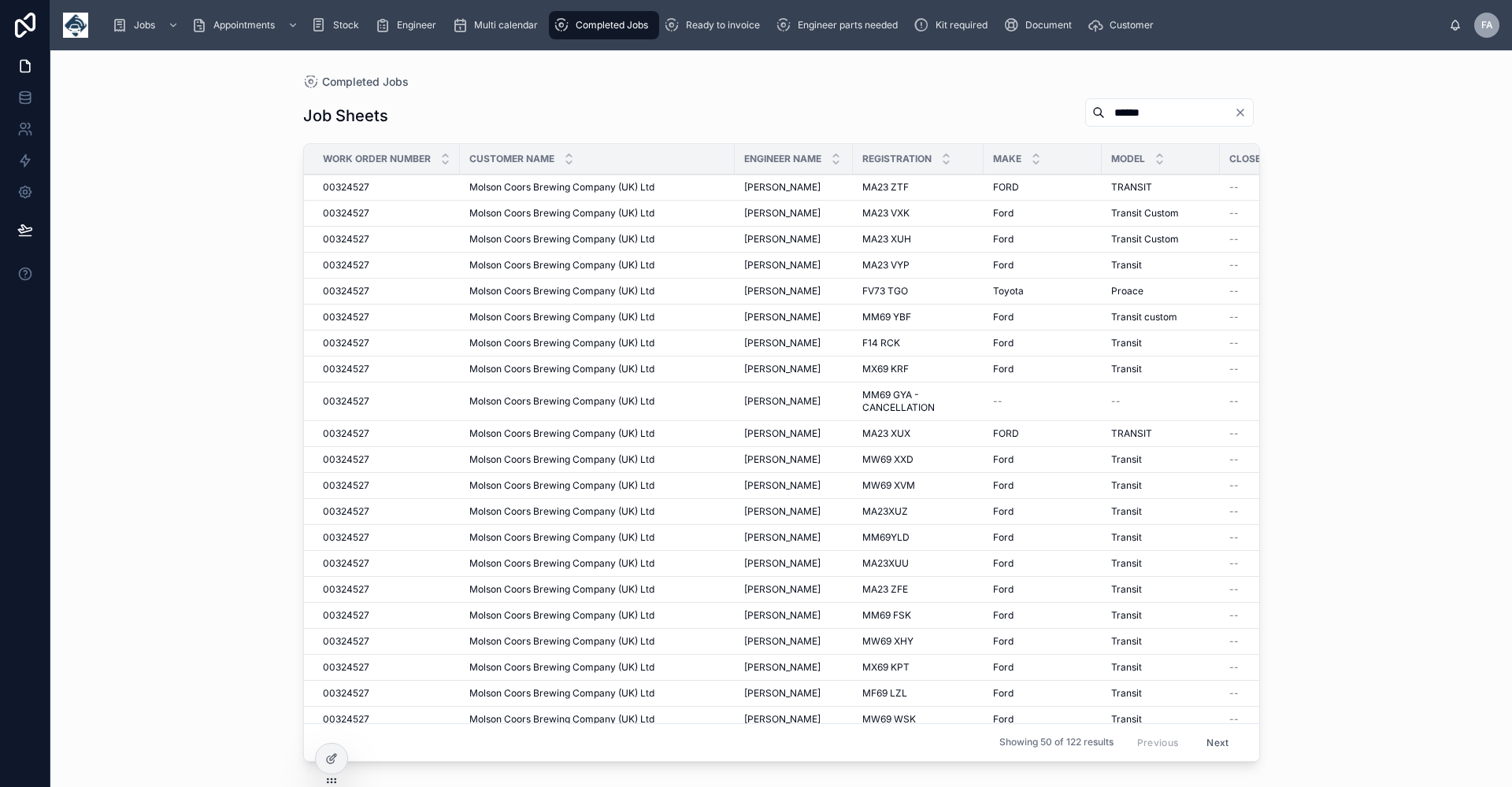
click at [782, 289] on span "[PERSON_NAME]" at bounding box center [781, 291] width 76 height 12
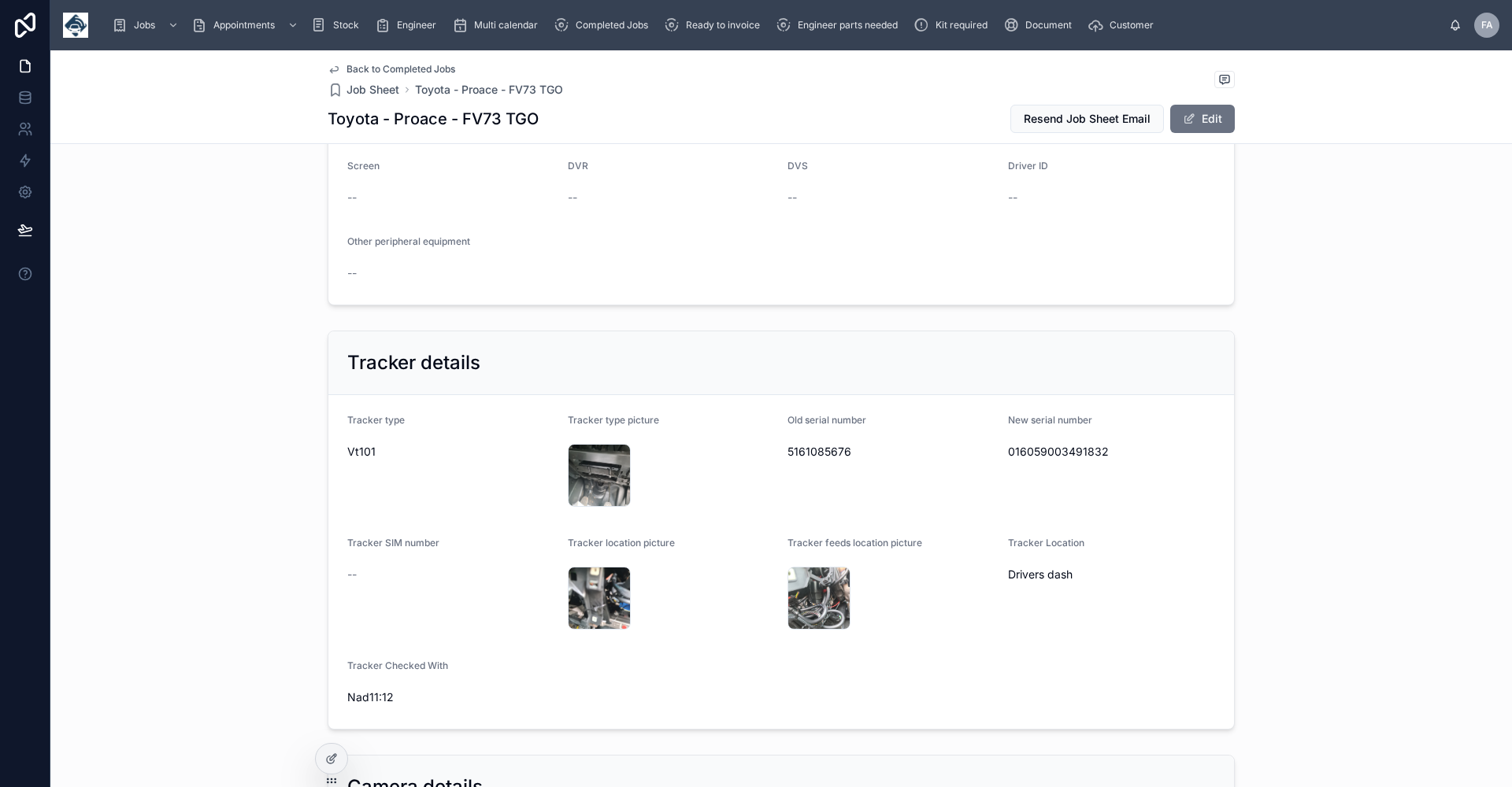
scroll to position [945, 0]
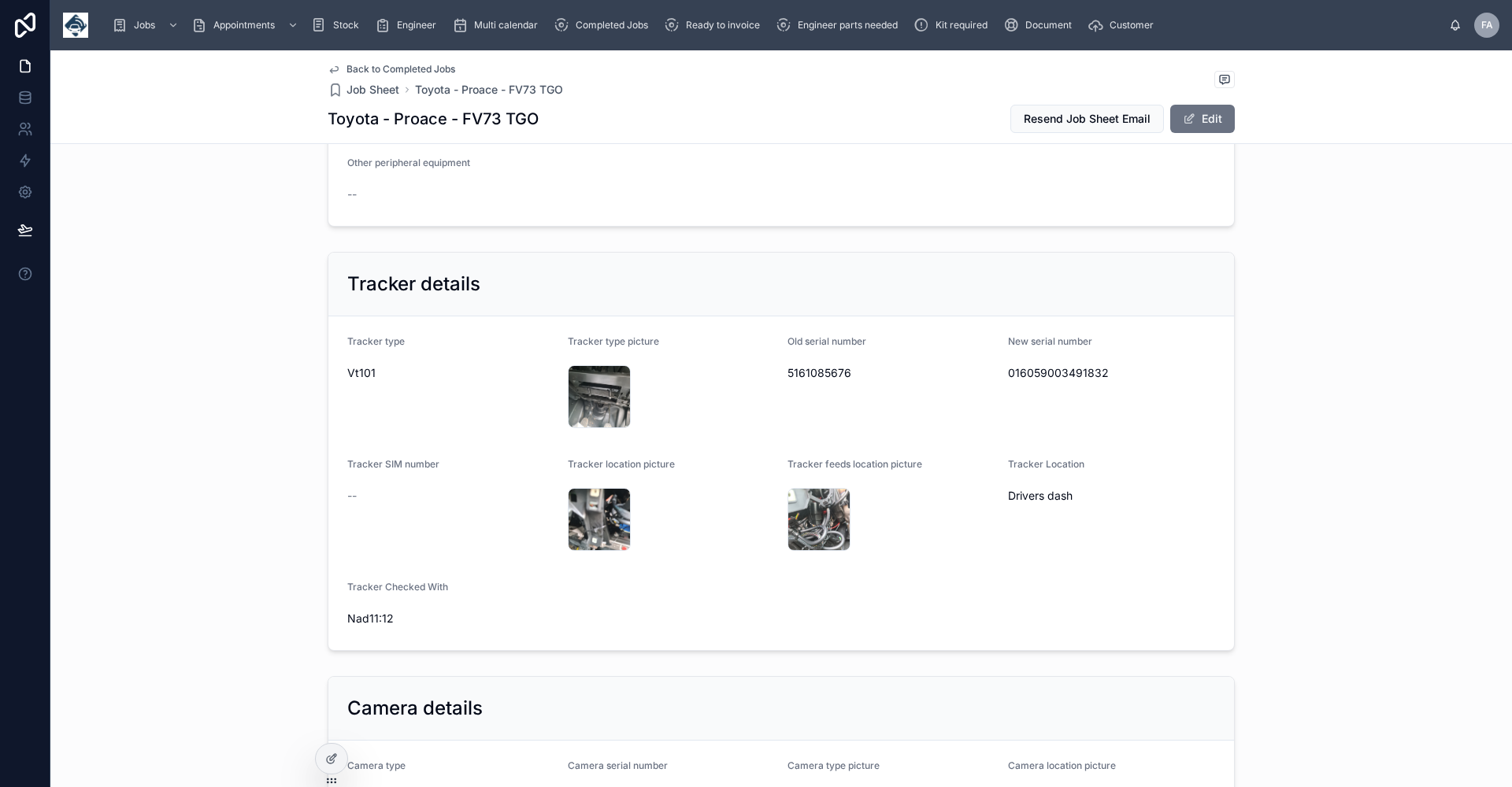
click at [391, 69] on span "Back to Completed Jobs" at bounding box center [400, 69] width 109 height 12
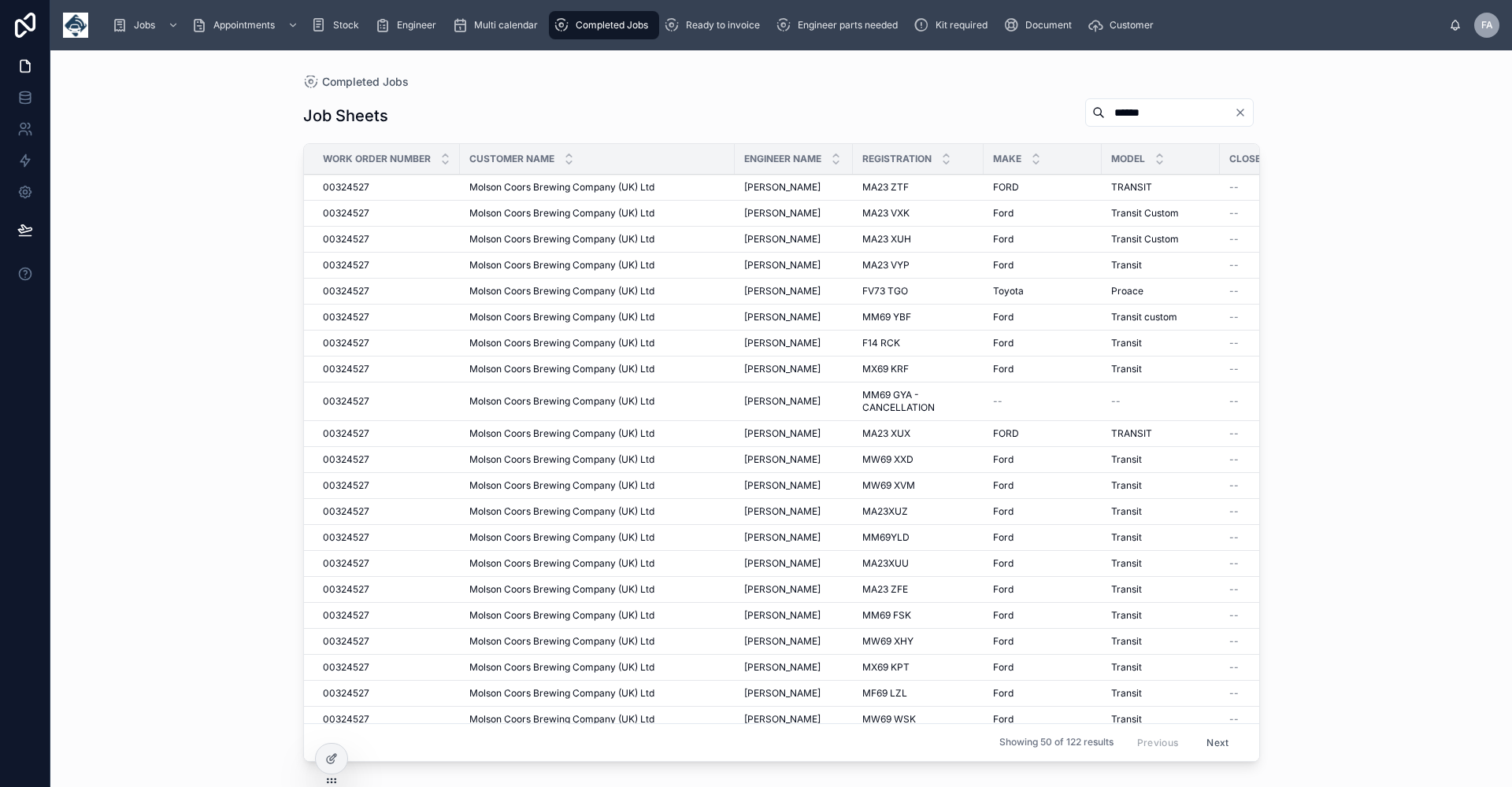
click at [807, 338] on span "[PERSON_NAME]" at bounding box center [781, 342] width 76 height 12
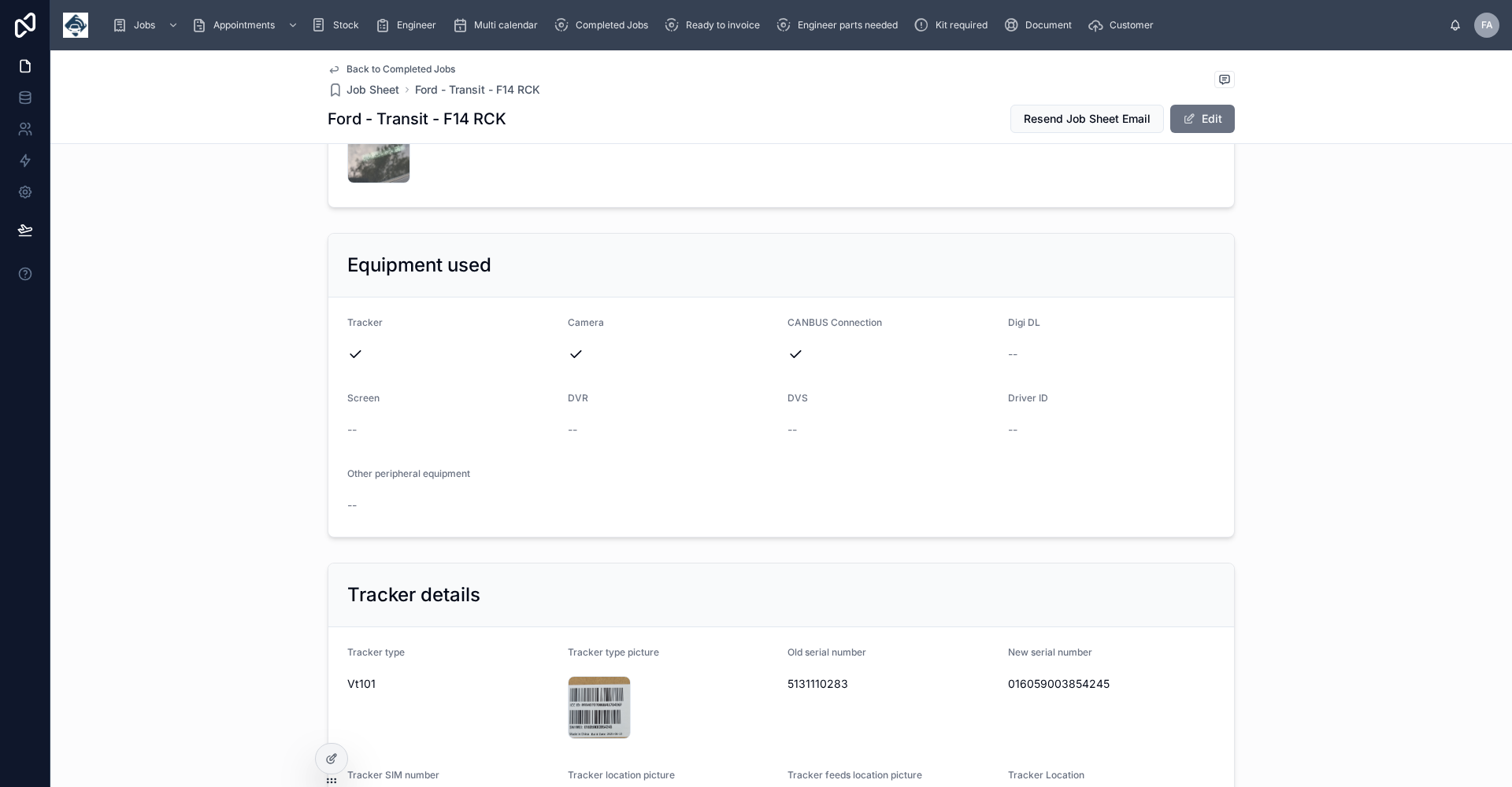
scroll to position [787, 0]
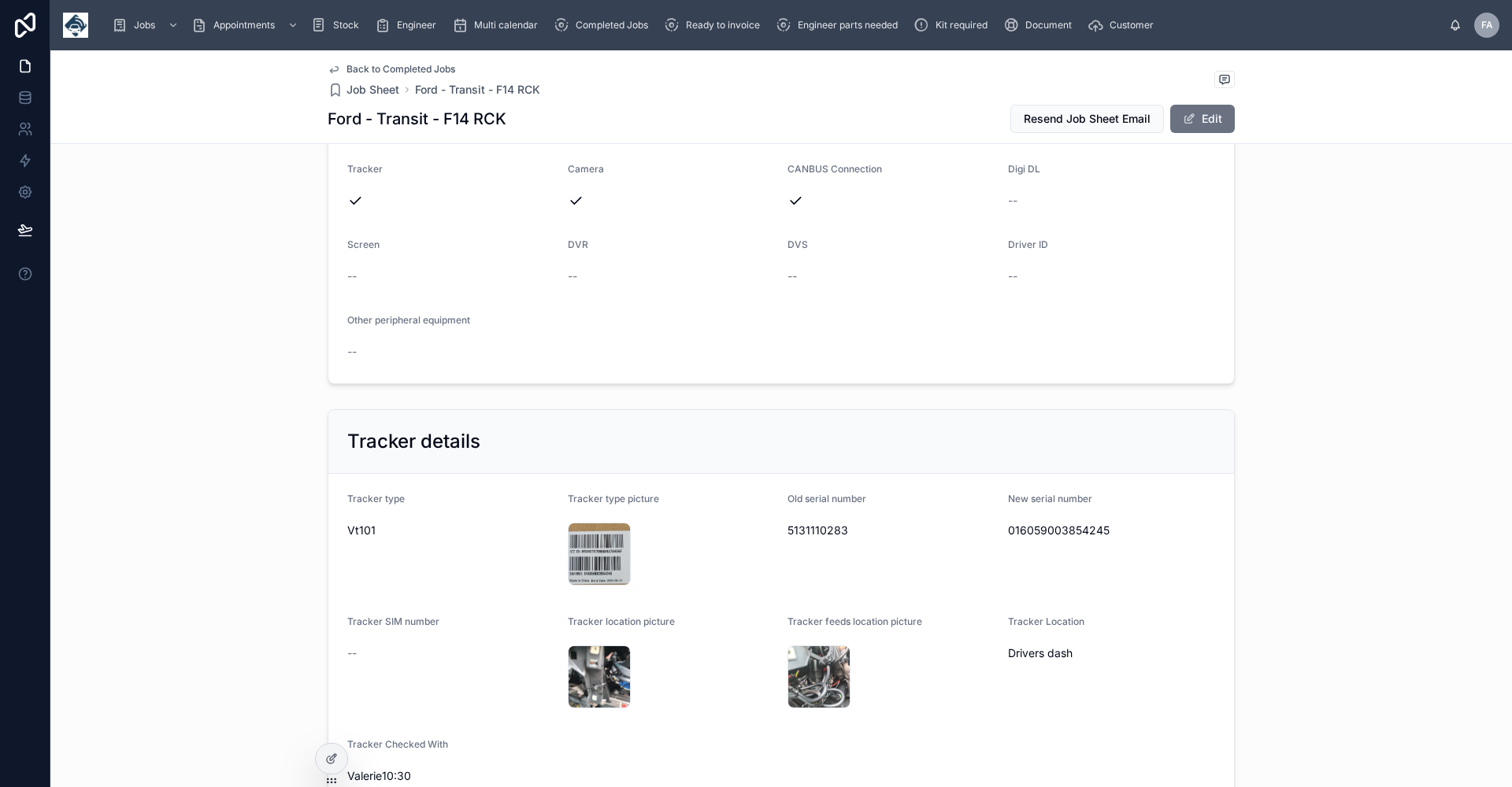
click at [411, 69] on span "Back to Completed Jobs" at bounding box center [400, 69] width 109 height 12
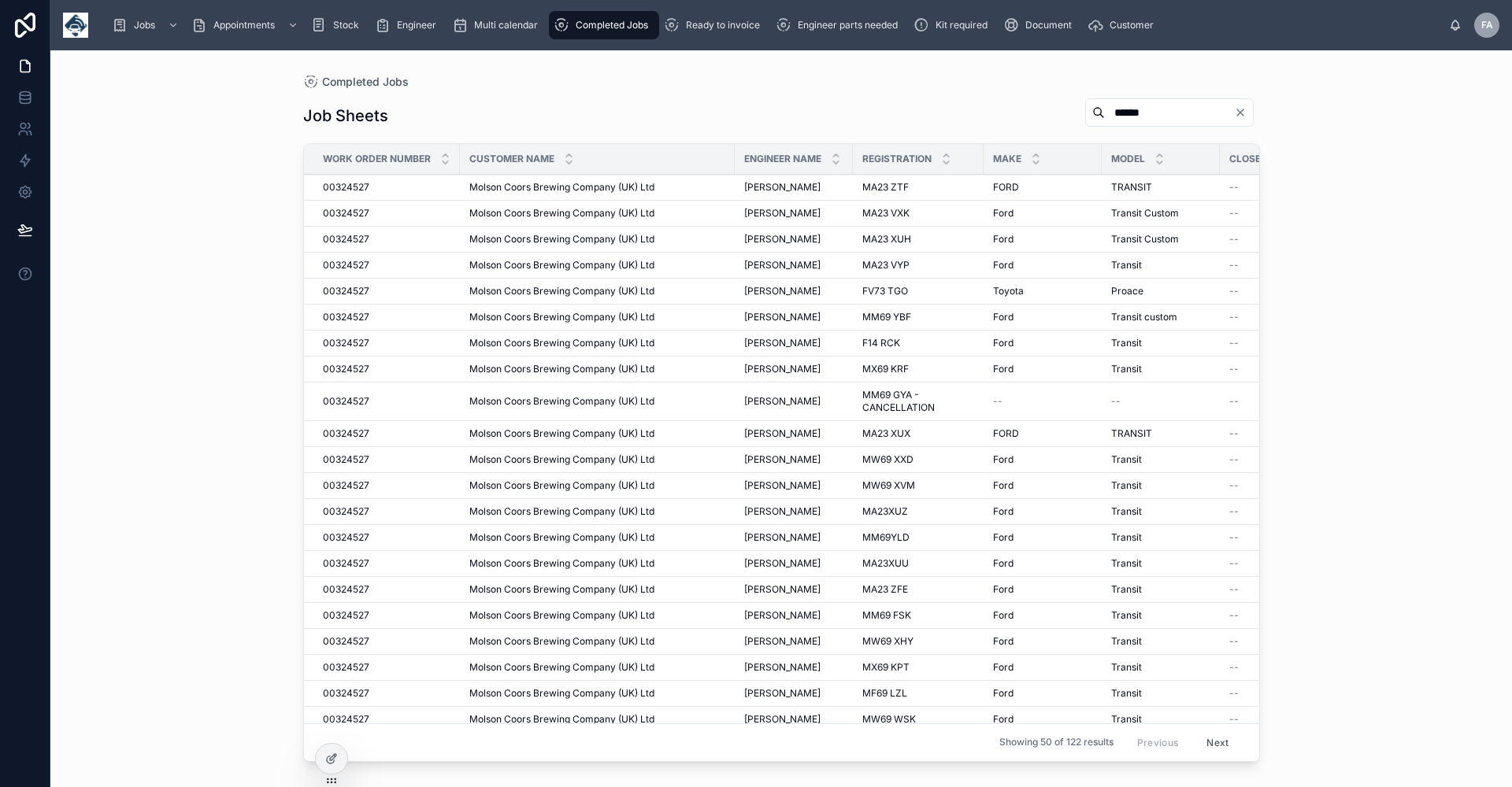
click at [837, 372] on div "[PERSON_NAME] [PERSON_NAME]" at bounding box center [793, 369] width 99 height 12
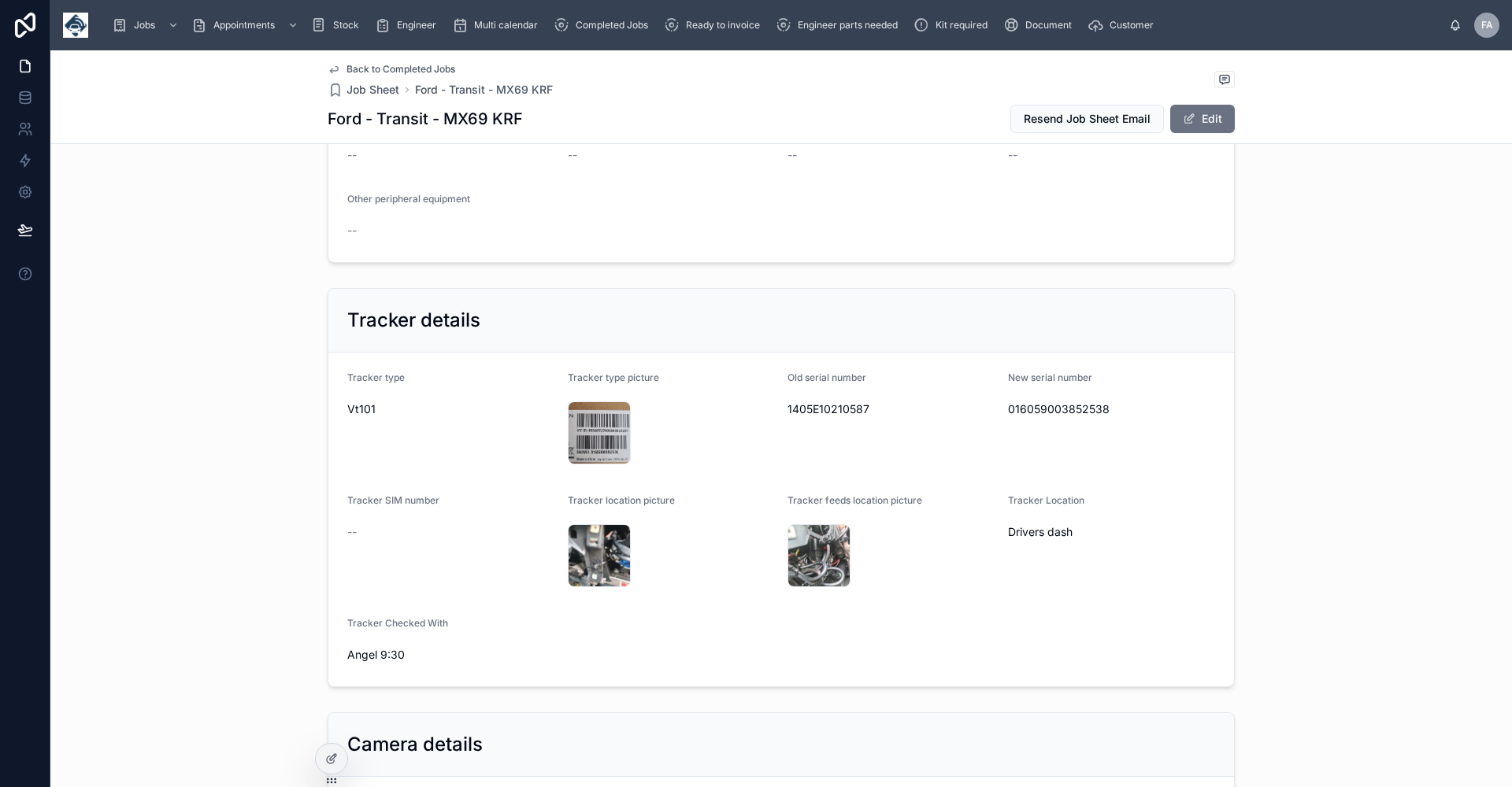
scroll to position [866, 0]
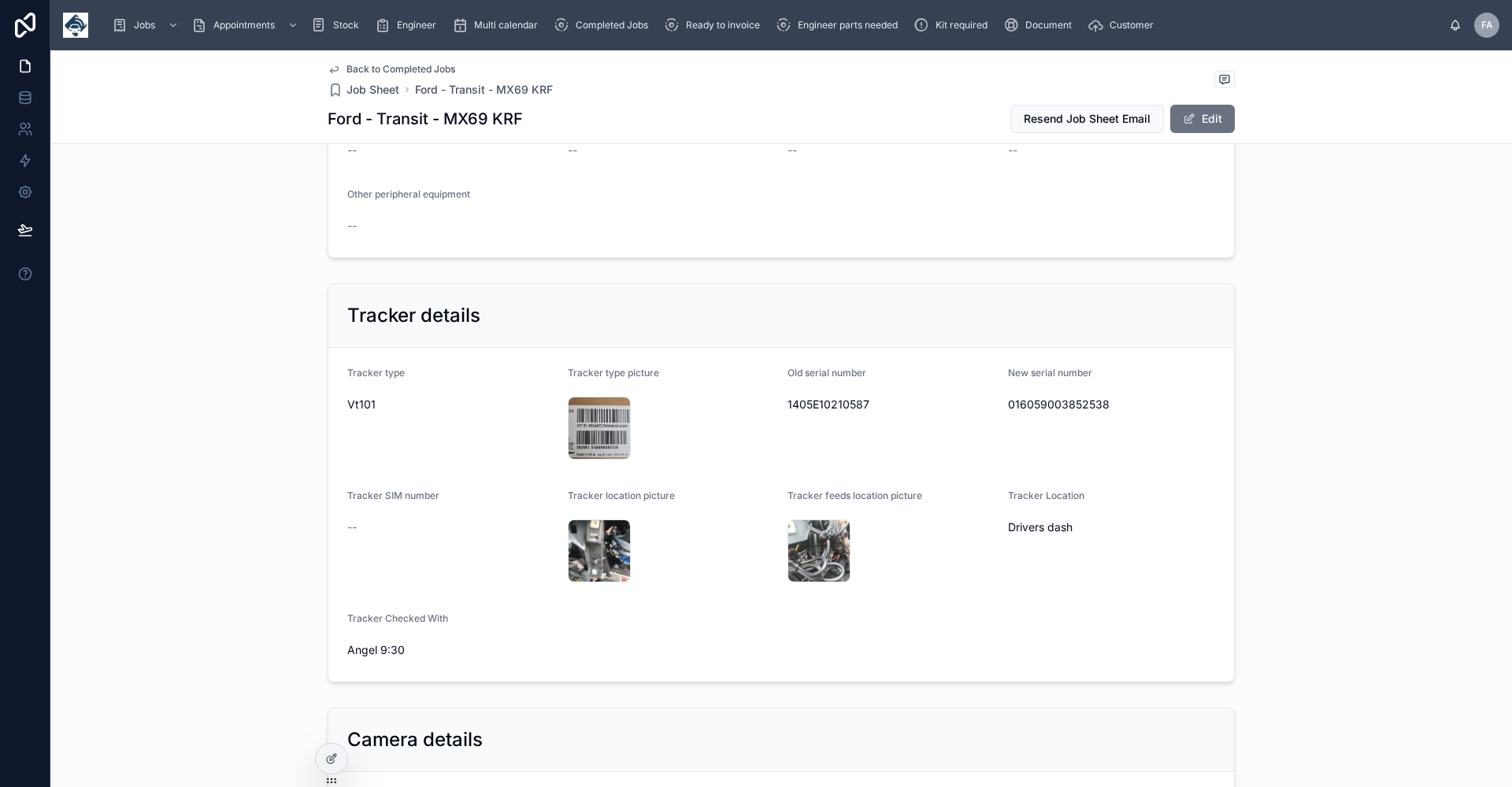
click at [378, 70] on span "Back to Completed Jobs" at bounding box center [400, 69] width 109 height 12
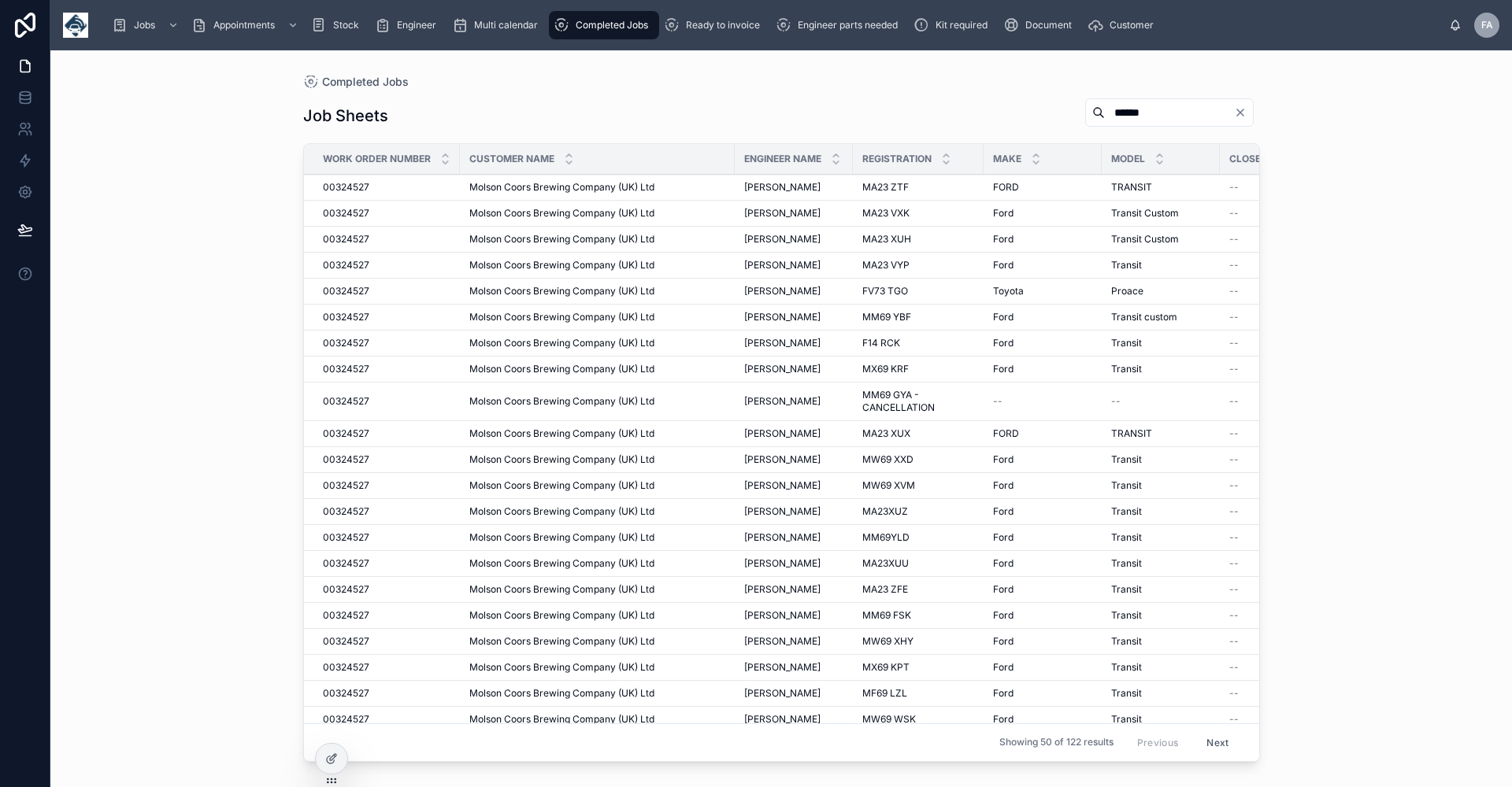
click at [821, 664] on span "[PERSON_NAME]" at bounding box center [781, 667] width 76 height 12
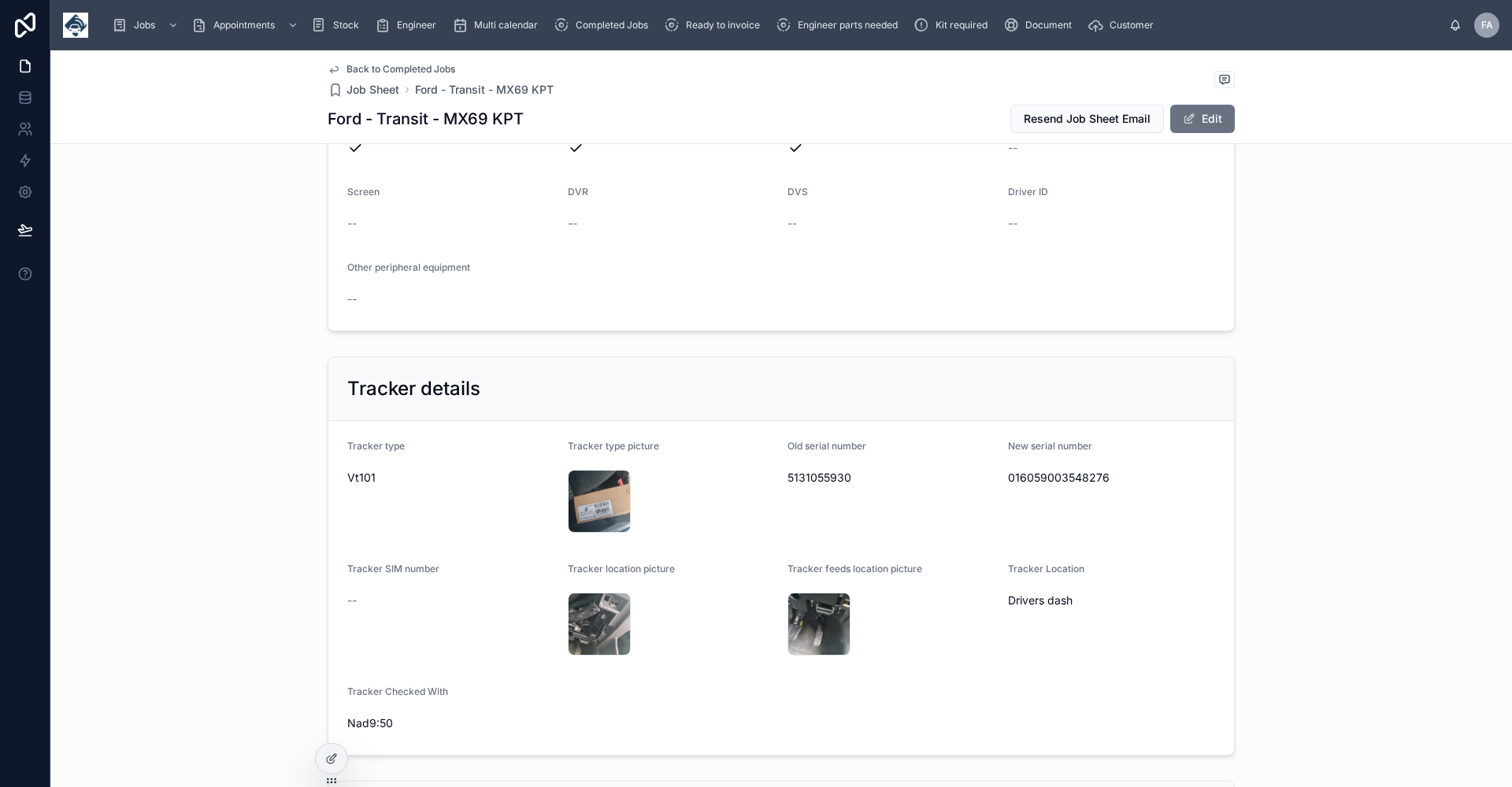
scroll to position [866, 0]
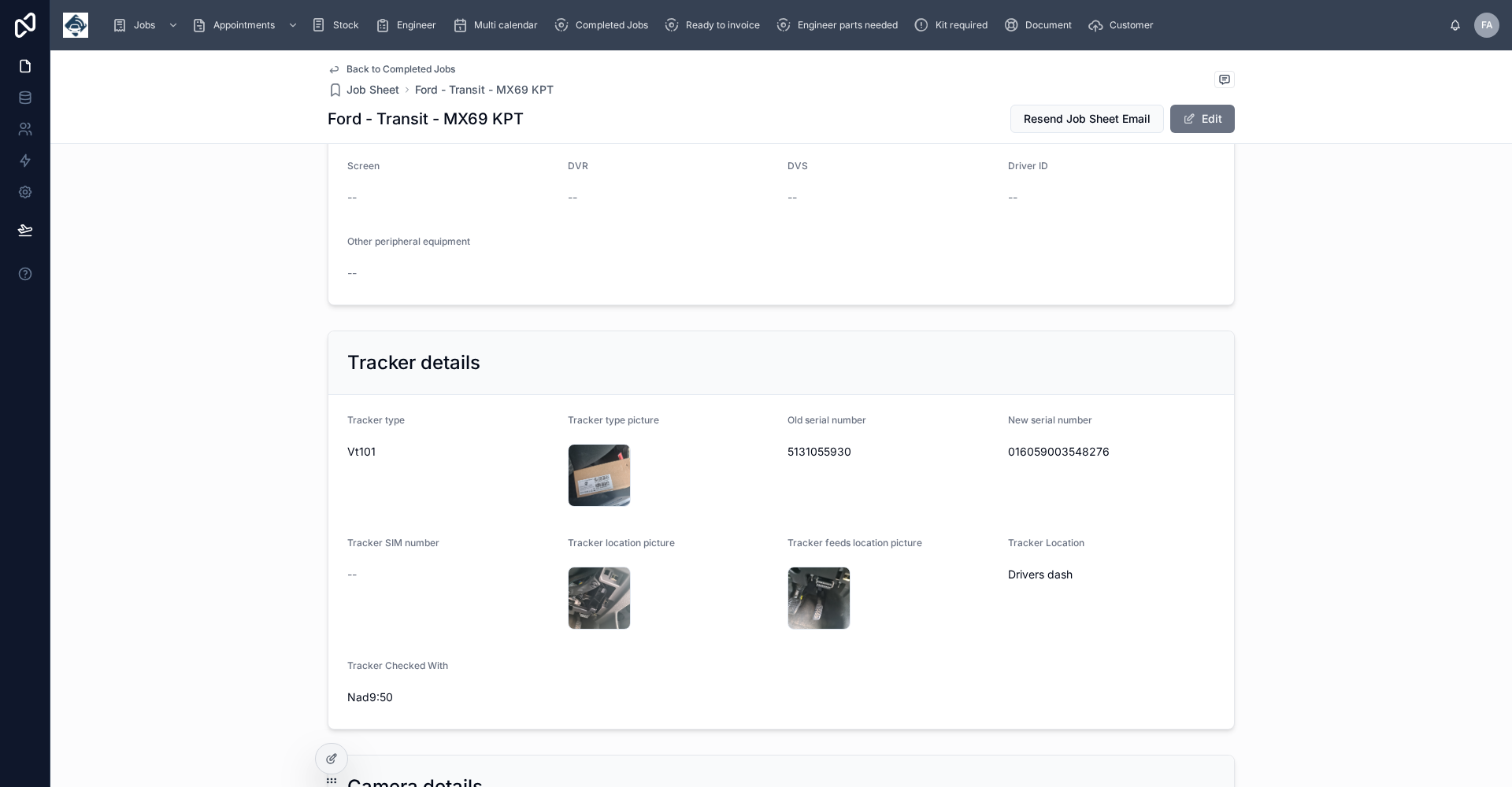
click at [382, 68] on span "Back to Completed Jobs" at bounding box center [400, 69] width 109 height 12
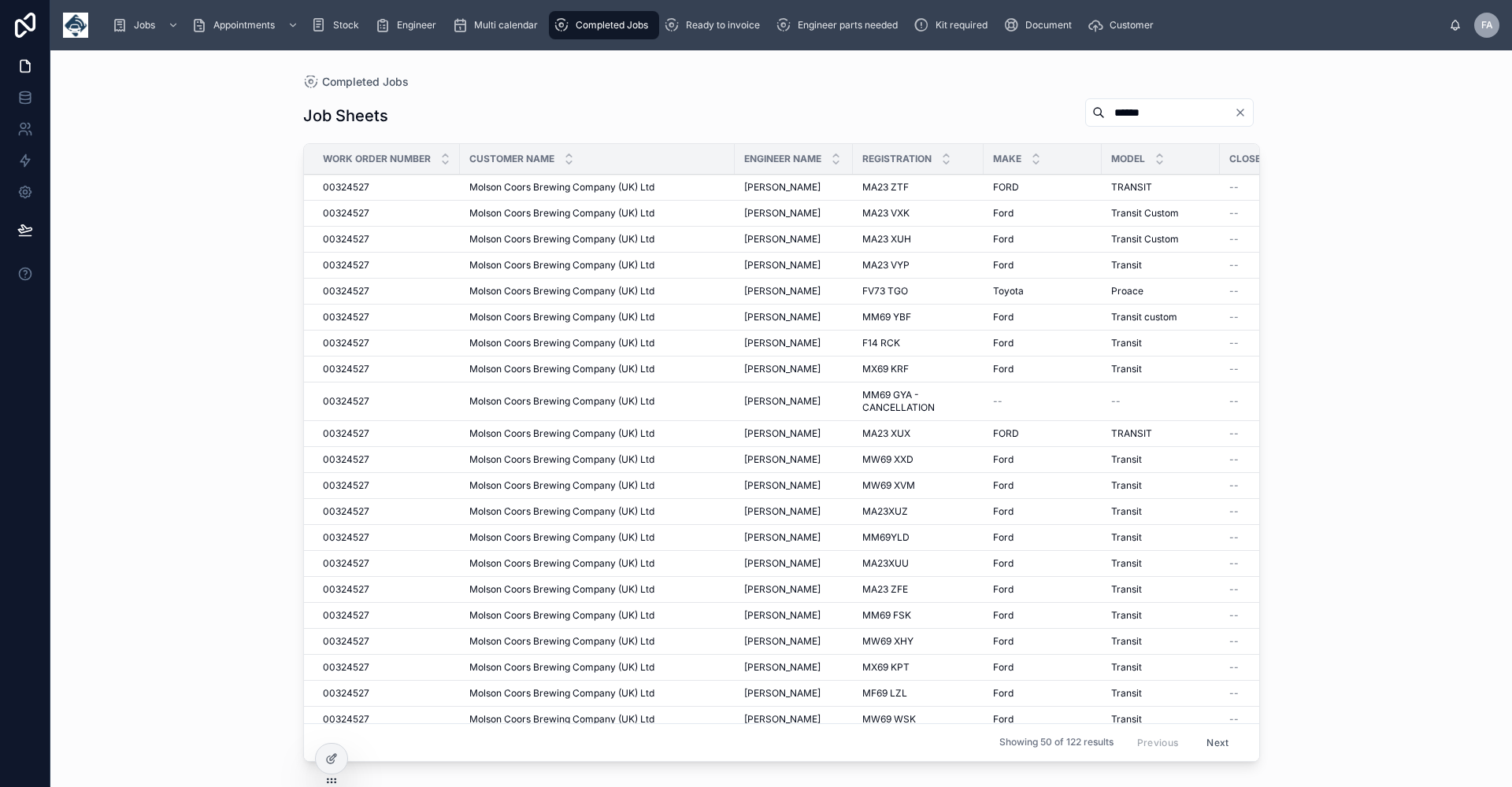
scroll to position [158, 0]
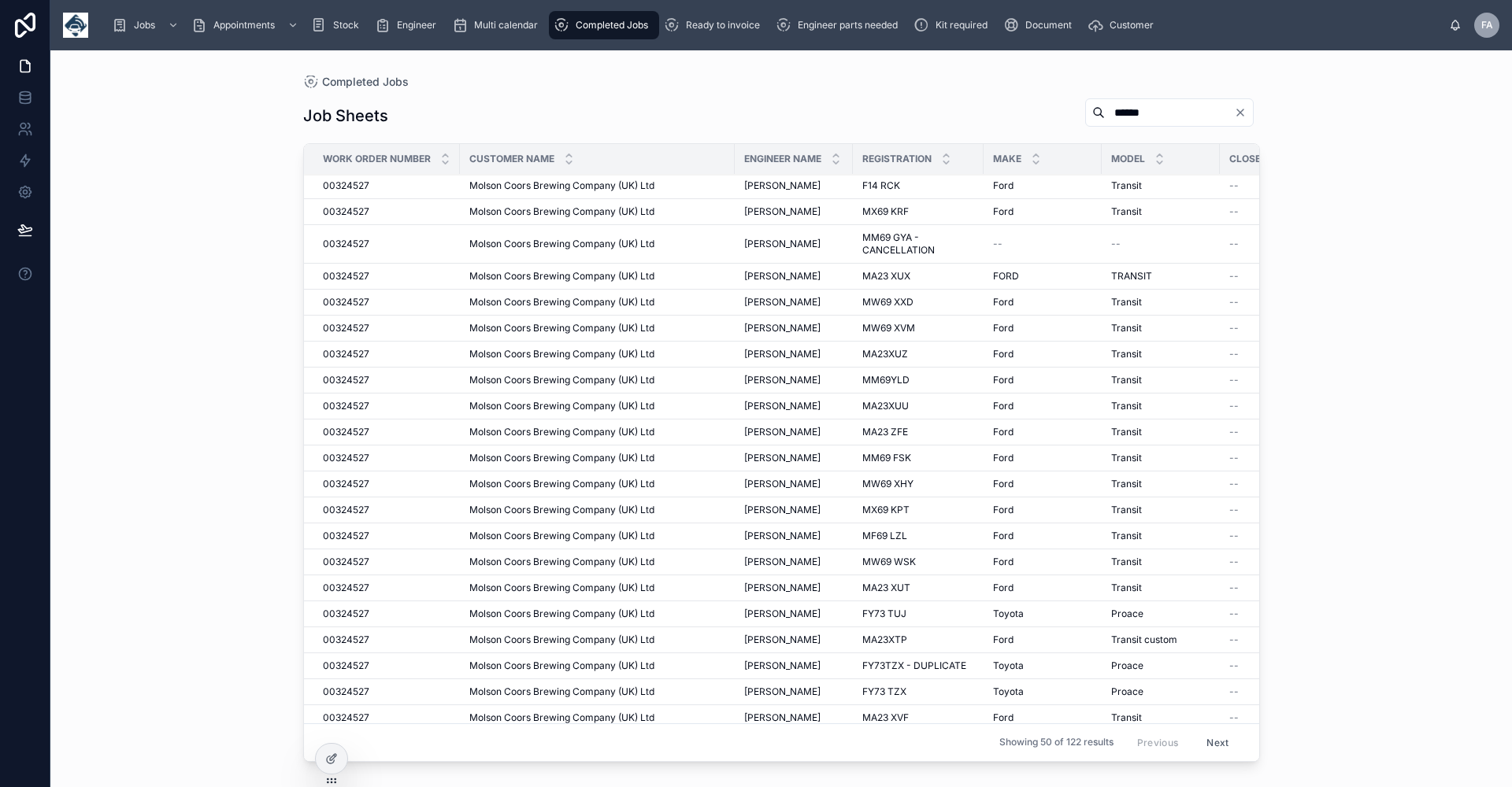
click at [816, 612] on span "[PERSON_NAME]" at bounding box center [781, 614] width 76 height 12
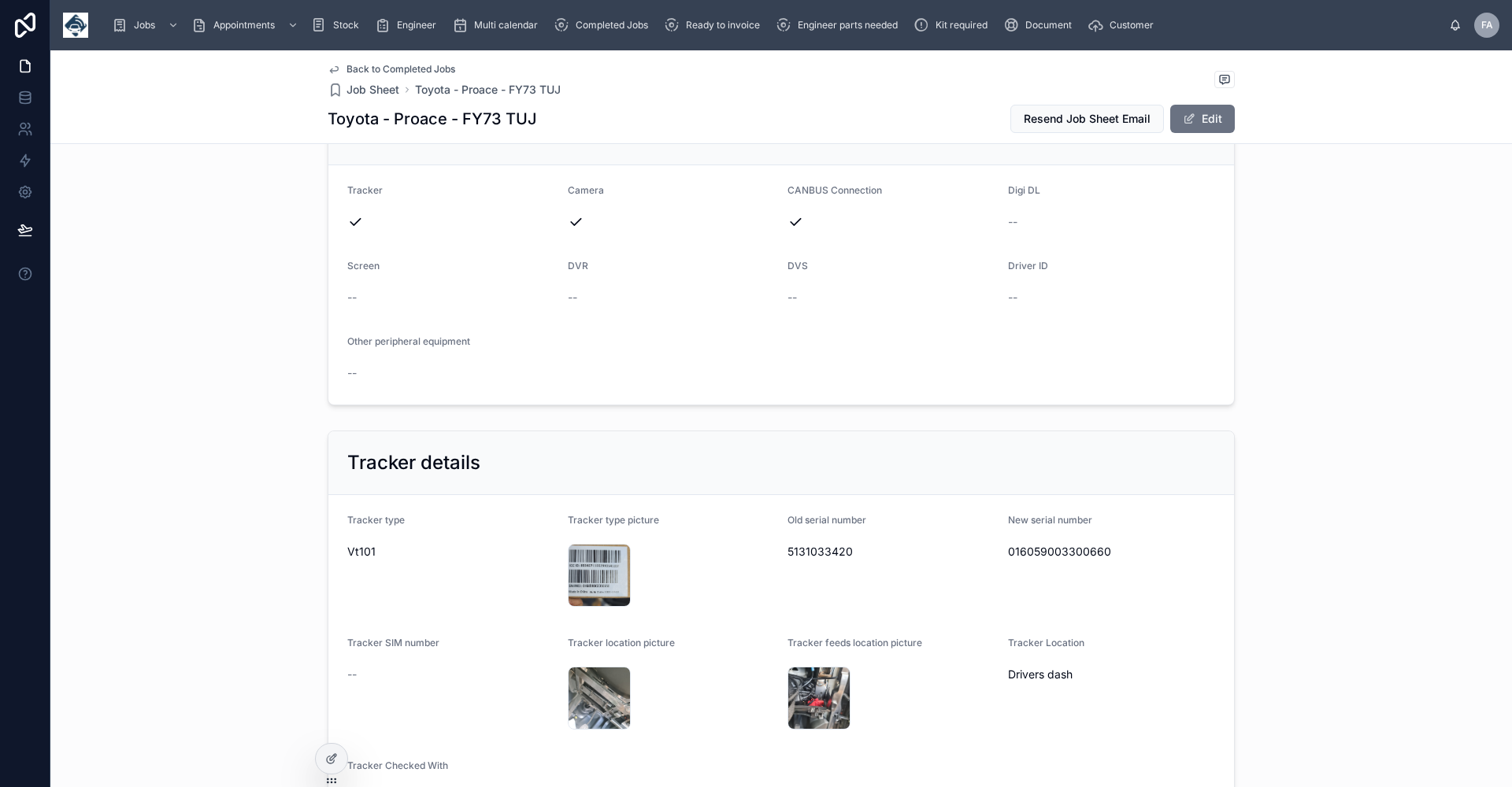
scroll to position [787, 0]
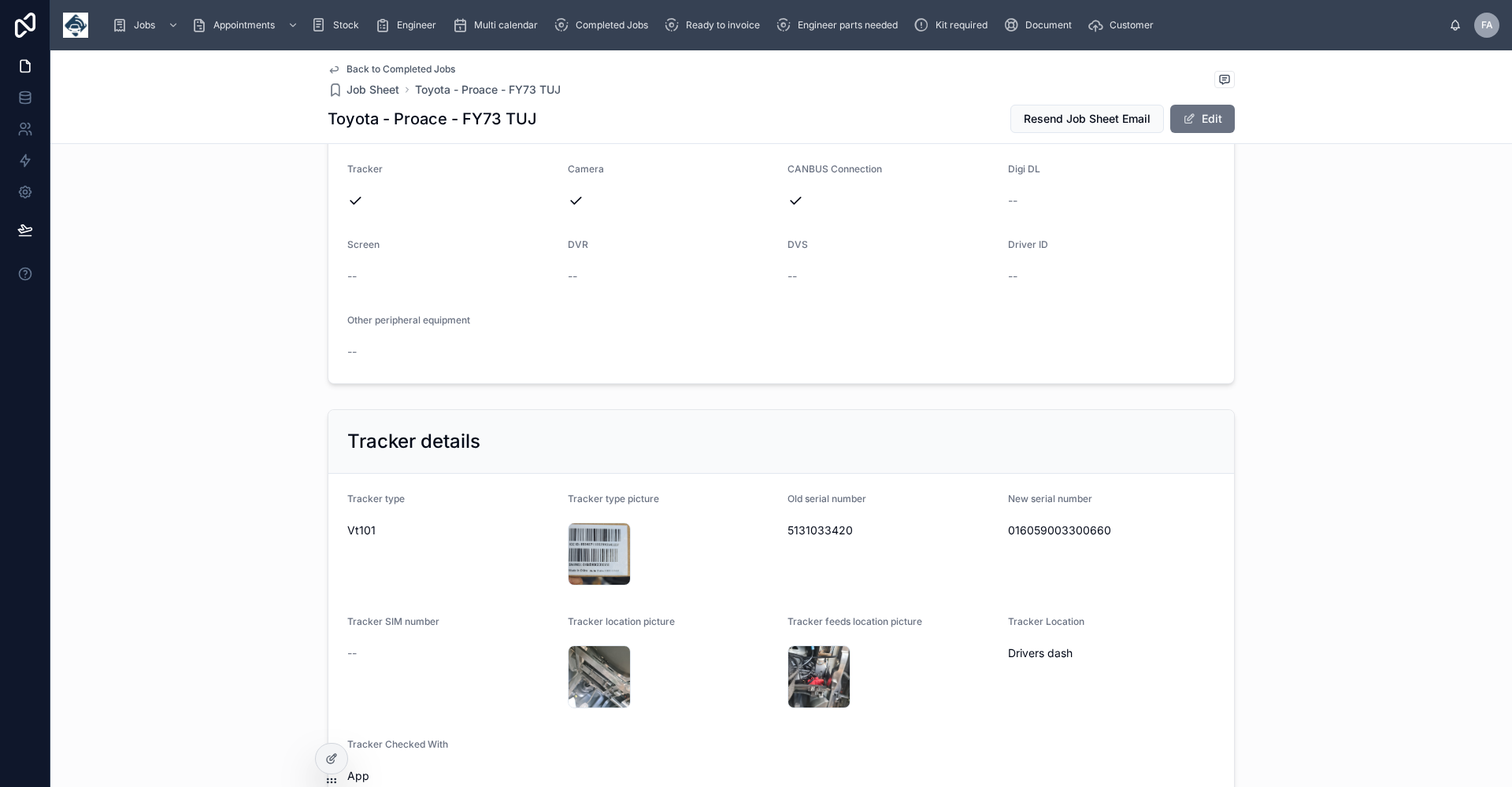
click at [381, 69] on span "Back to Completed Jobs" at bounding box center [400, 69] width 109 height 12
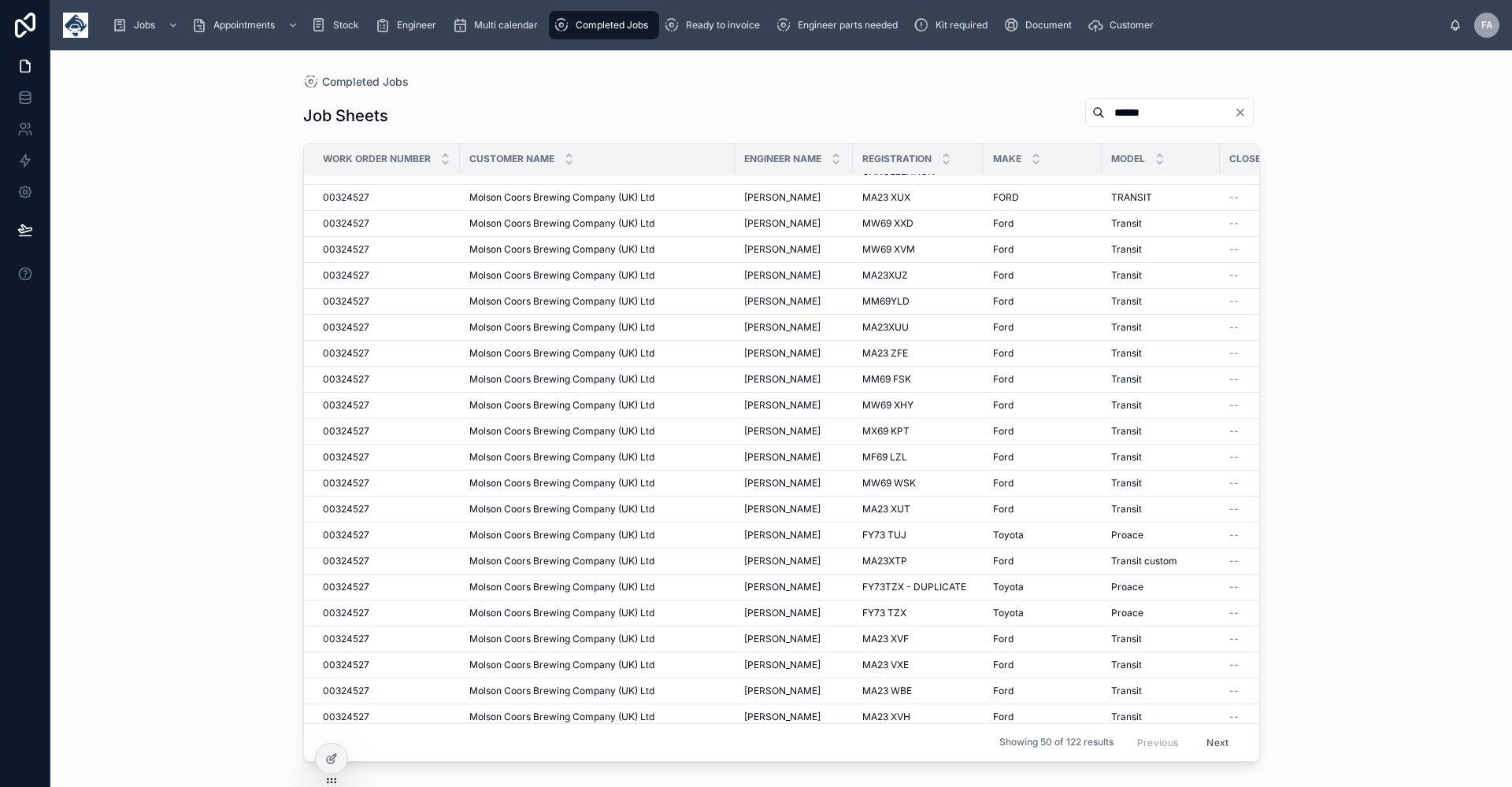
scroll to position [315, 0]
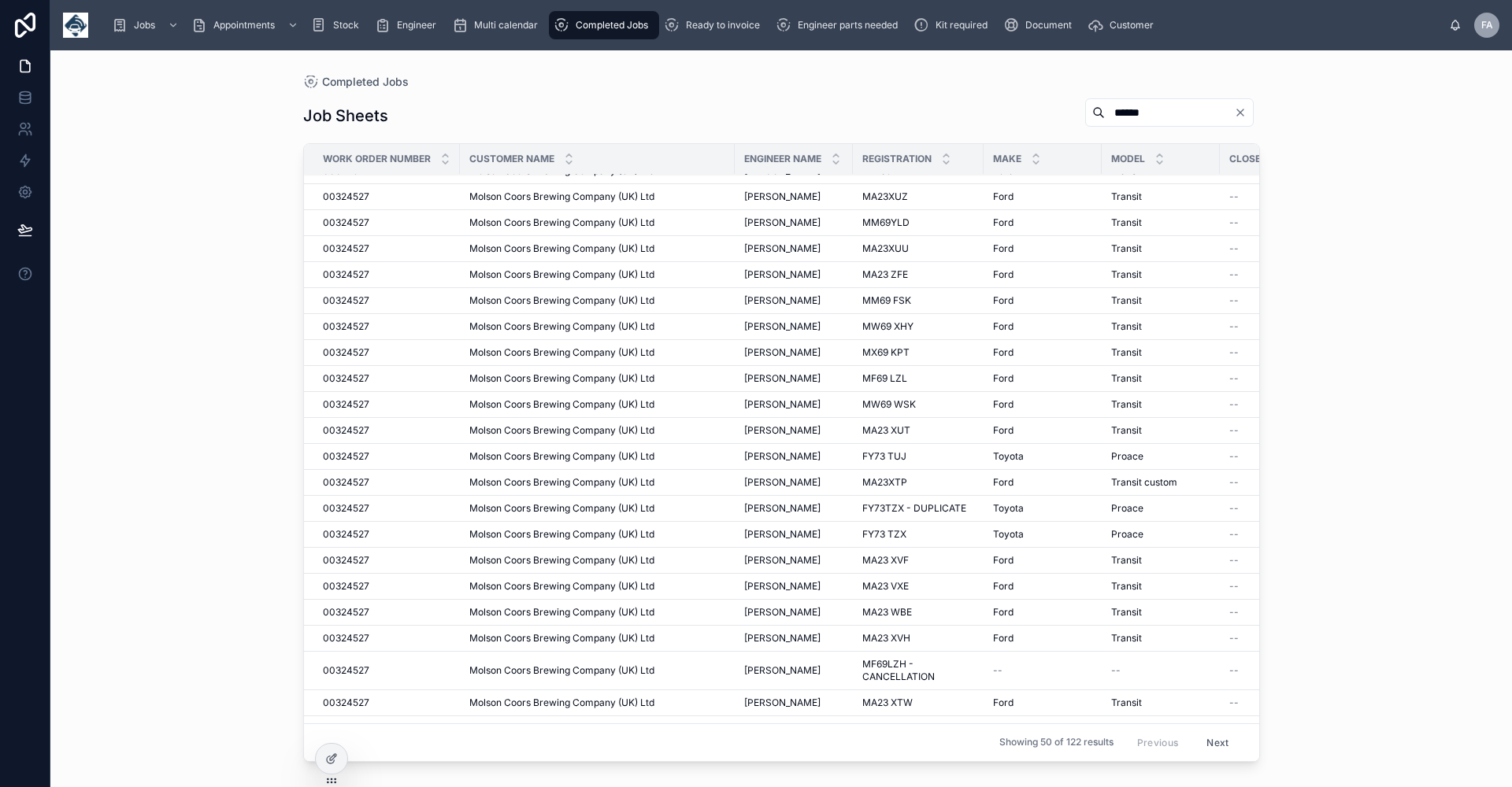
click at [811, 557] on span "[PERSON_NAME]" at bounding box center [781, 560] width 76 height 12
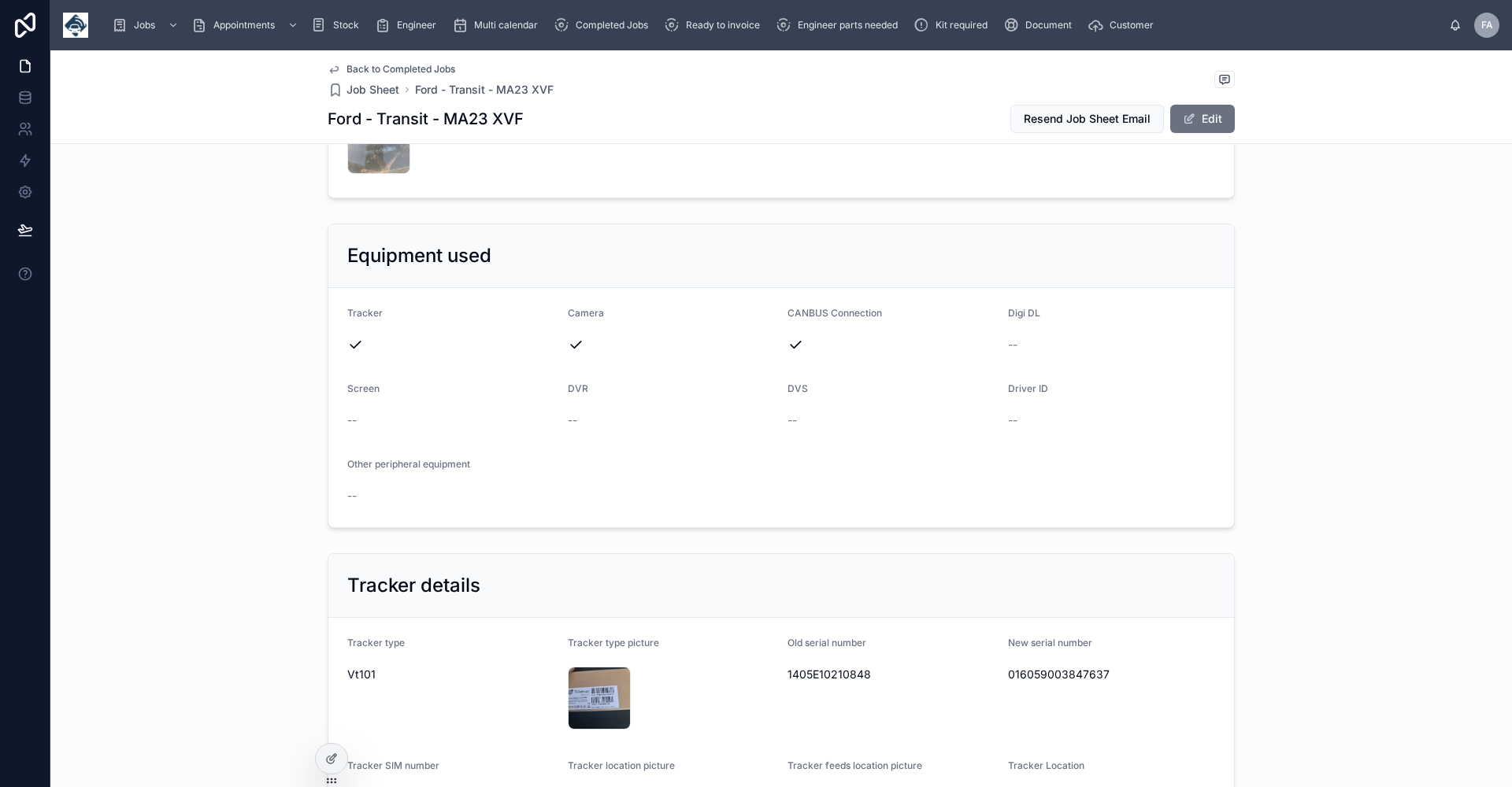
scroll to position [709, 0]
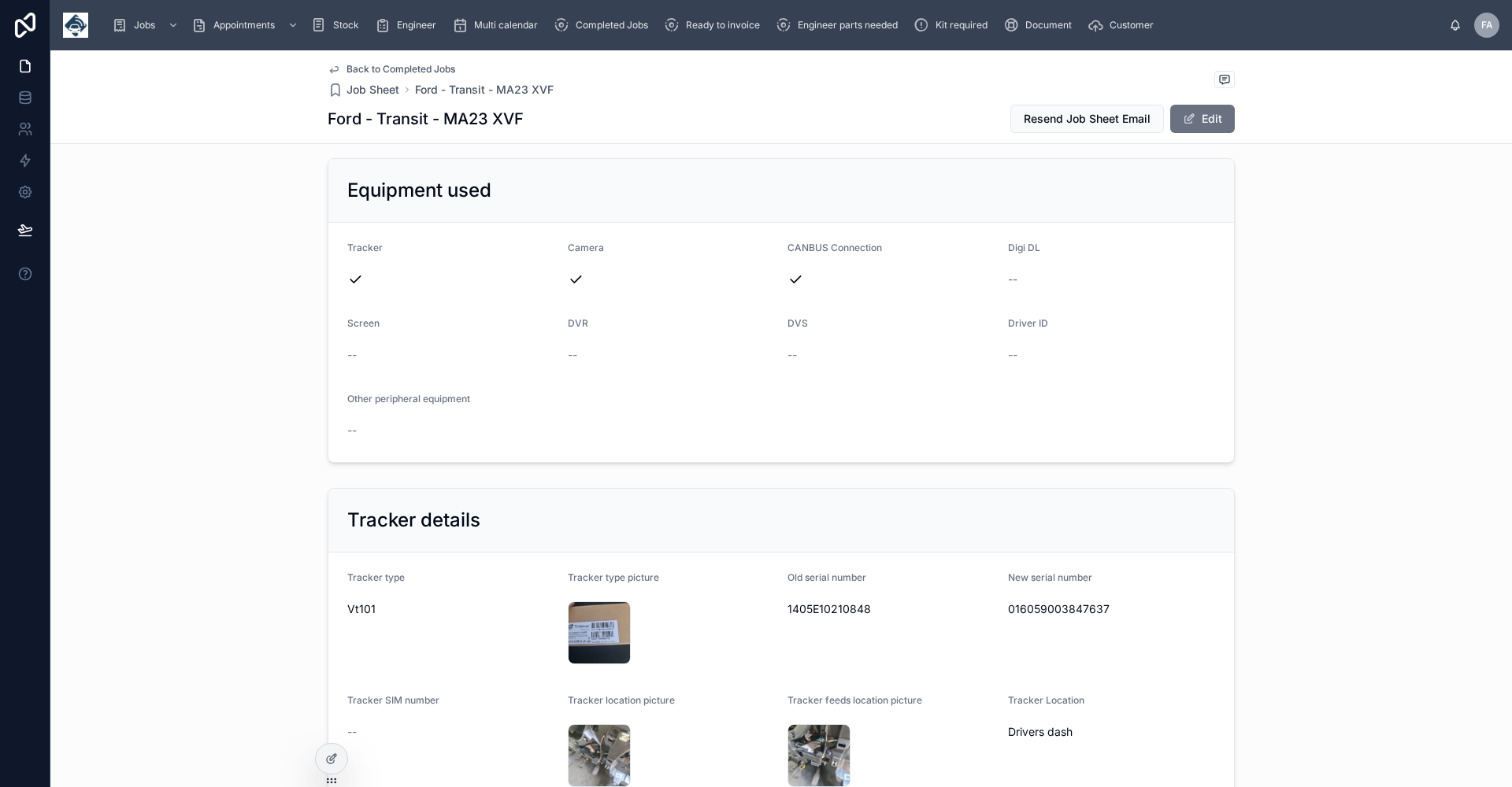
click at [366, 69] on span "Back to Completed Jobs" at bounding box center [400, 69] width 109 height 12
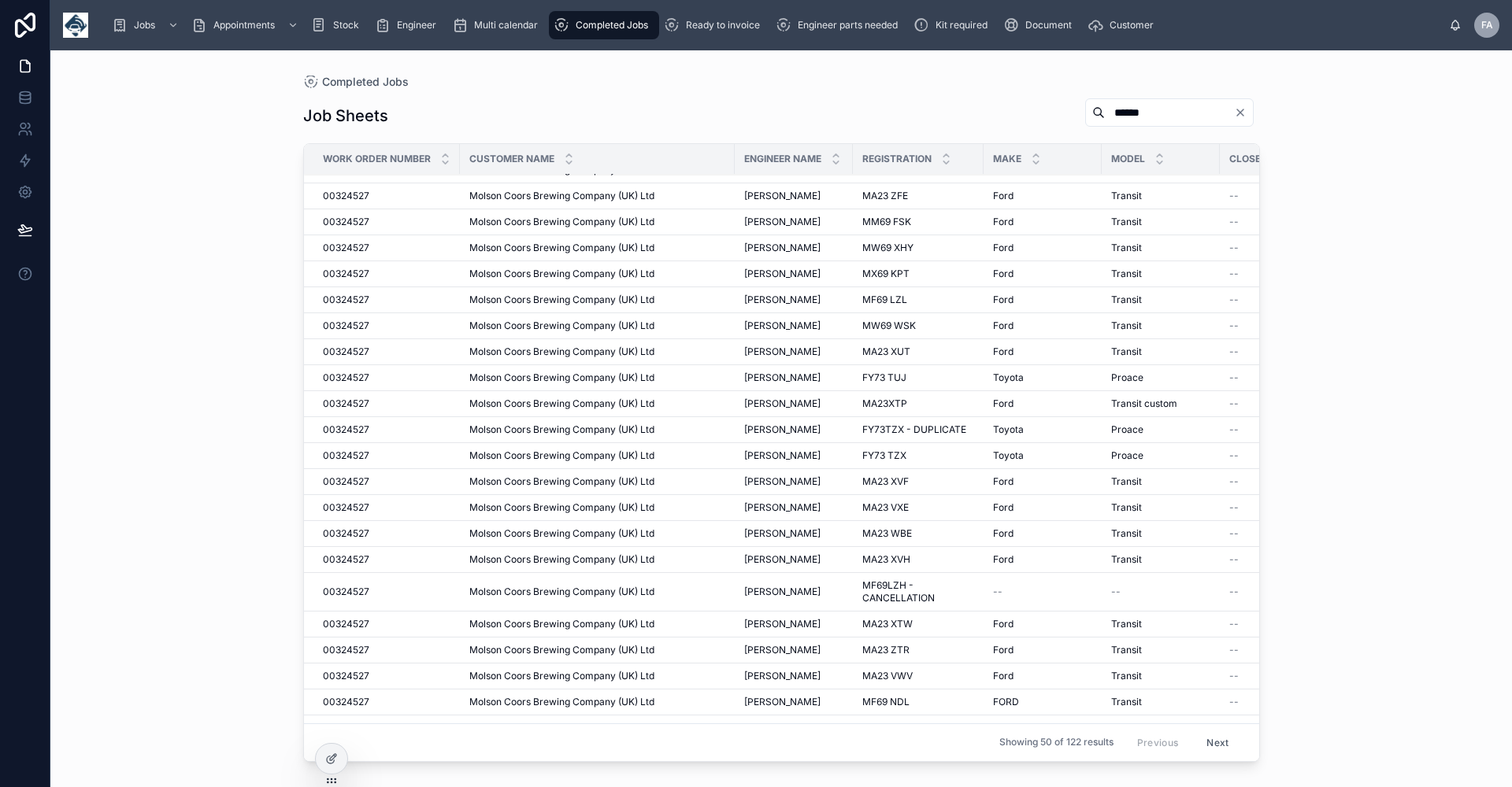
scroll to position [472, 0]
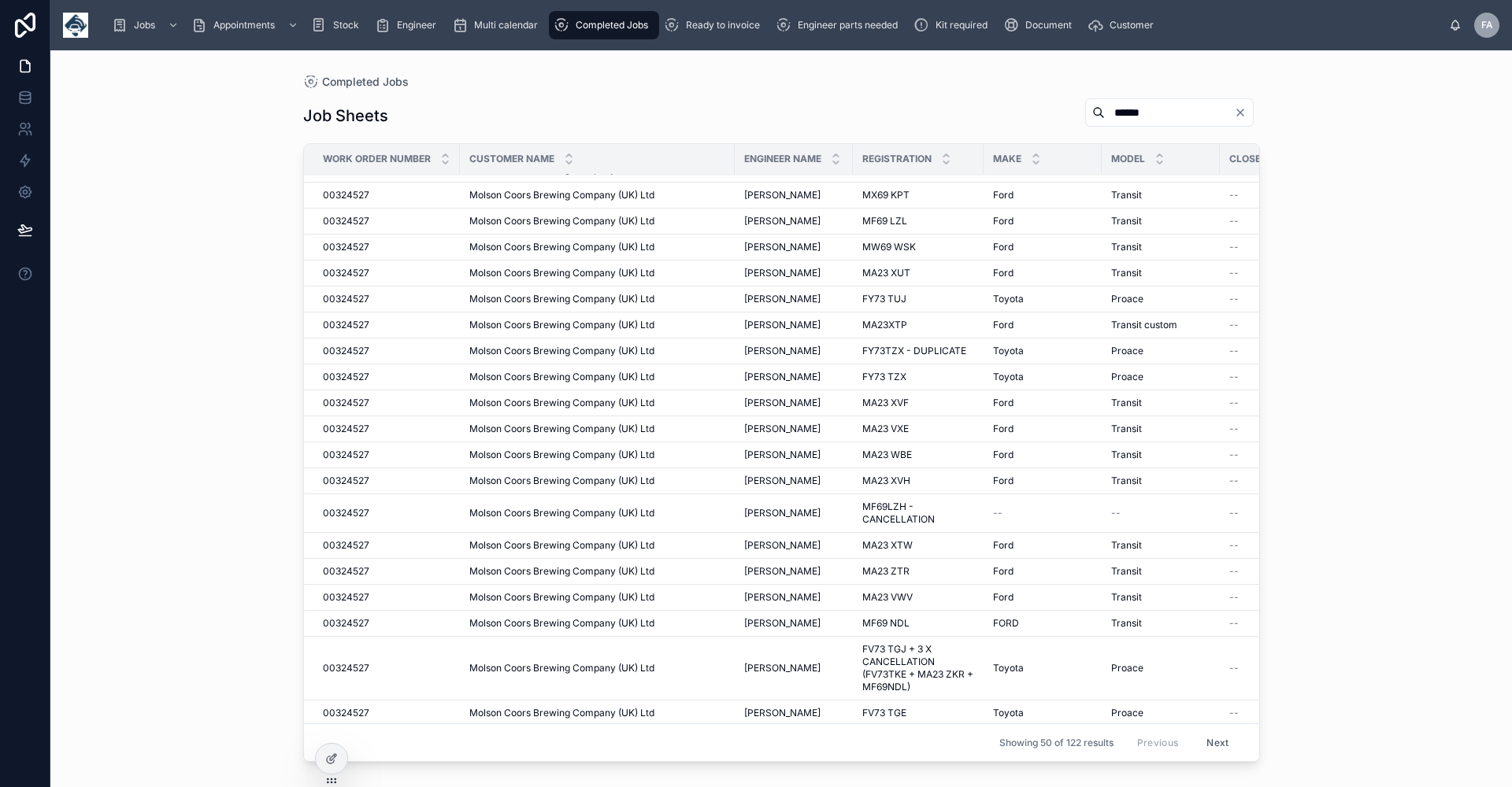
click at [802, 429] on span "[PERSON_NAME]" at bounding box center [781, 428] width 76 height 12
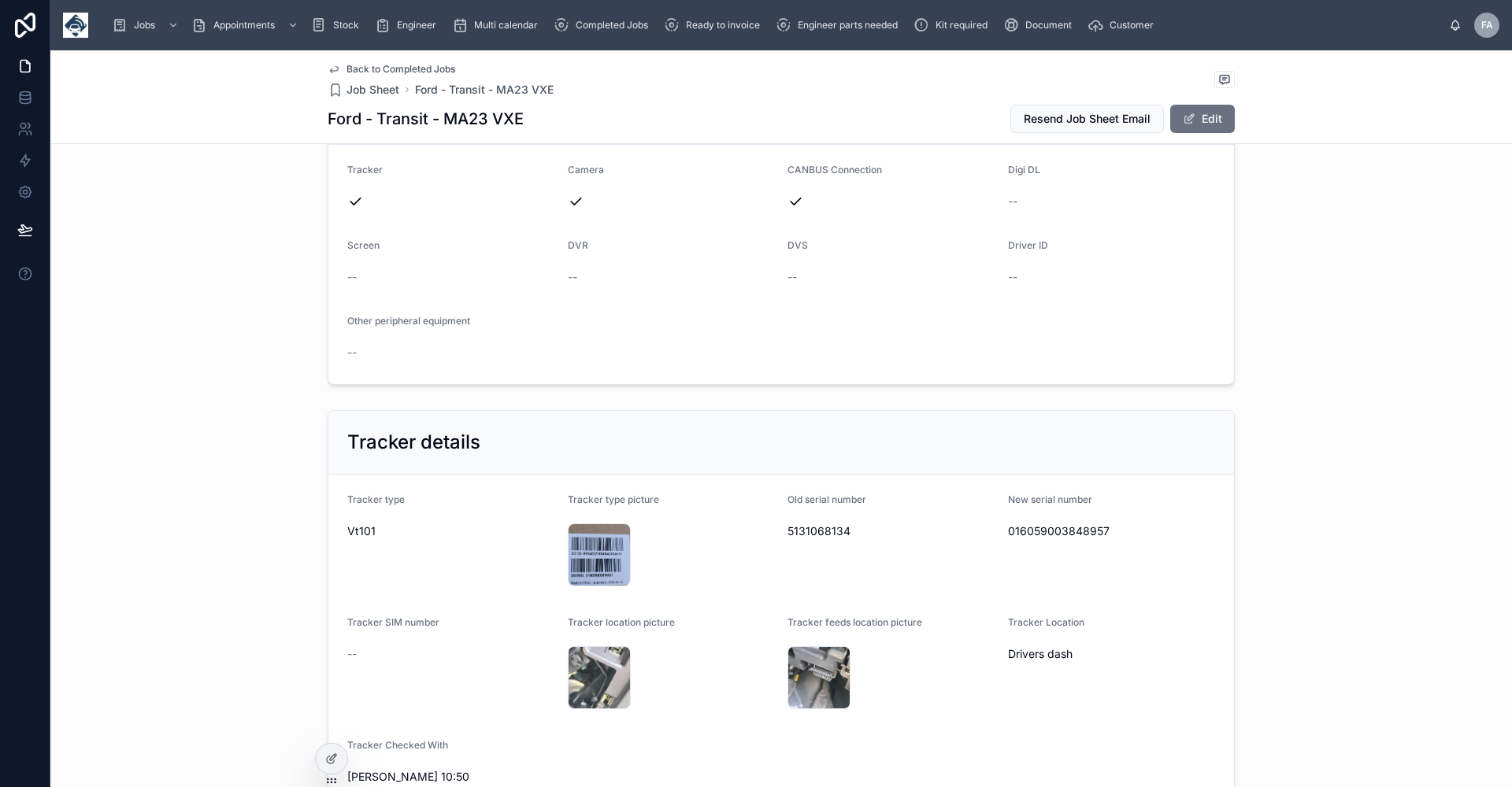
scroll to position [787, 0]
click at [384, 66] on span "Back to Completed Jobs" at bounding box center [400, 69] width 109 height 12
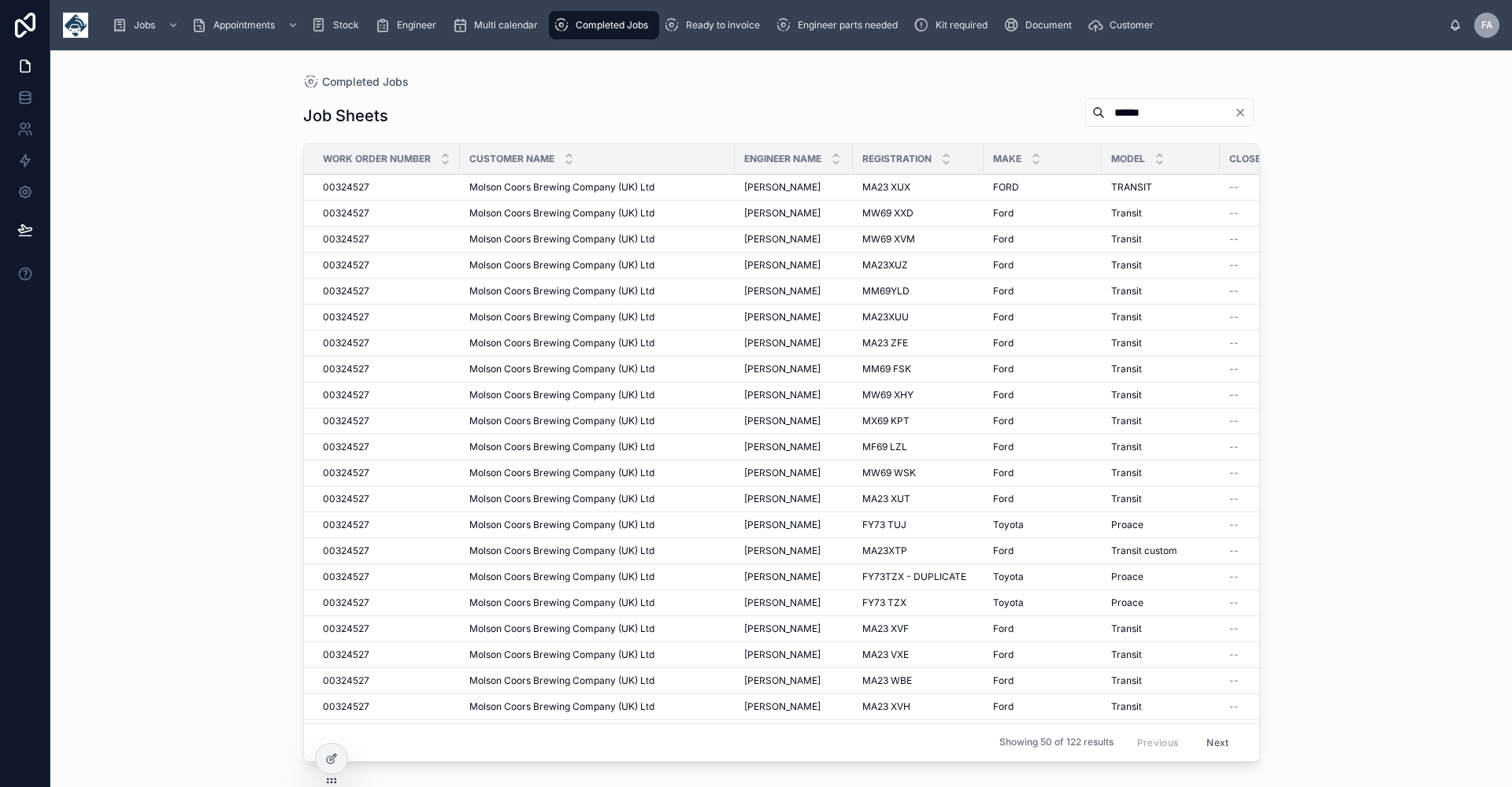
scroll to position [315, 0]
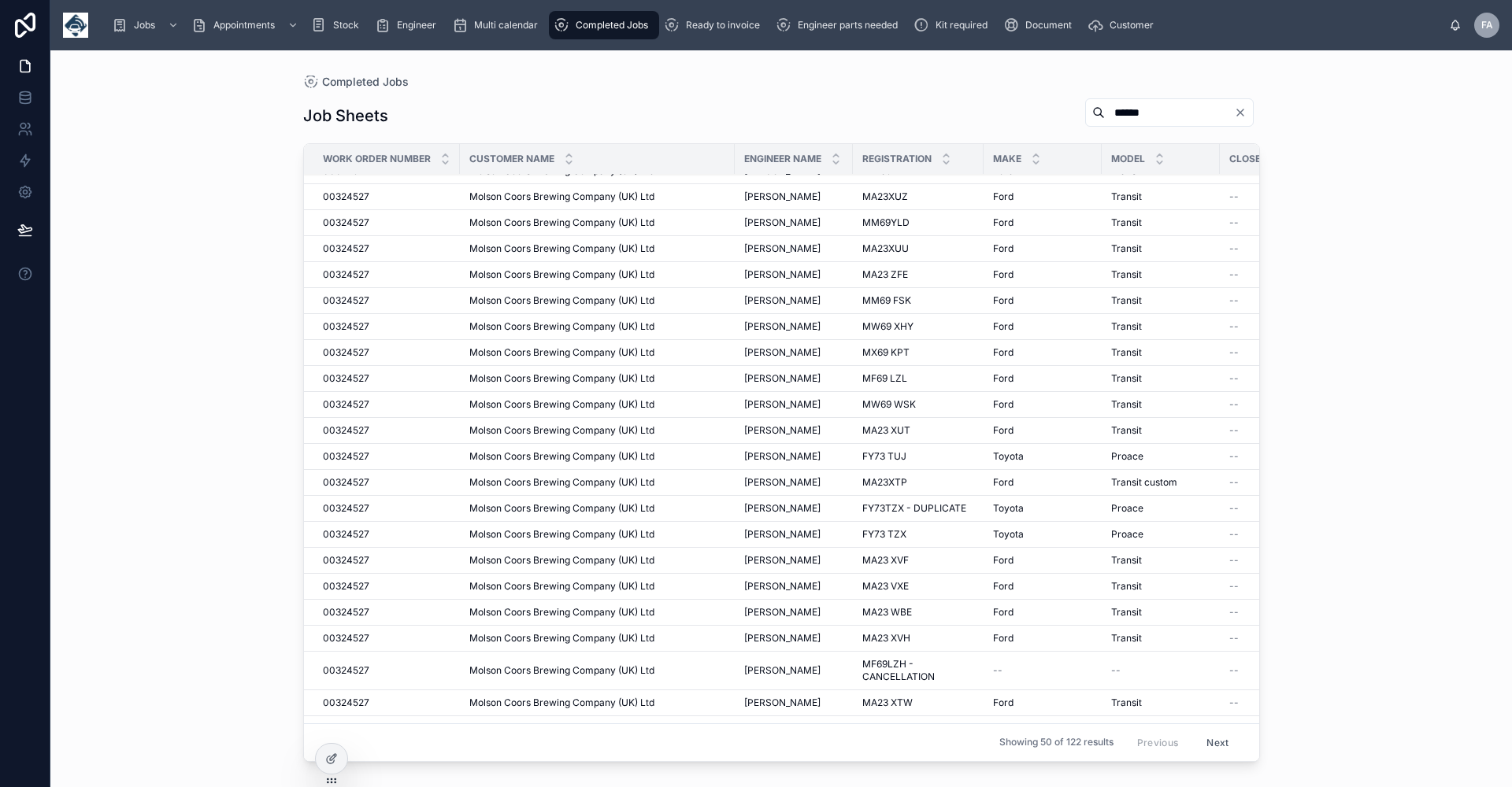
click at [768, 609] on span "[PERSON_NAME]" at bounding box center [781, 612] width 76 height 12
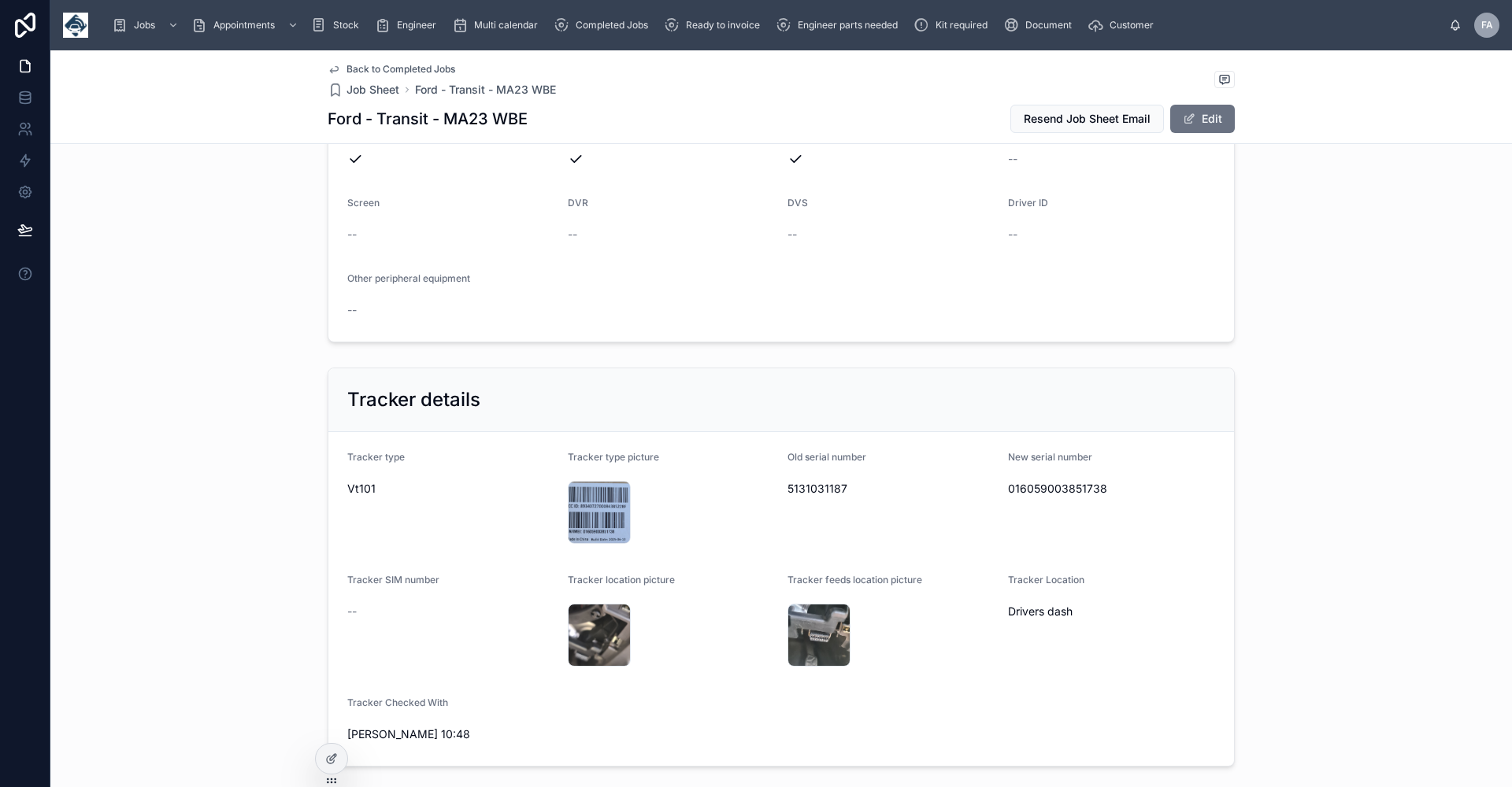
scroll to position [866, 0]
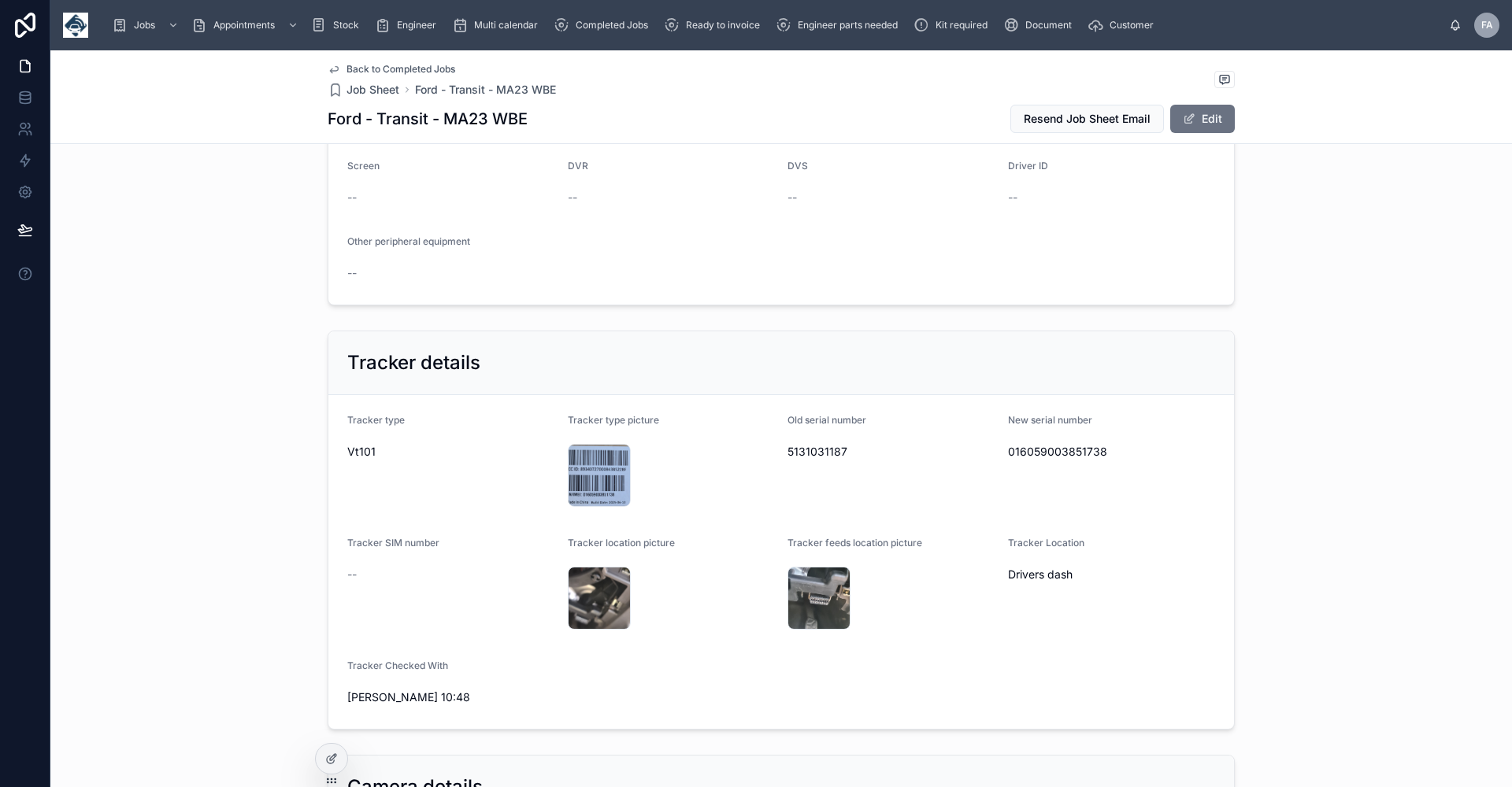
click at [374, 71] on span "Back to Completed Jobs" at bounding box center [400, 69] width 109 height 12
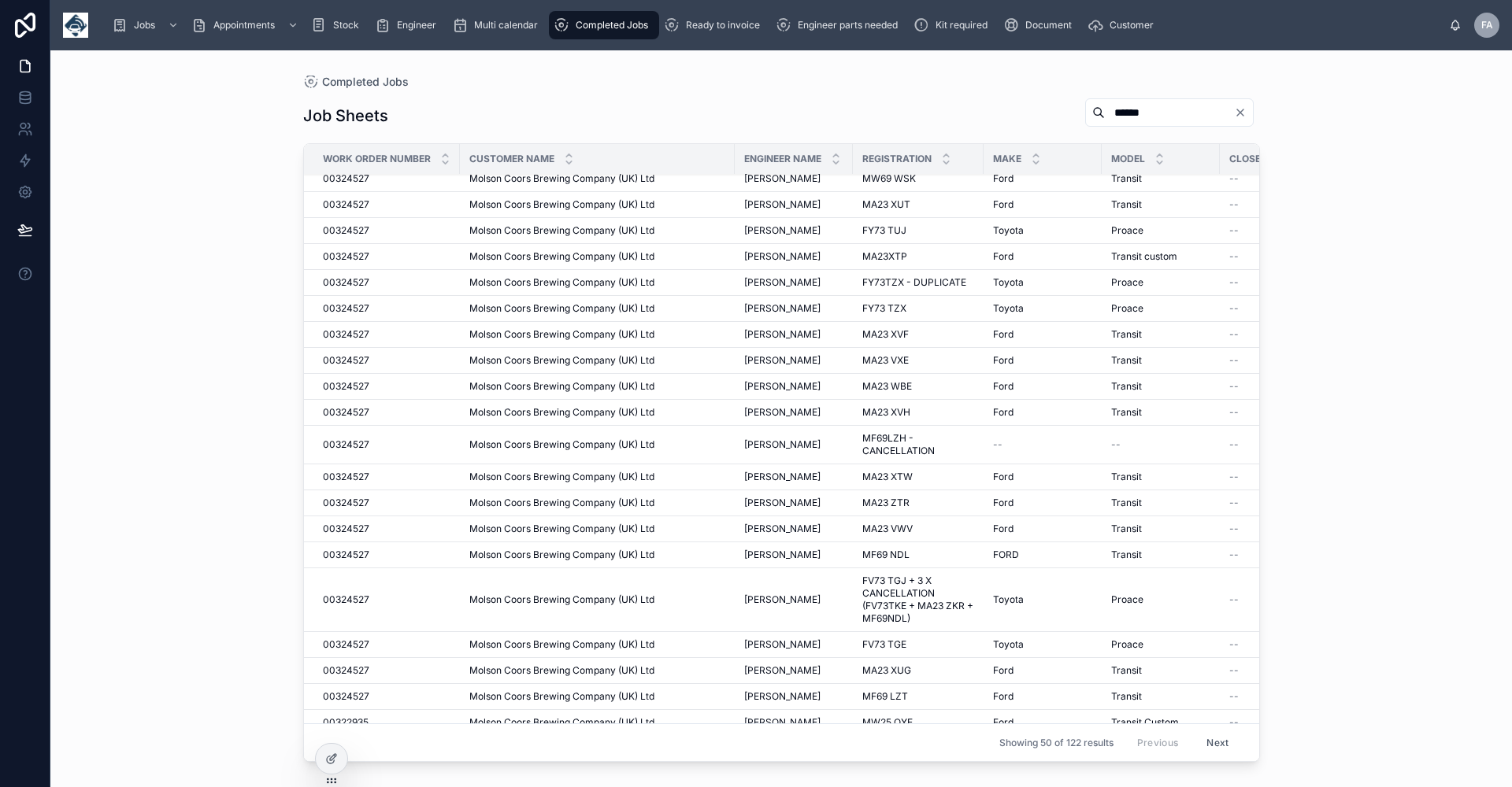
scroll to position [551, 0]
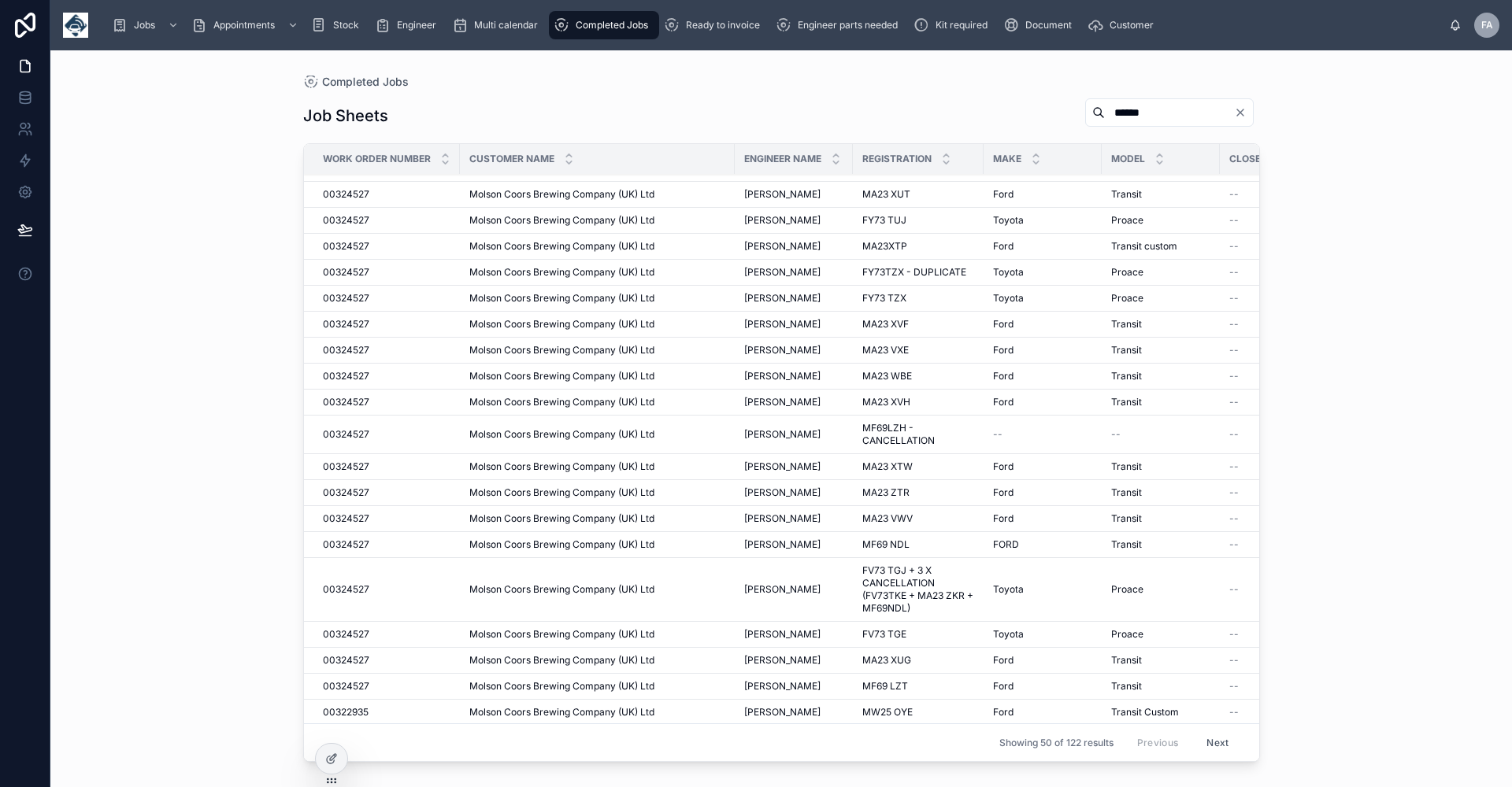
click at [879, 463] on span "MA23 XTW" at bounding box center [888, 467] width 51 height 12
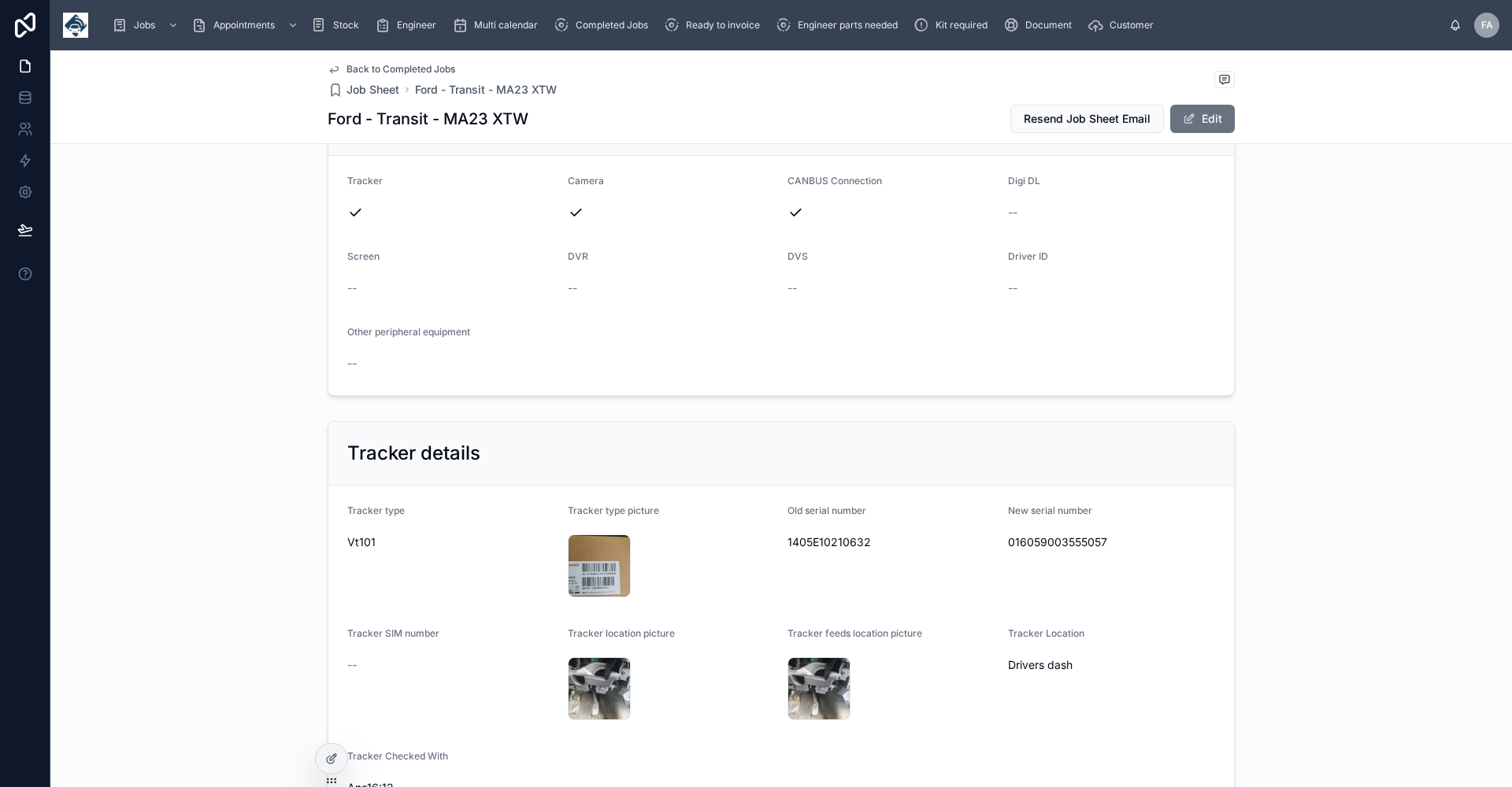
scroll to position [787, 0]
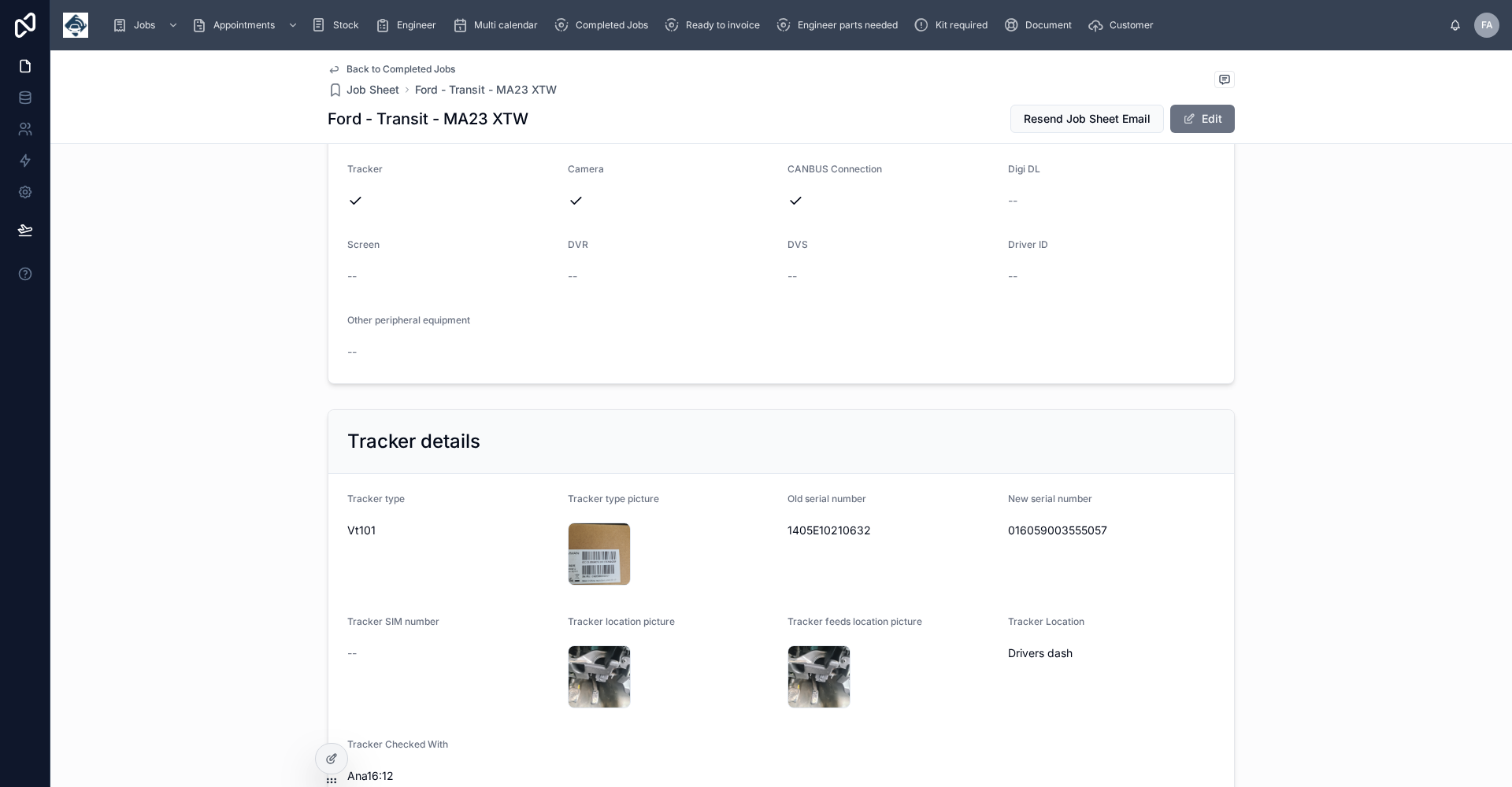
click at [389, 69] on span "Back to Completed Jobs" at bounding box center [400, 69] width 109 height 12
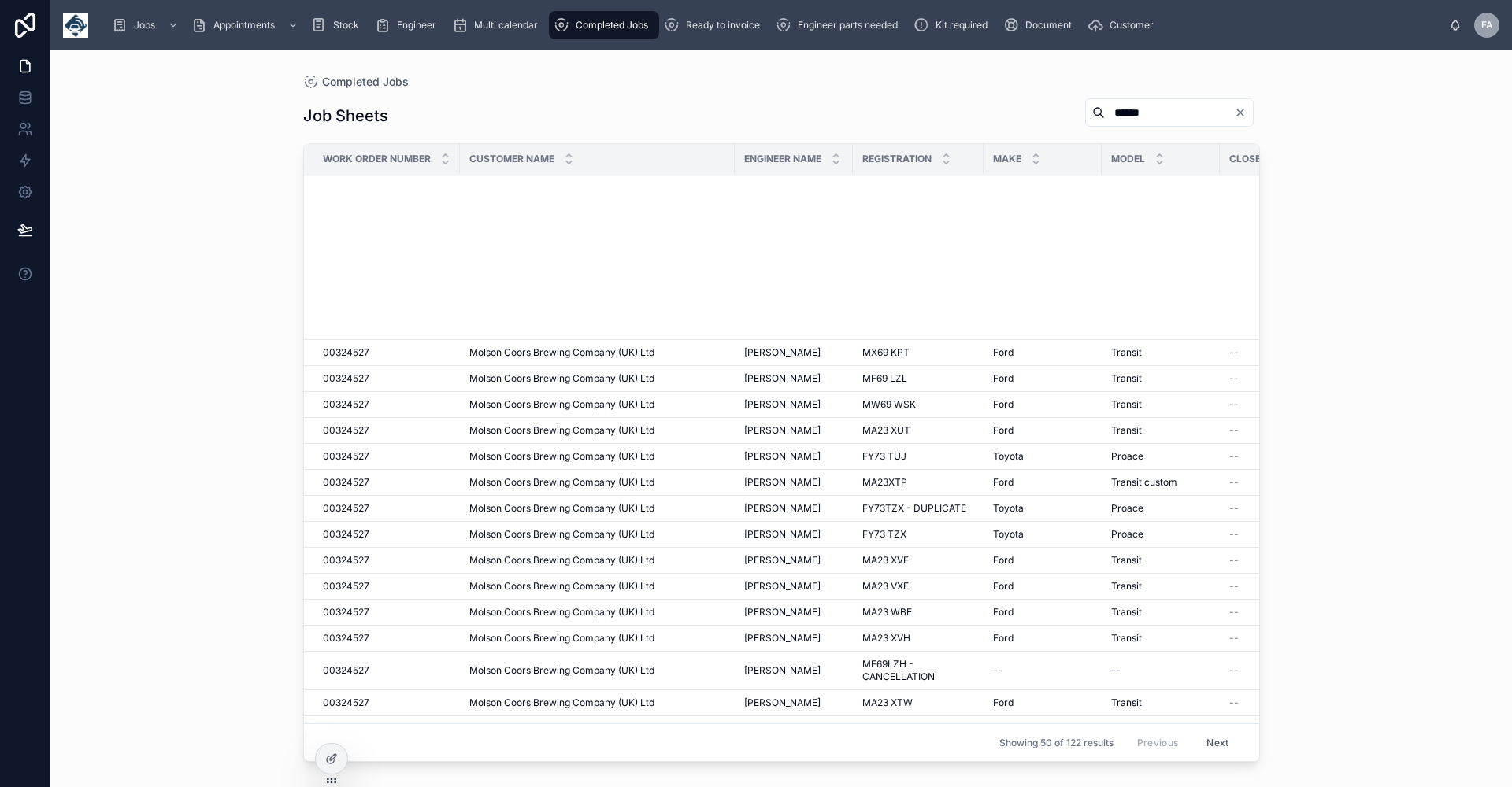
scroll to position [787, 0]
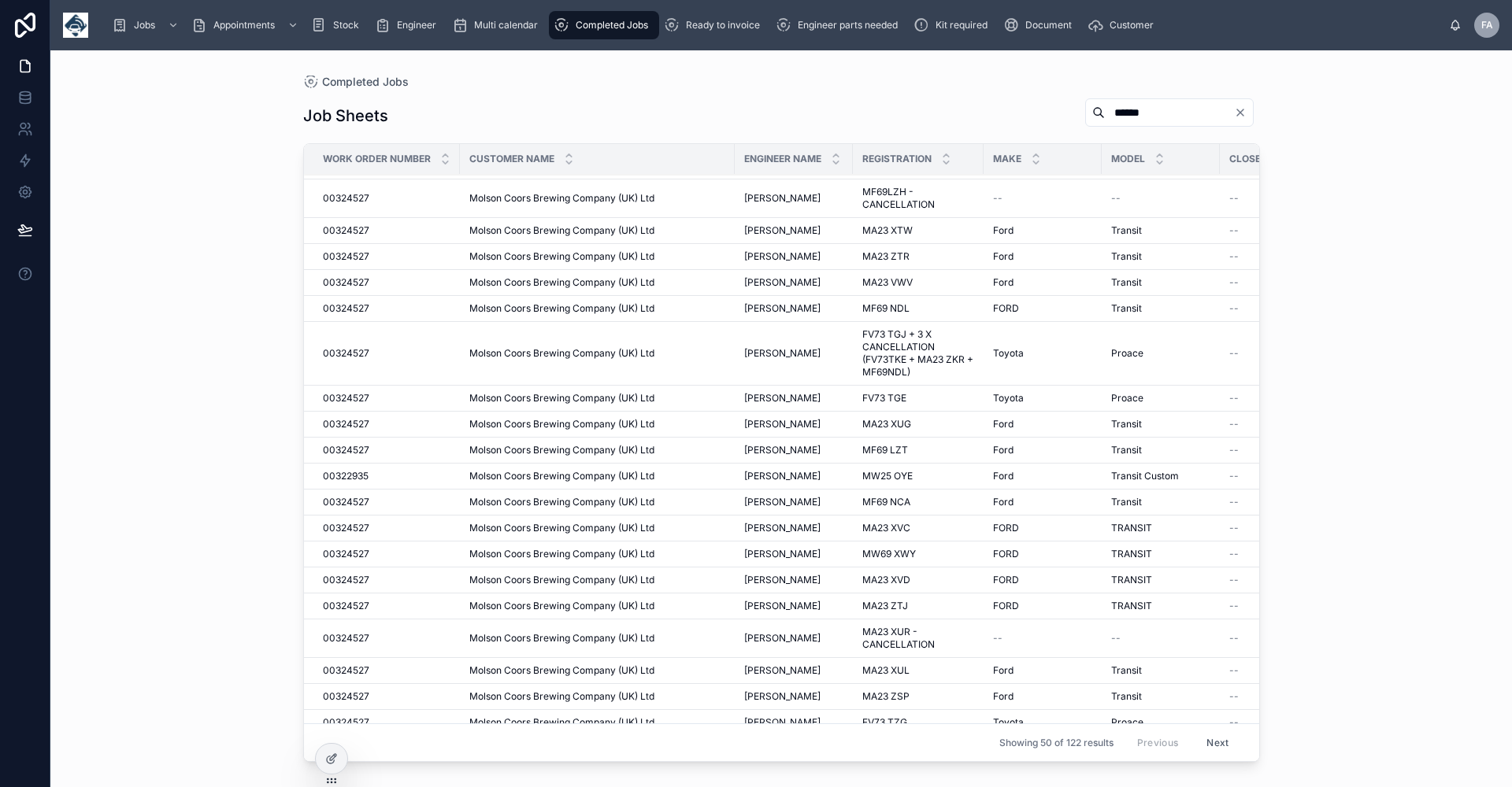
click at [784, 257] on span "[PERSON_NAME]" at bounding box center [781, 256] width 76 height 12
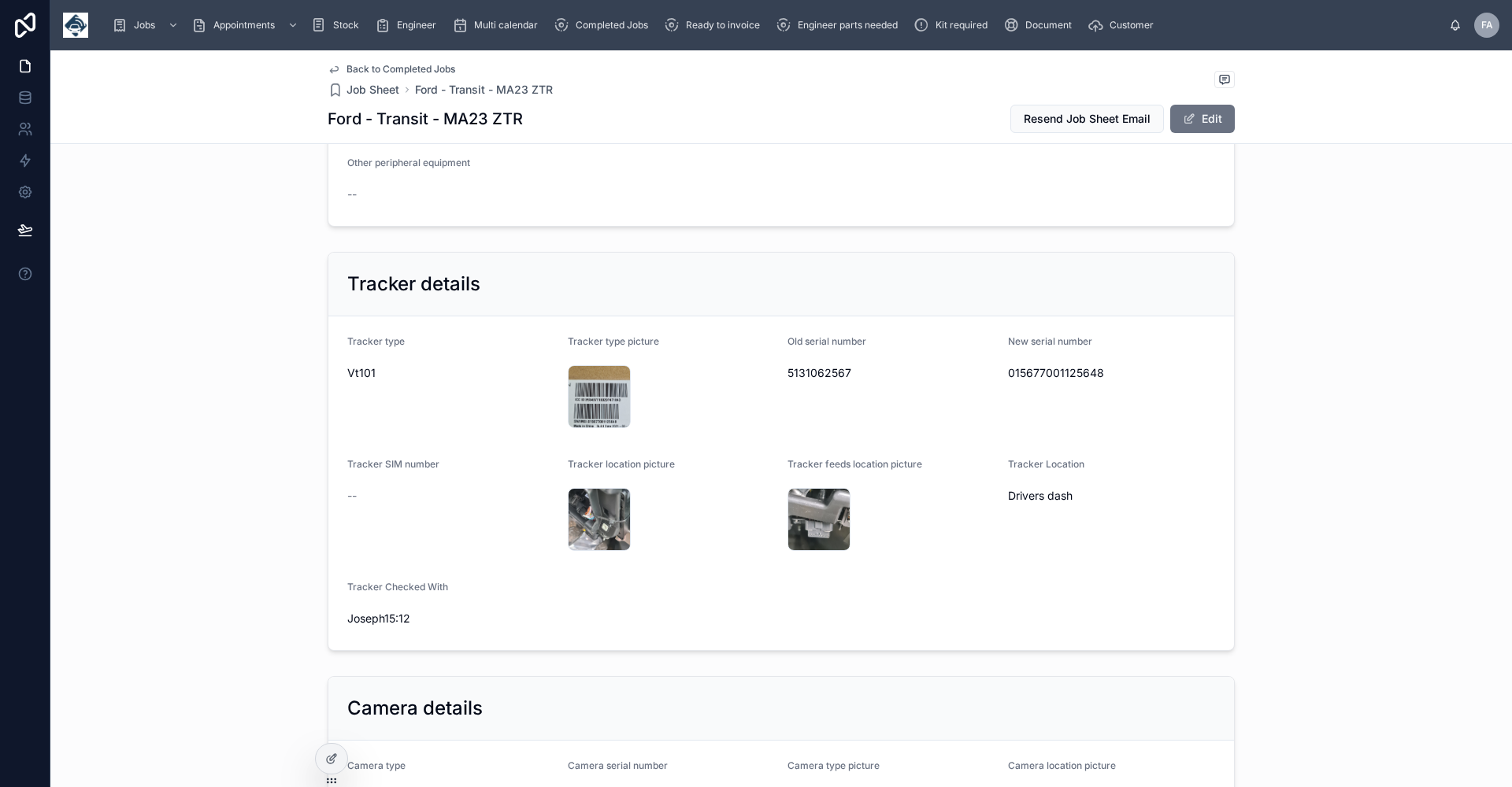
scroll to position [551, 0]
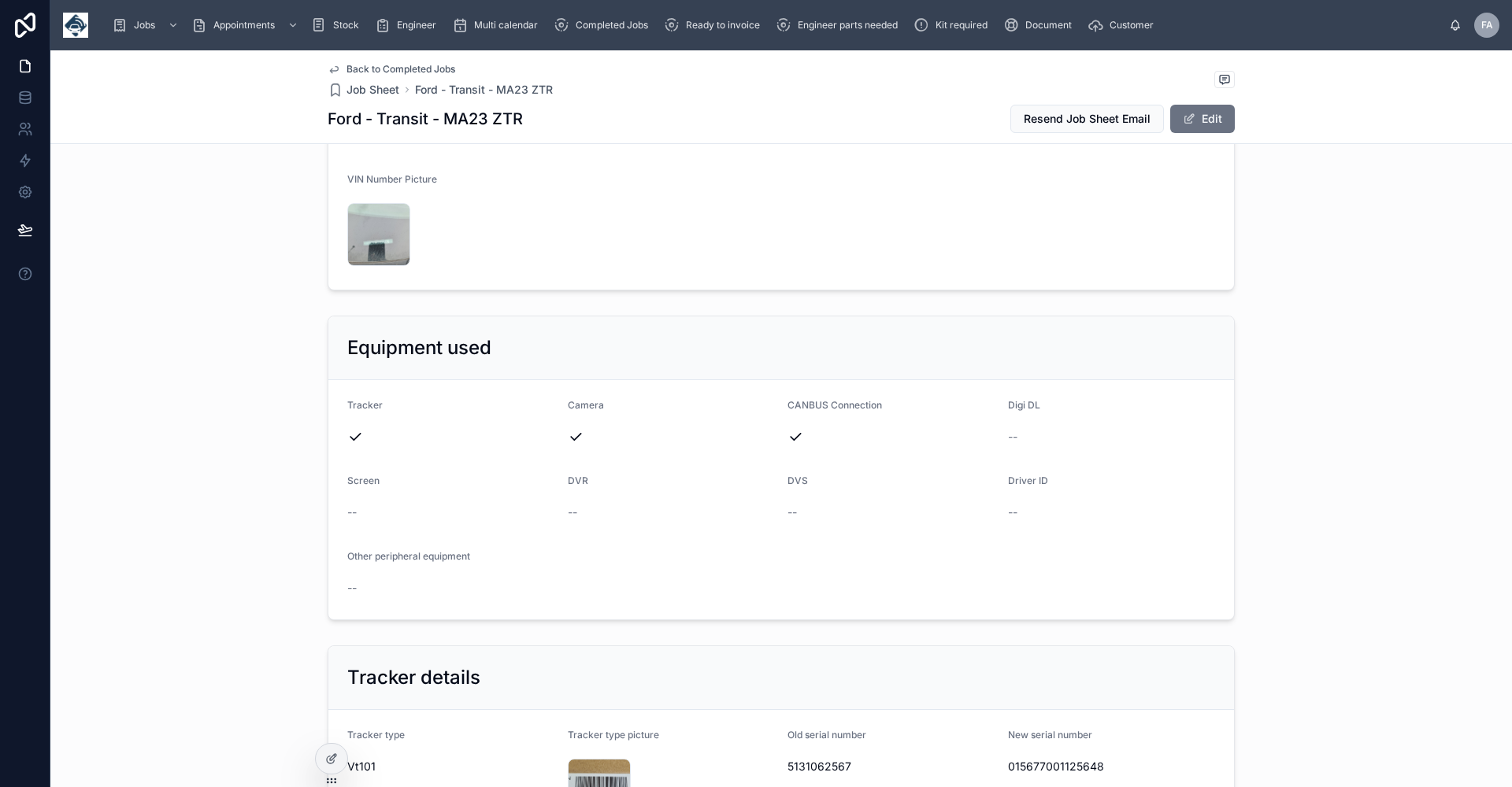
click at [400, 64] on span "Back to Completed Jobs" at bounding box center [400, 69] width 109 height 12
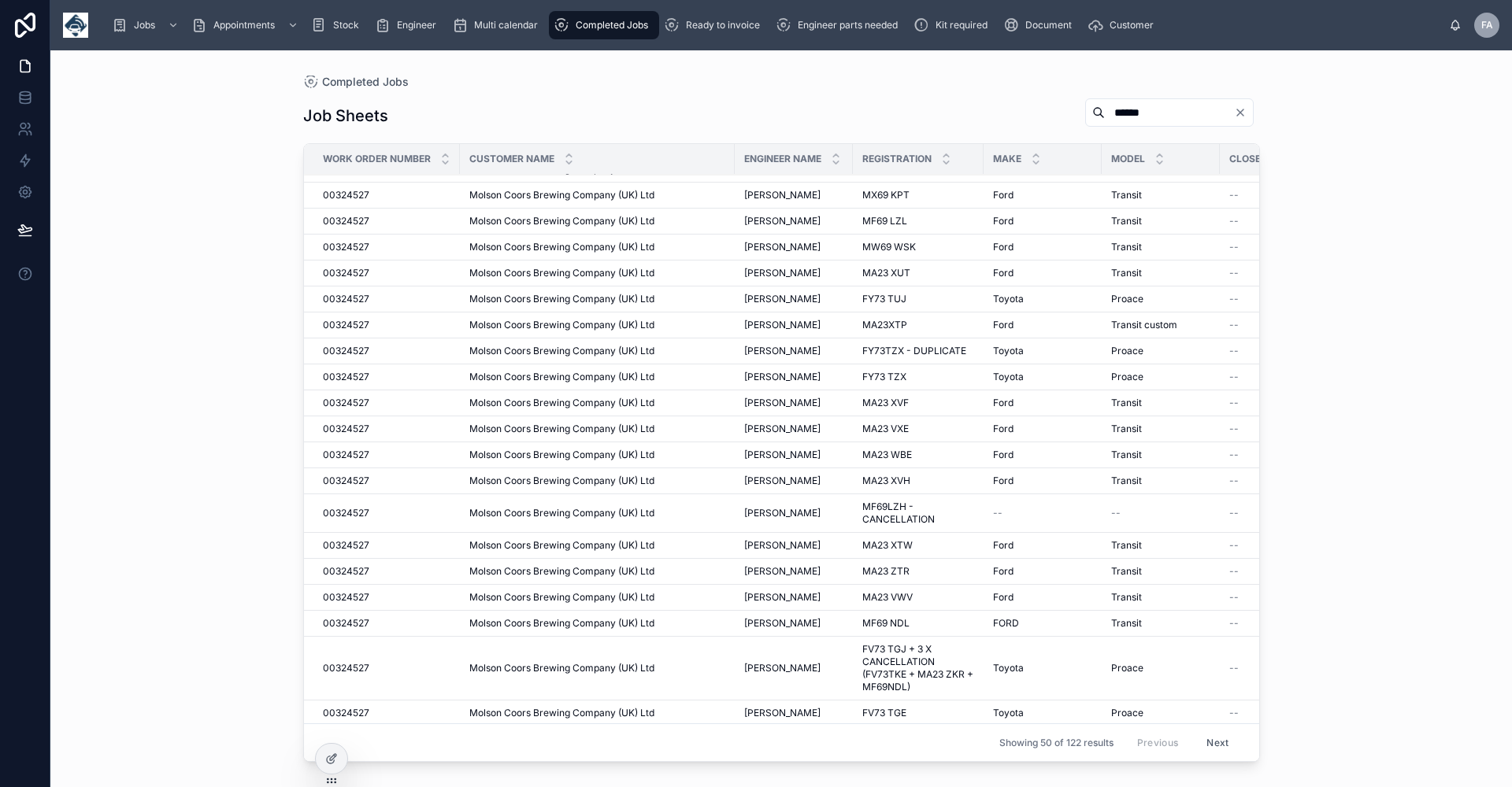
scroll to position [630, 0]
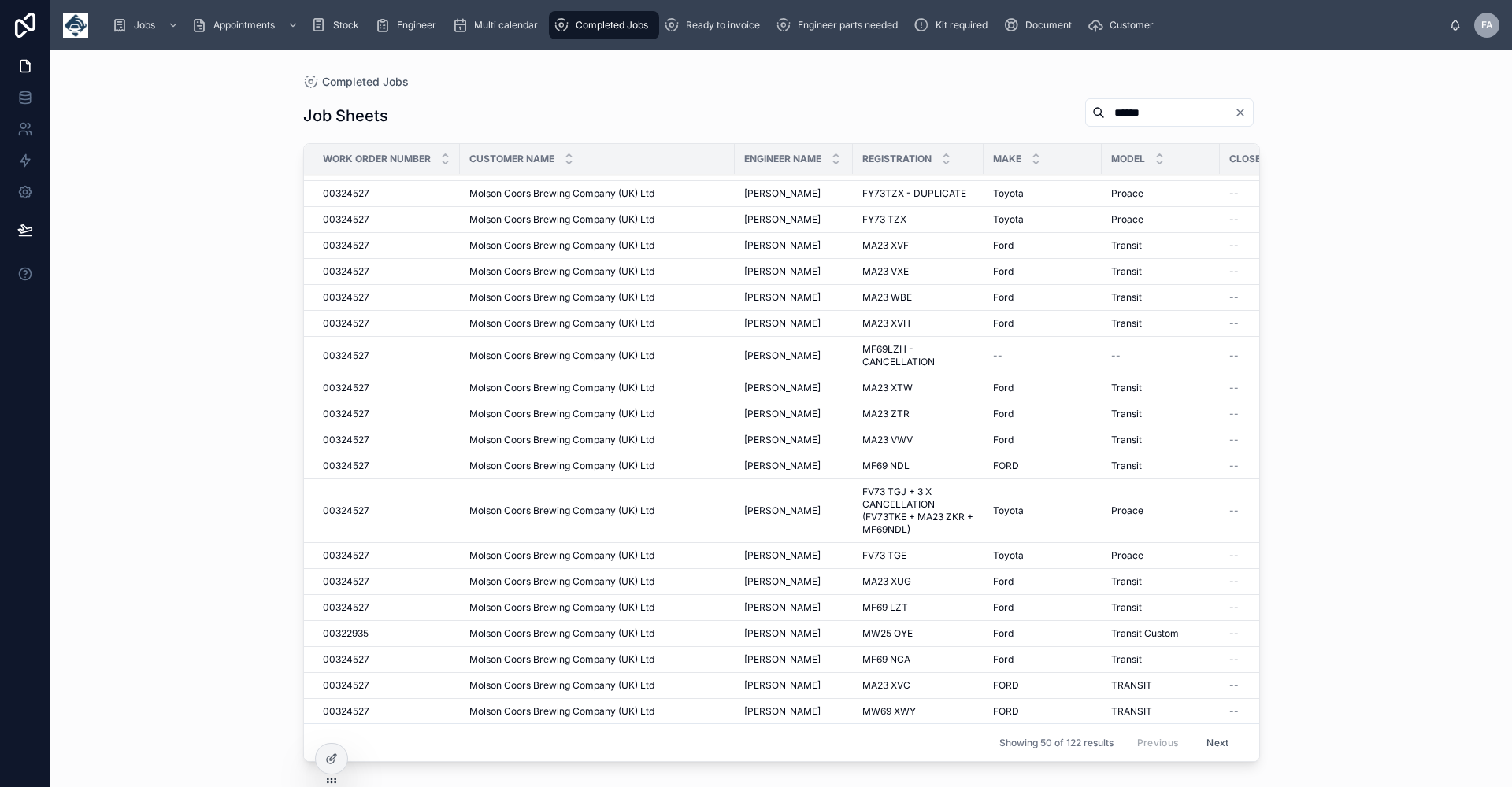
click at [481, 440] on span "Molson Coors Brewing Company (UK) Ltd" at bounding box center [561, 440] width 185 height 12
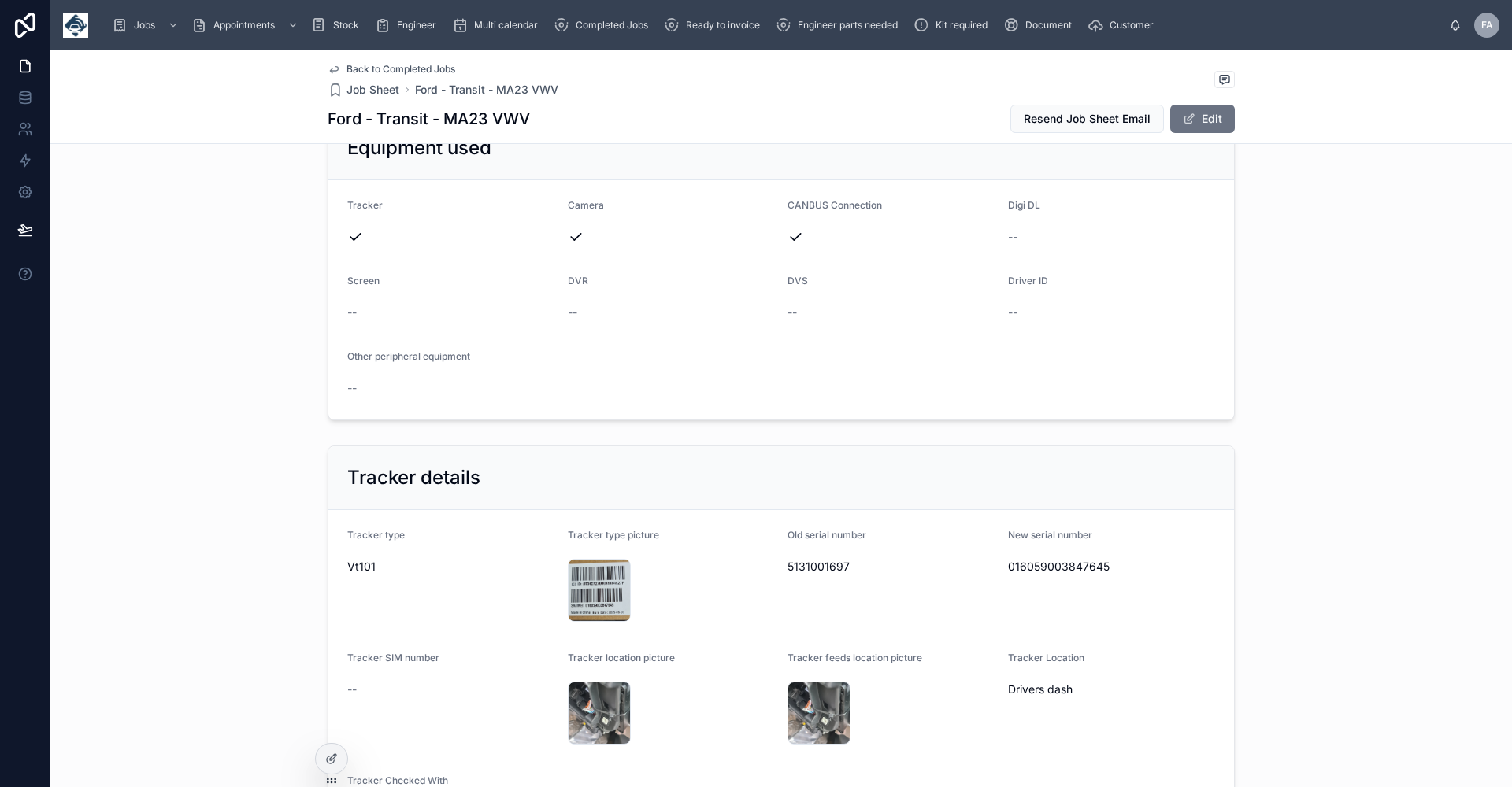
scroll to position [709, 0]
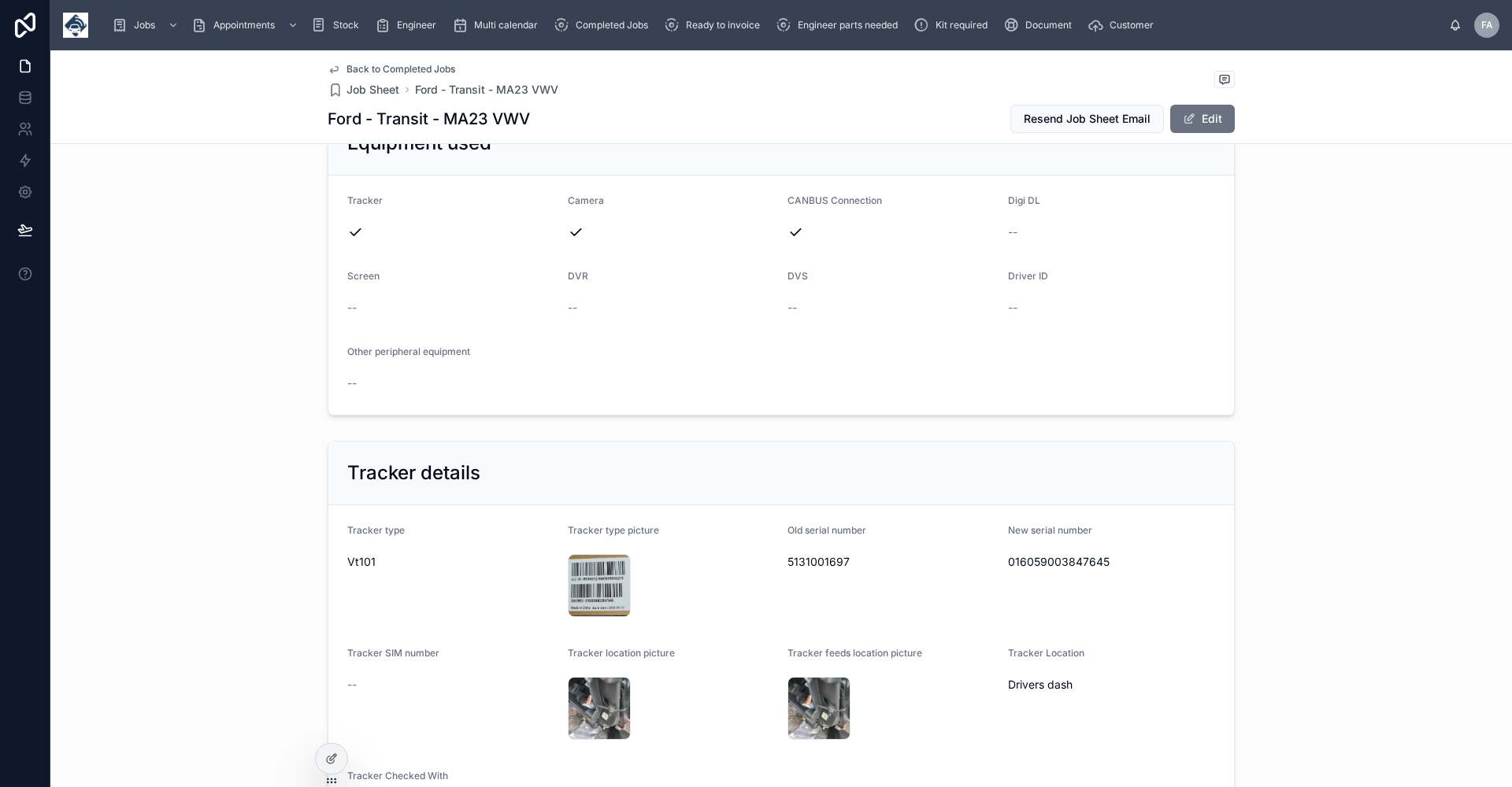
click at [382, 69] on span "Back to Completed Jobs" at bounding box center [400, 69] width 109 height 12
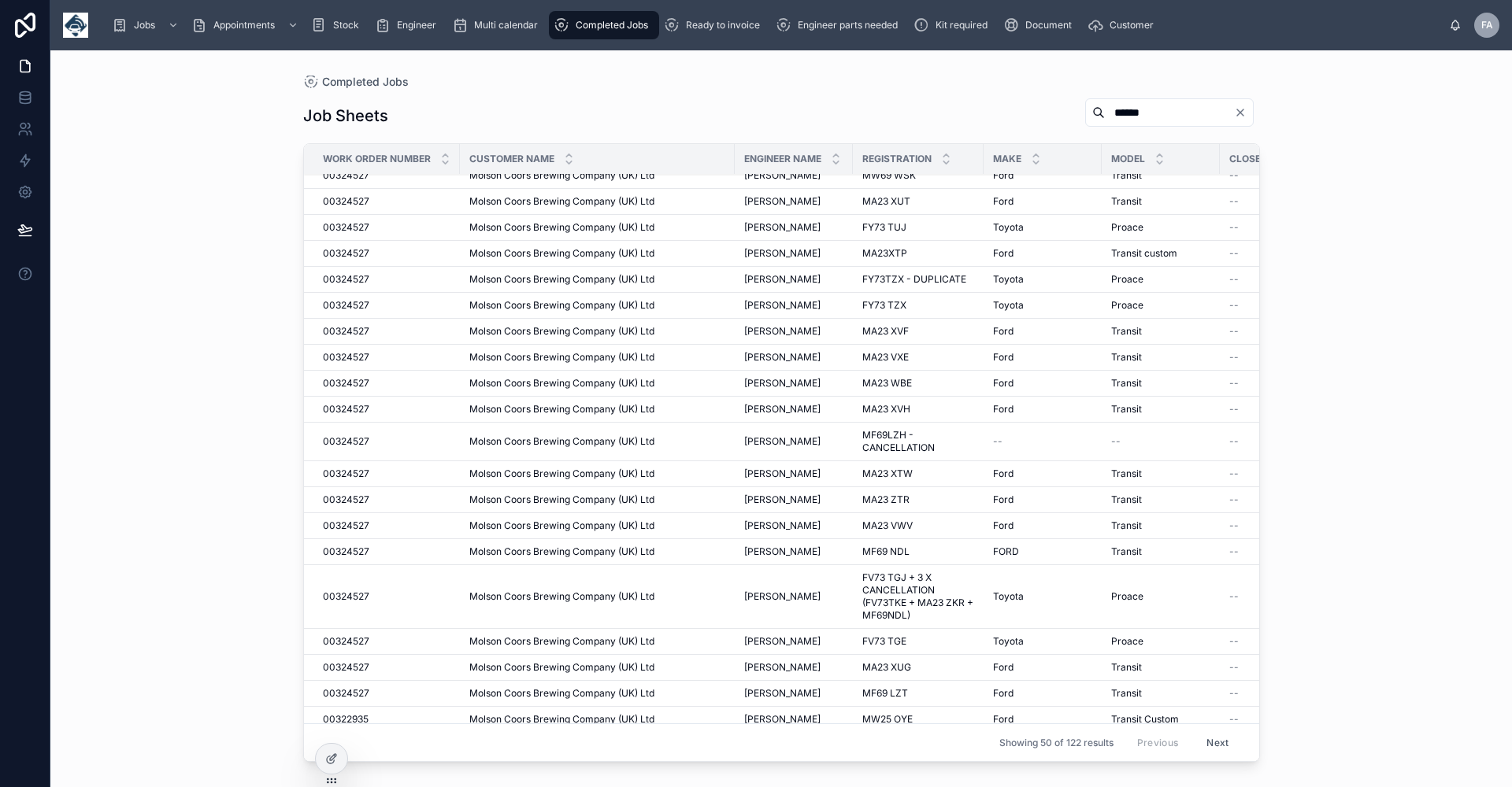
scroll to position [551, 0]
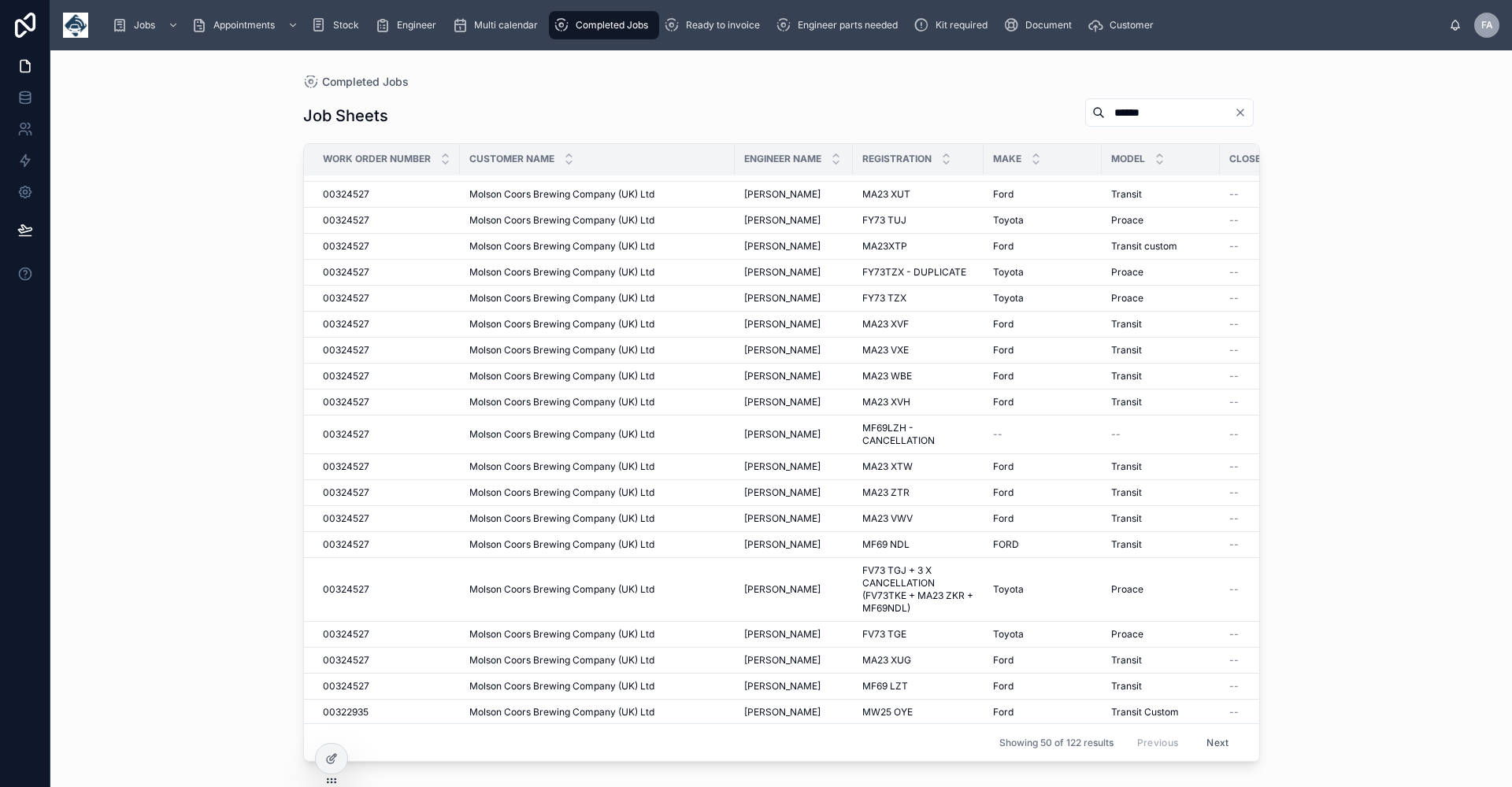
click at [749, 547] on span "[PERSON_NAME]" at bounding box center [781, 544] width 76 height 12
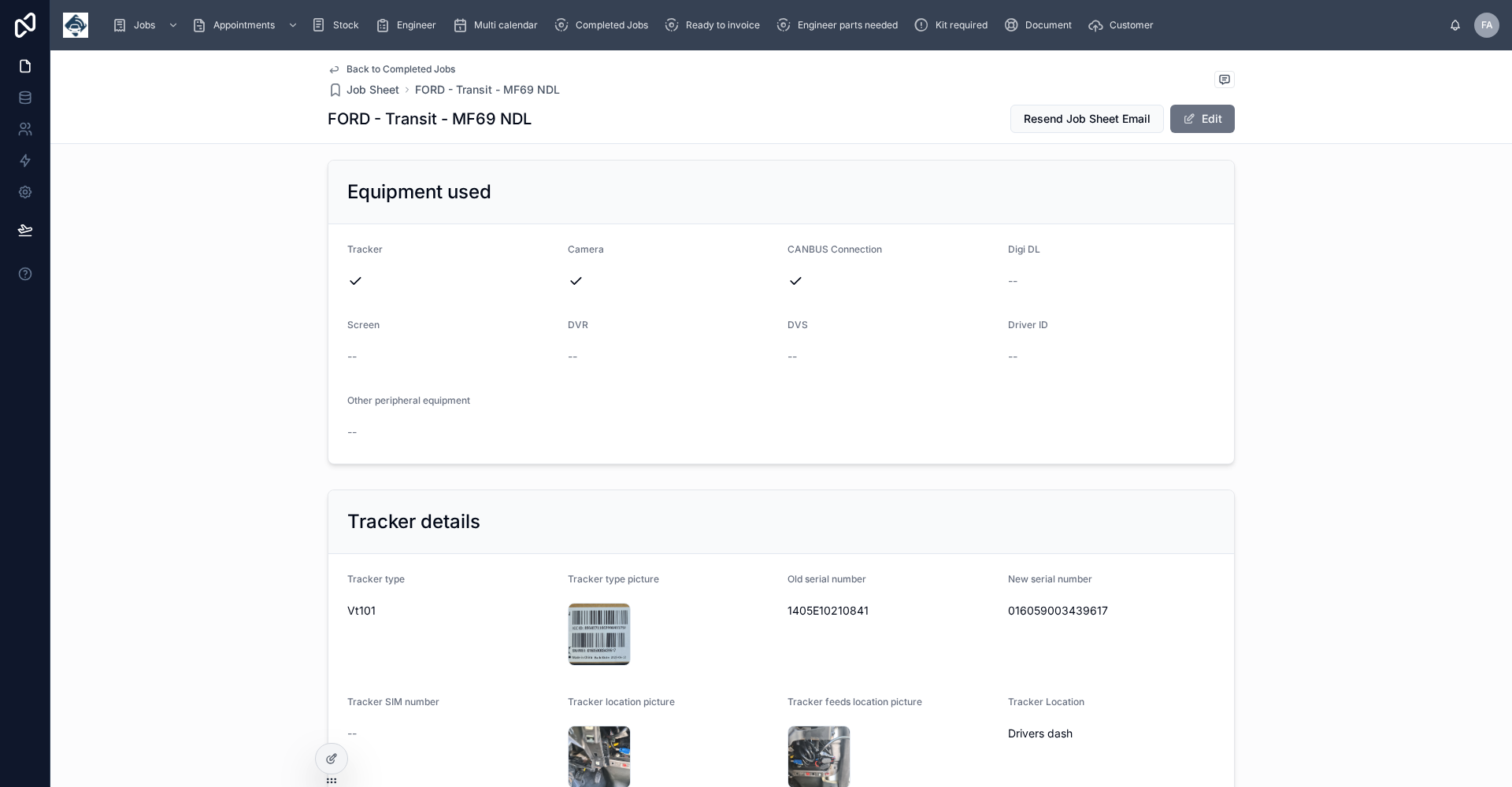
scroll to position [709, 0]
click at [383, 72] on span "Back to Completed Jobs" at bounding box center [400, 69] width 109 height 12
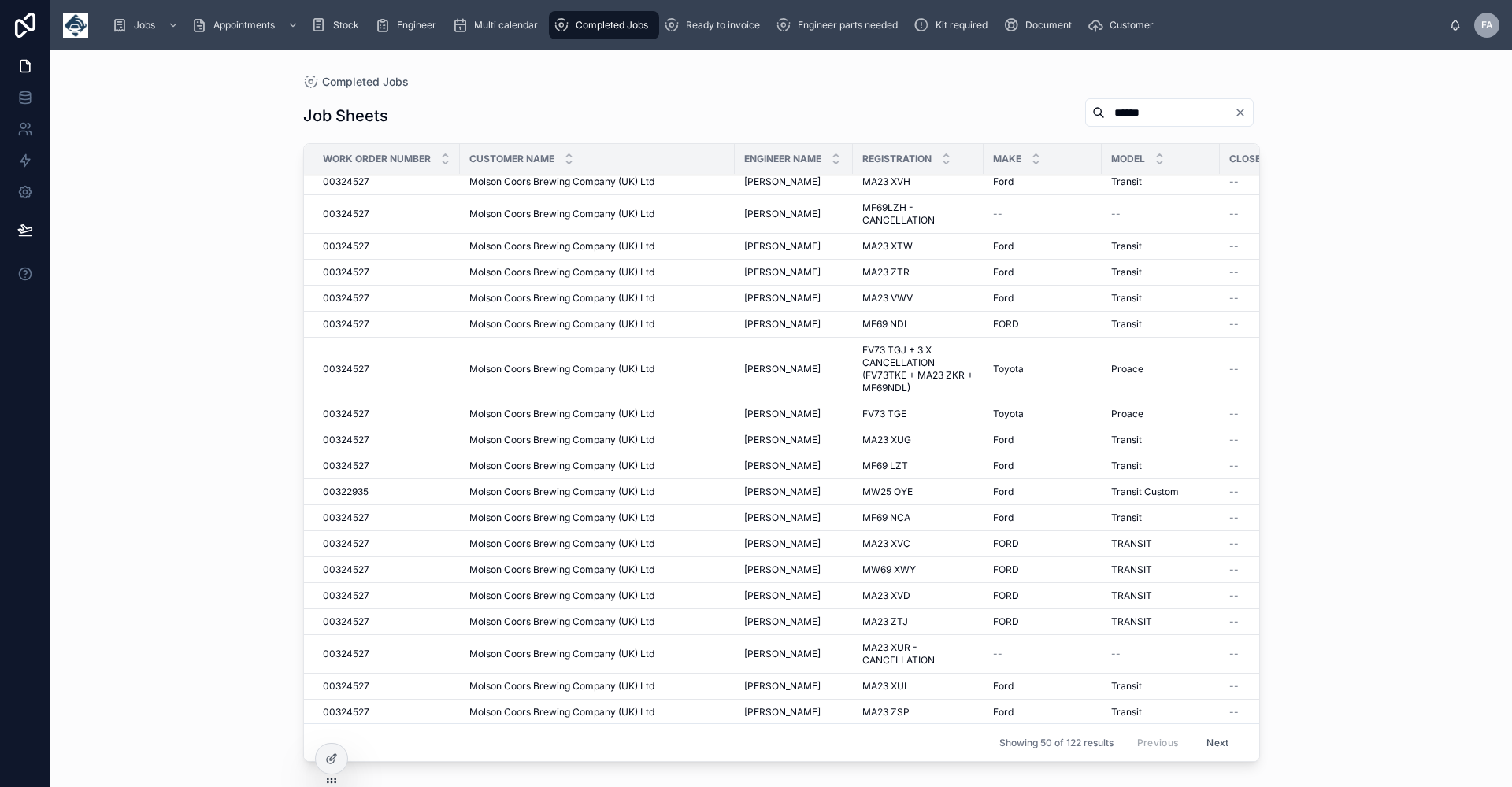
scroll to position [787, 0]
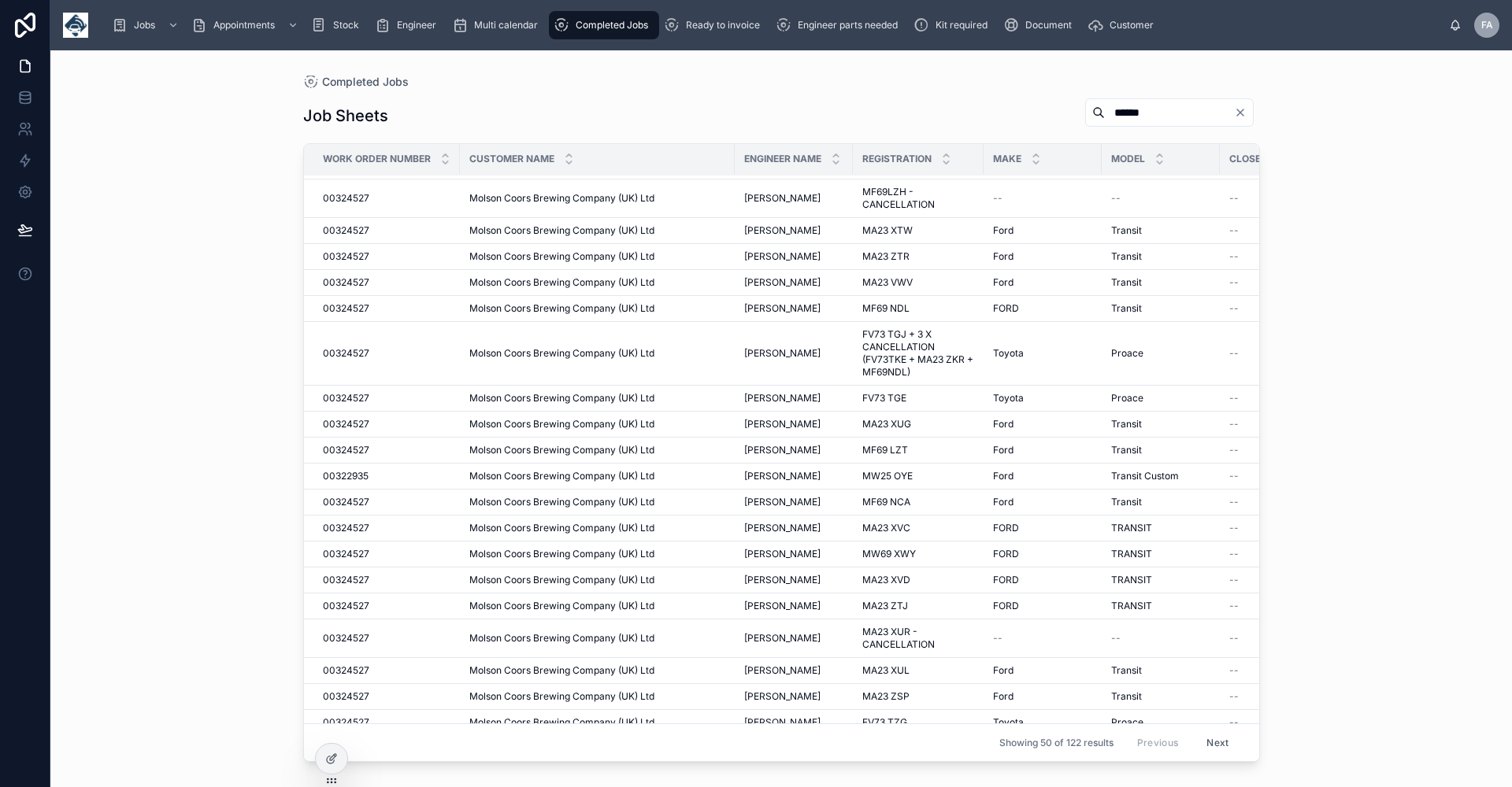
click at [883, 400] on span "FV73 TGE" at bounding box center [884, 398] width 44 height 12
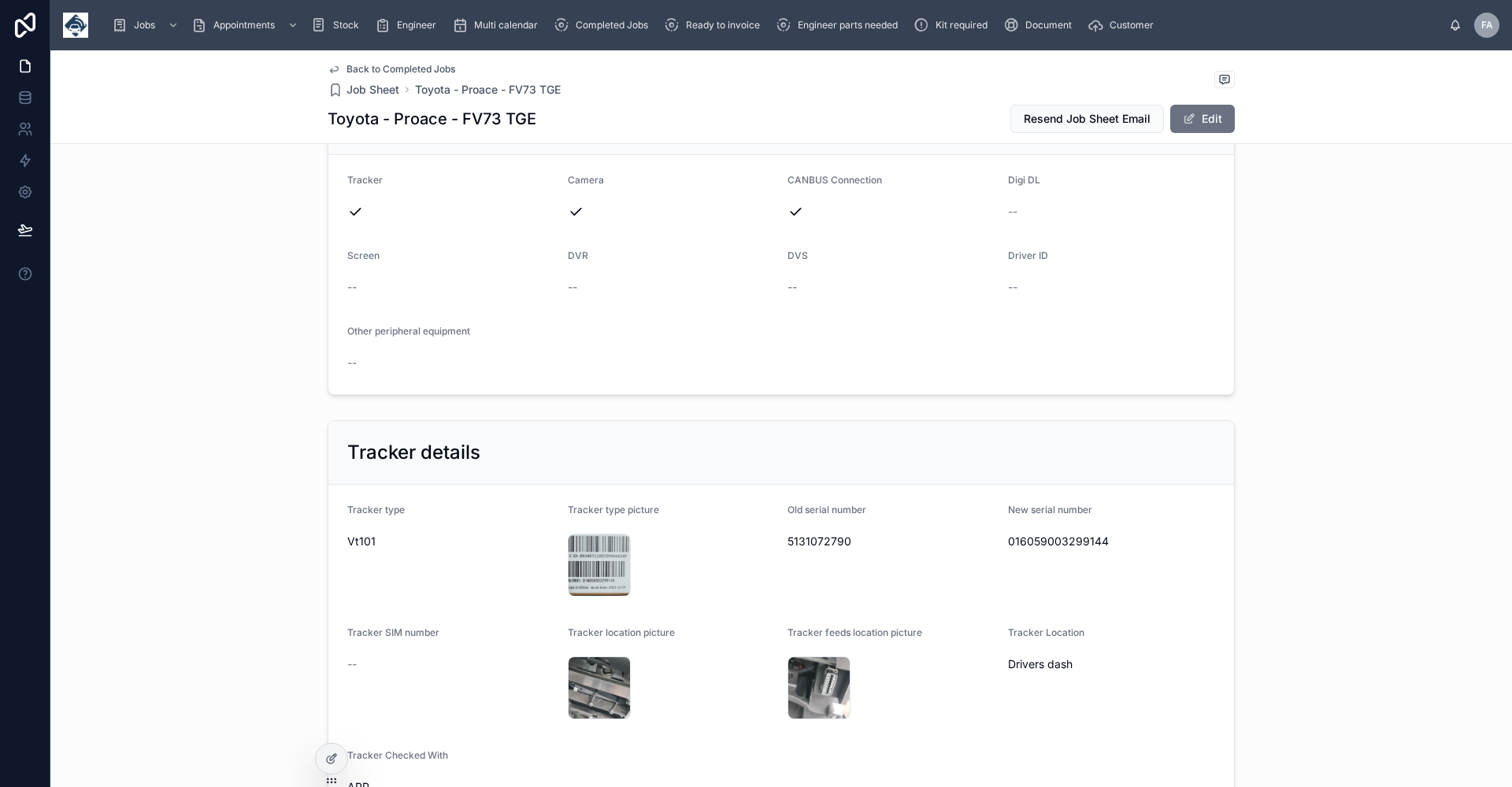
scroll to position [787, 0]
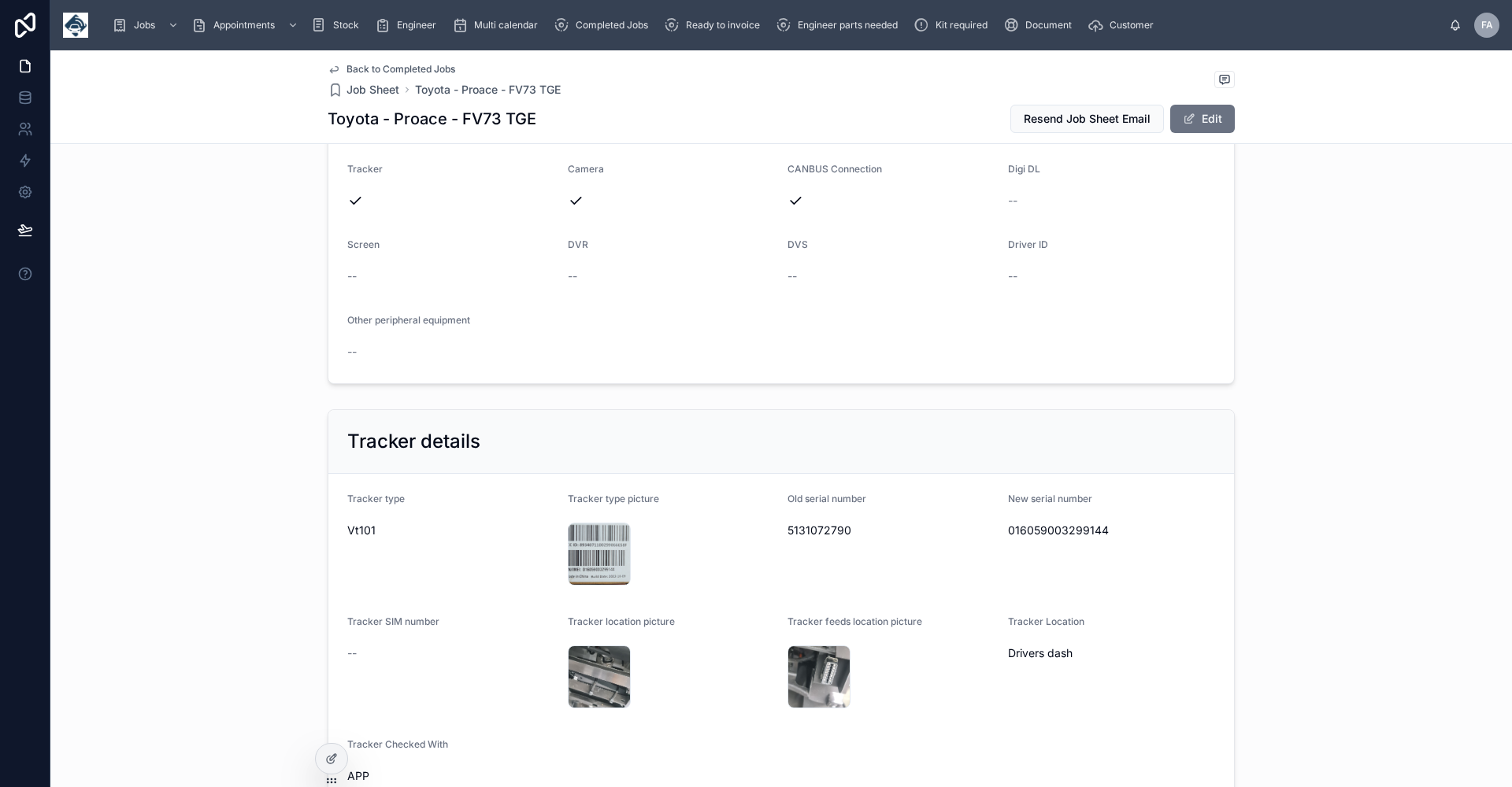
click at [355, 67] on span "Back to Completed Jobs" at bounding box center [400, 69] width 109 height 12
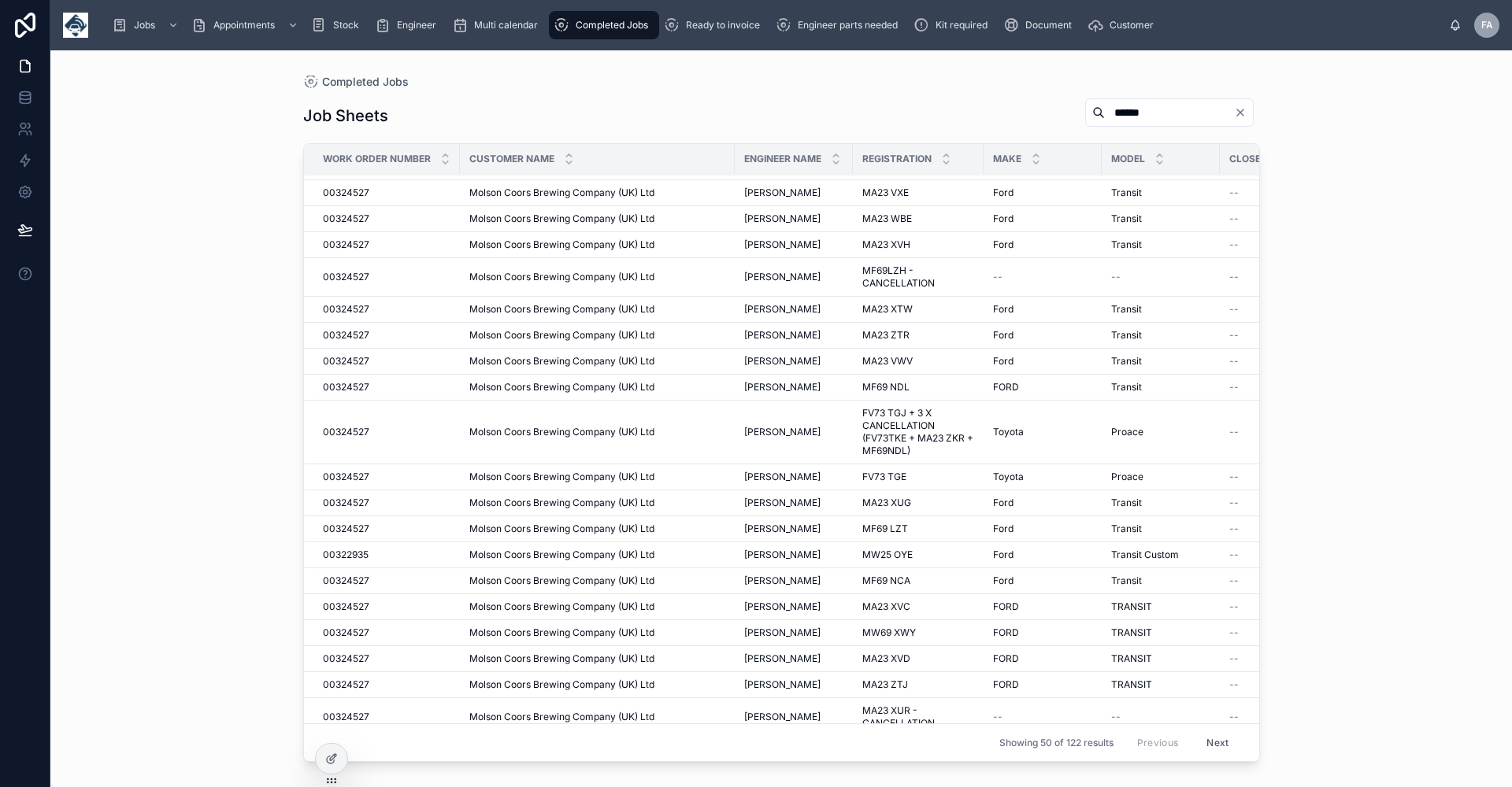
scroll to position [787, 0]
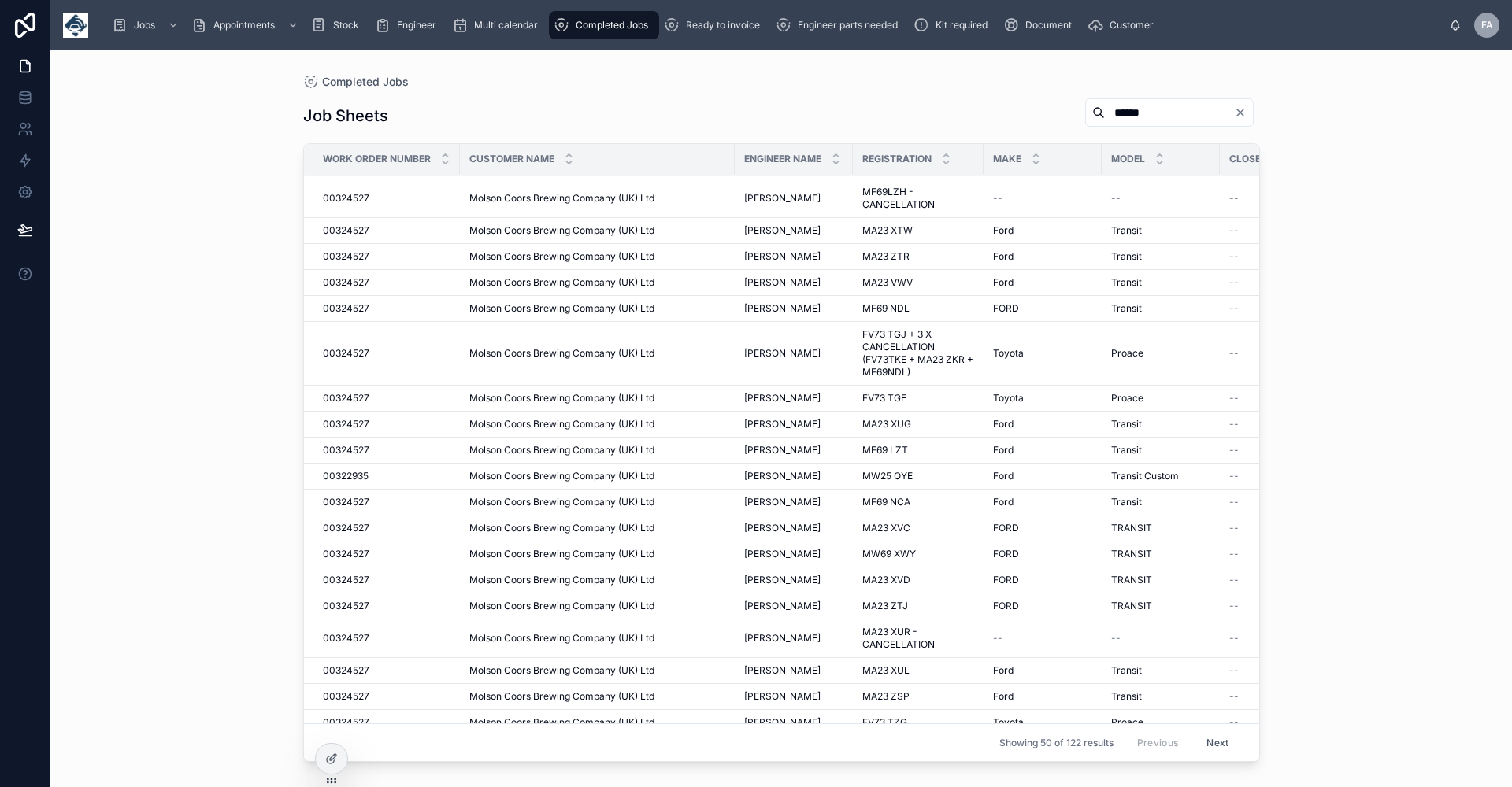
click at [758, 423] on span "[PERSON_NAME]" at bounding box center [781, 424] width 76 height 12
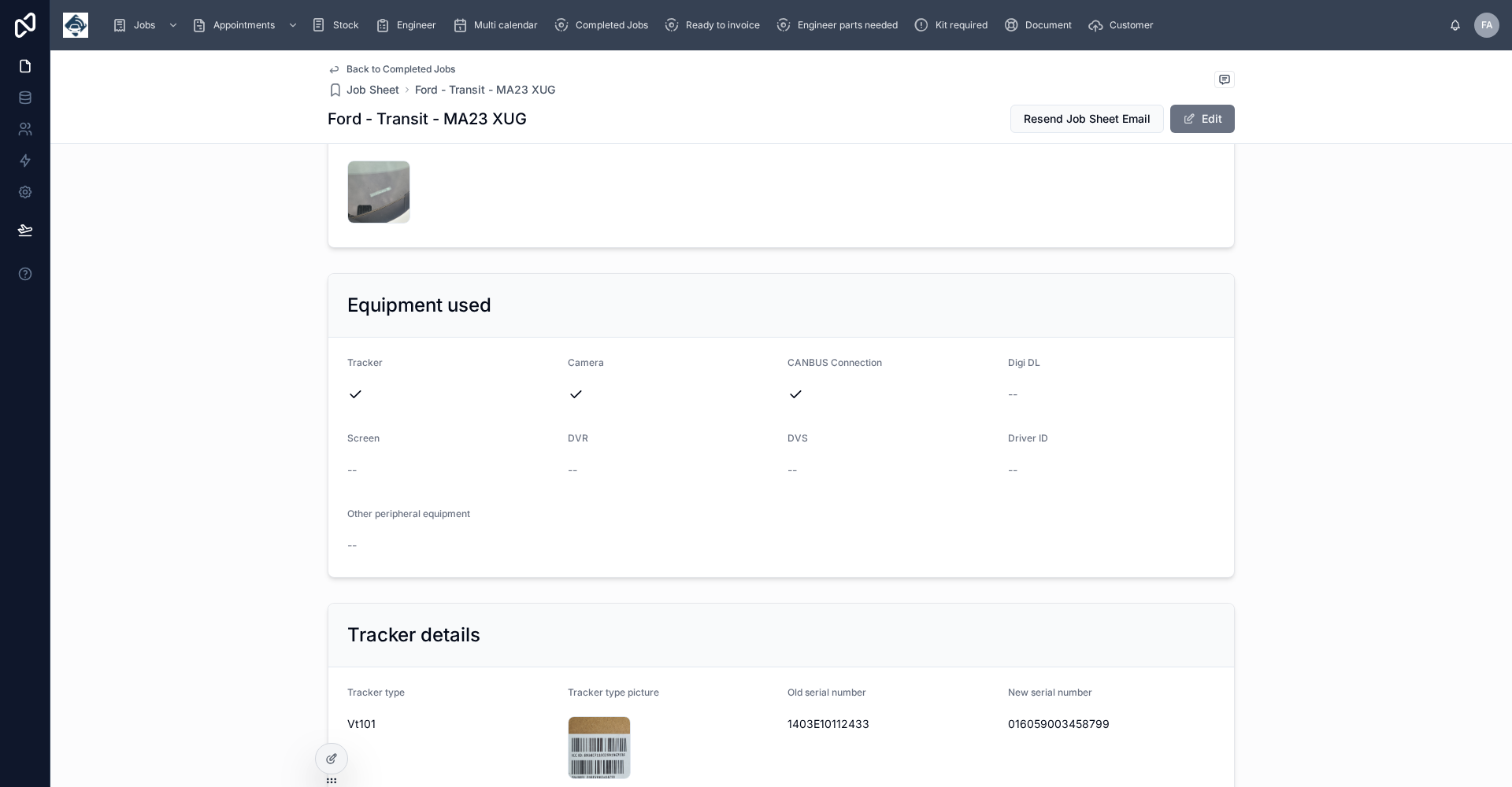
scroll to position [866, 0]
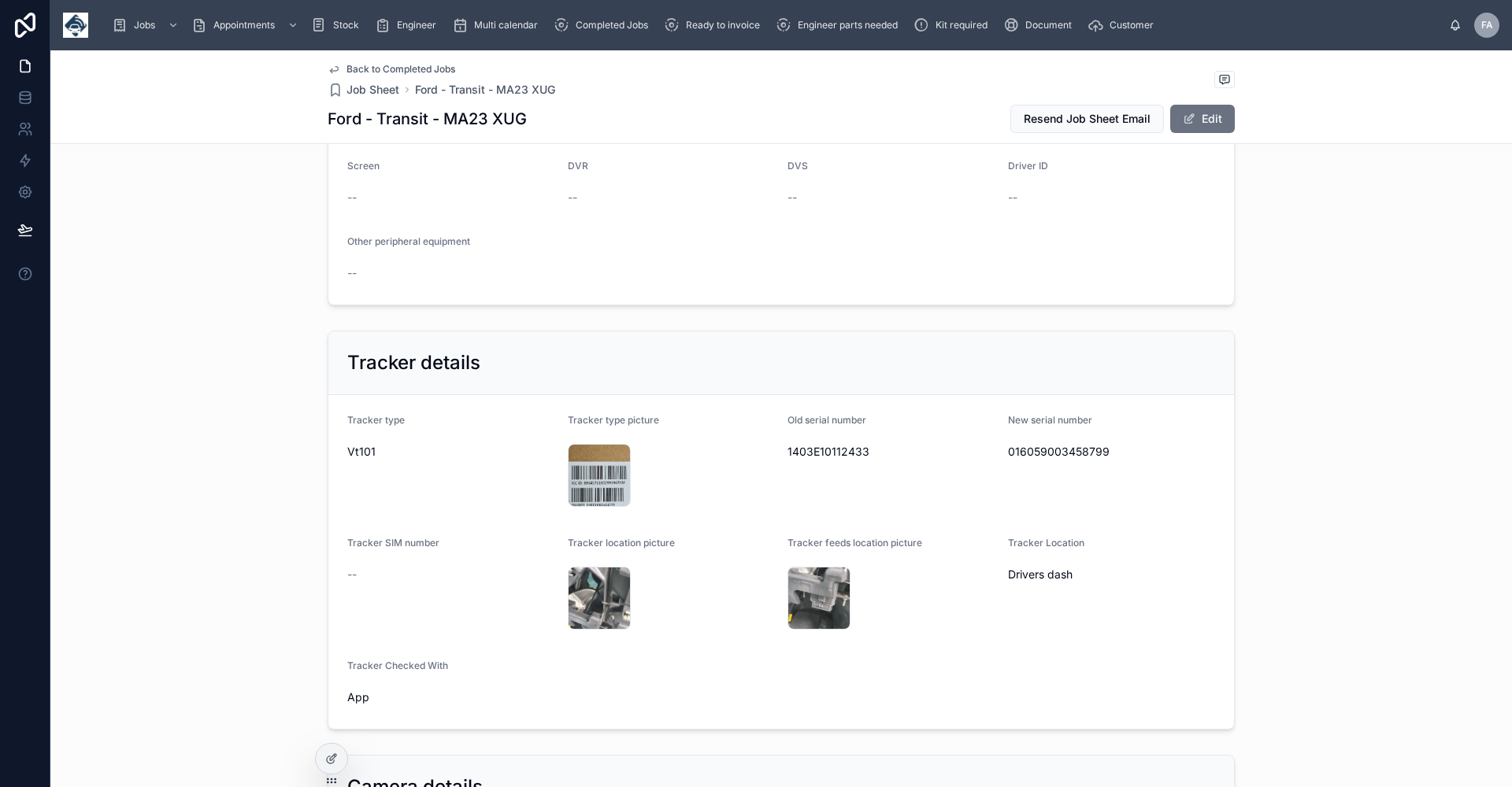
click at [383, 65] on span "Back to Completed Jobs" at bounding box center [400, 69] width 109 height 12
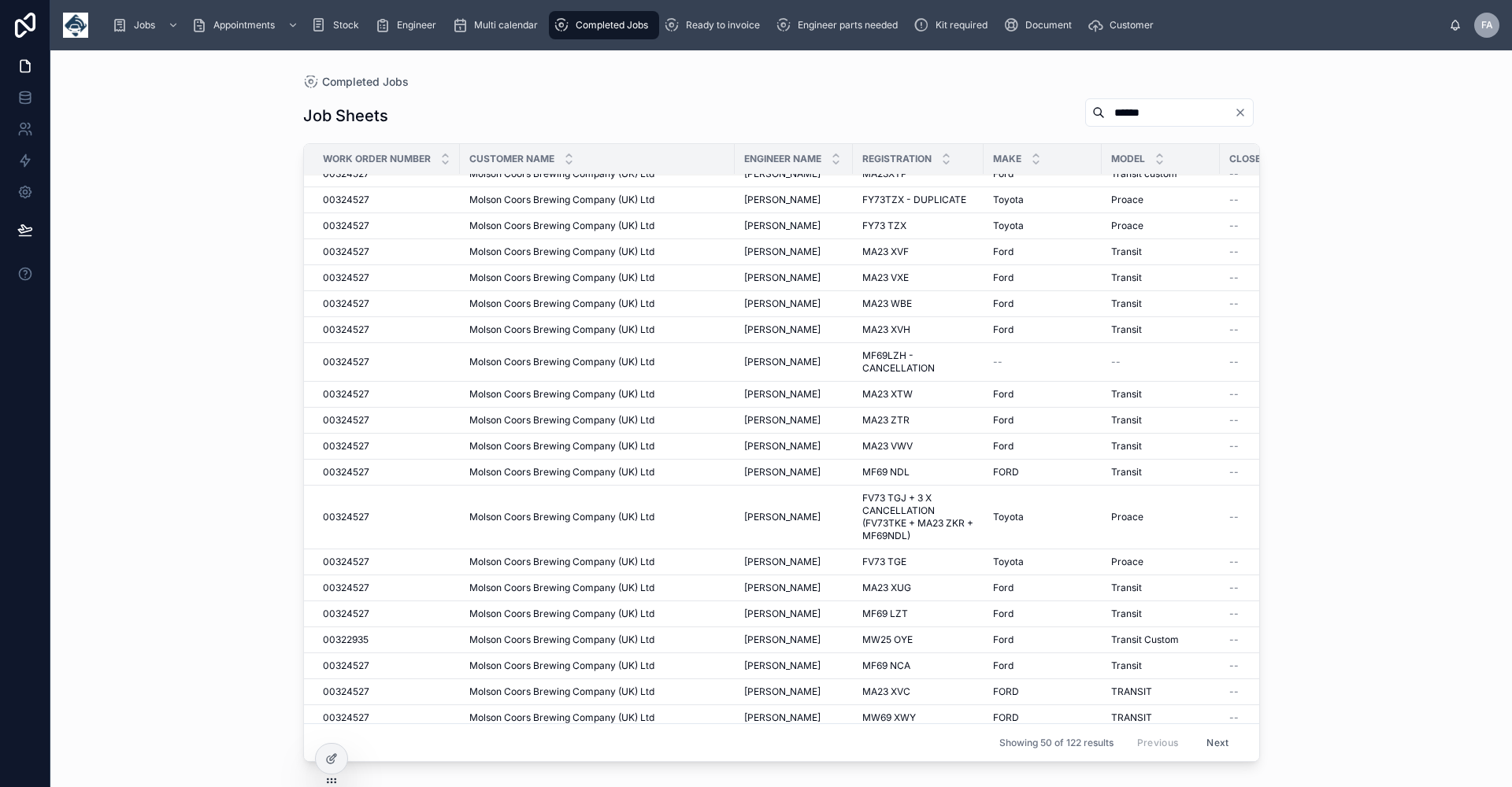
scroll to position [837, 0]
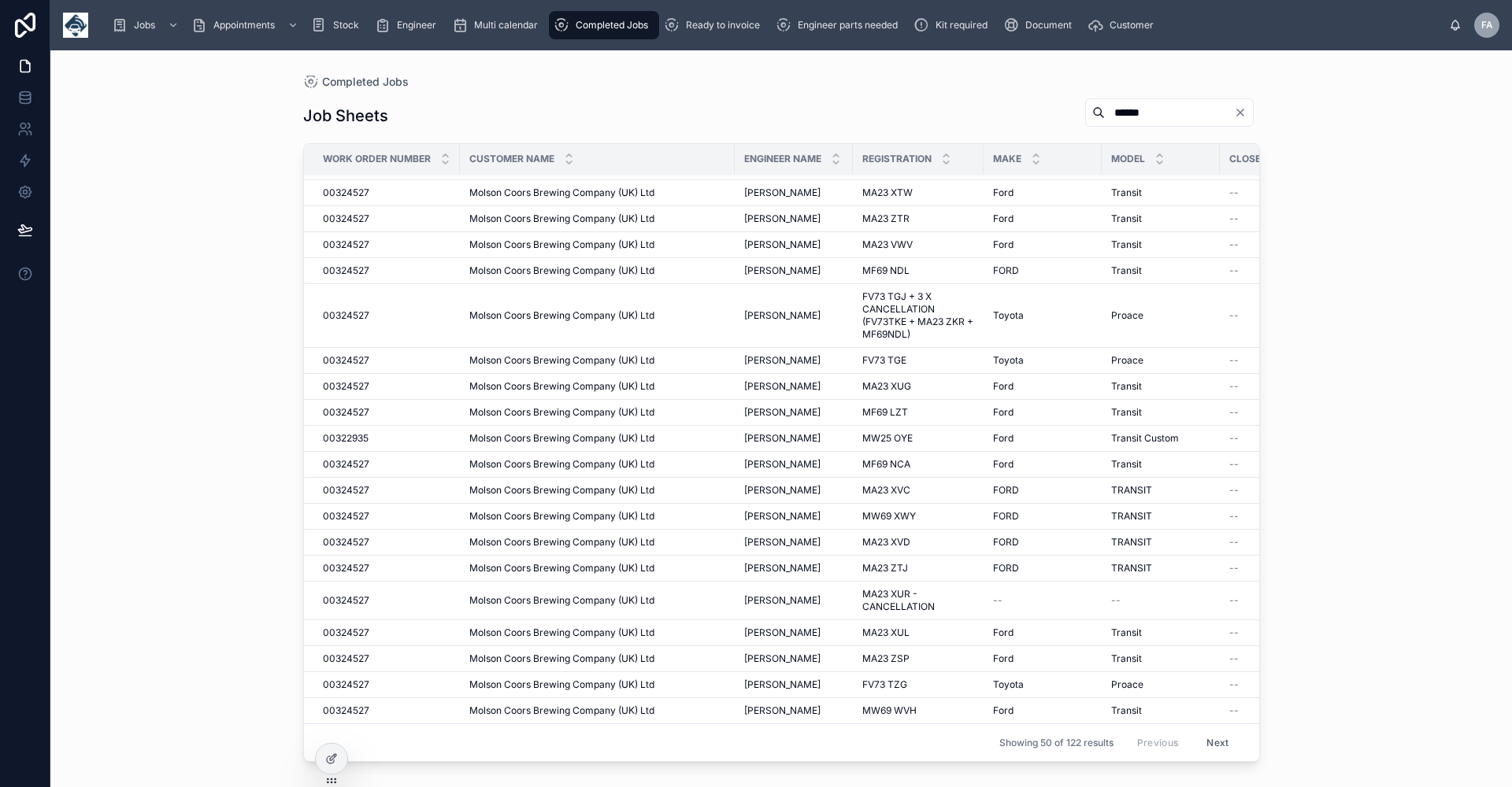
click at [769, 406] on span "[PERSON_NAME]" at bounding box center [781, 412] width 76 height 12
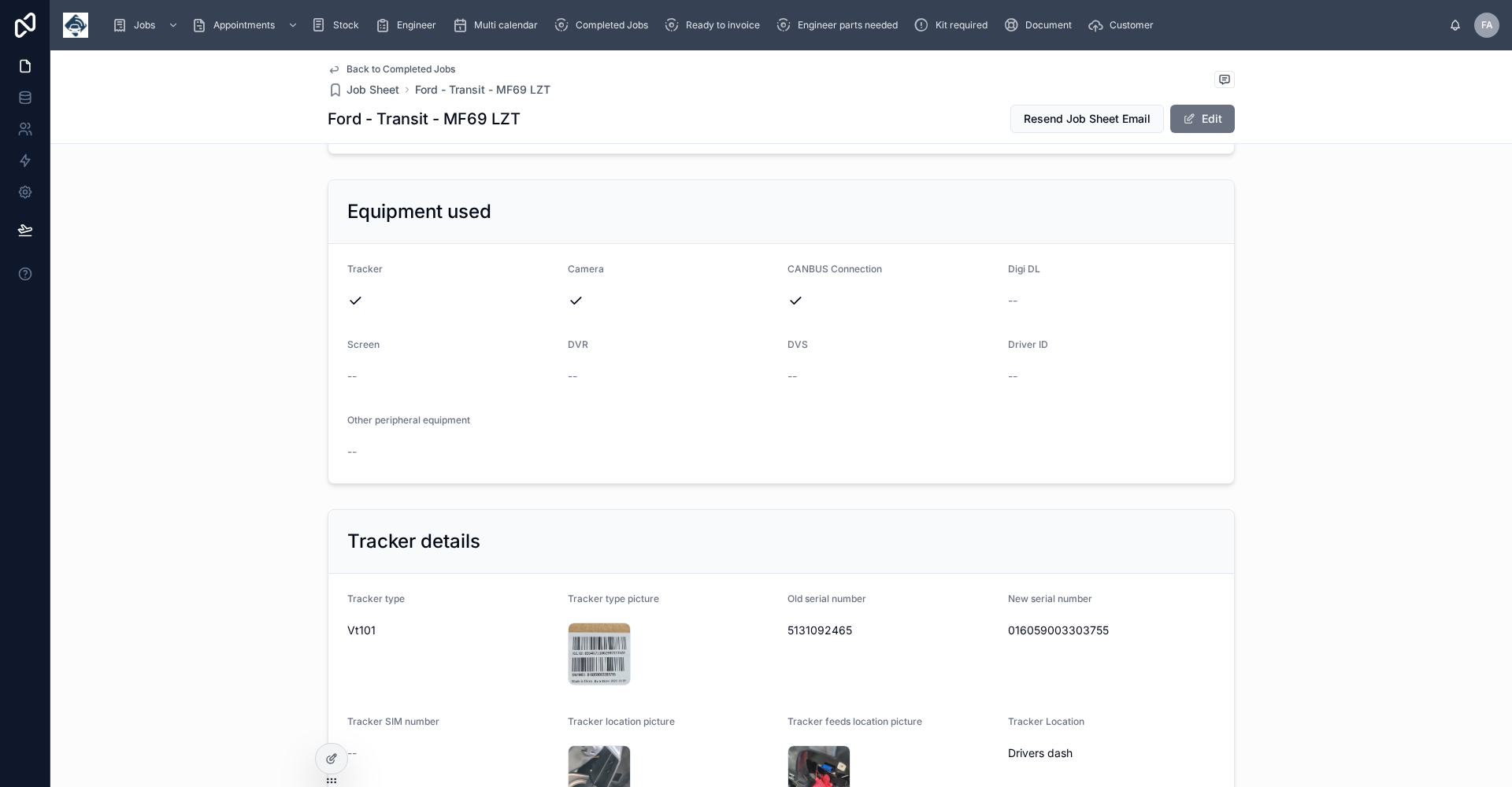
scroll to position [709, 0]
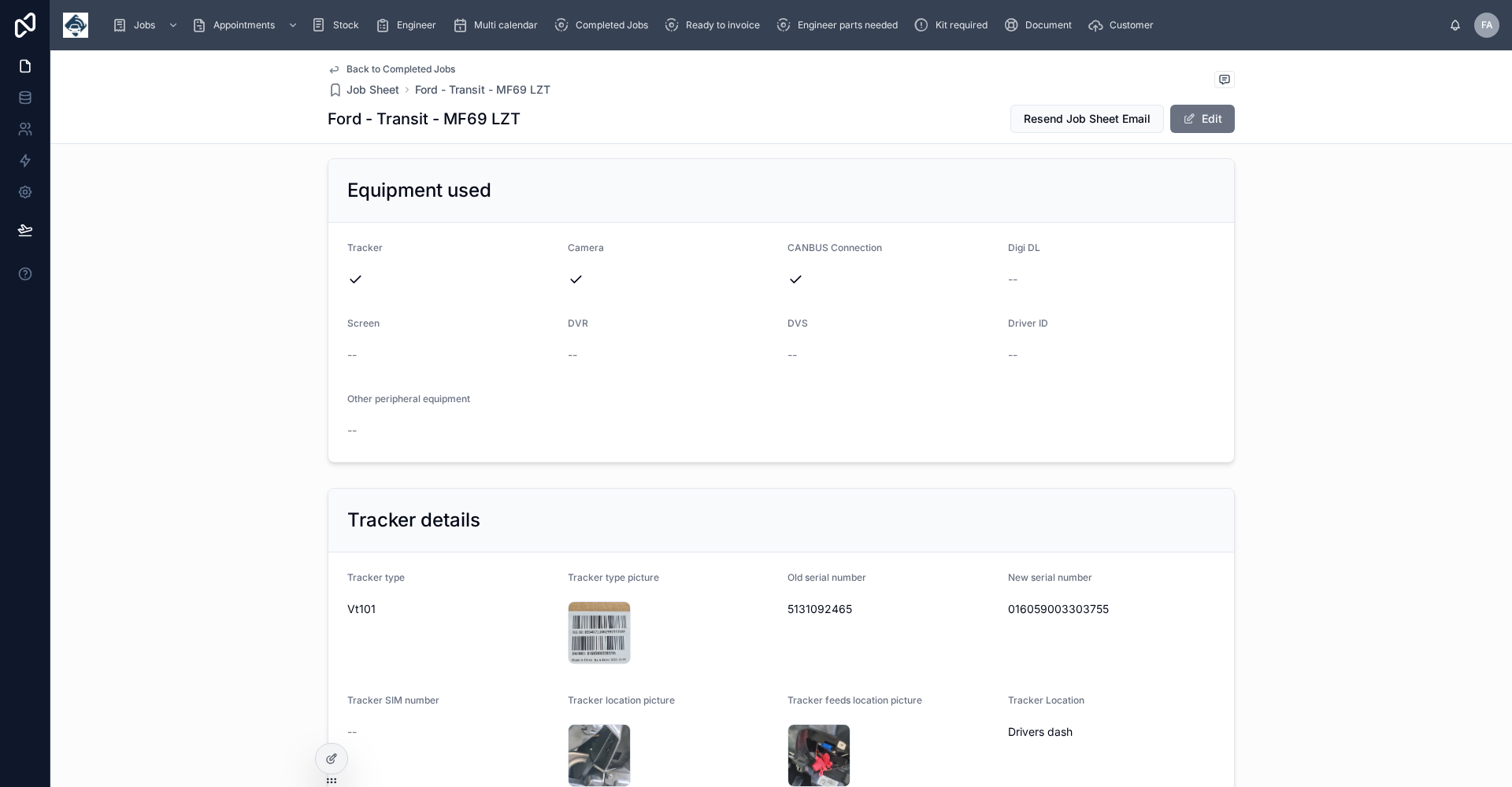
click at [374, 72] on span "Back to Completed Jobs" at bounding box center [400, 69] width 109 height 12
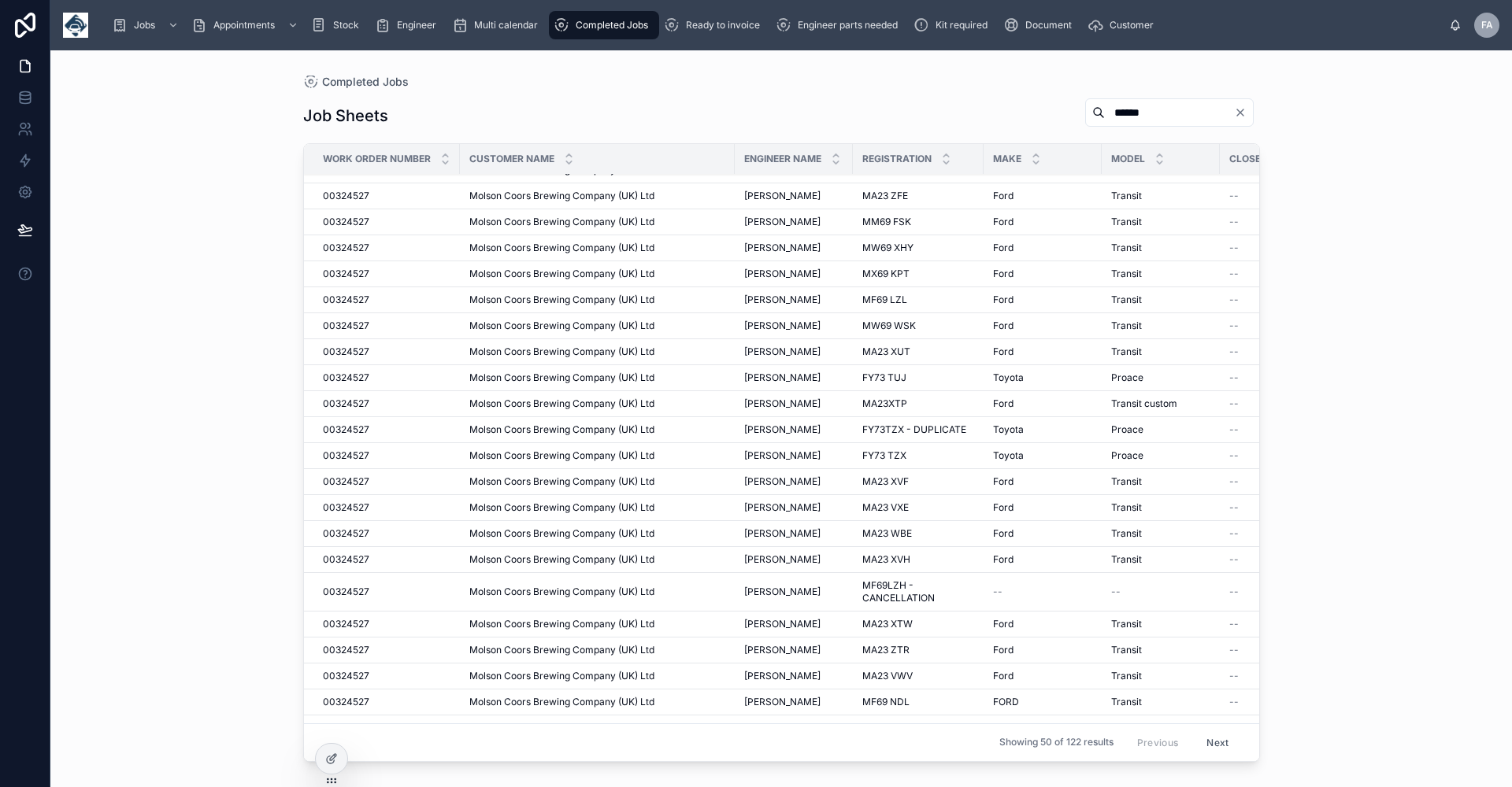
scroll to position [787, 0]
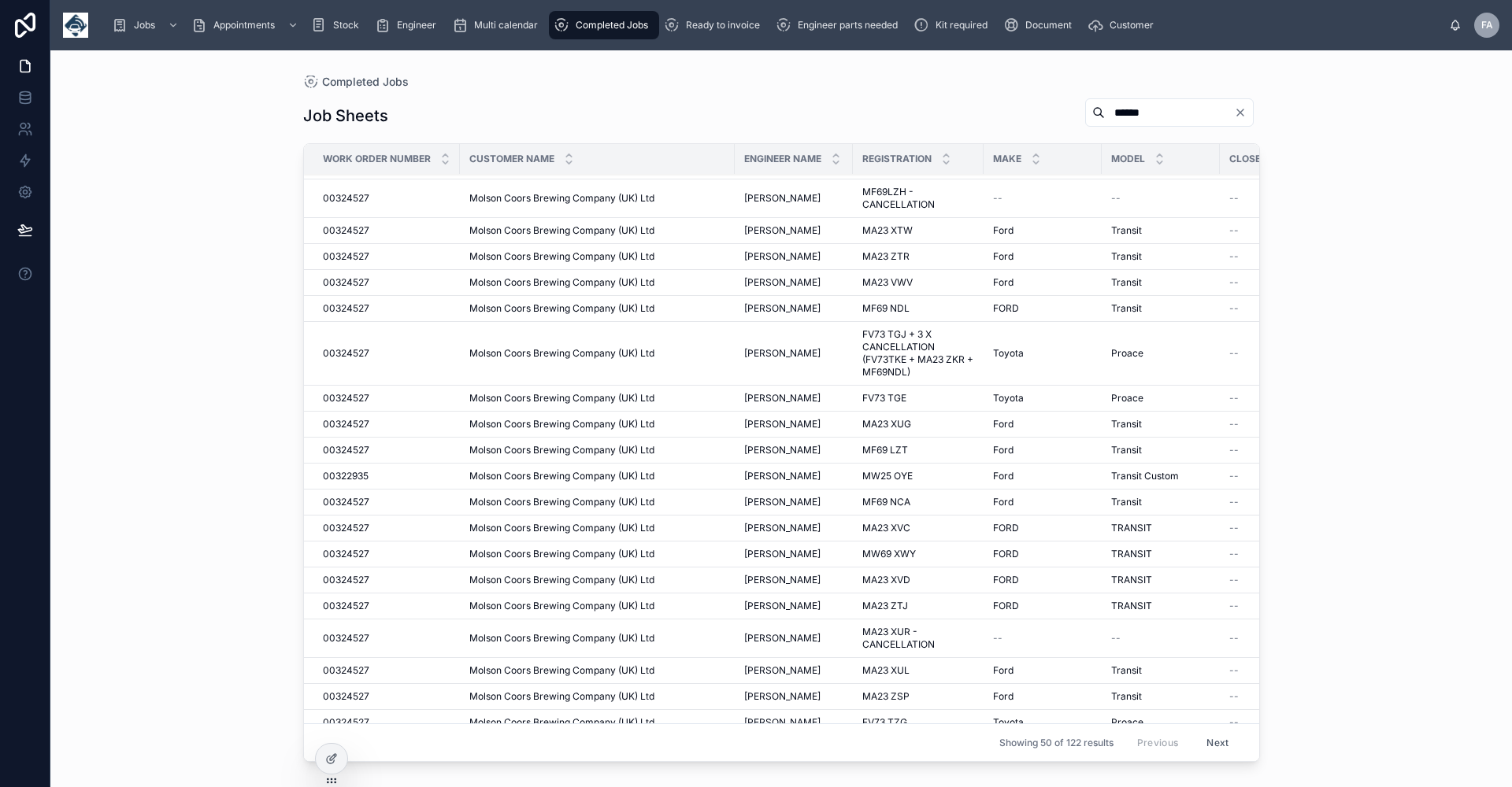
click at [812, 502] on span "[PERSON_NAME]" at bounding box center [781, 502] width 76 height 12
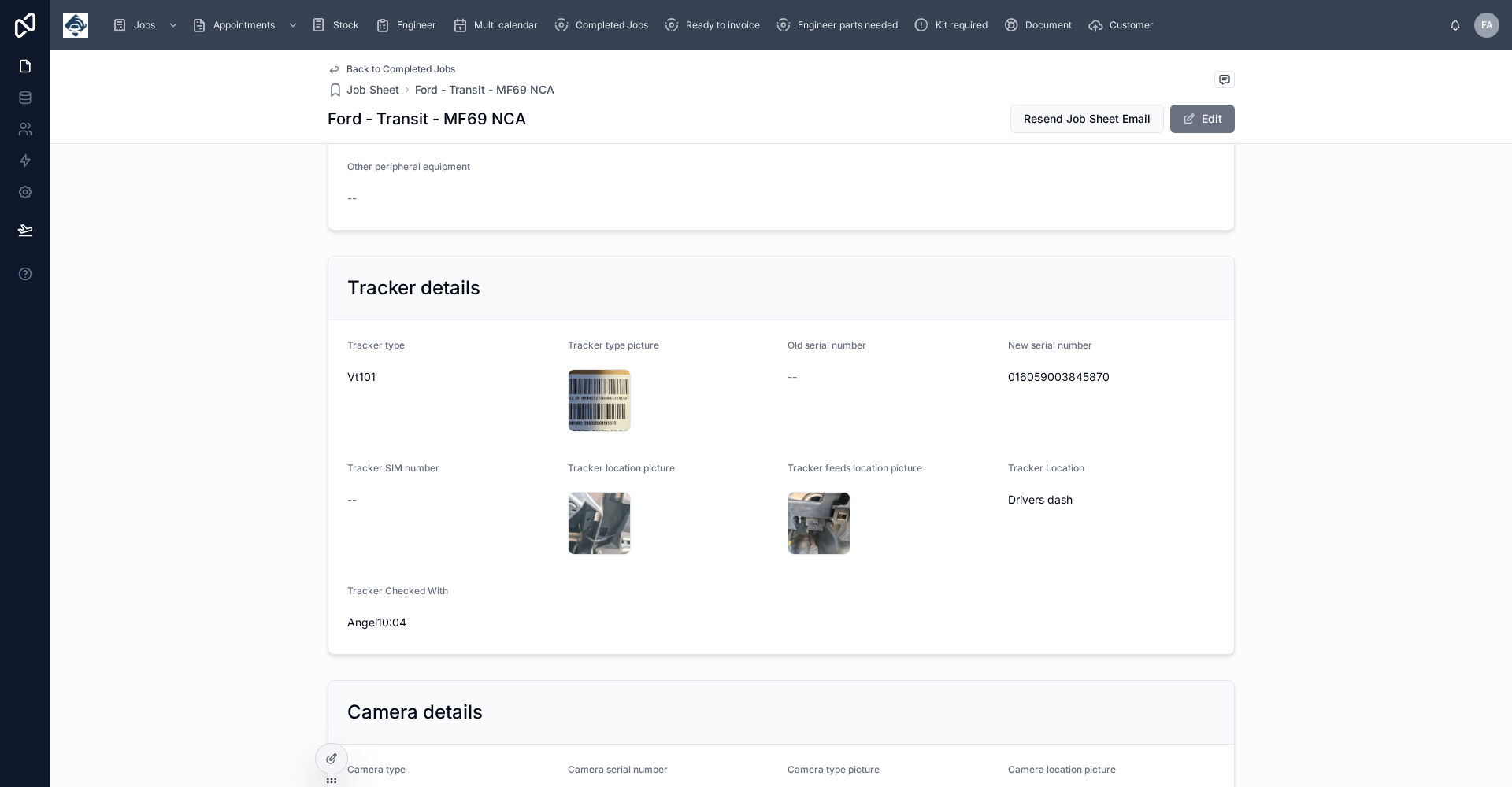
scroll to position [945, 0]
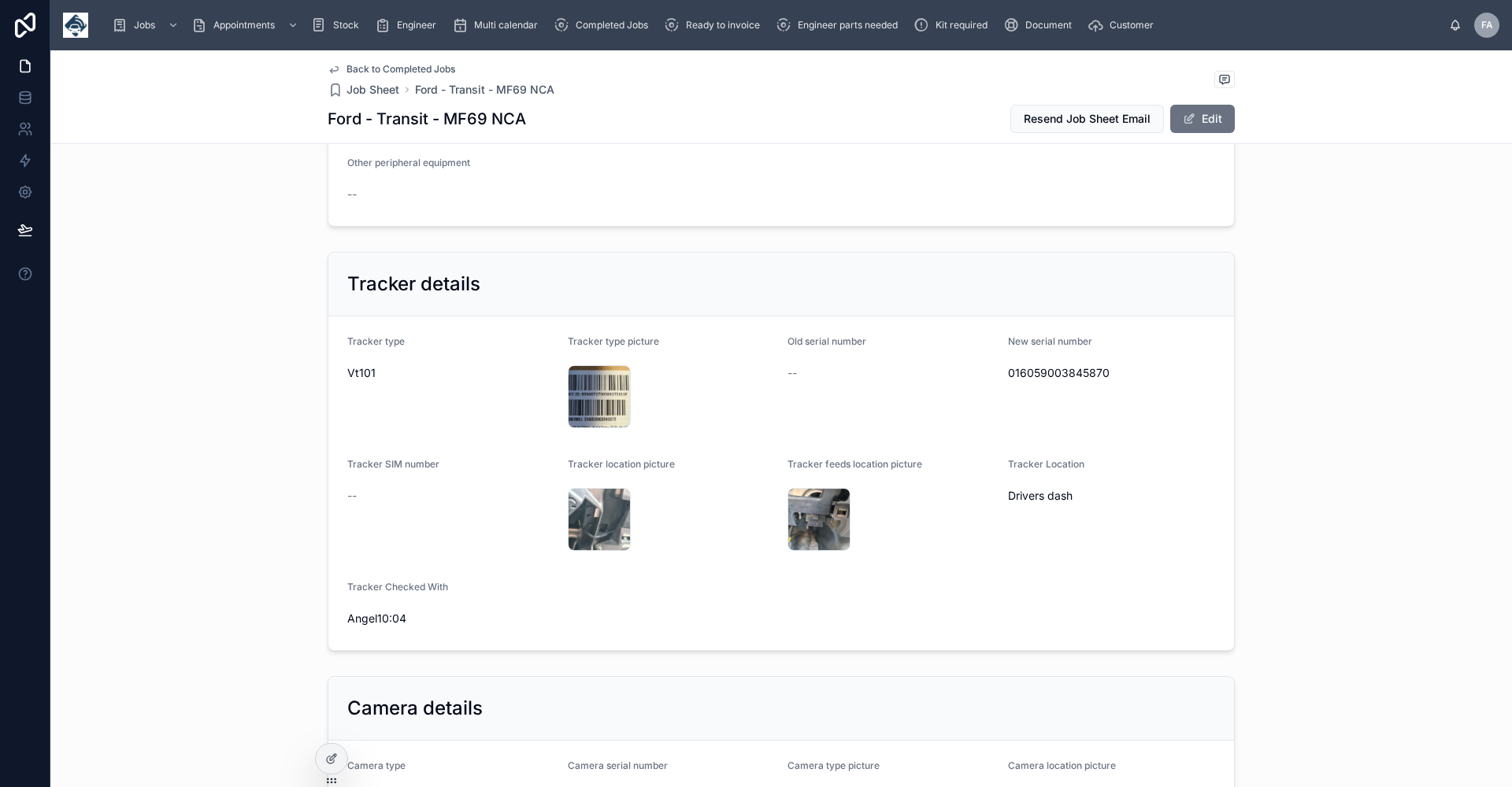
click at [396, 65] on span "Back to Completed Jobs" at bounding box center [400, 69] width 109 height 12
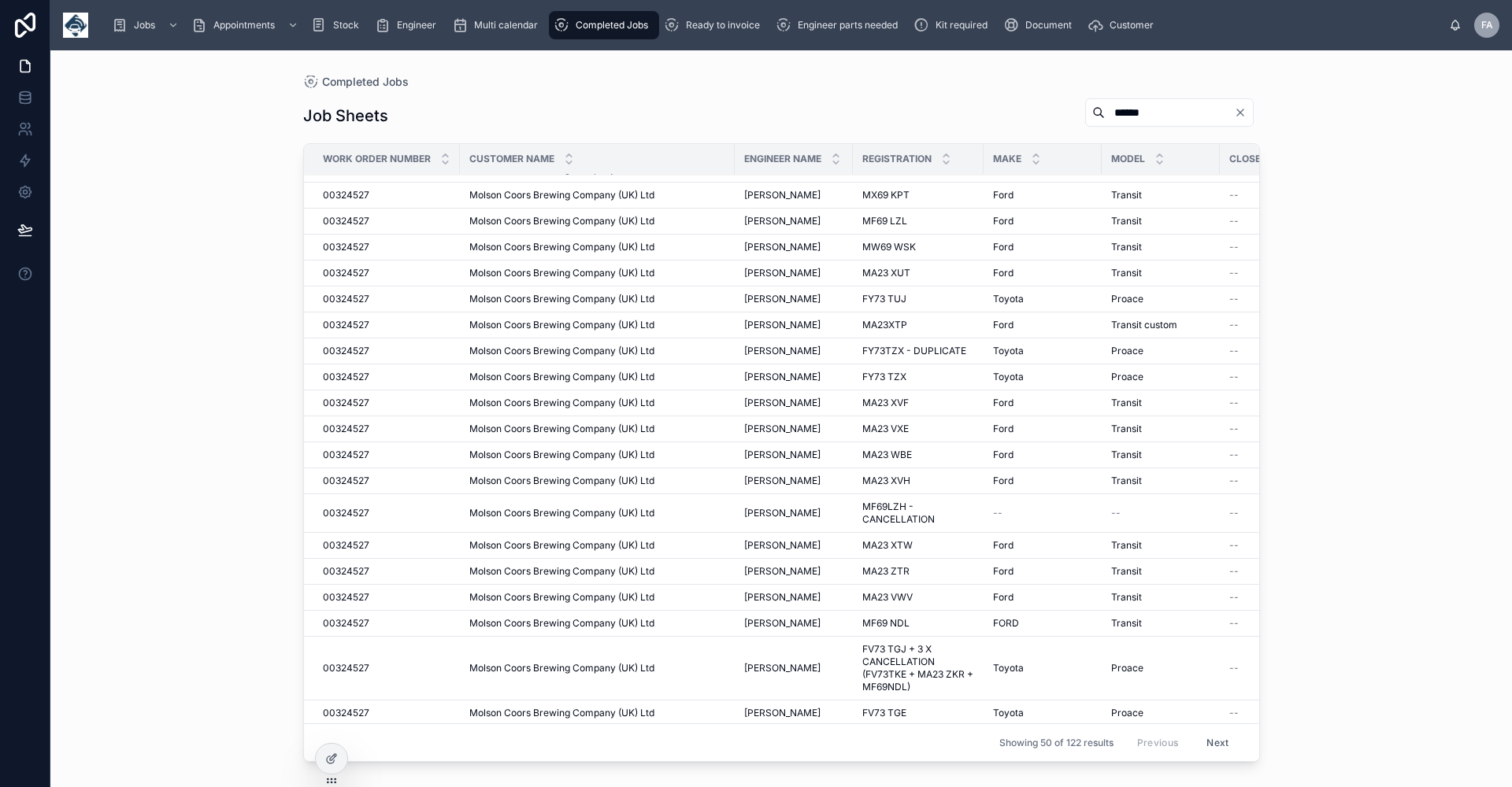
scroll to position [837, 0]
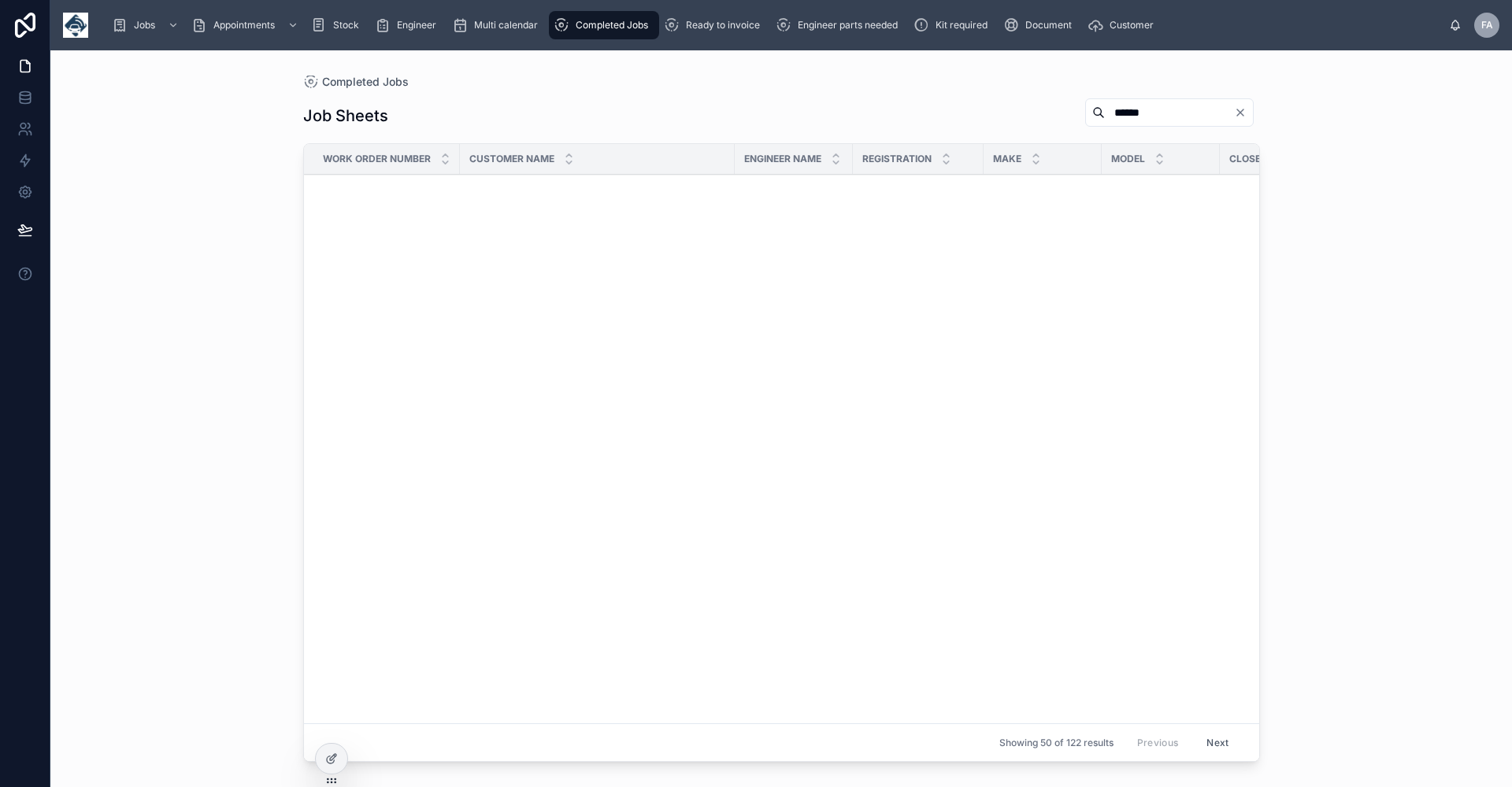
scroll to position [837, 0]
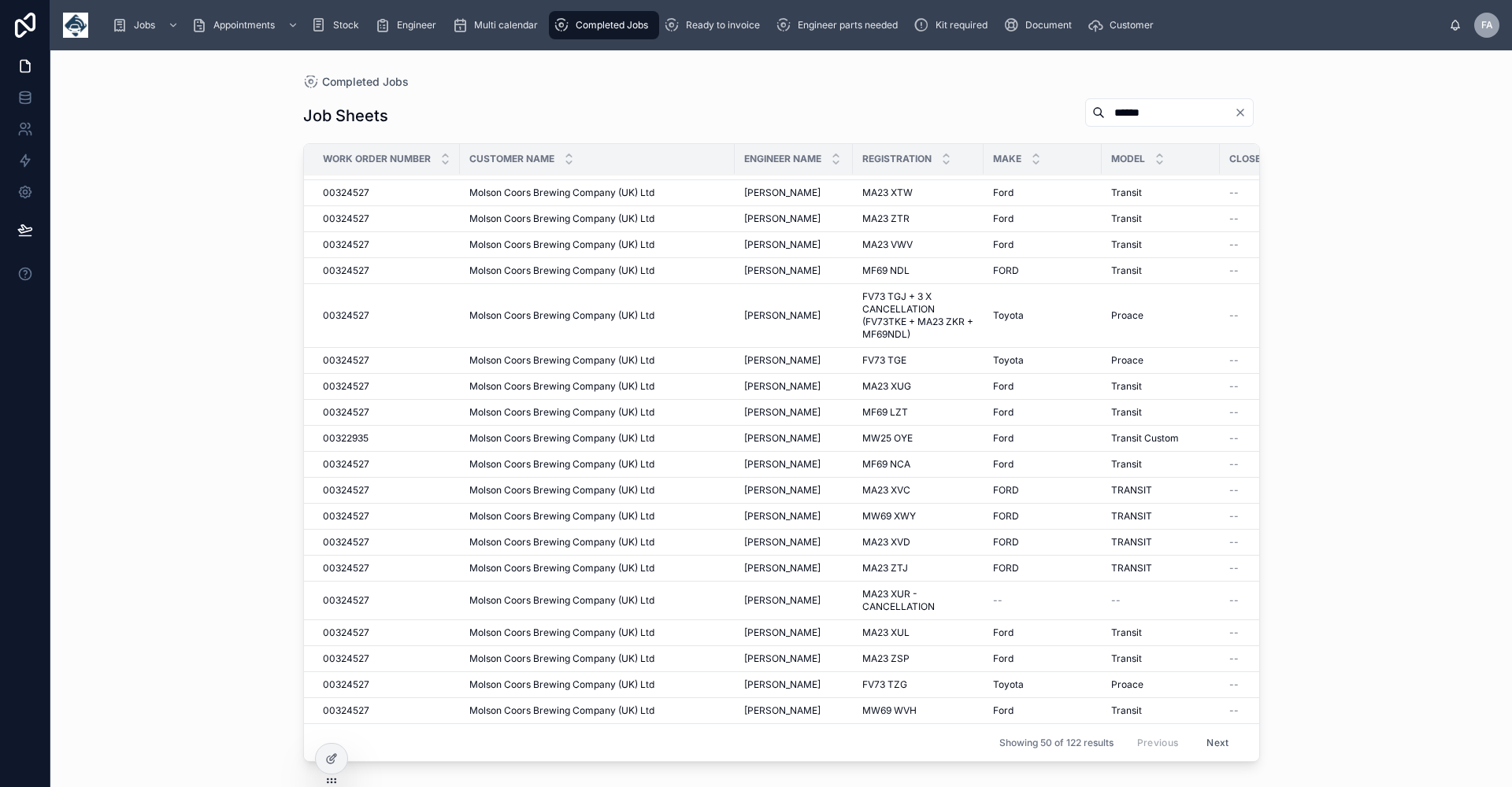
click at [885, 678] on span "FV73 TZG" at bounding box center [884, 684] width 45 height 12
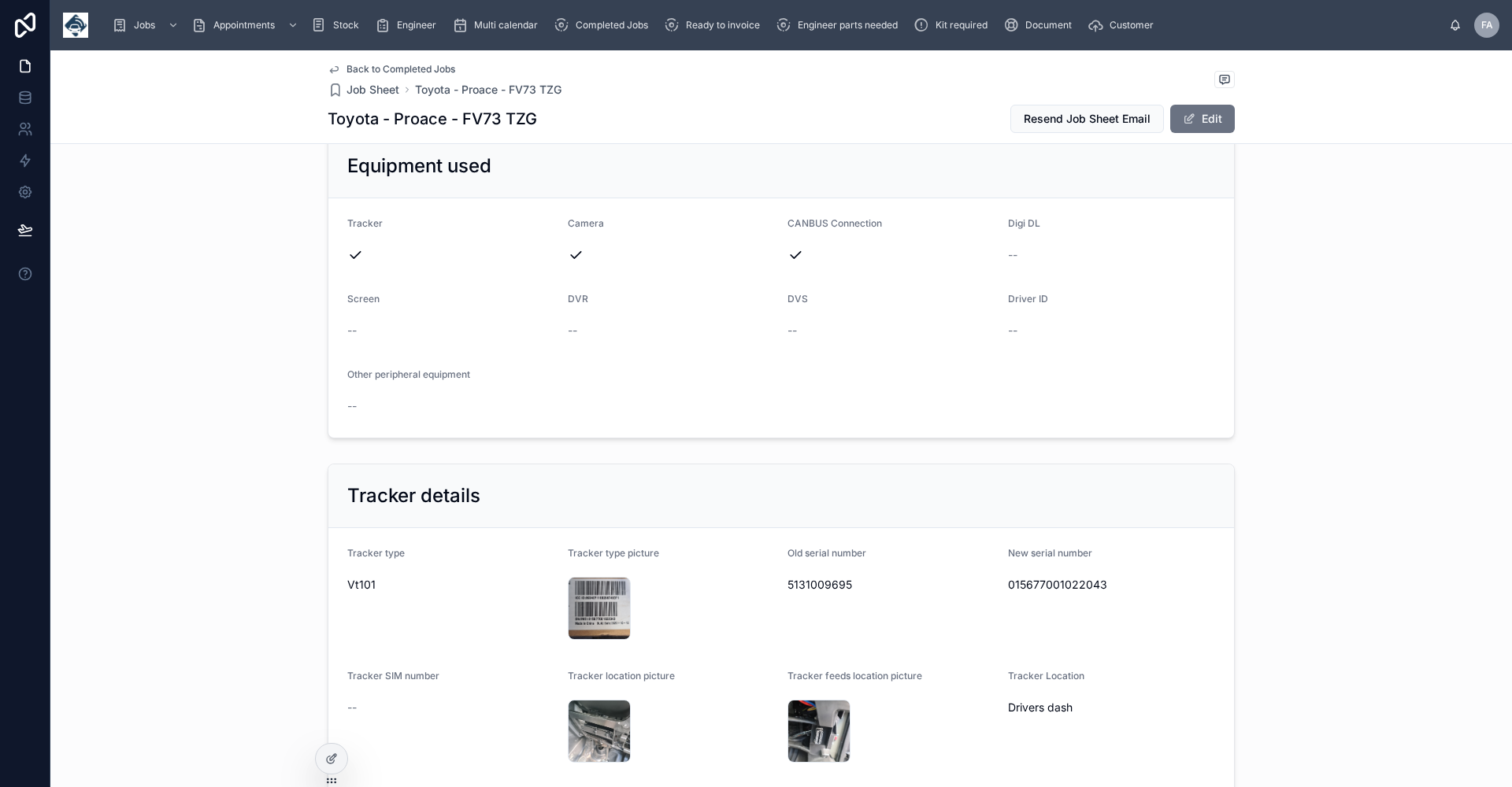
scroll to position [1023, 0]
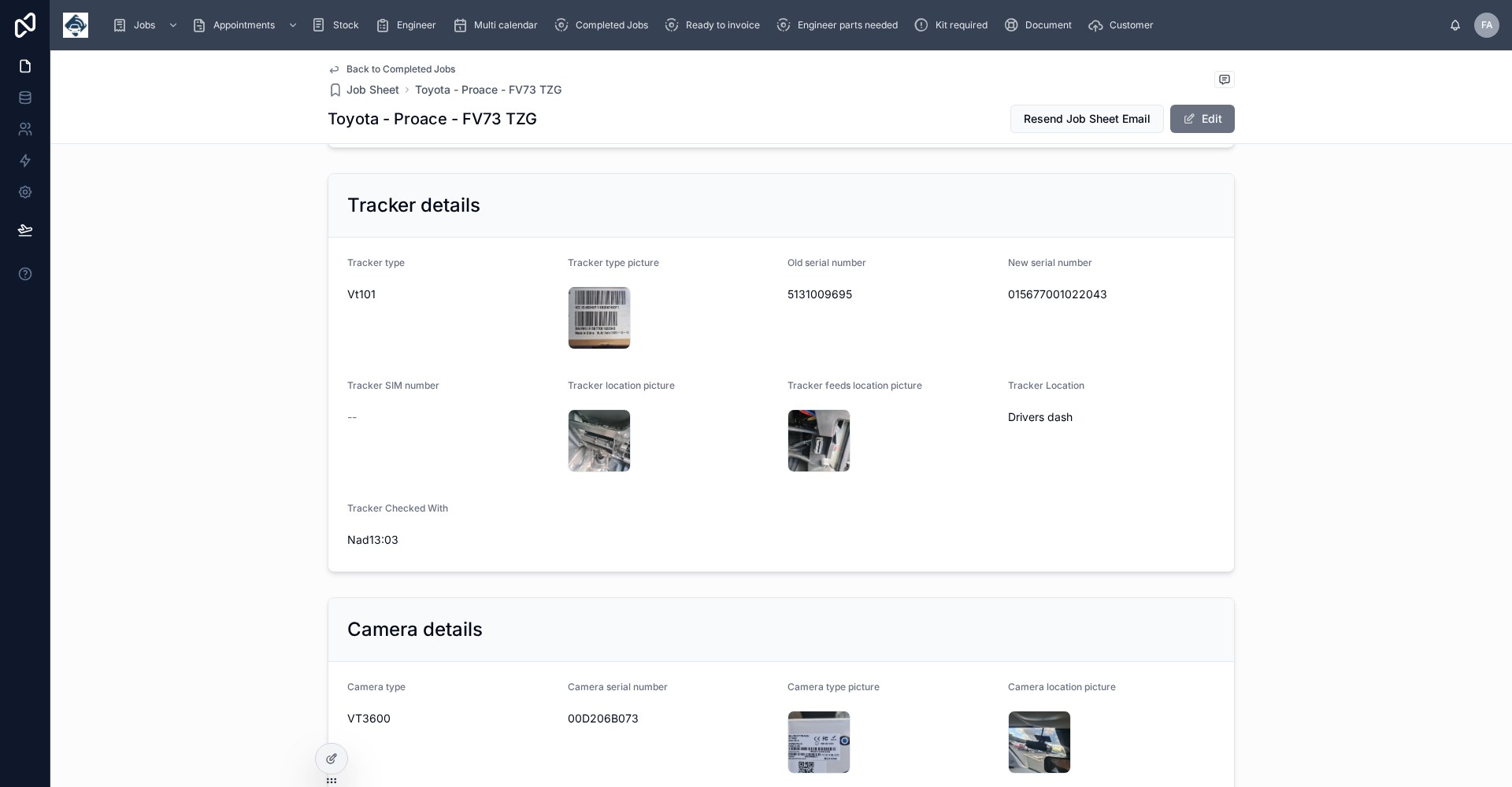
click at [357, 68] on span "Back to Completed Jobs" at bounding box center [400, 69] width 109 height 12
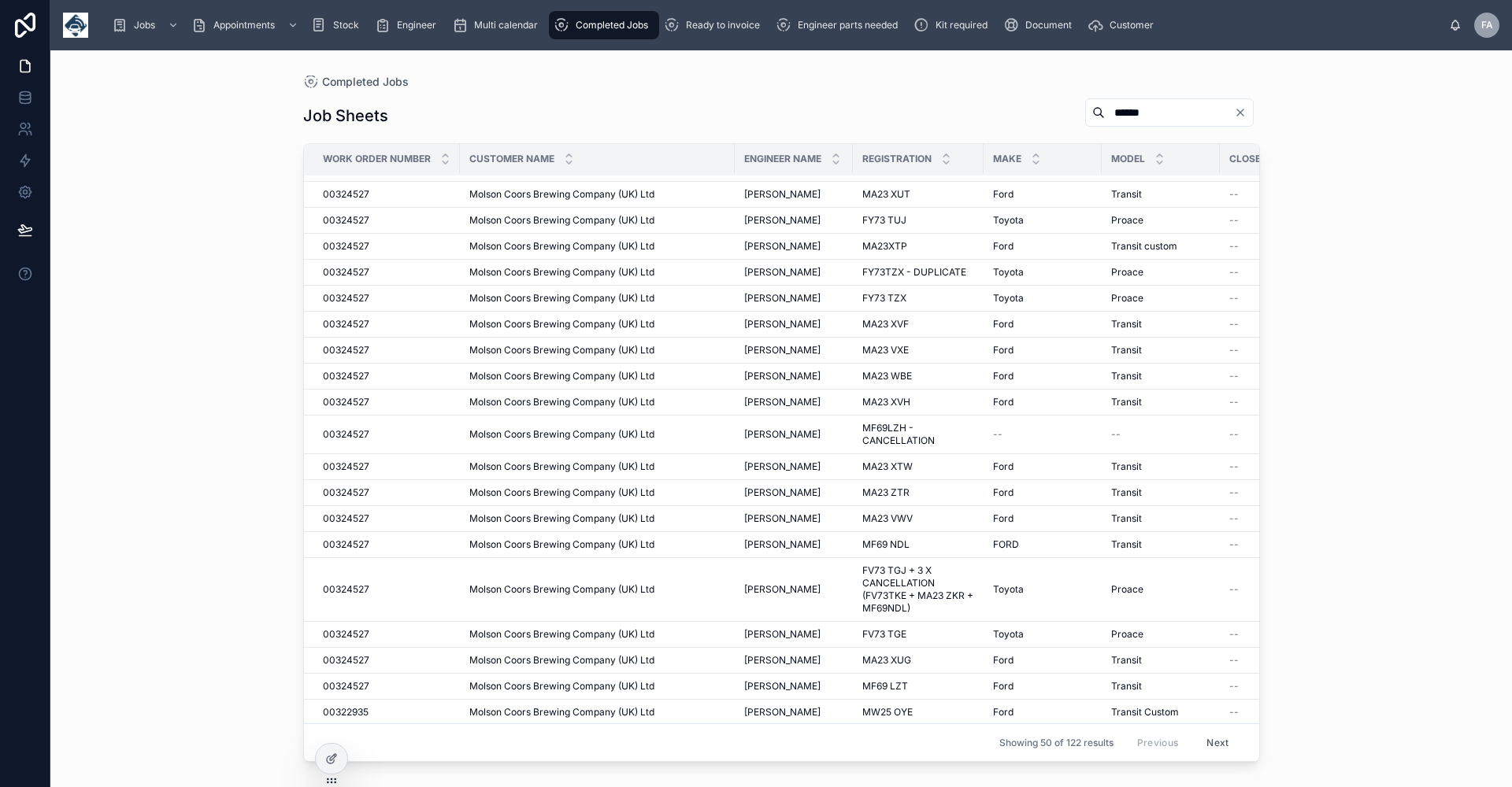
scroll to position [837, 0]
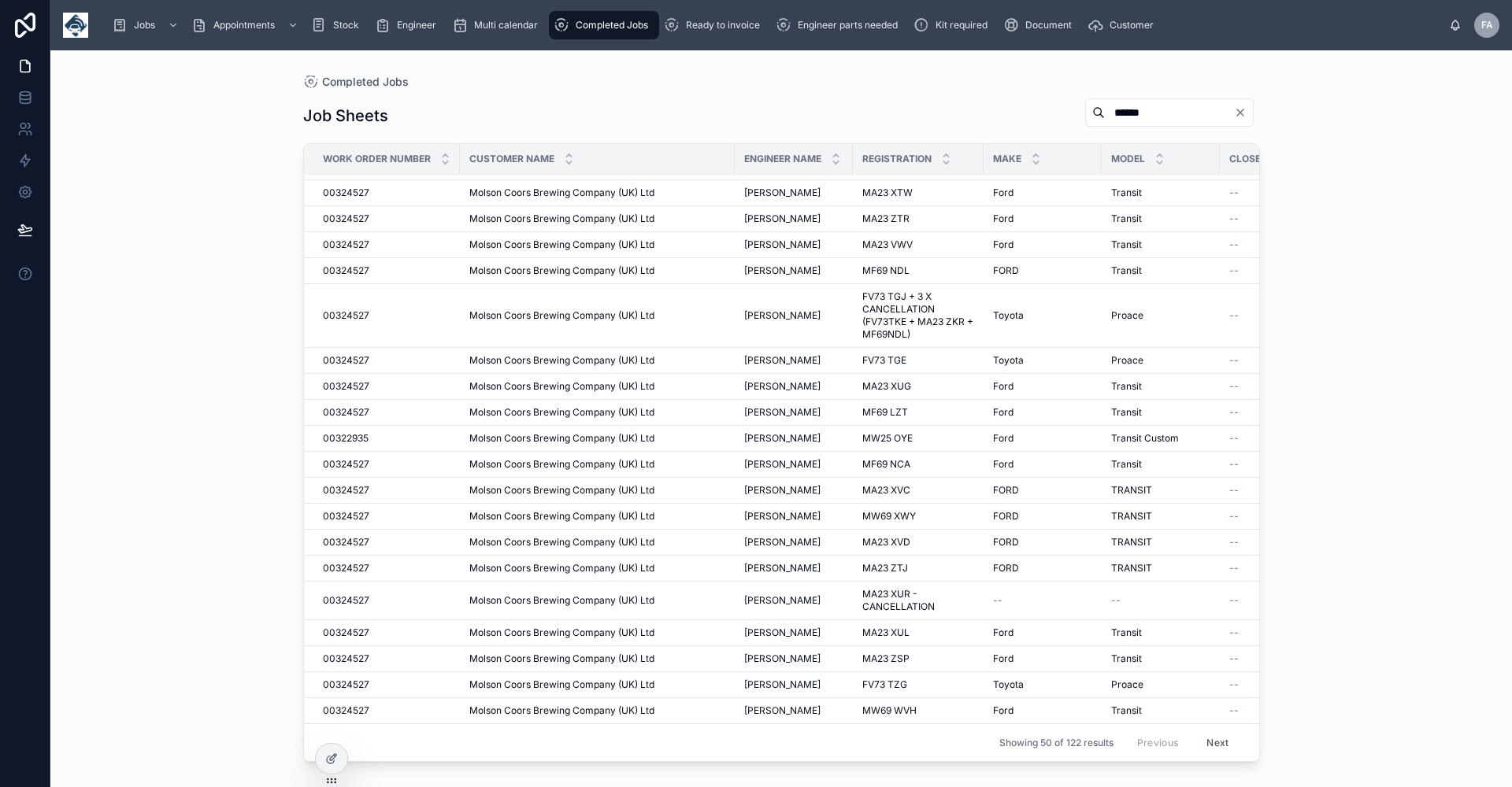
click at [804, 704] on span "[PERSON_NAME]" at bounding box center [781, 710] width 76 height 12
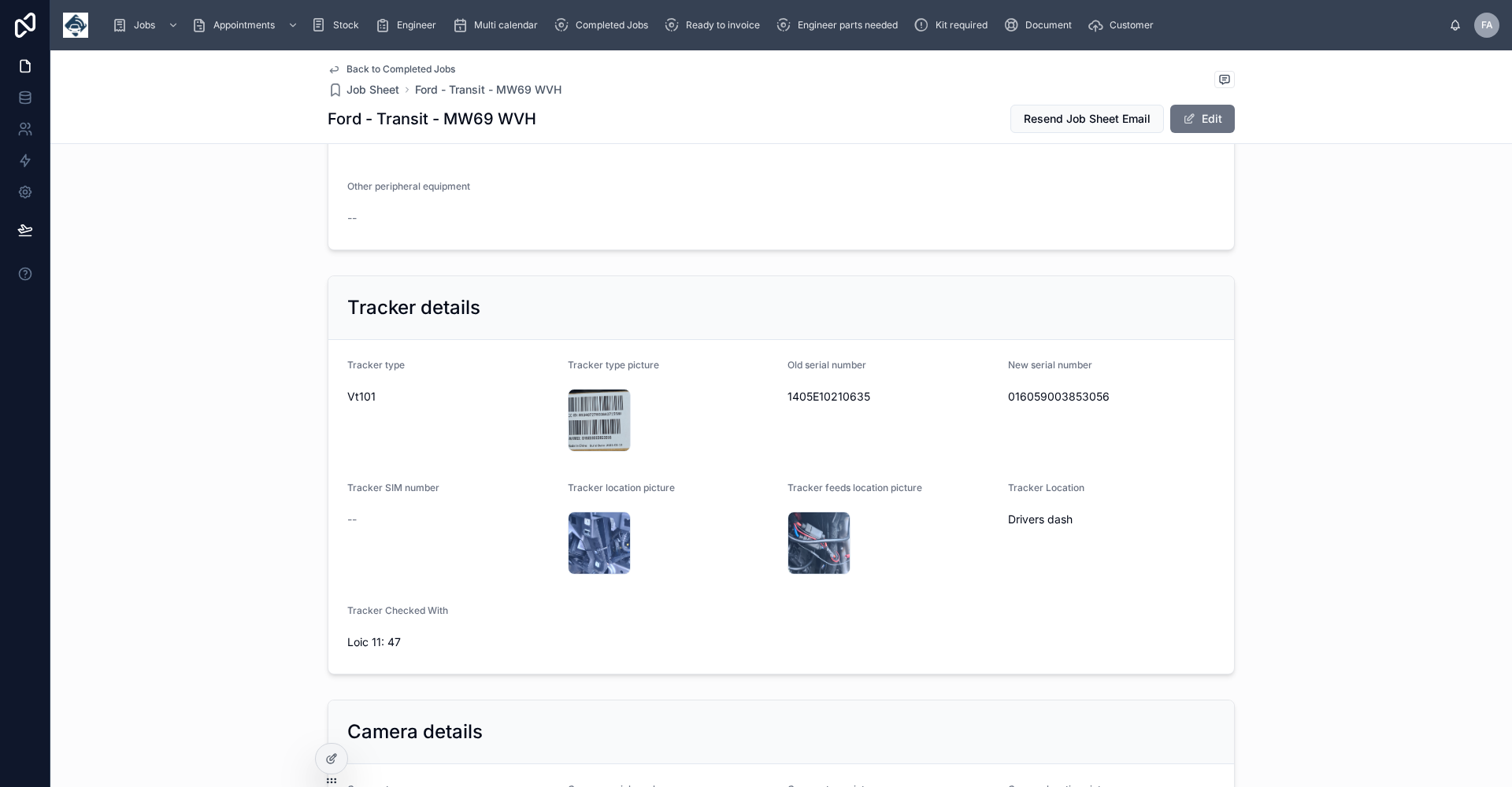
scroll to position [1023, 0]
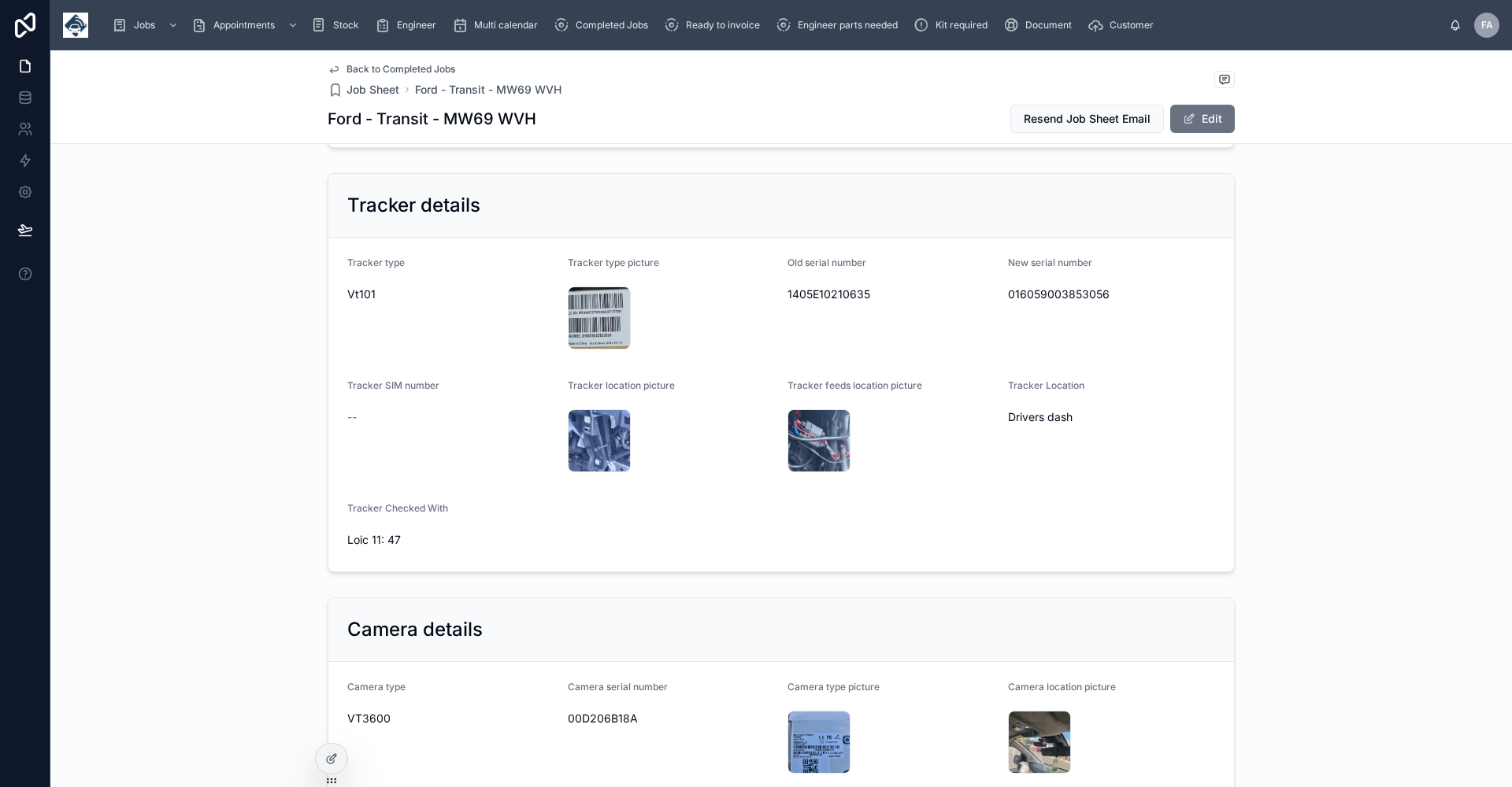
click at [401, 69] on span "Back to Completed Jobs" at bounding box center [400, 69] width 109 height 12
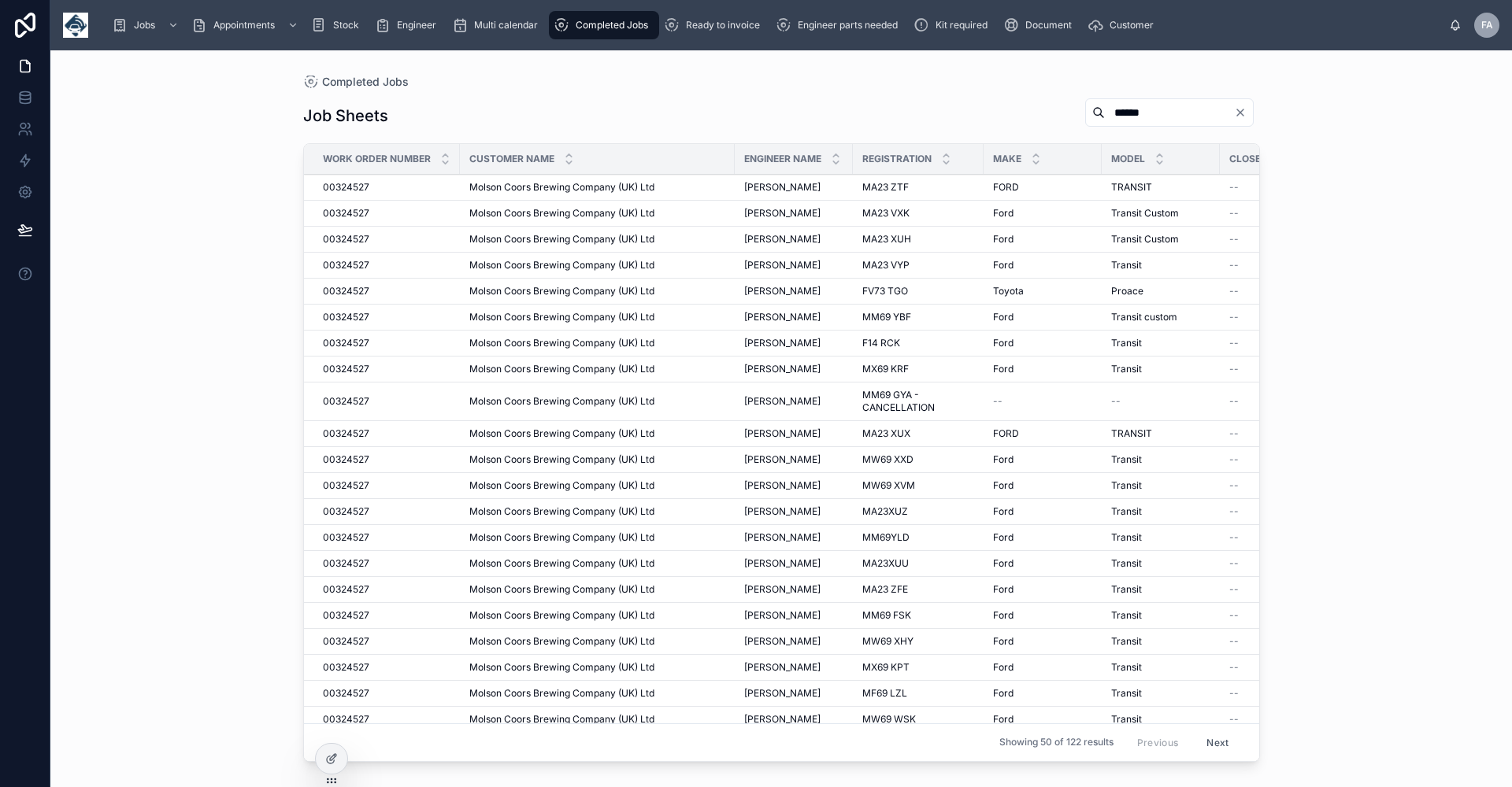
click at [1209, 731] on button "Next" at bounding box center [1217, 743] width 44 height 25
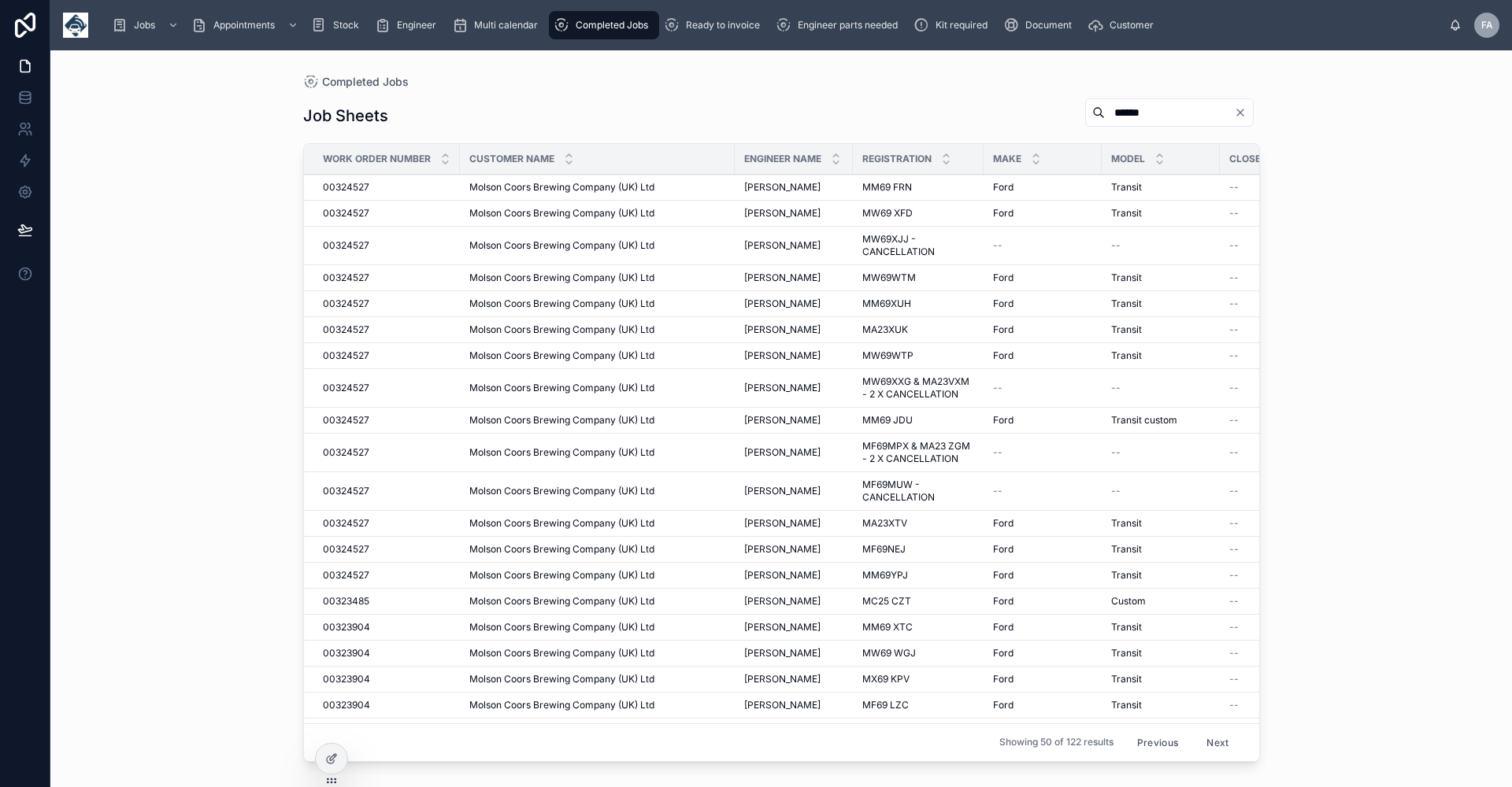
click at [803, 188] on span "[PERSON_NAME]" at bounding box center [781, 187] width 76 height 12
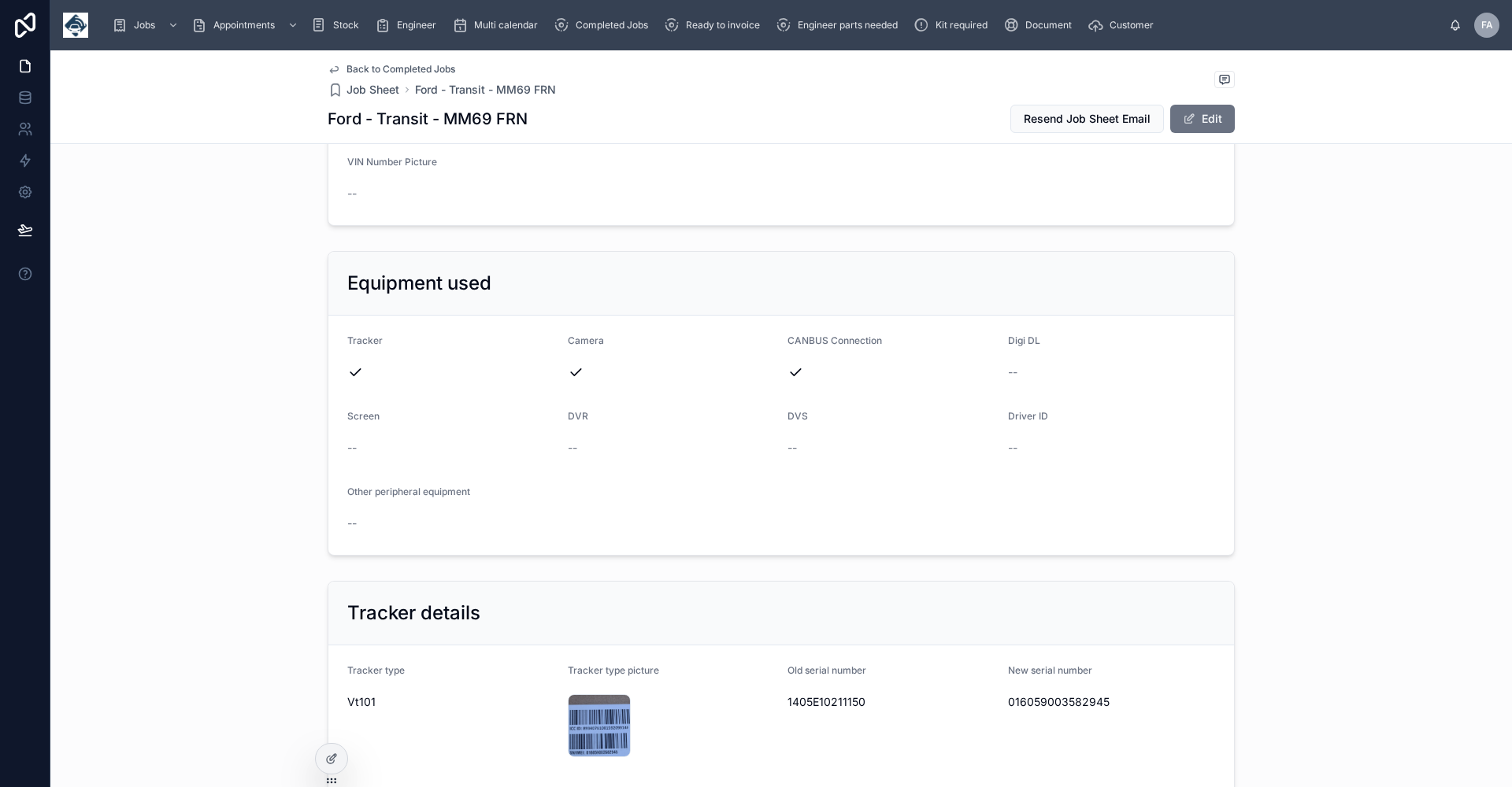
scroll to position [787, 0]
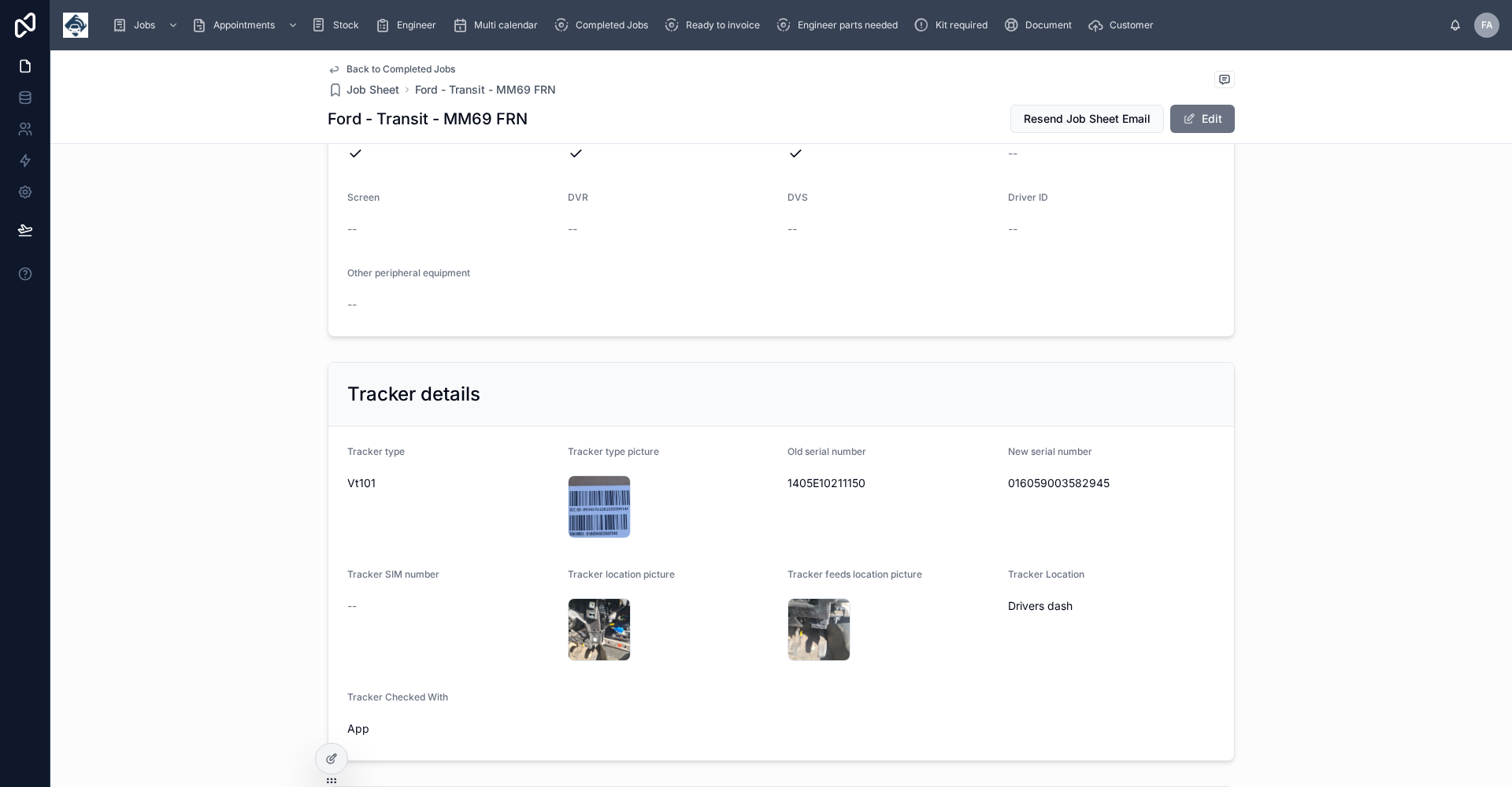
click at [397, 66] on span "Back to Completed Jobs" at bounding box center [400, 69] width 109 height 12
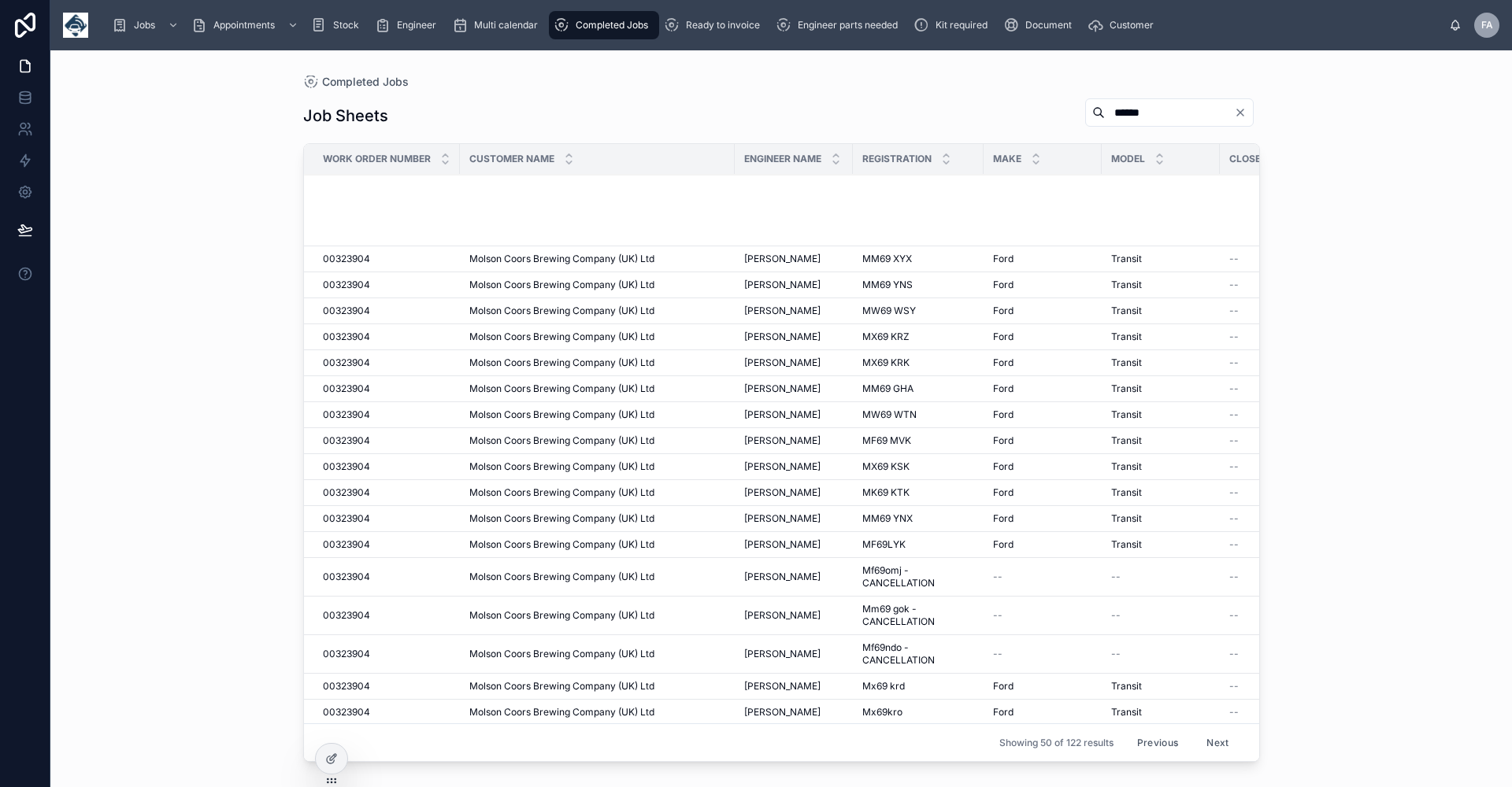
scroll to position [849, 0]
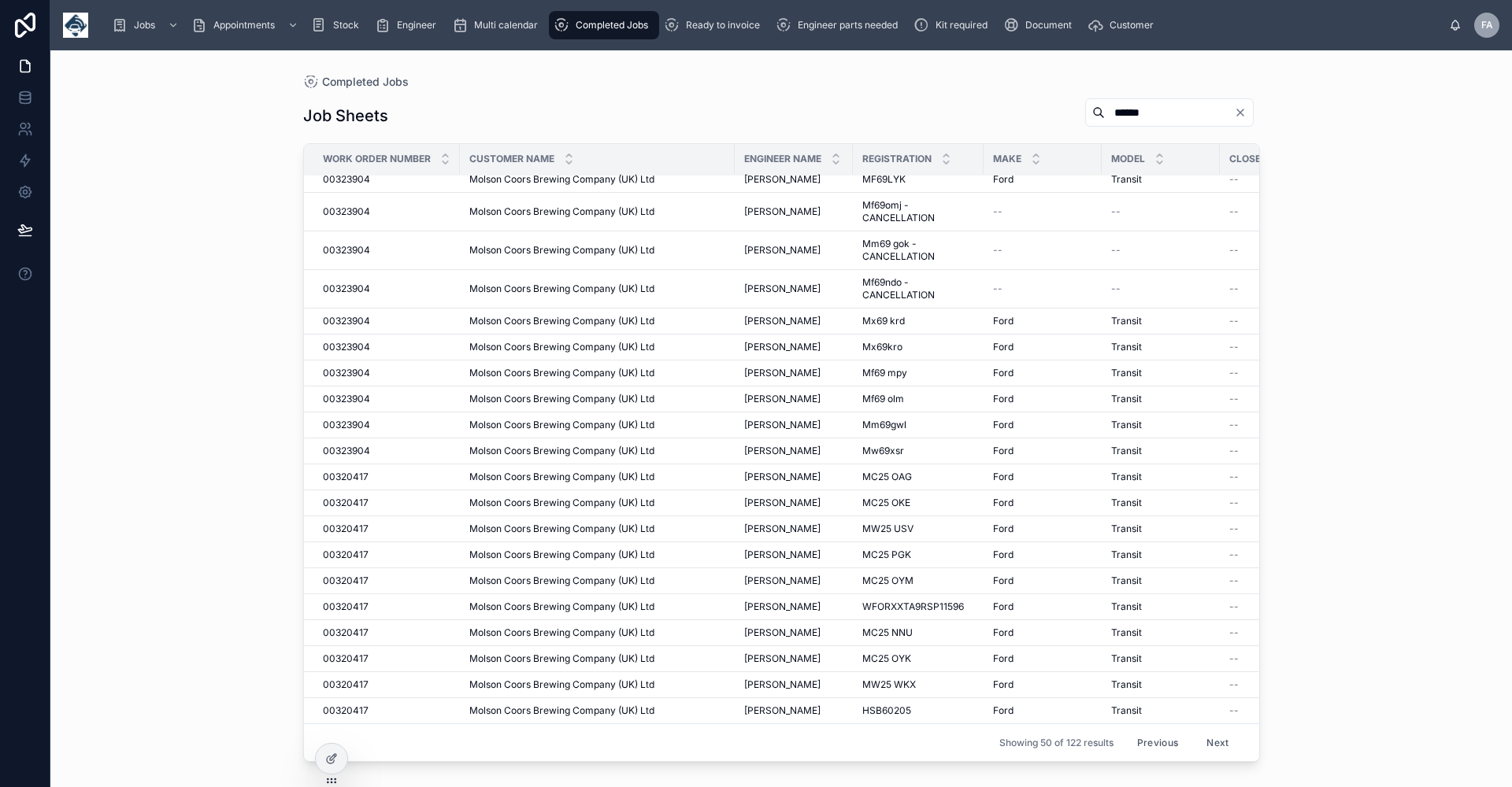
click at [1211, 731] on button "Next" at bounding box center [1217, 743] width 44 height 25
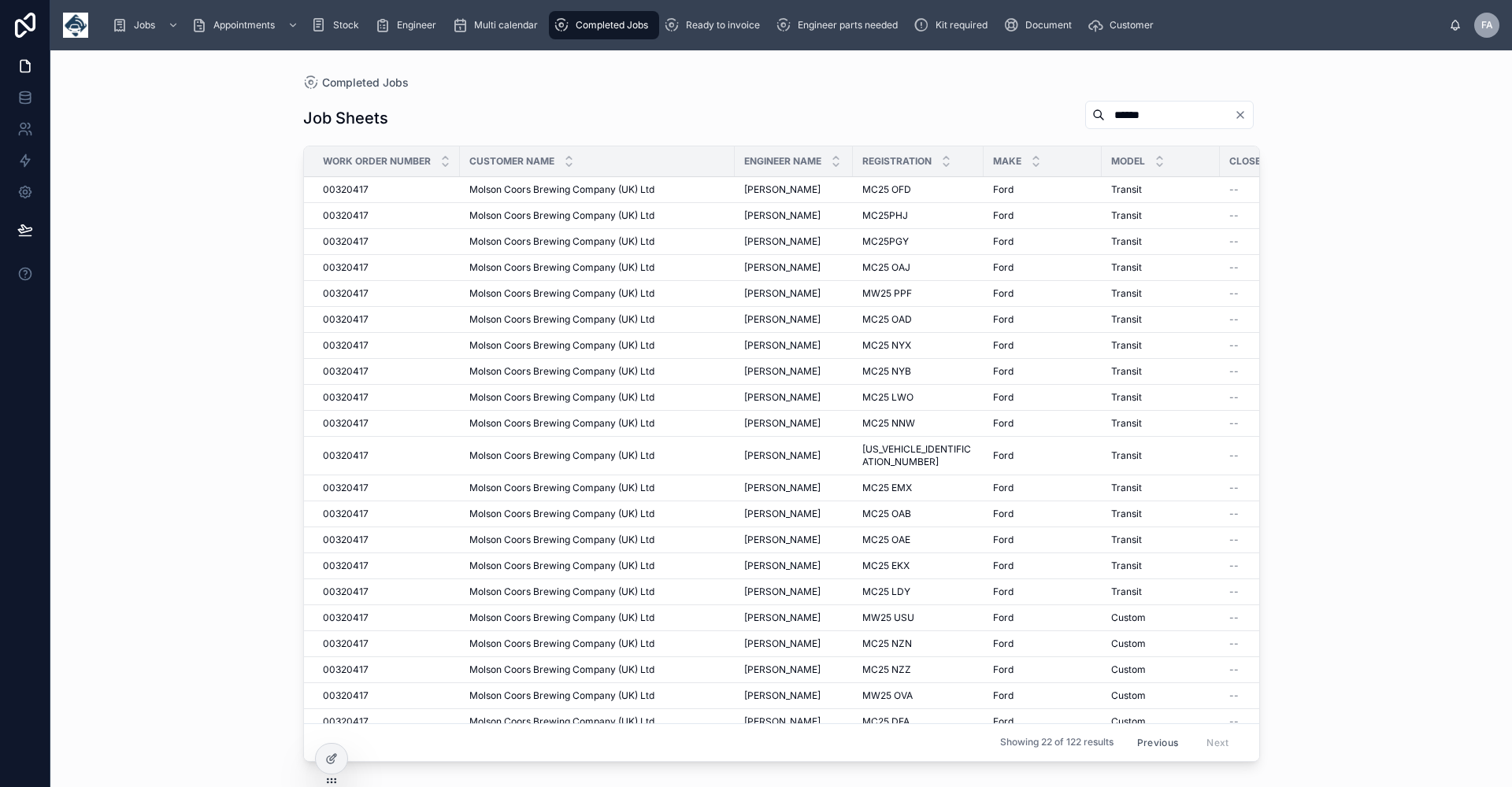
scroll to position [36, 0]
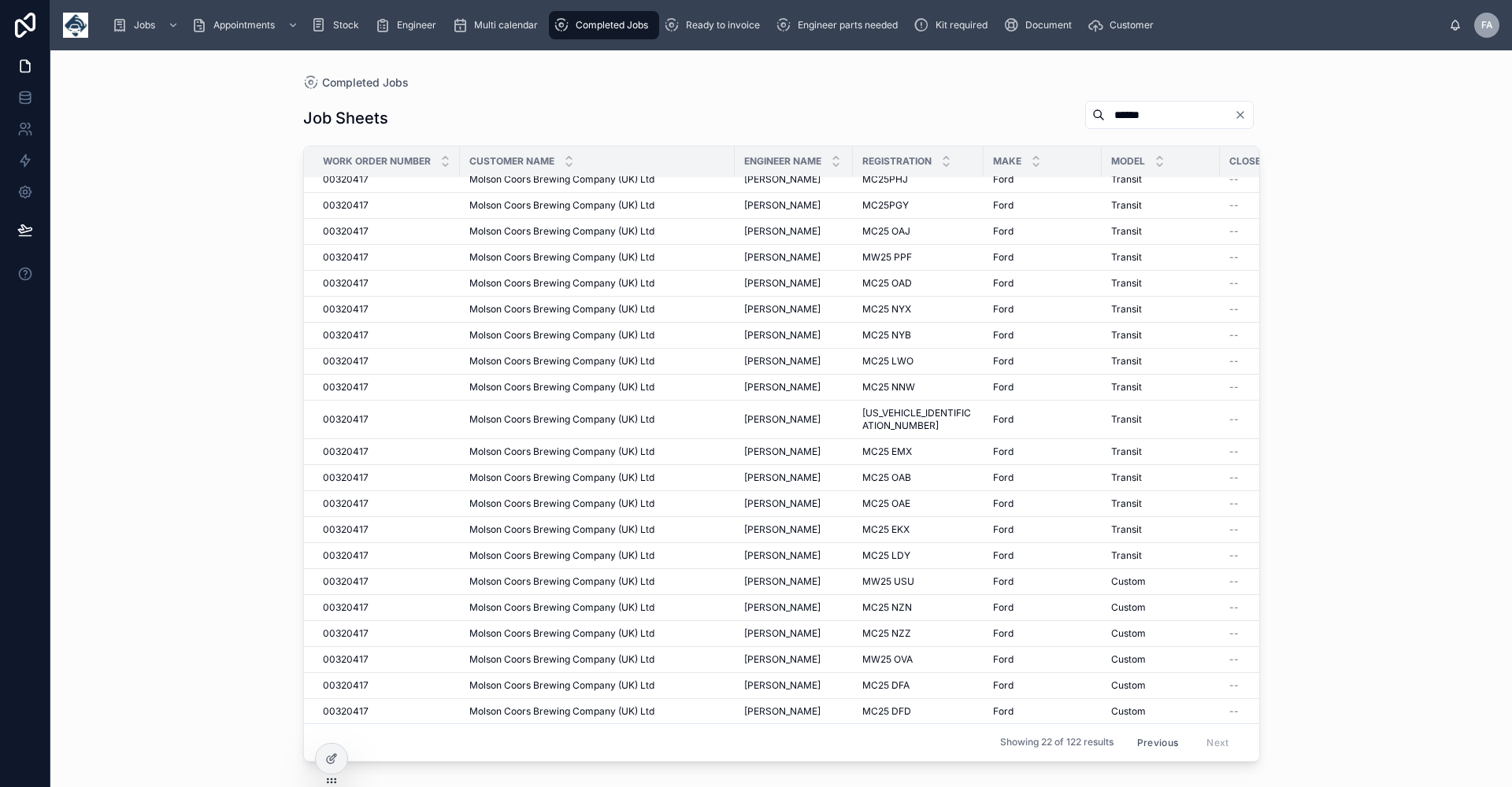
click at [1157, 731] on button "Previous" at bounding box center [1156, 743] width 63 height 25
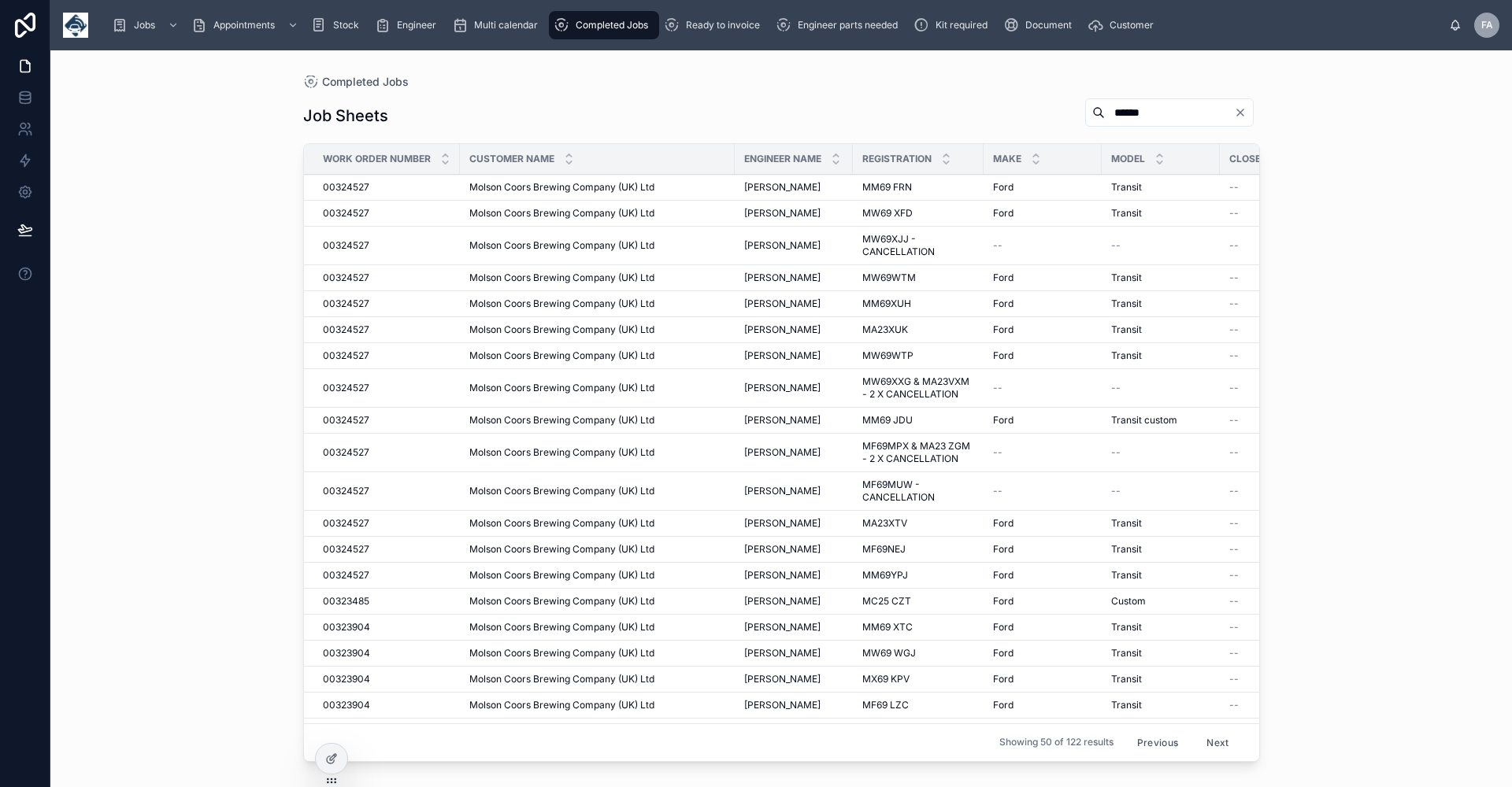
click at [797, 214] on span "[PERSON_NAME]" at bounding box center [781, 212] width 76 height 12
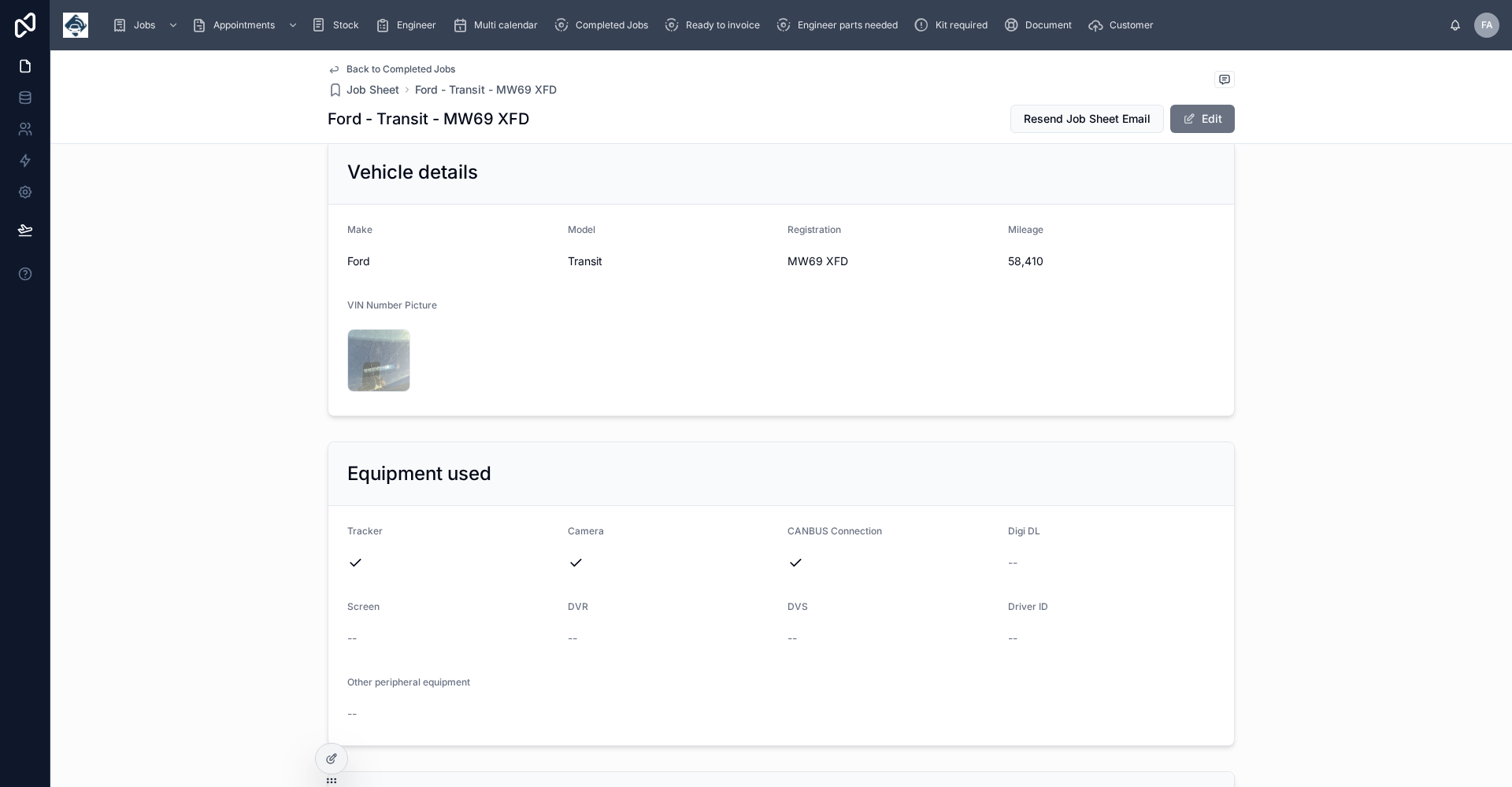
scroll to position [630, 0]
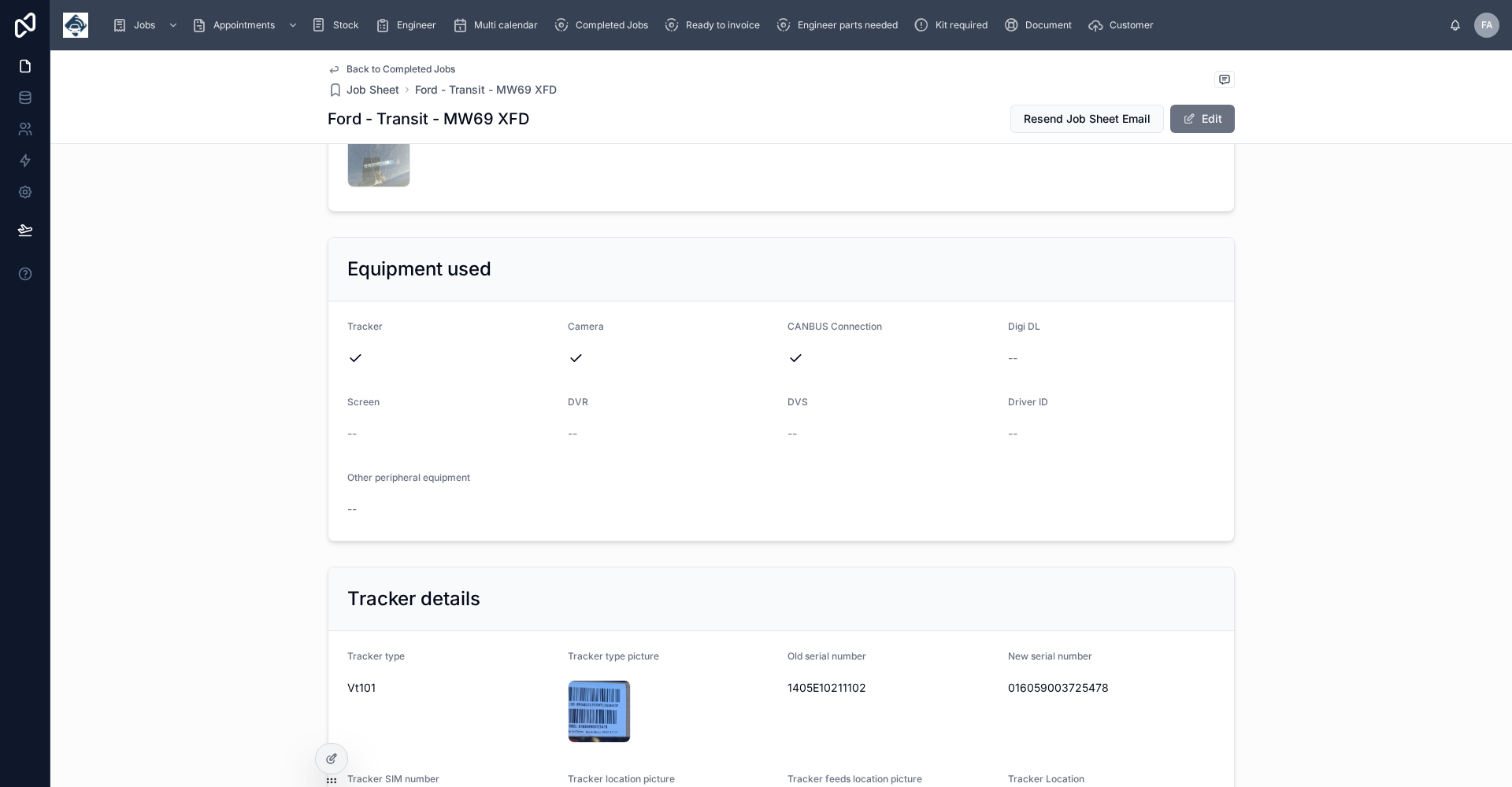
click at [387, 67] on span "Back to Completed Jobs" at bounding box center [400, 69] width 109 height 12
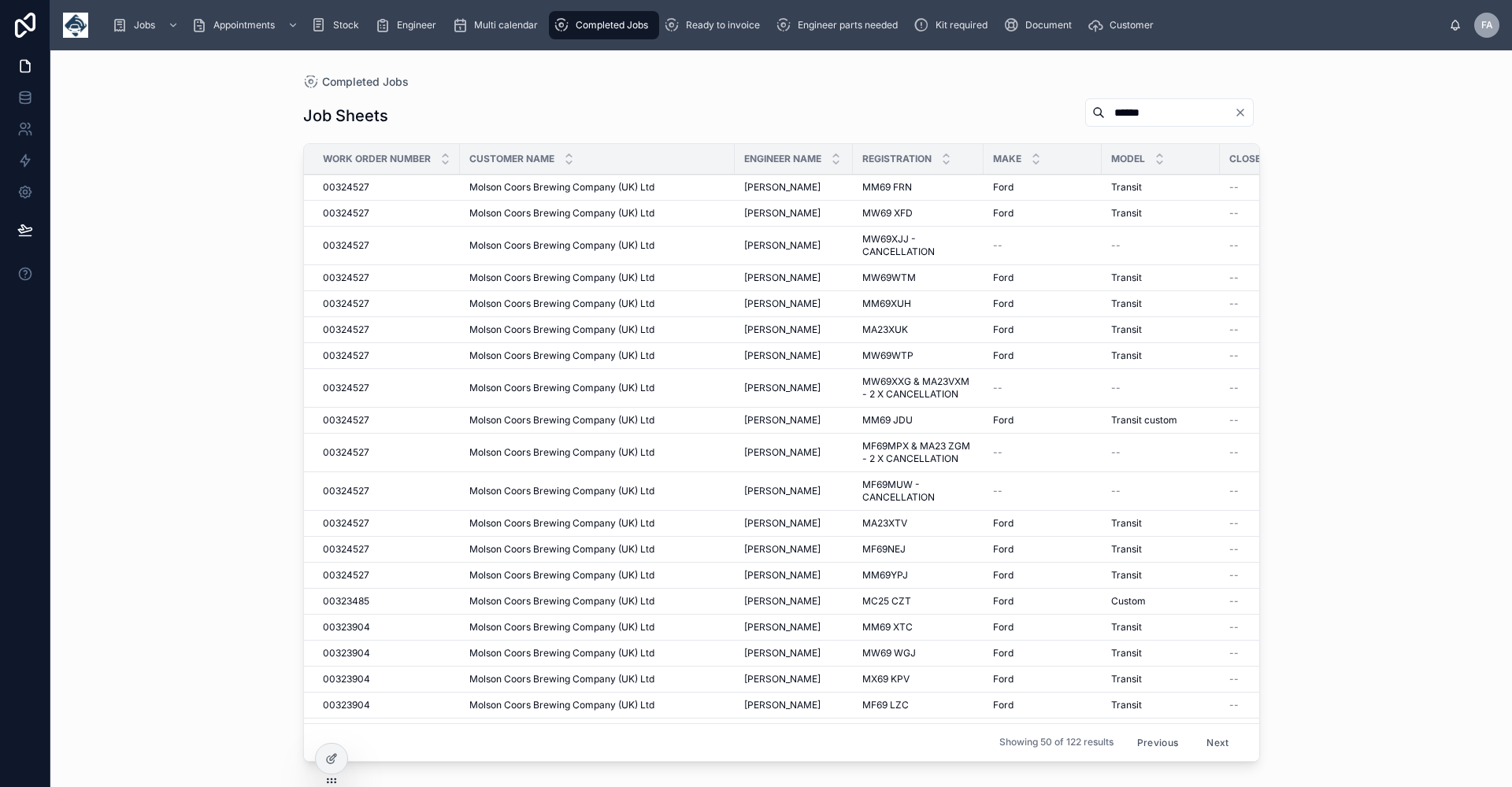
click at [1201, 731] on button "Next" at bounding box center [1217, 743] width 44 height 25
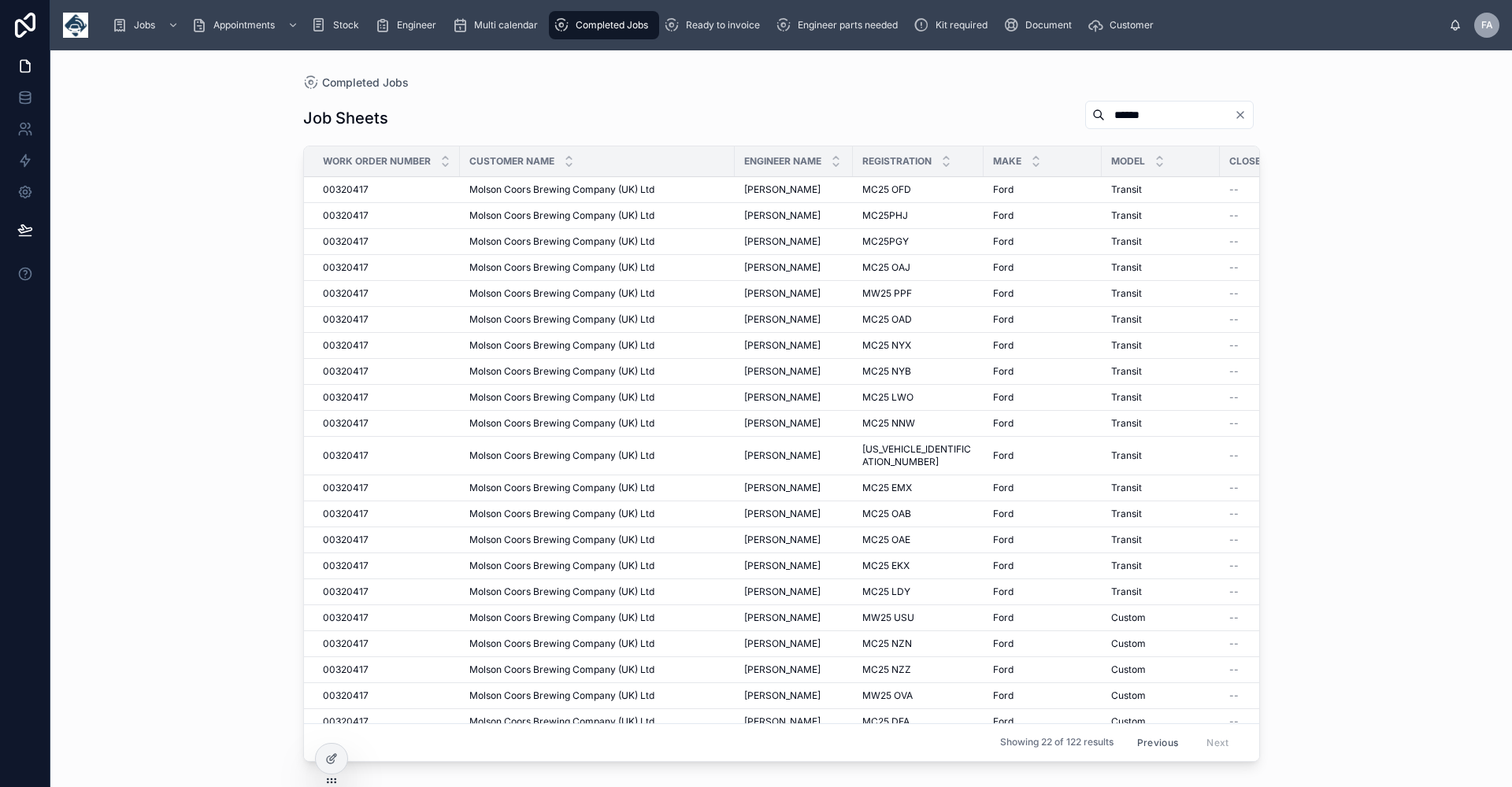
drag, startPoint x: 1147, startPoint y: 728, endPoint x: 1148, endPoint y: 719, distance: 9.1
click at [1147, 731] on button "Previous" at bounding box center [1156, 743] width 63 height 25
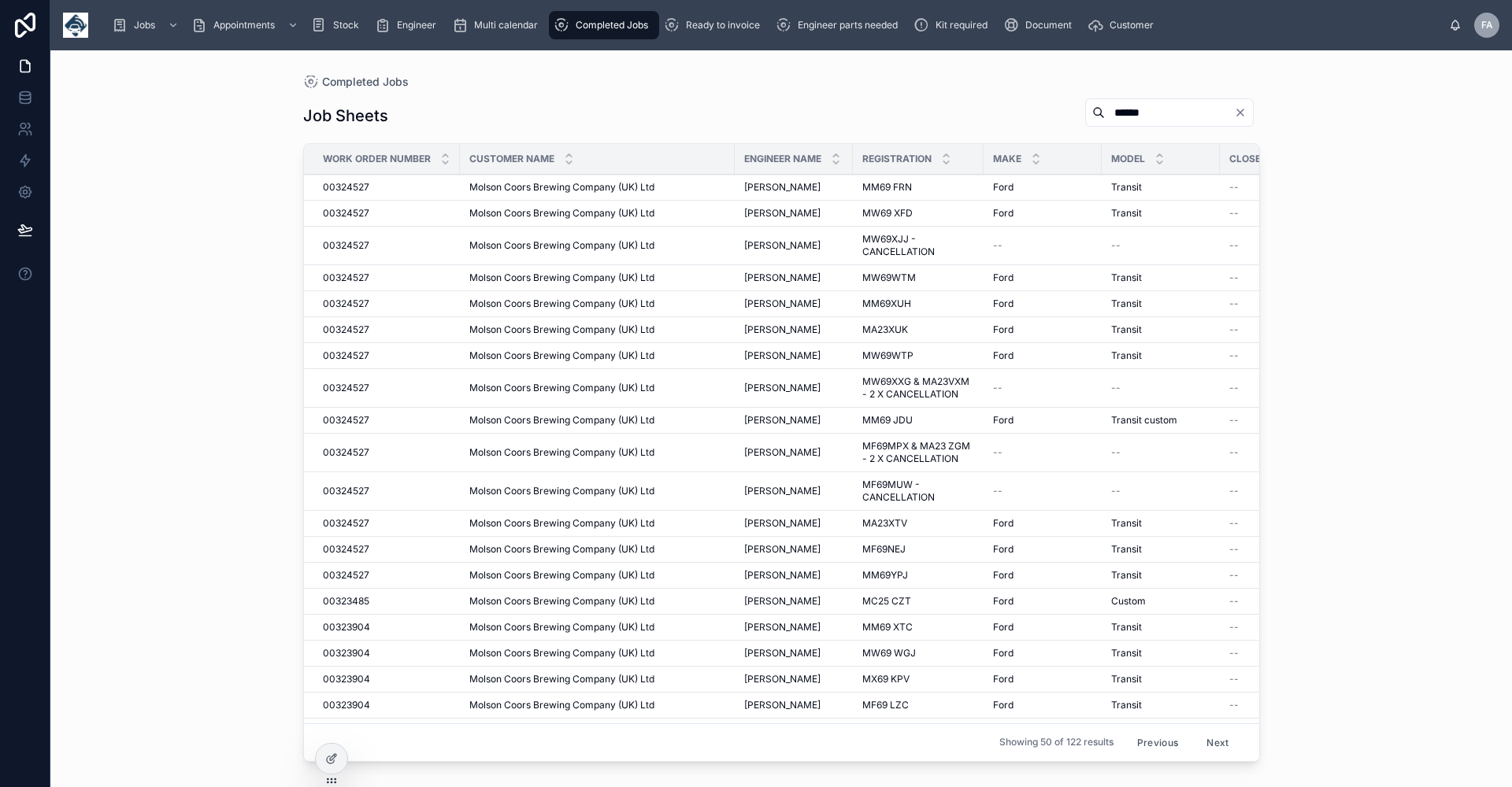
click at [1207, 731] on button "Next" at bounding box center [1217, 743] width 44 height 25
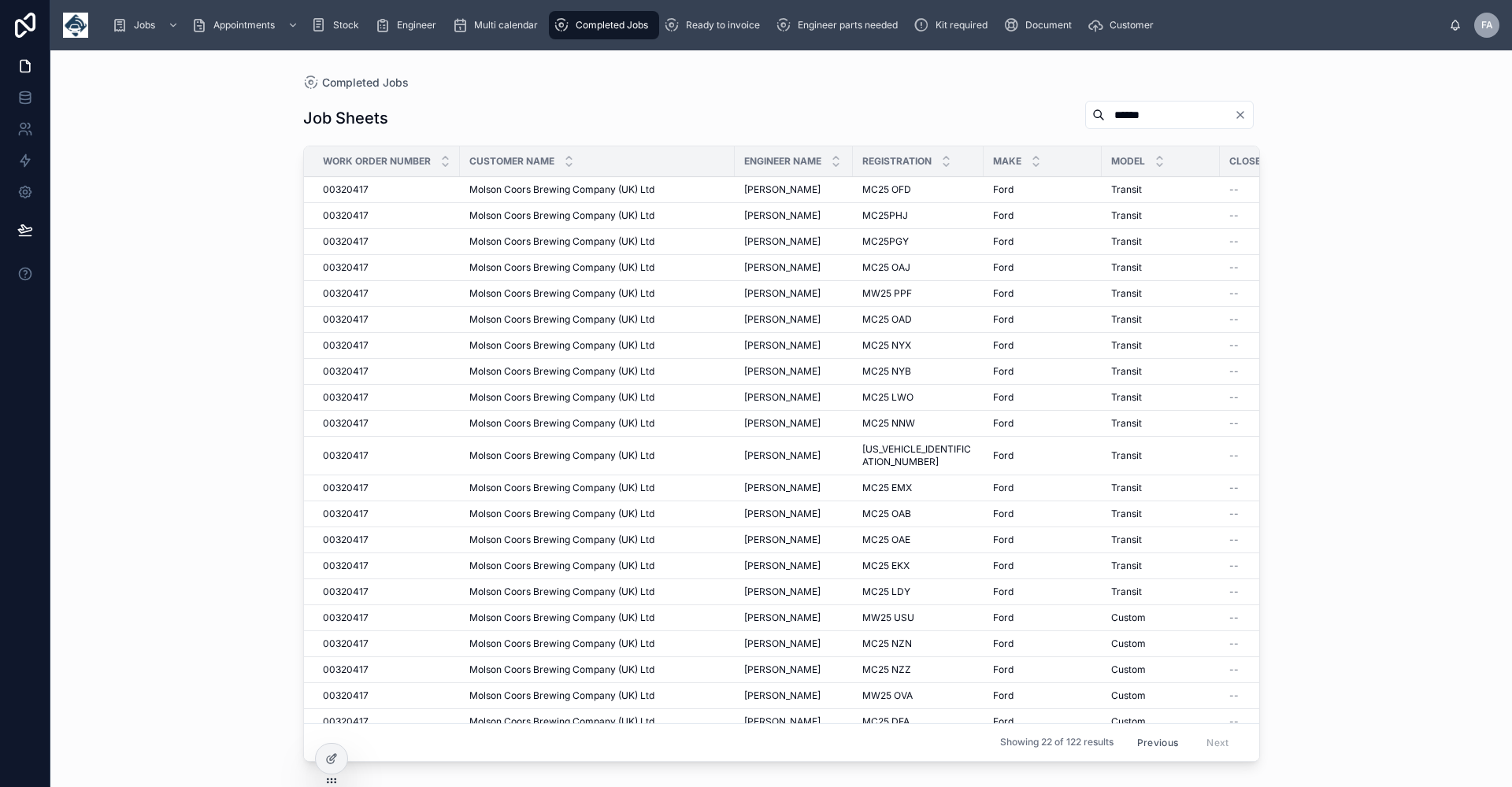
click at [1149, 731] on button "Previous" at bounding box center [1156, 743] width 63 height 25
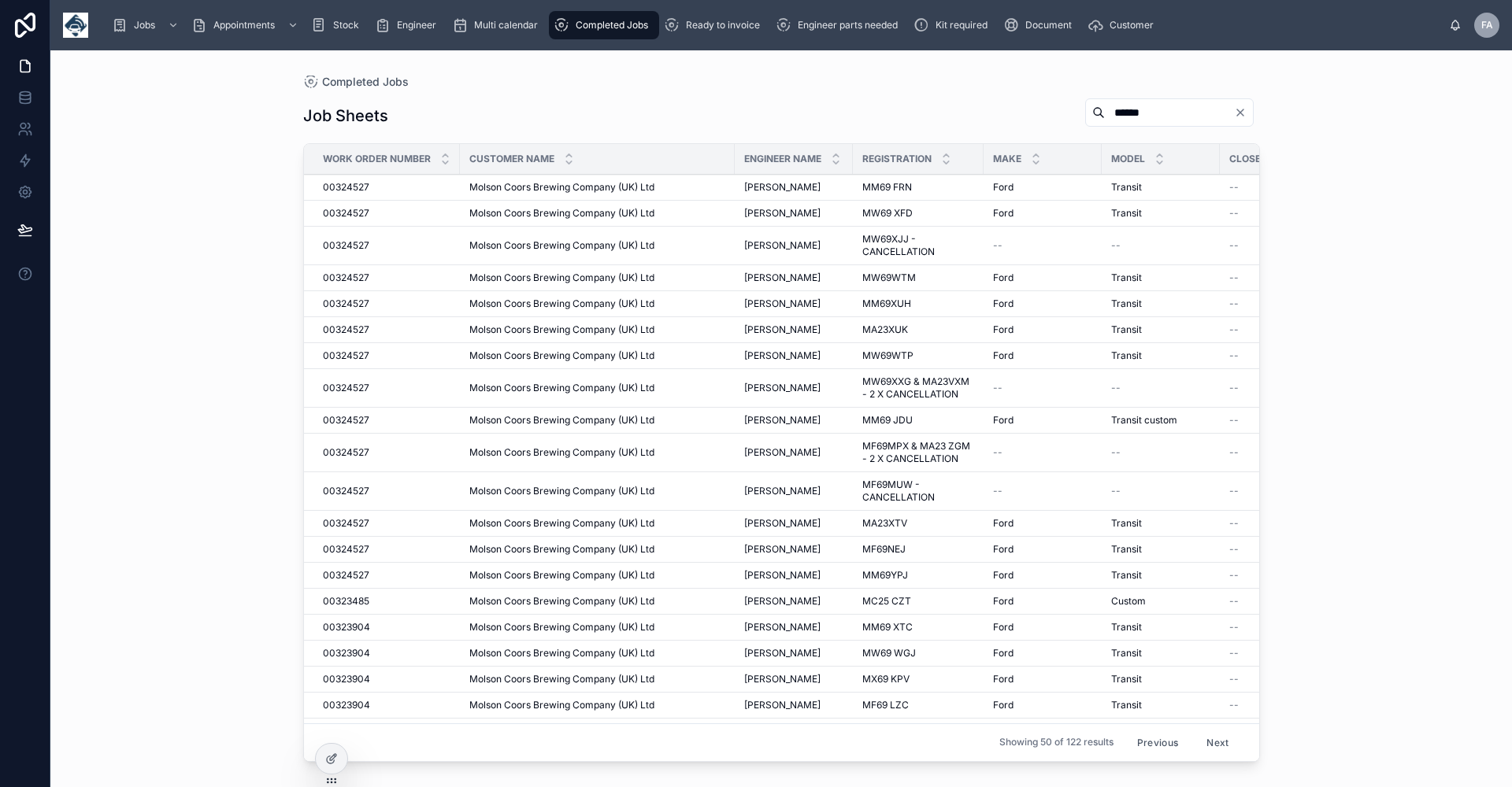
click at [1149, 731] on button "Previous" at bounding box center [1156, 743] width 63 height 25
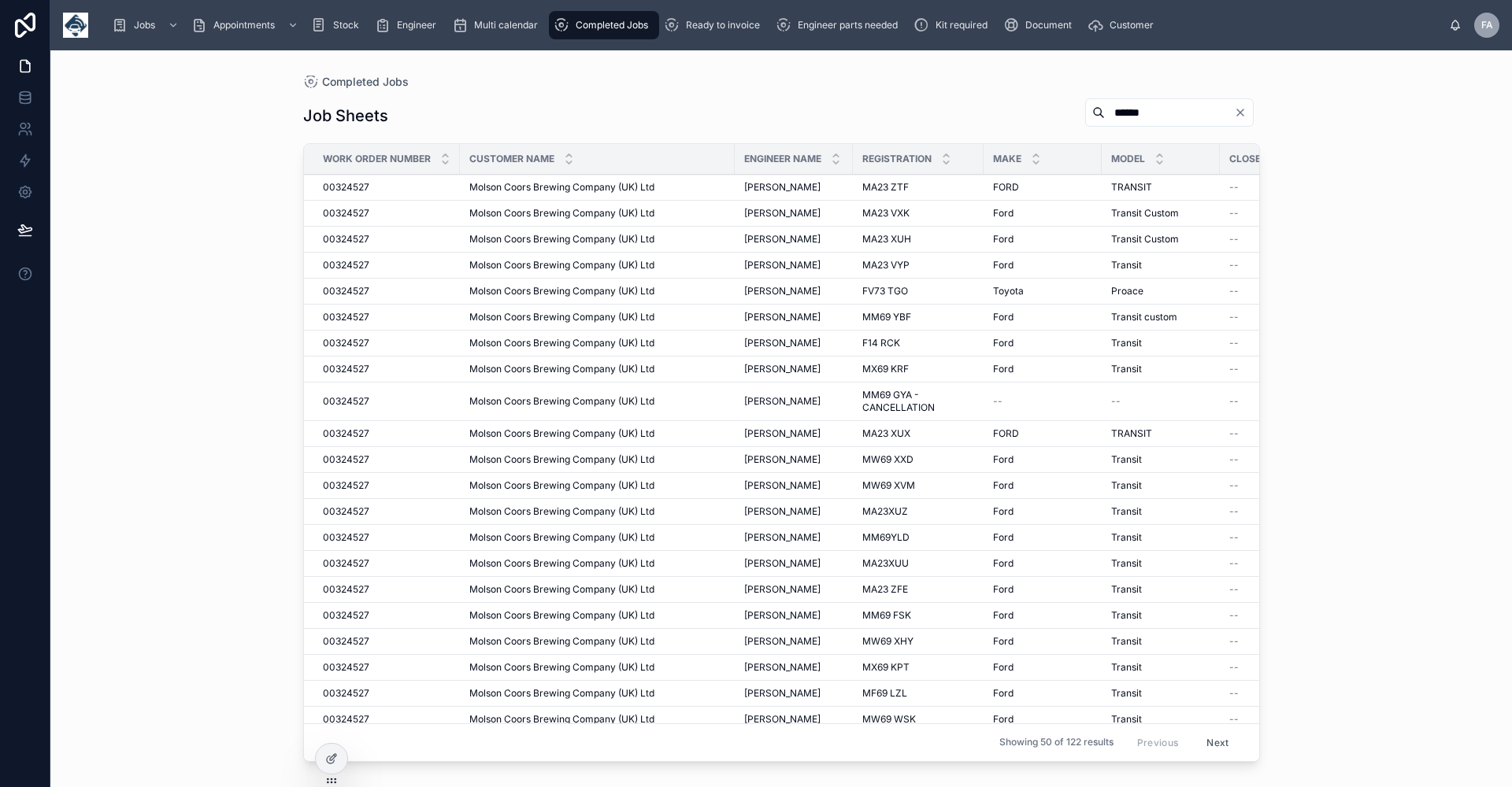
click at [783, 289] on span "[PERSON_NAME]" at bounding box center [781, 291] width 76 height 12
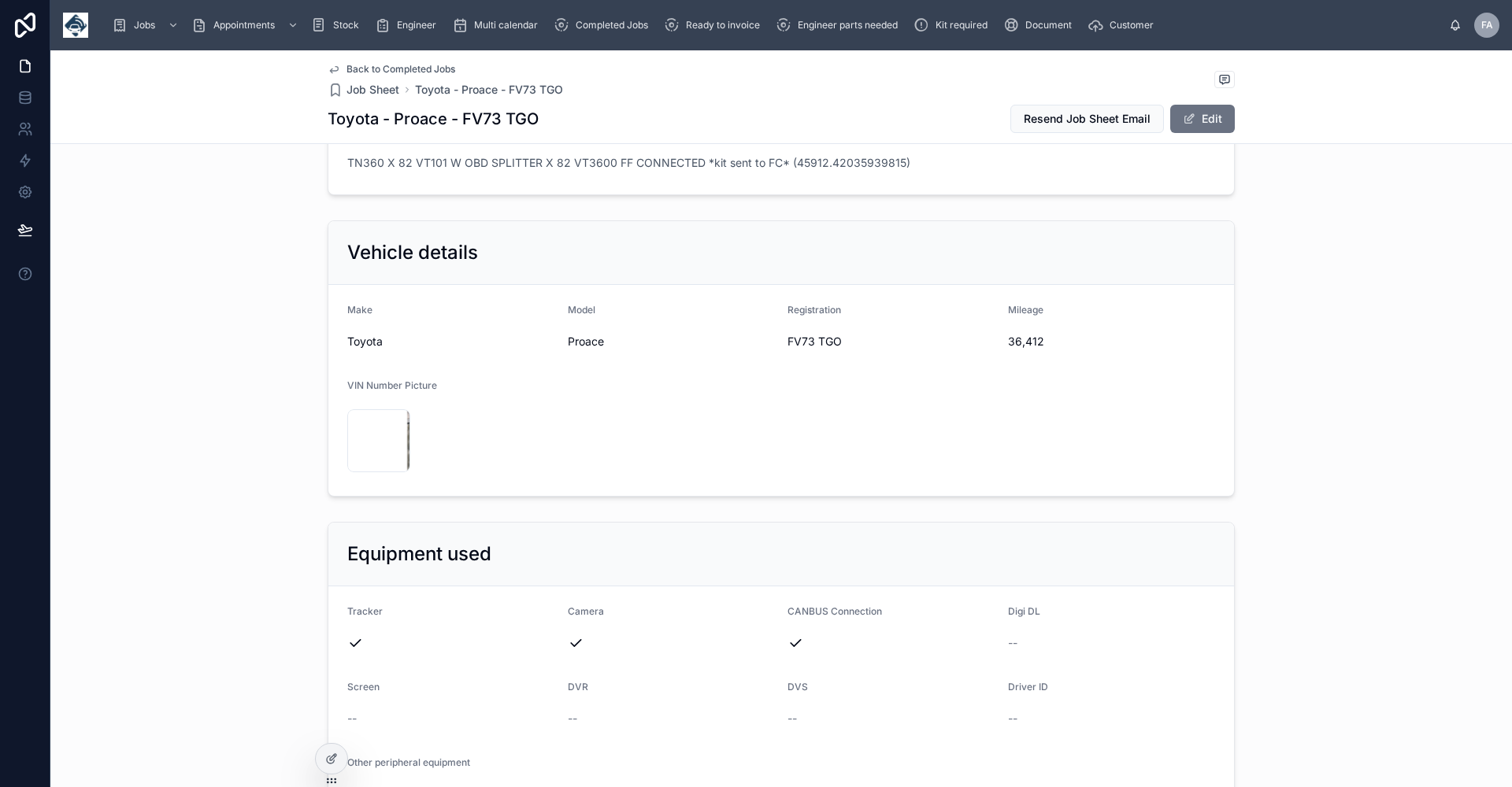
scroll to position [158, 0]
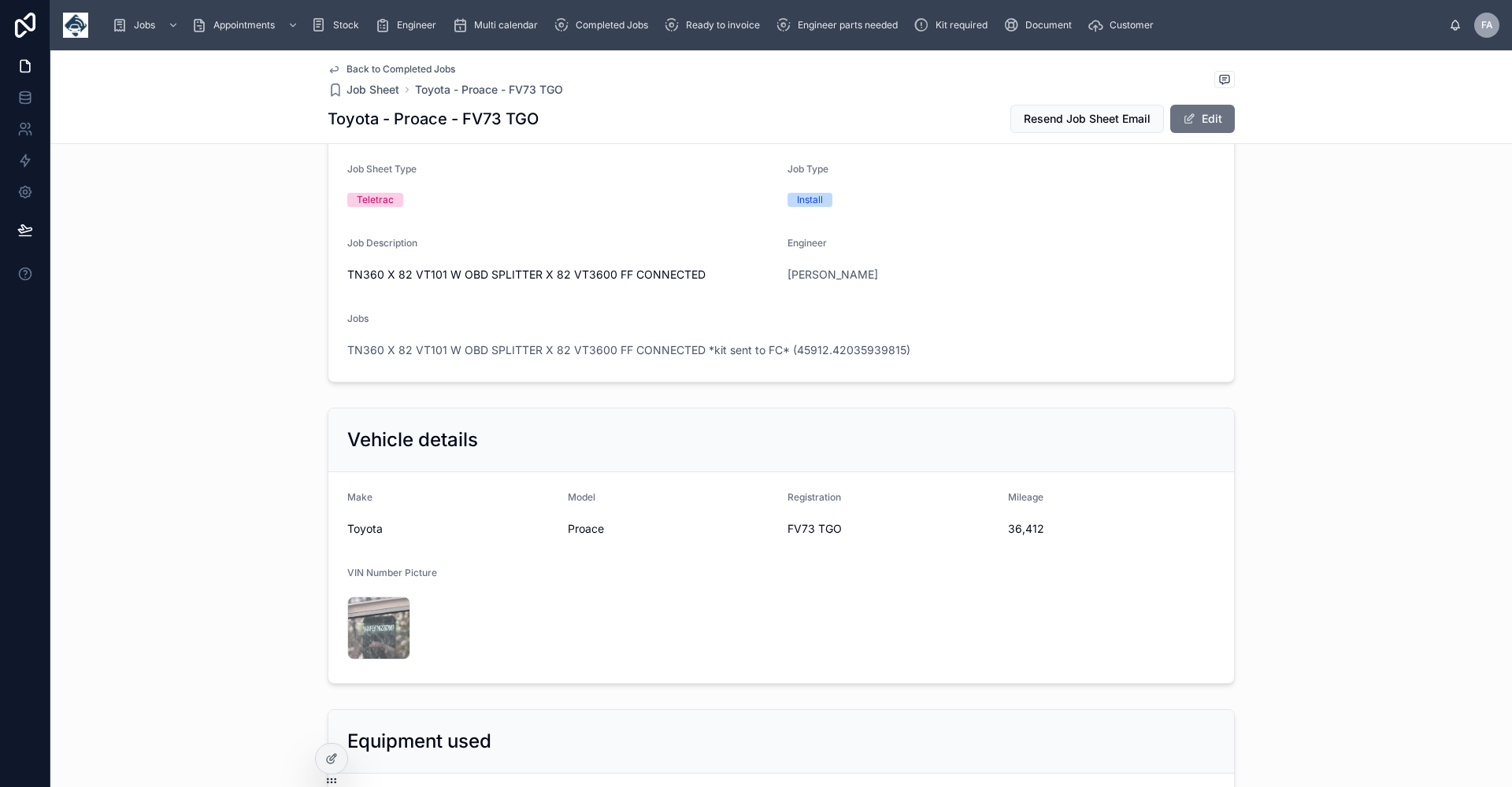
click at [359, 70] on span "Back to Completed Jobs" at bounding box center [400, 69] width 109 height 12
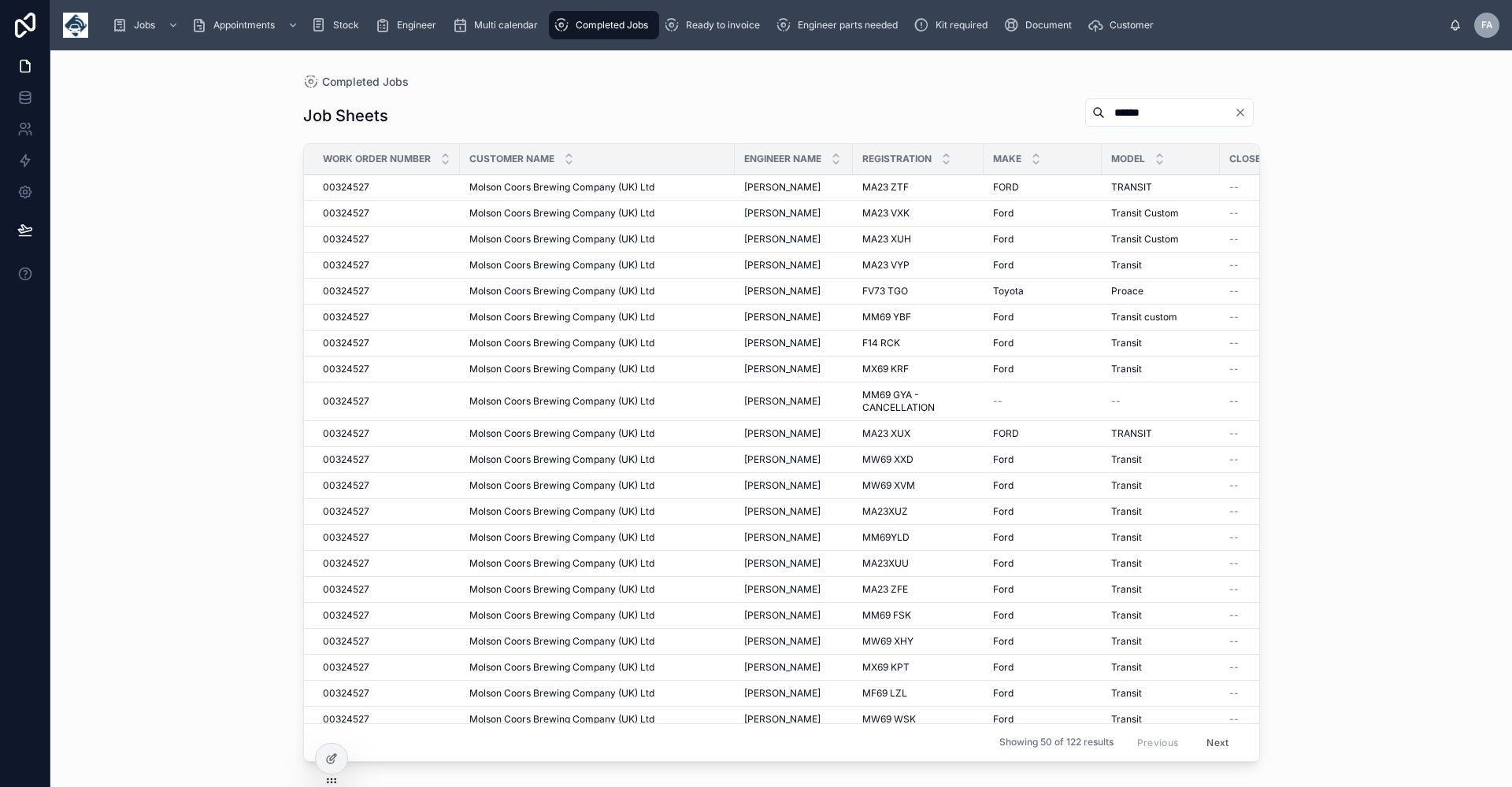
click at [540, 212] on span "Molson Coors Brewing Company (UK) Ltd" at bounding box center [561, 212] width 185 height 12
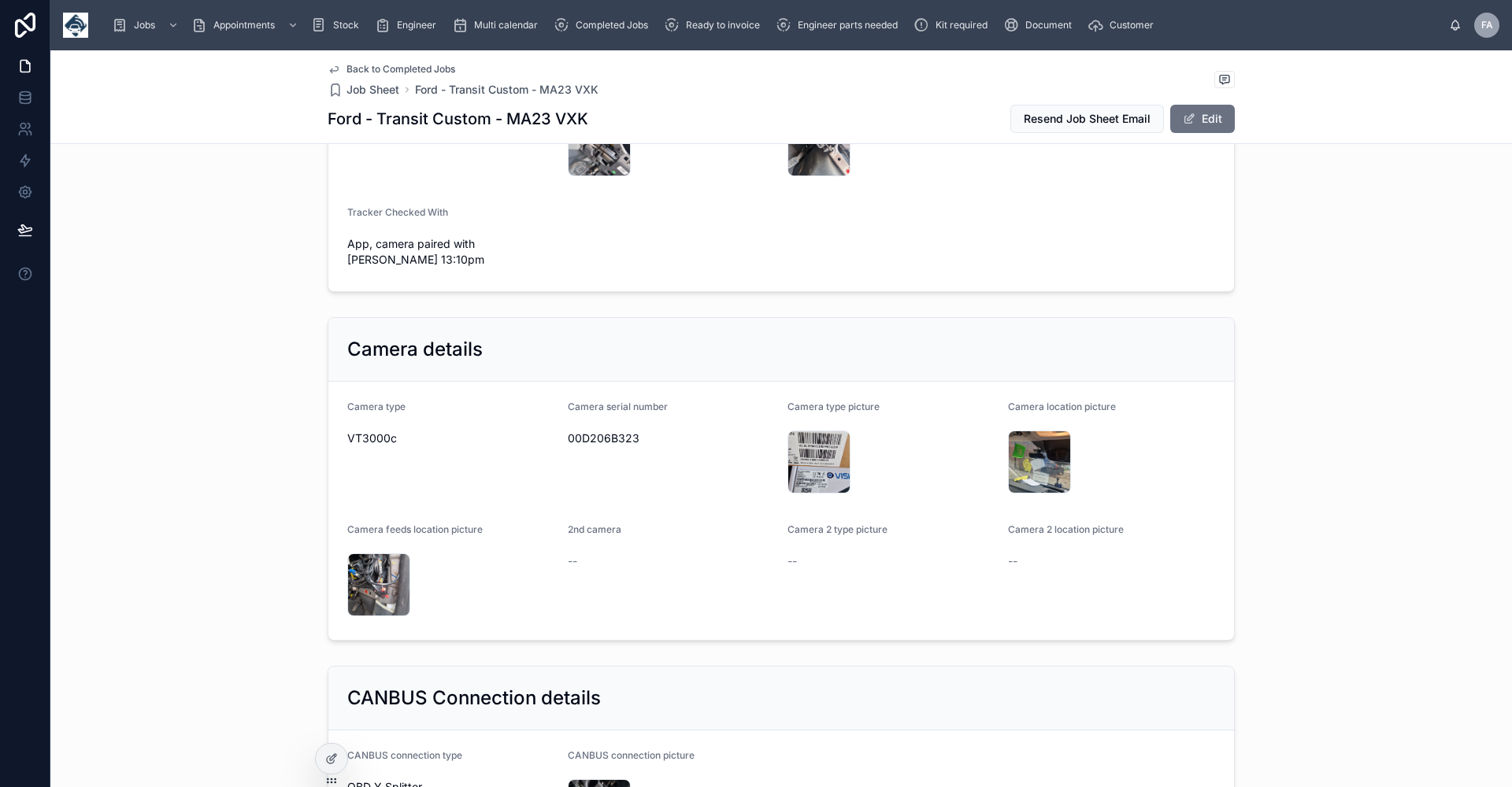
scroll to position [1417, 0]
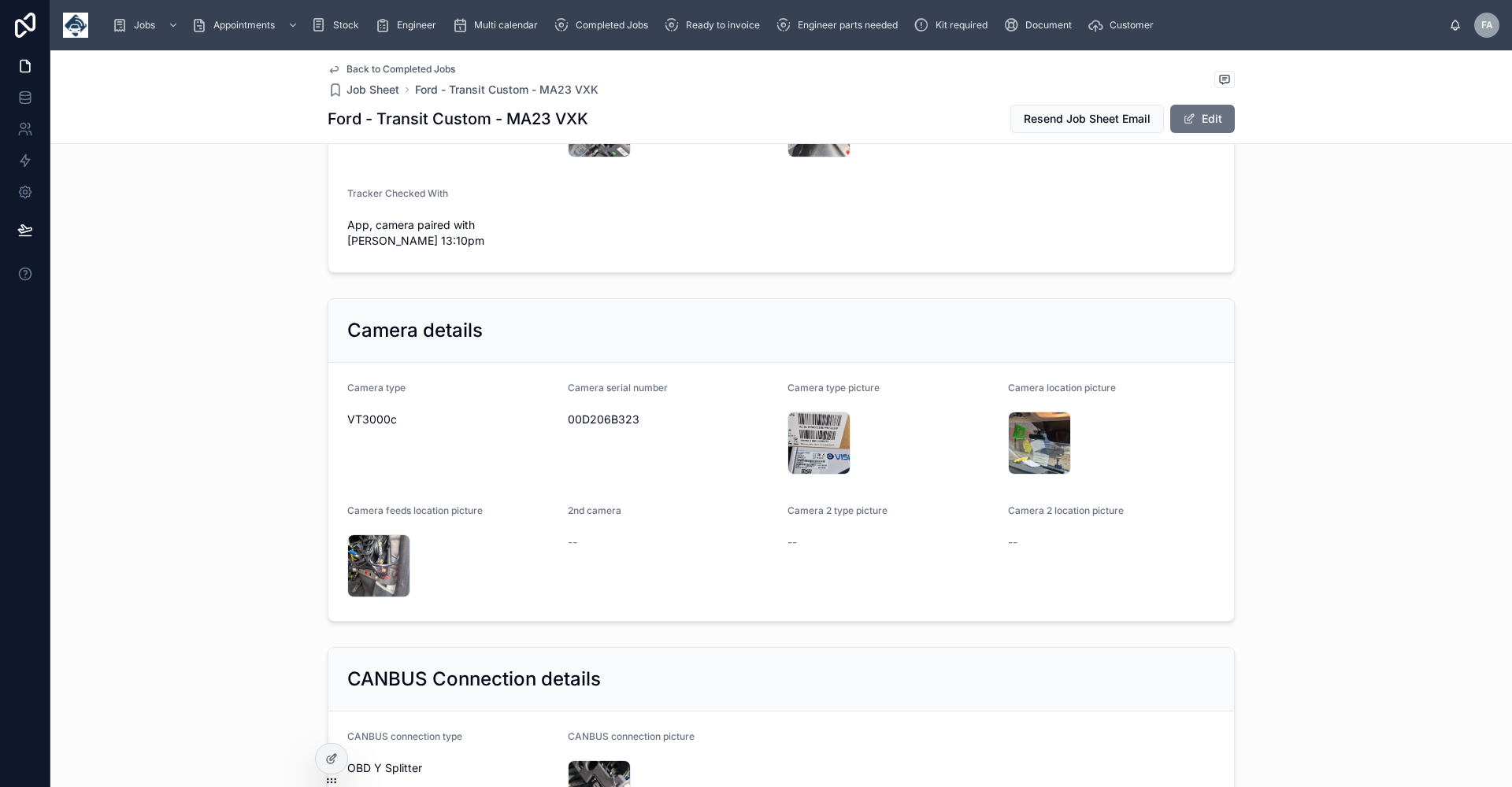
click at [387, 69] on span "Back to Completed Jobs" at bounding box center [400, 69] width 109 height 12
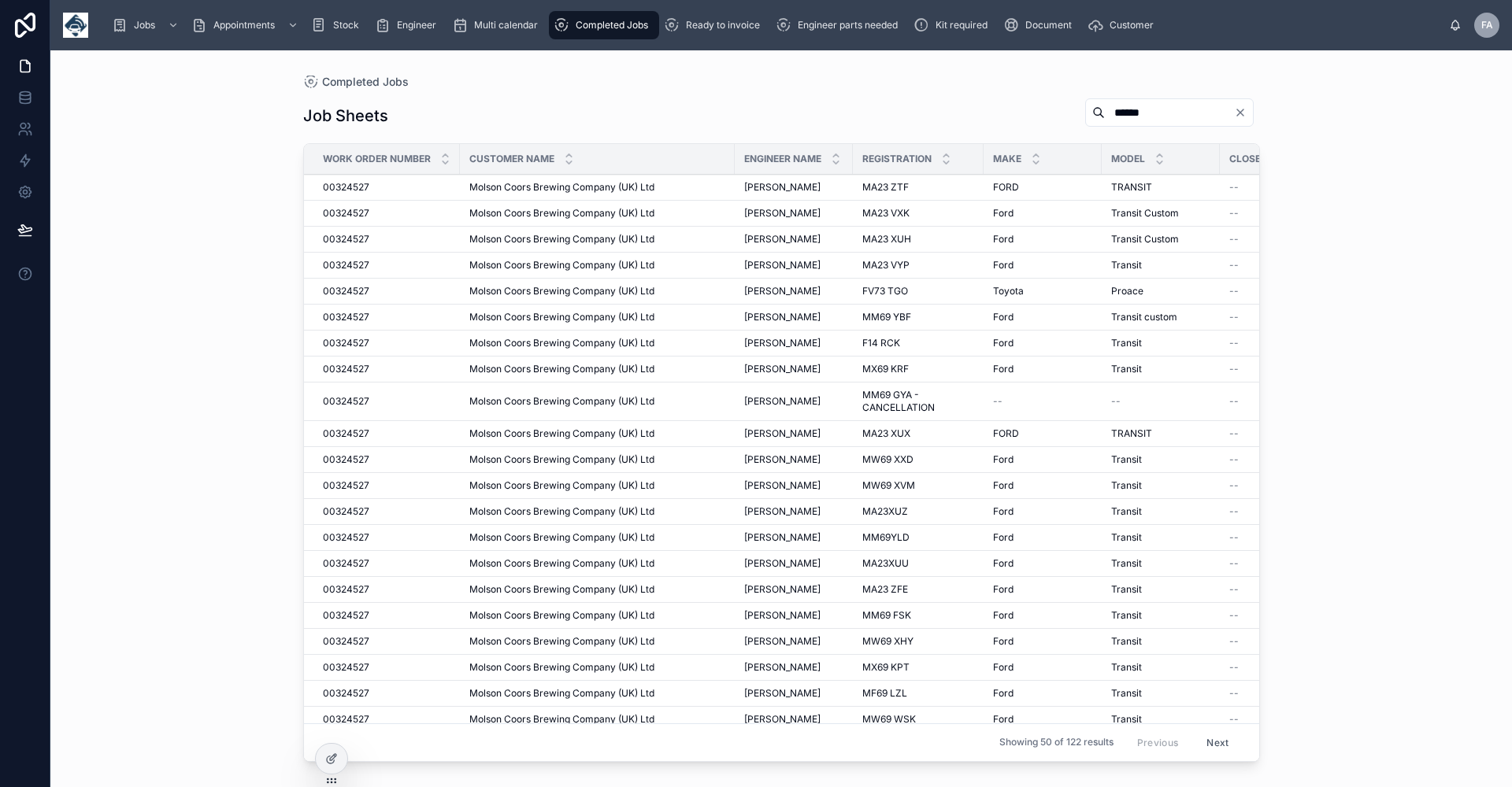
click at [576, 239] on span "Molson Coors Brewing Company (UK) Ltd" at bounding box center [561, 239] width 185 height 12
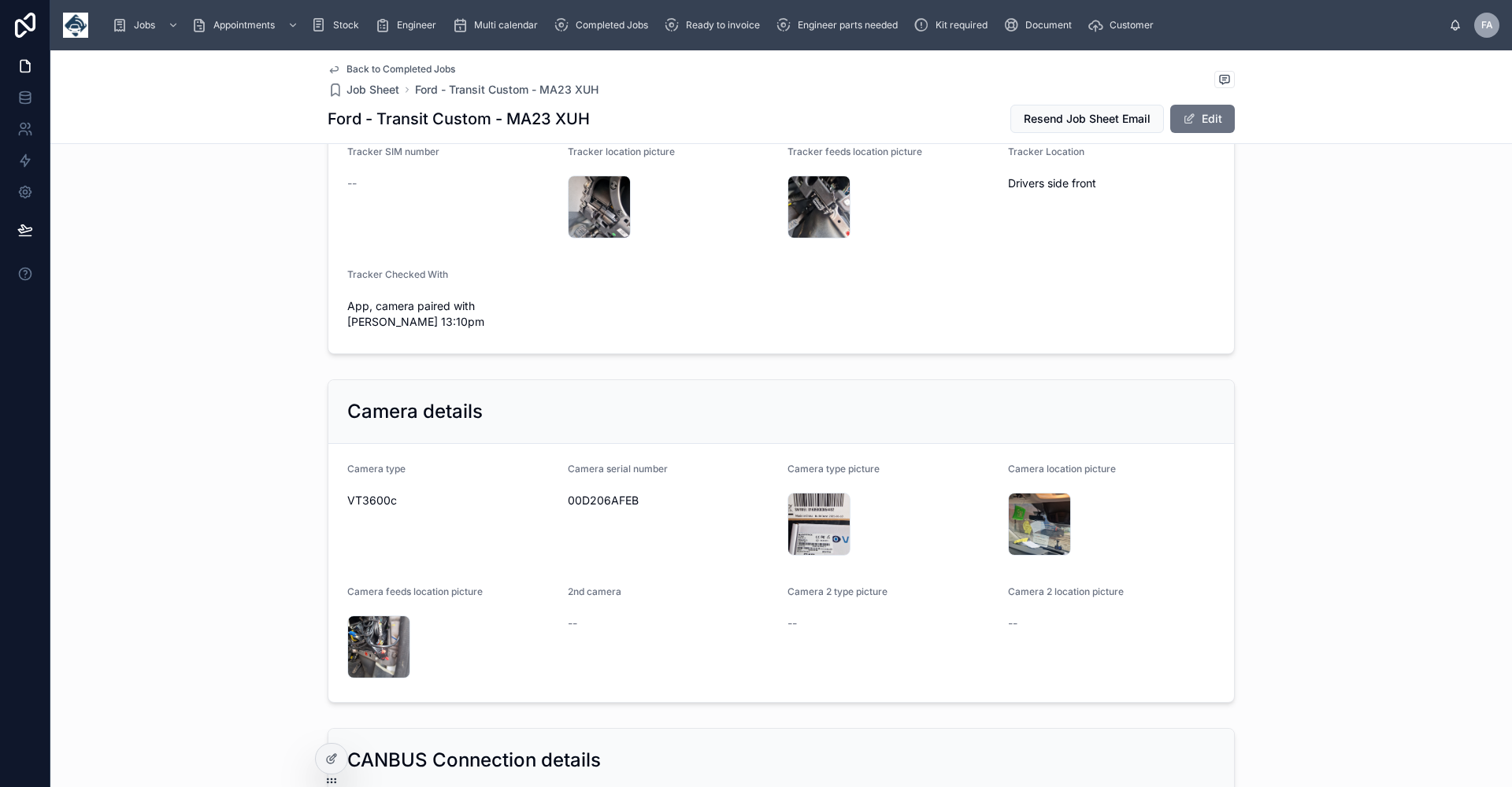
scroll to position [1339, 0]
click at [358, 68] on span "Back to Completed Jobs" at bounding box center [400, 69] width 109 height 12
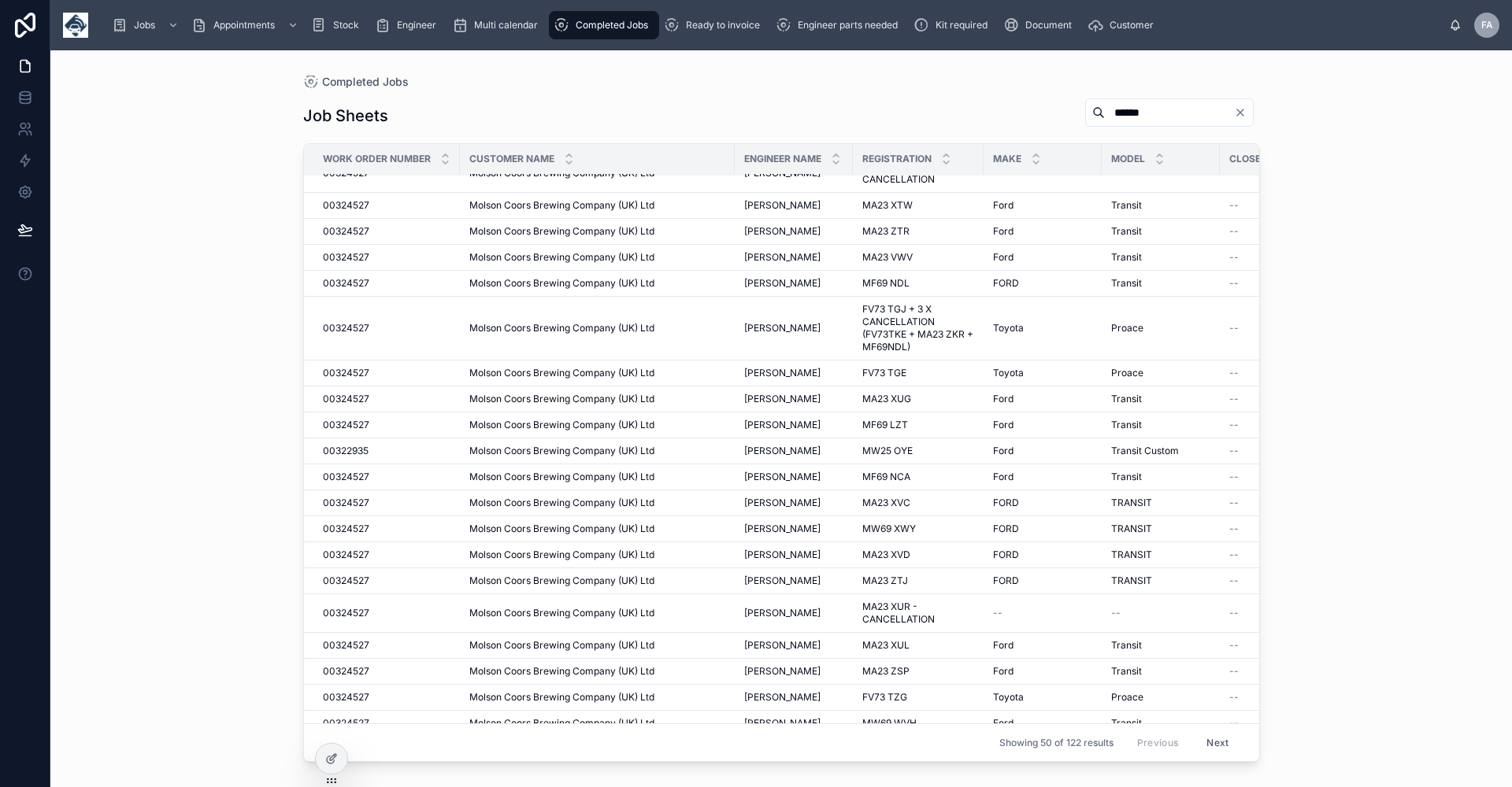
scroll to position [837, 0]
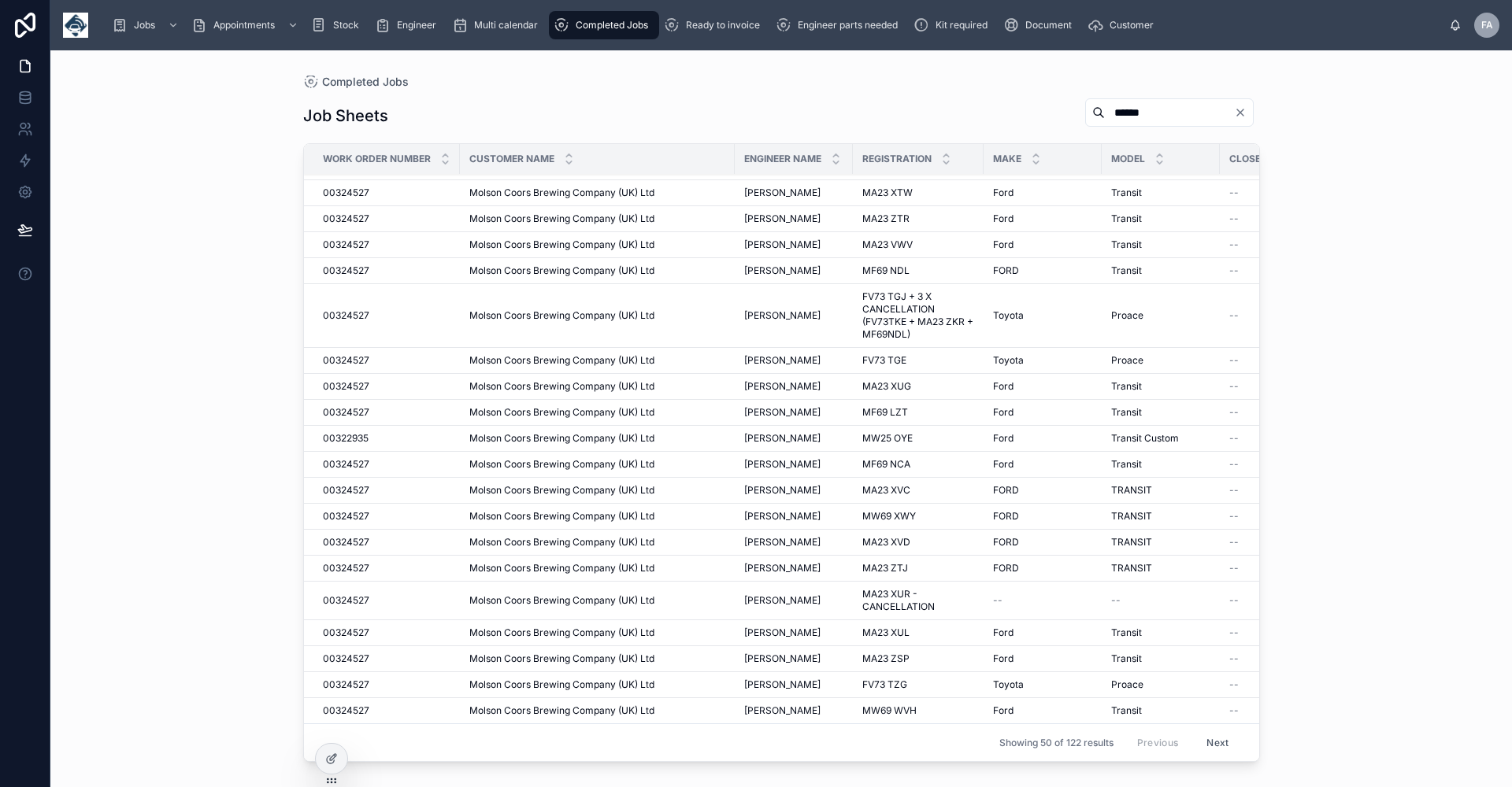
click at [1204, 731] on button "Next" at bounding box center [1217, 743] width 44 height 25
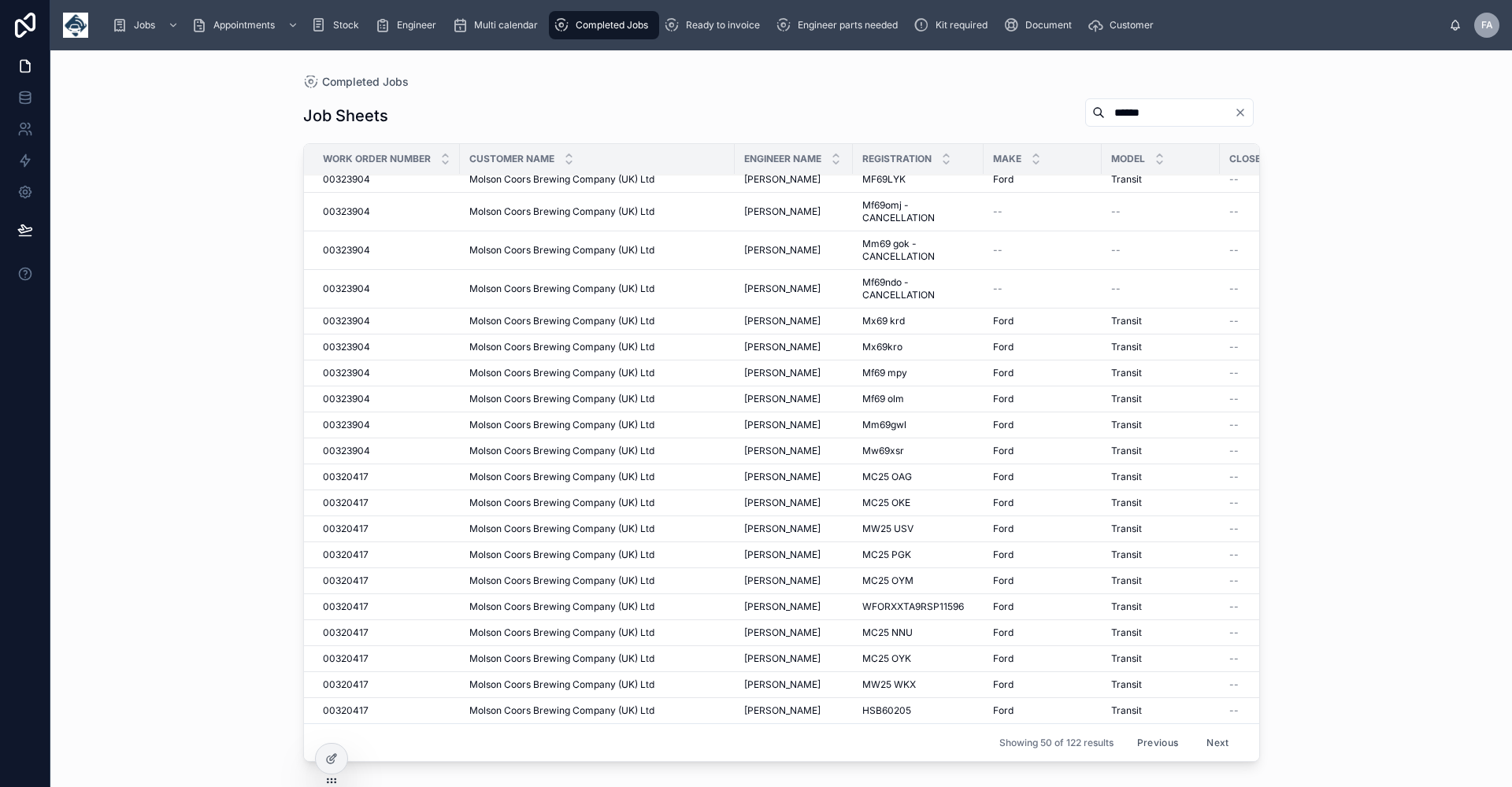
scroll to position [849, 0]
click at [1208, 732] on button "Next" at bounding box center [1217, 743] width 44 height 25
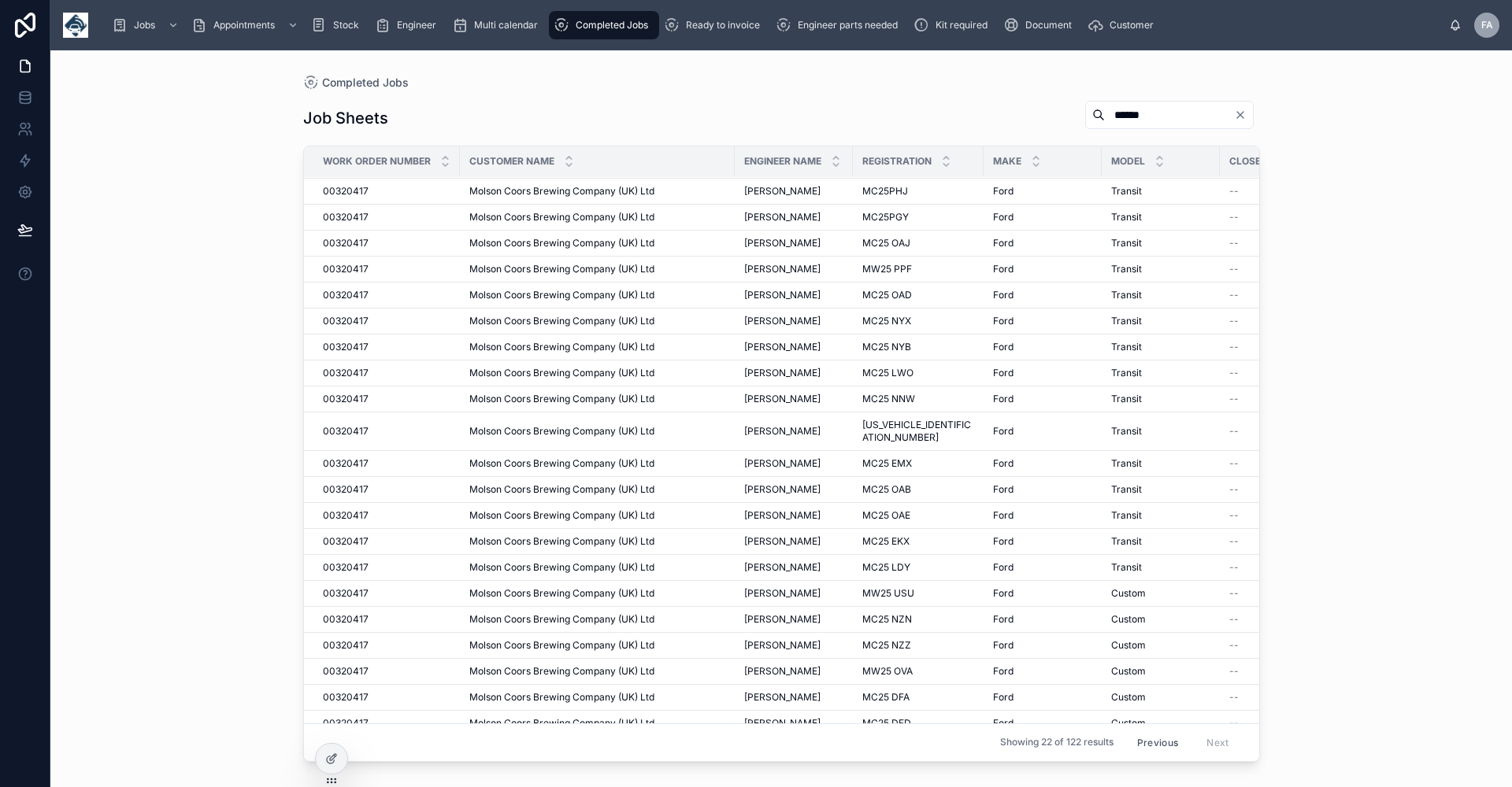
scroll to position [36, 0]
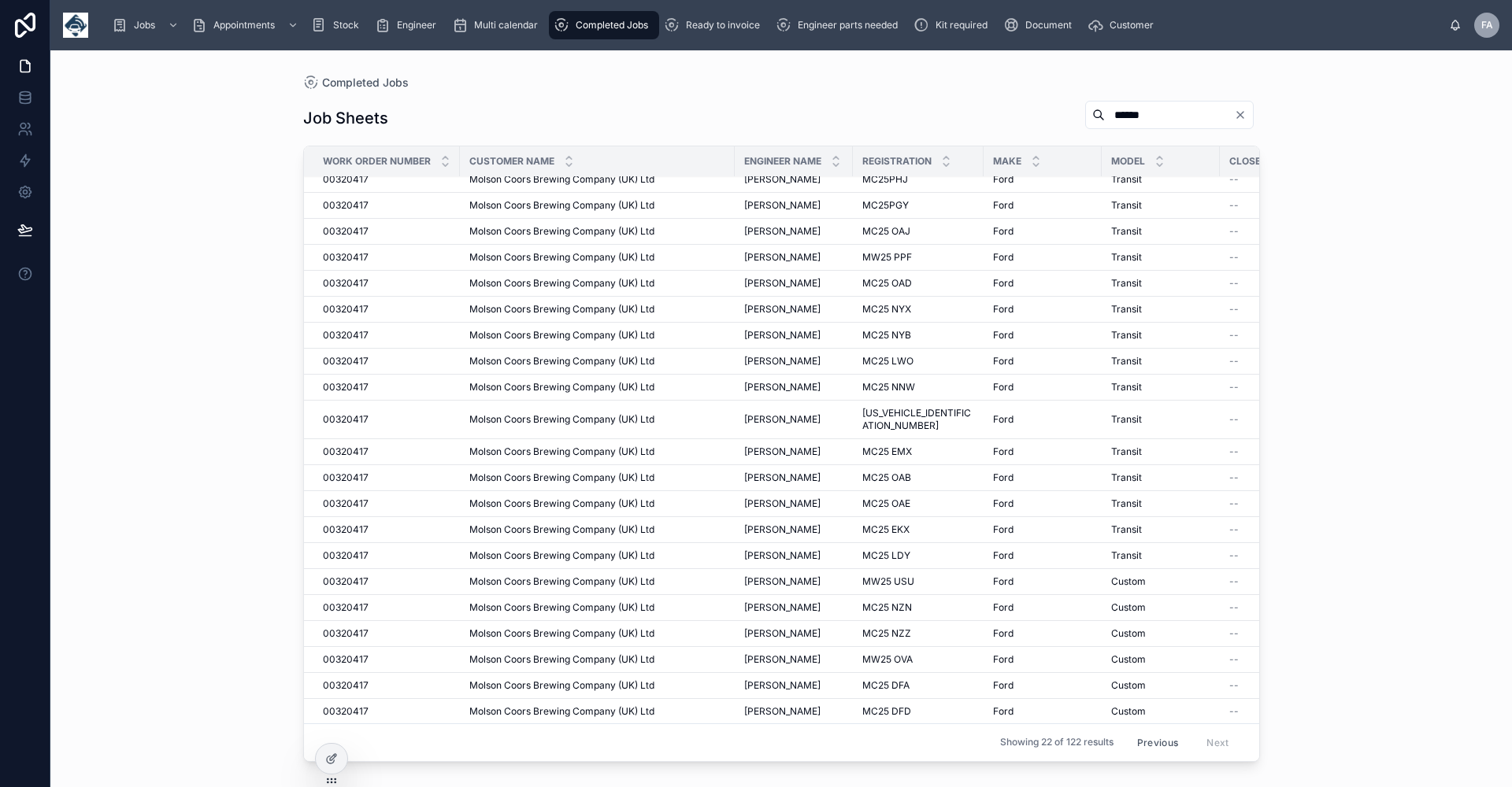
click at [1147, 731] on button "Previous" at bounding box center [1156, 743] width 63 height 25
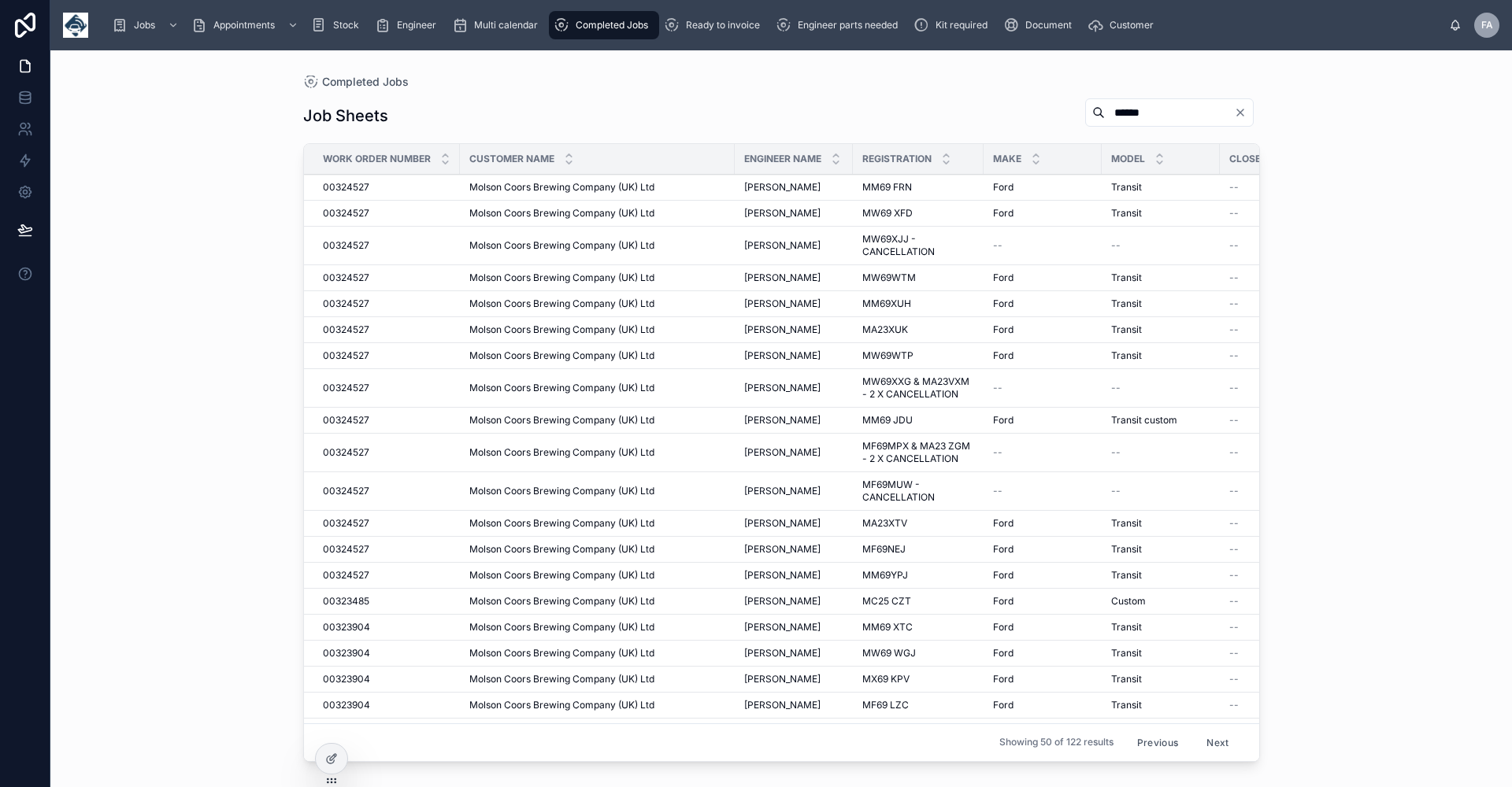
click at [1201, 731] on button "Next" at bounding box center [1217, 743] width 44 height 25
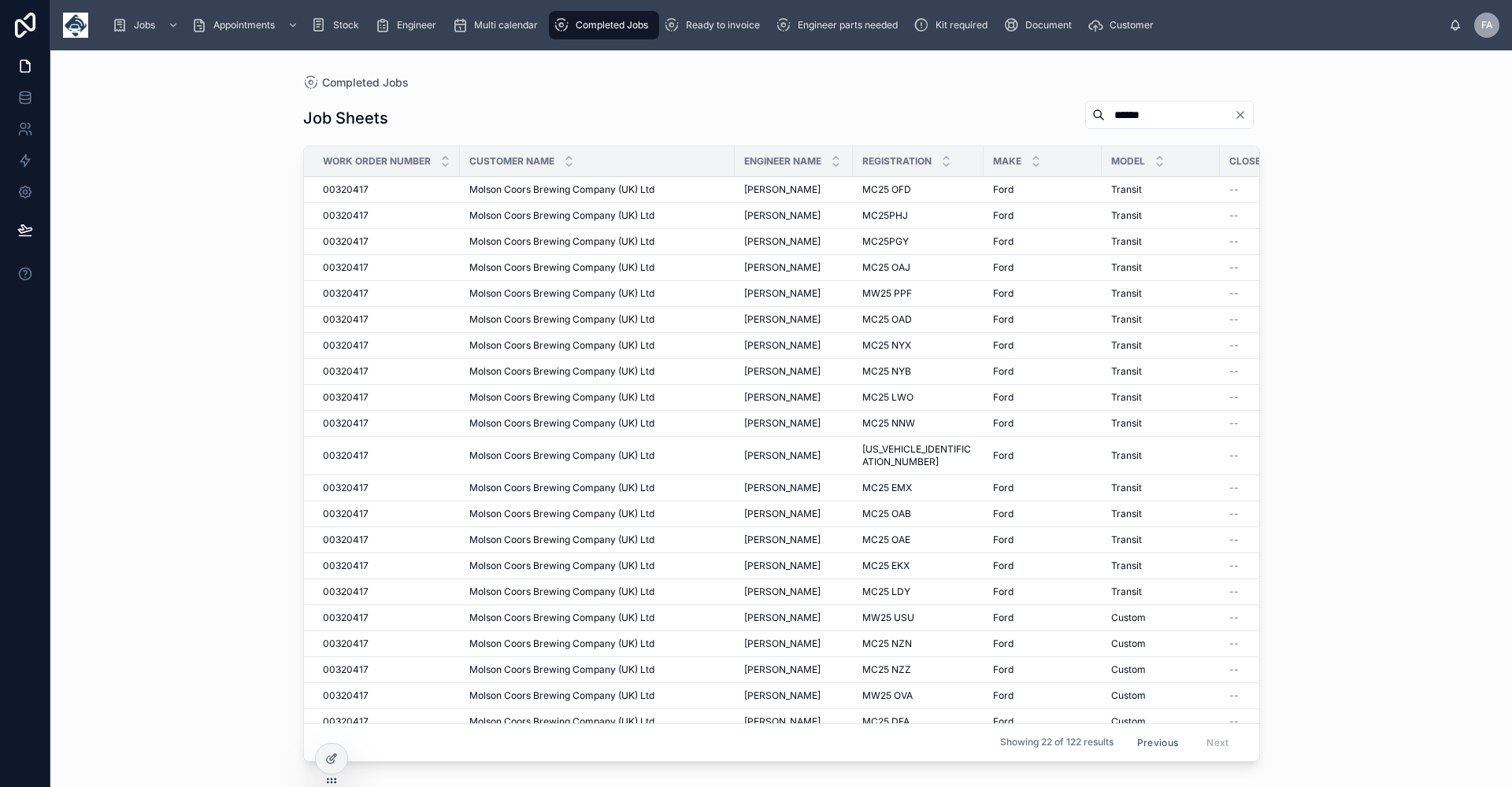
click at [1133, 733] on button "Previous" at bounding box center [1156, 743] width 63 height 25
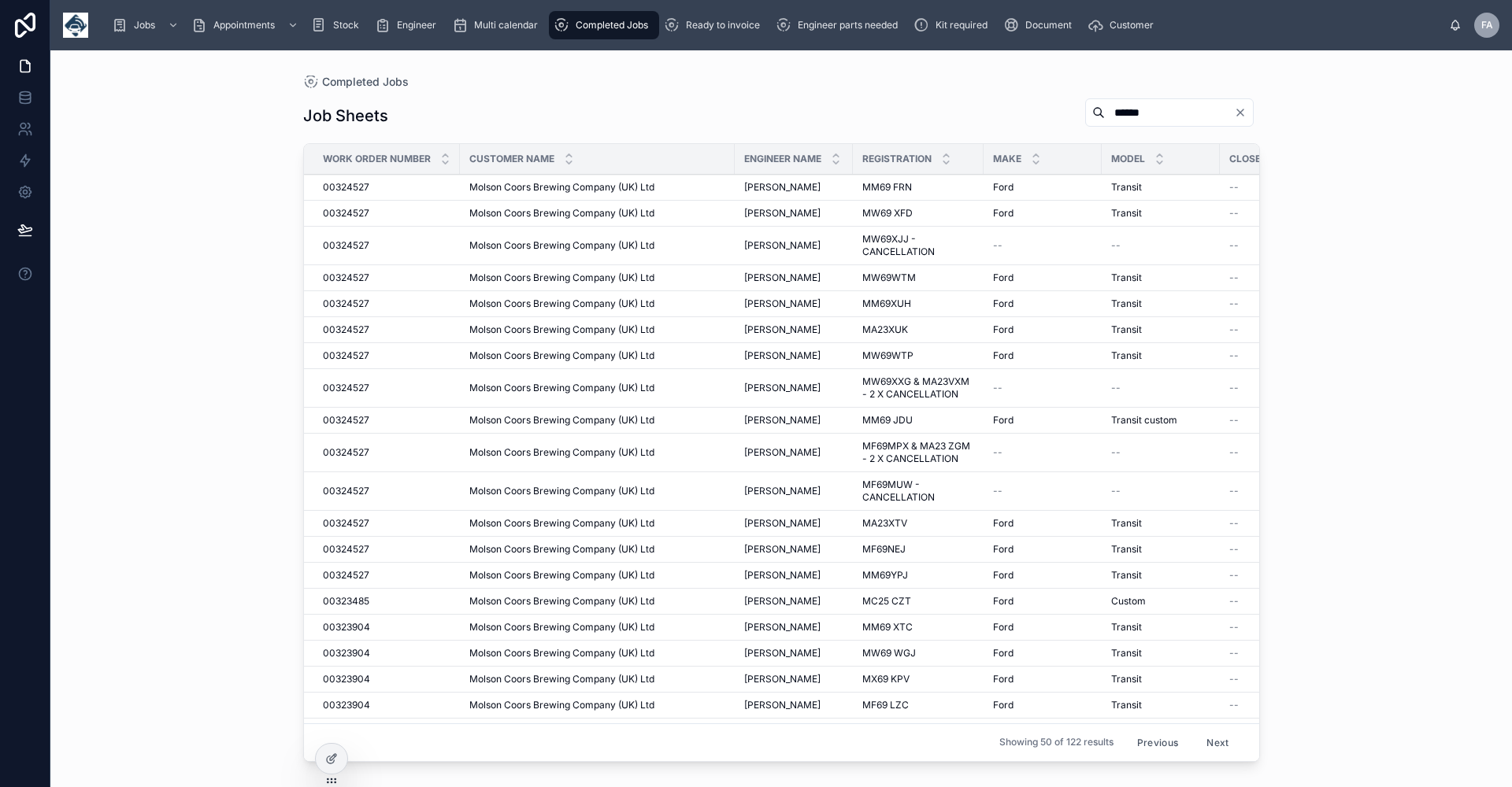
click at [1158, 731] on button "Previous" at bounding box center [1156, 743] width 63 height 25
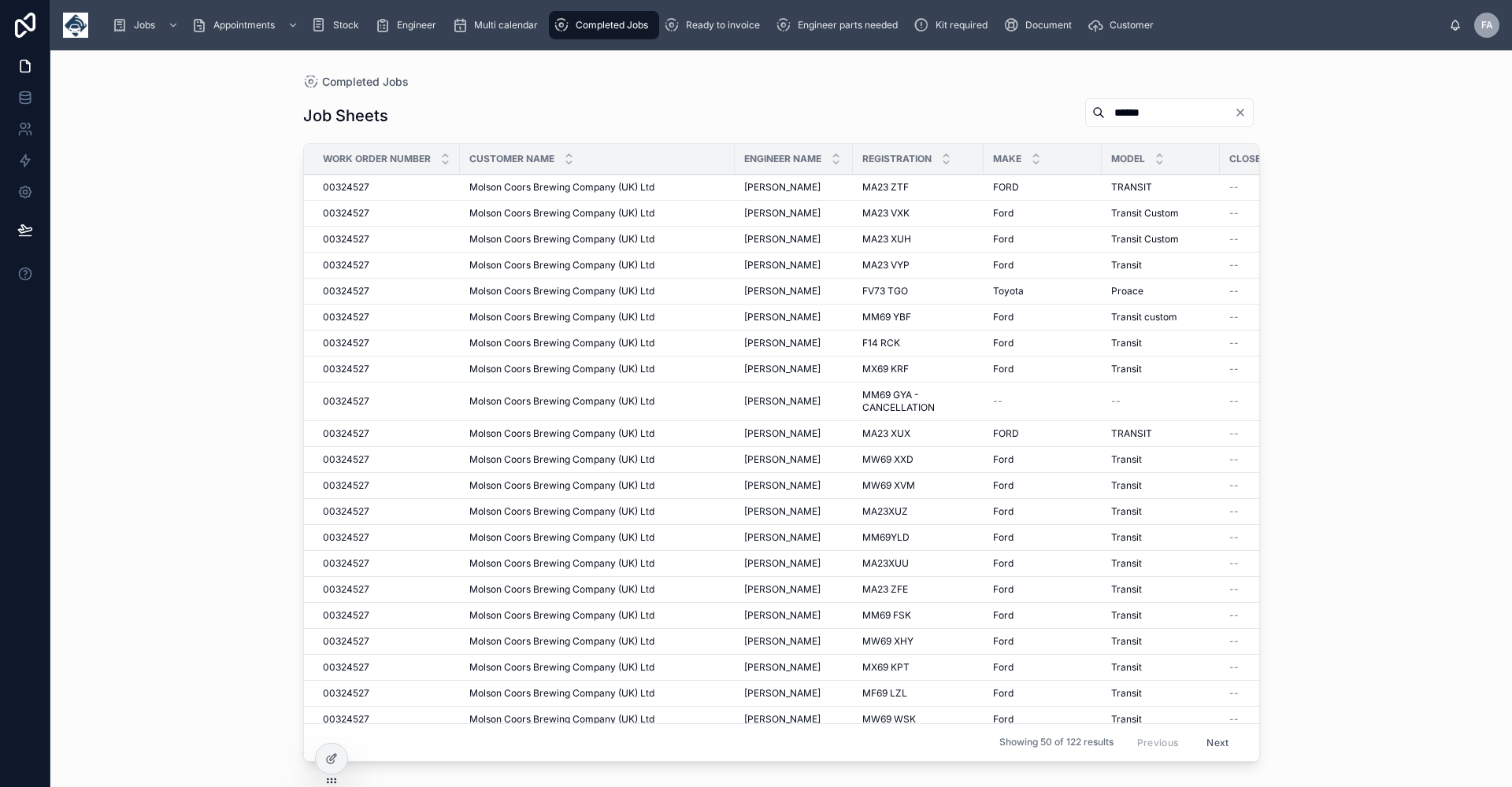
click at [1104, 107] on input "******" at bounding box center [1169, 112] width 129 height 22
click at [1142, 104] on input "******" at bounding box center [1169, 112] width 129 height 22
drag, startPoint x: 1138, startPoint y: 104, endPoint x: 1123, endPoint y: 105, distance: 15.0
click at [1125, 105] on input "******" at bounding box center [1169, 112] width 129 height 22
drag, startPoint x: 1124, startPoint y: 109, endPoint x: 1068, endPoint y: 116, distance: 56.4
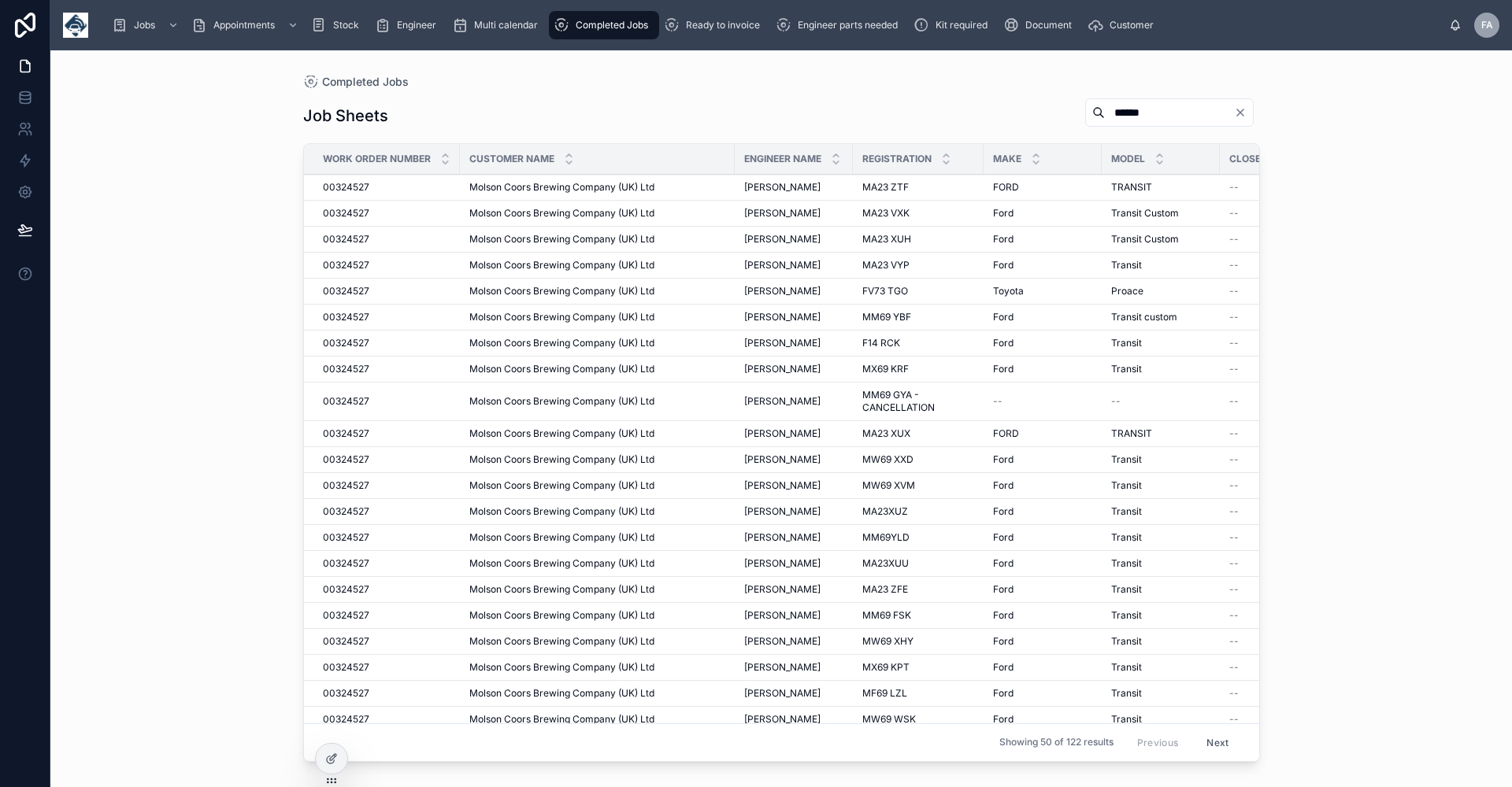
click at [1104, 116] on input "******" at bounding box center [1169, 112] width 129 height 22
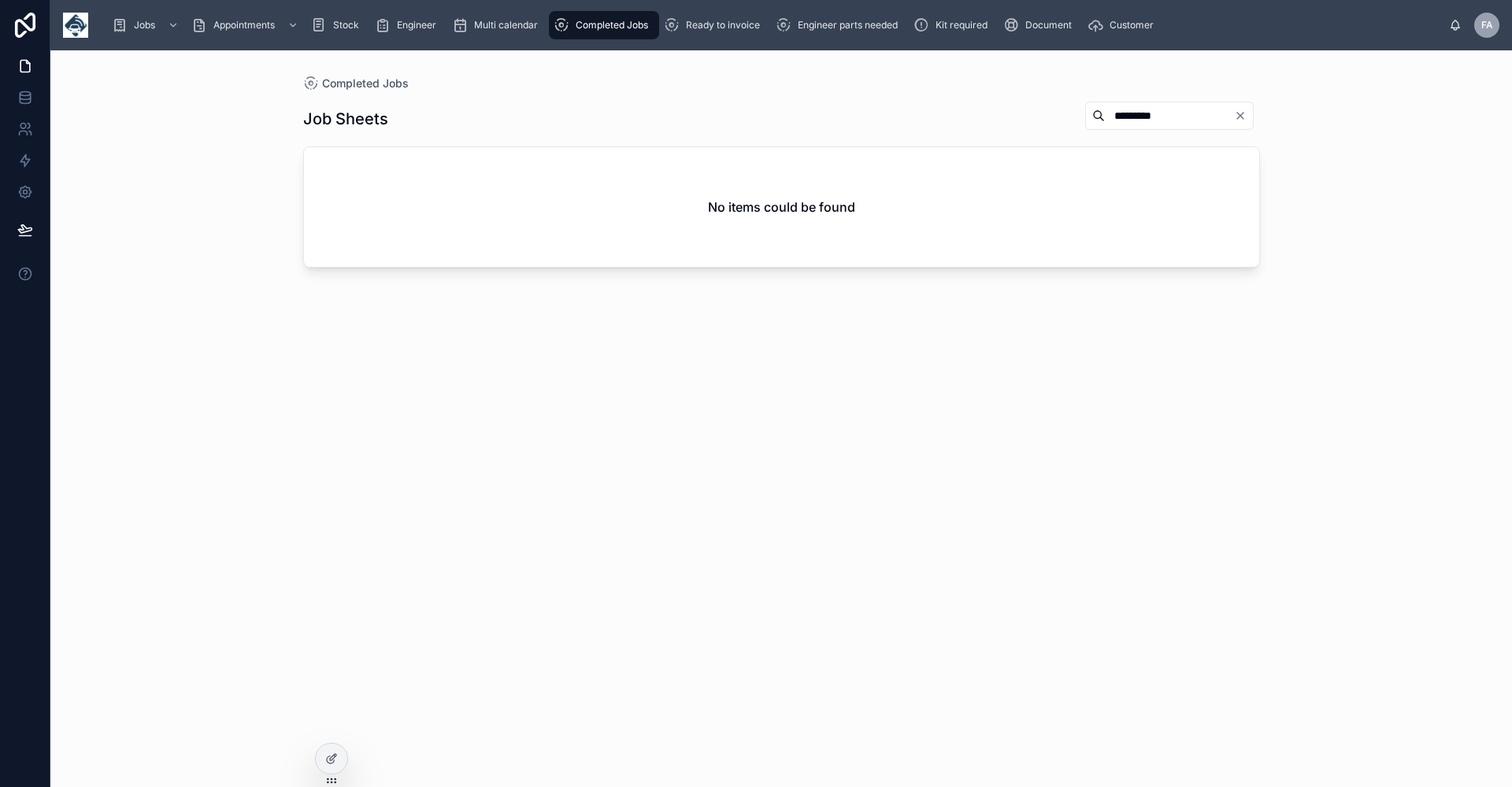
type input "**********"
drag, startPoint x: 1146, startPoint y: 115, endPoint x: 1072, endPoint y: 122, distance: 74.3
click at [1104, 122] on input "**********" at bounding box center [1169, 115] width 129 height 22
type input "**********"
click at [637, 525] on div "**********" at bounding box center [781, 430] width 956 height 677
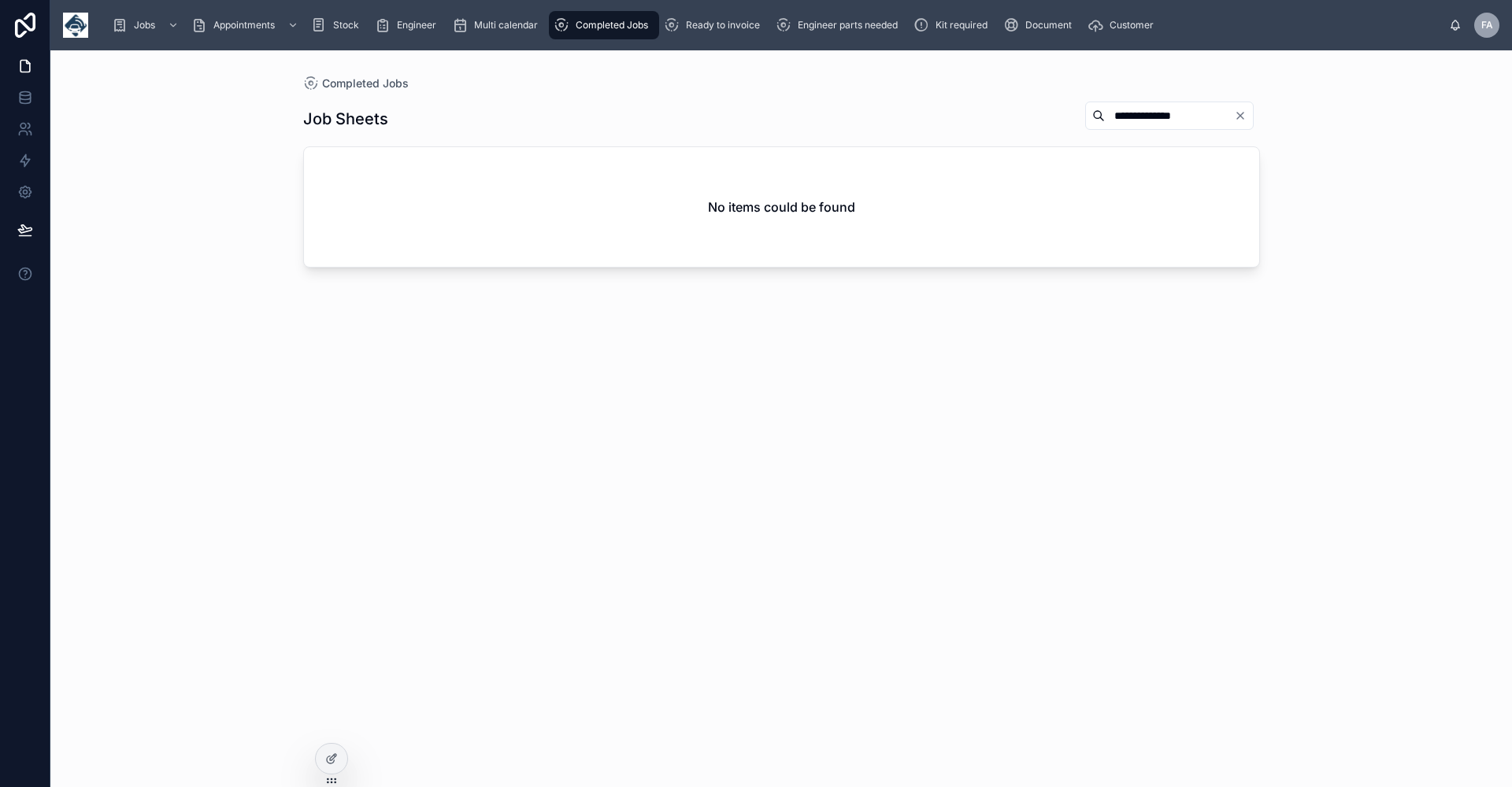
click at [584, 403] on div "**********" at bounding box center [781, 430] width 956 height 677
drag, startPoint x: 1177, startPoint y: 118, endPoint x: 1067, endPoint y: 119, distance: 110.0
click at [1104, 119] on input "**********" at bounding box center [1169, 115] width 129 height 22
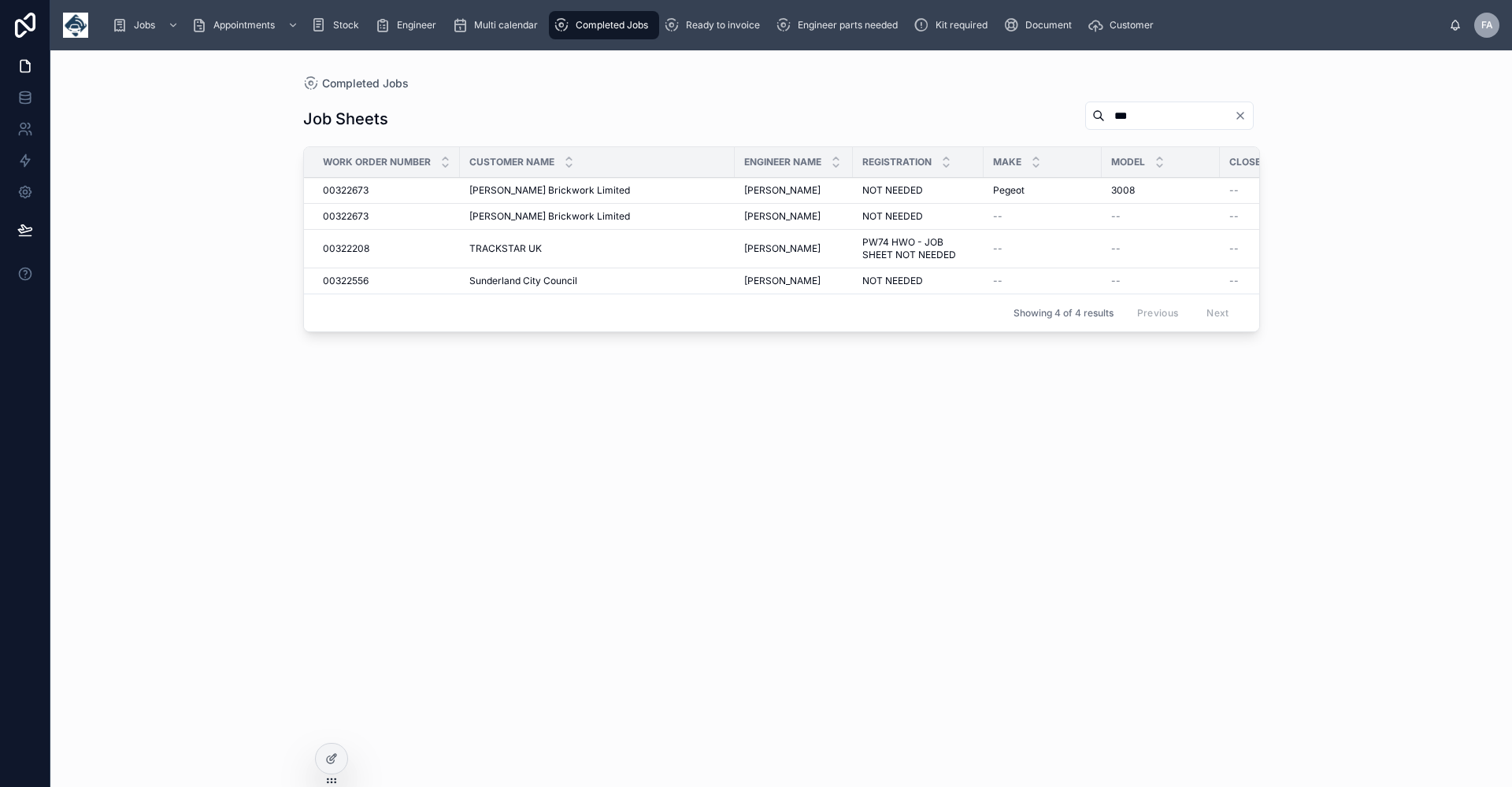
type input "***"
click at [901, 494] on div "Job Sheets *** Work Order Number Customer Name Engineer Name Registration Make …" at bounding box center [781, 430] width 956 height 677
click at [1104, 127] on div "***" at bounding box center [1169, 115] width 168 height 29
drag, startPoint x: 1103, startPoint y: 114, endPoint x: 1067, endPoint y: 114, distance: 36.0
click at [1104, 115] on input "***" at bounding box center [1169, 115] width 129 height 22
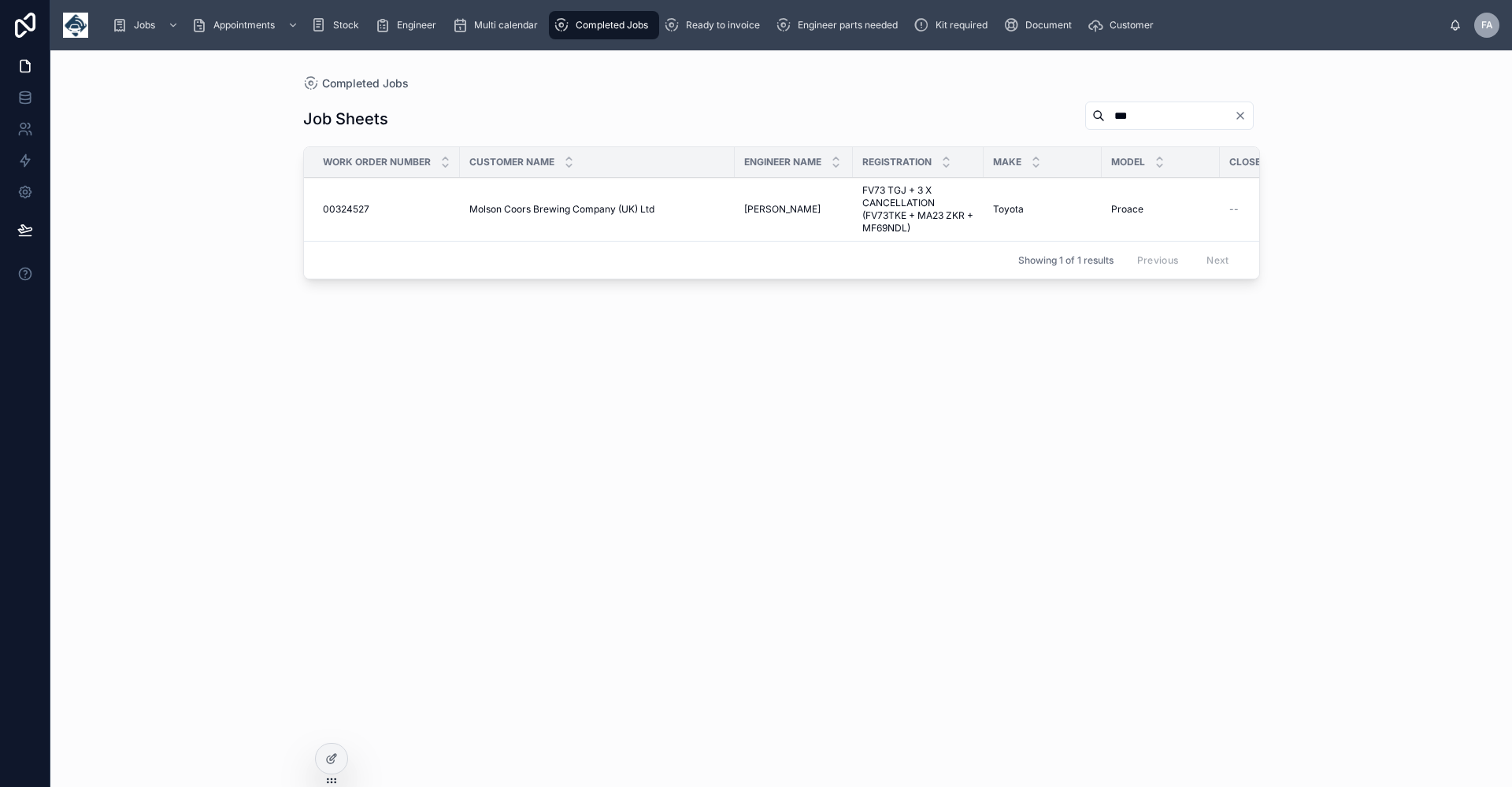
type input "***"
click at [500, 202] on td "Molson Coors Brewing Company (UK) Ltd Molson Coors Brewing Company (UK) Ltd" at bounding box center [597, 210] width 275 height 64
click at [568, 206] on span "Molson Coors Brewing Company (UK) Ltd" at bounding box center [561, 209] width 185 height 12
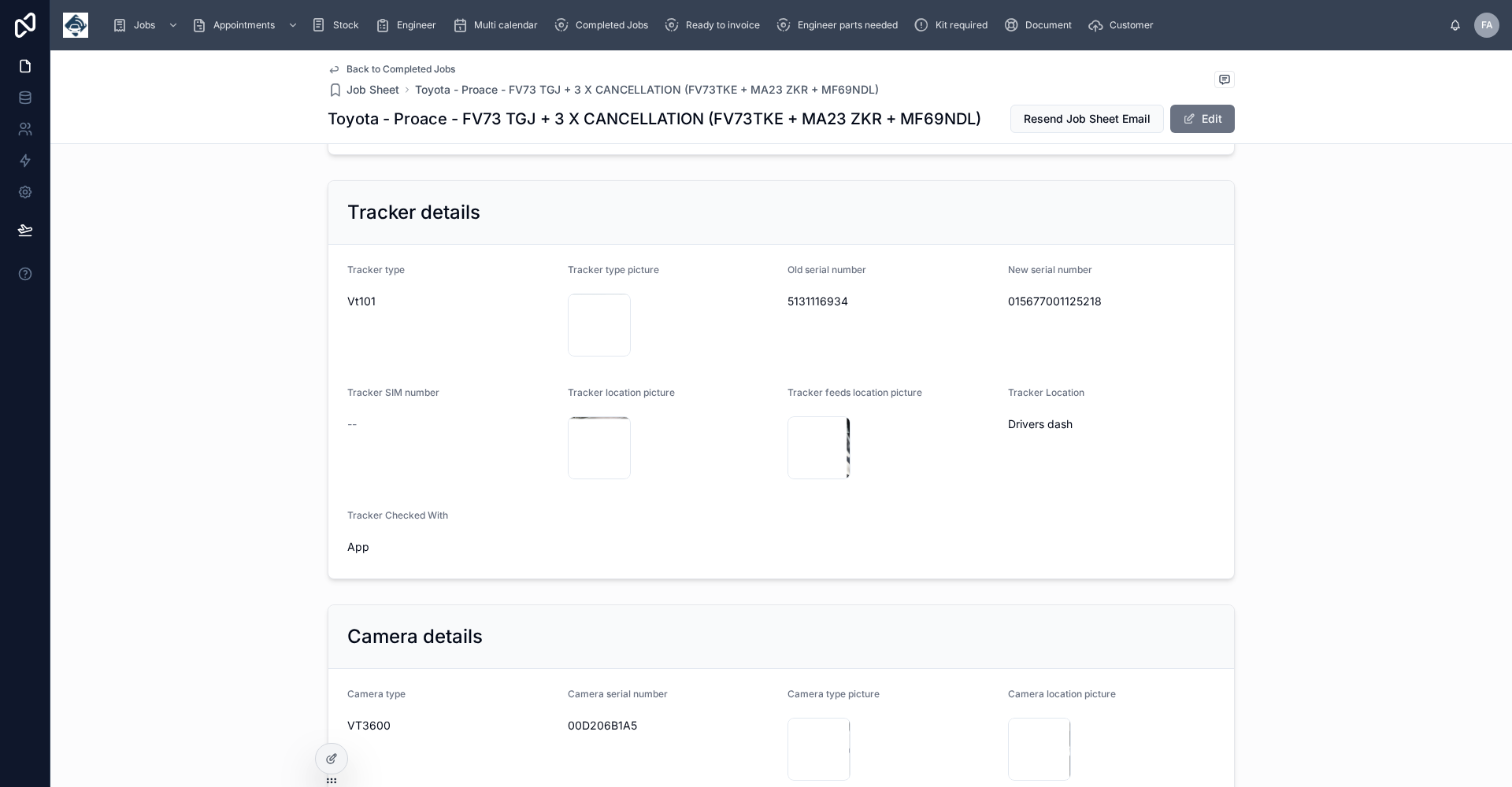
scroll to position [1023, 0]
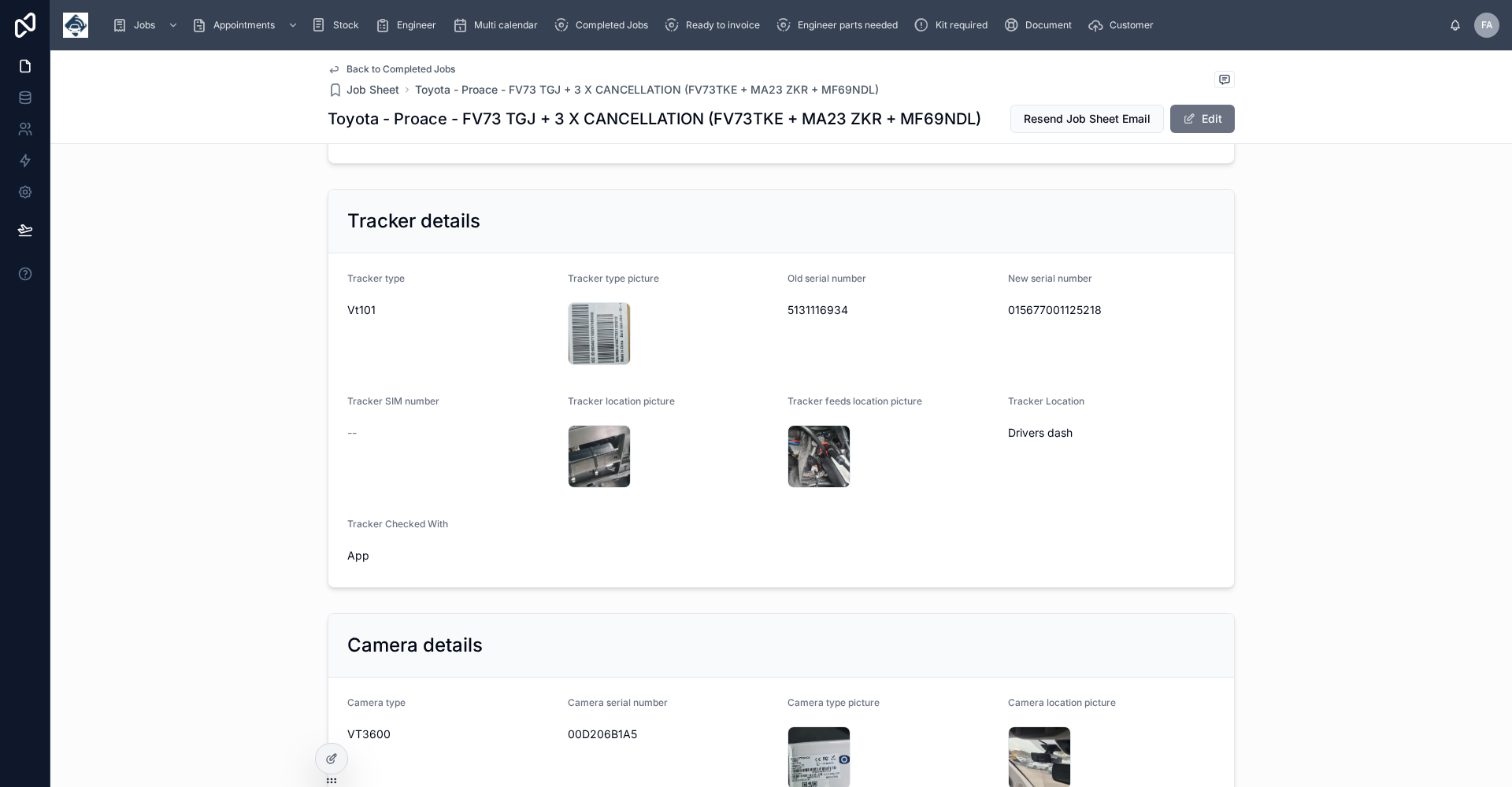
click at [405, 68] on span "Back to Completed Jobs" at bounding box center [400, 69] width 109 height 12
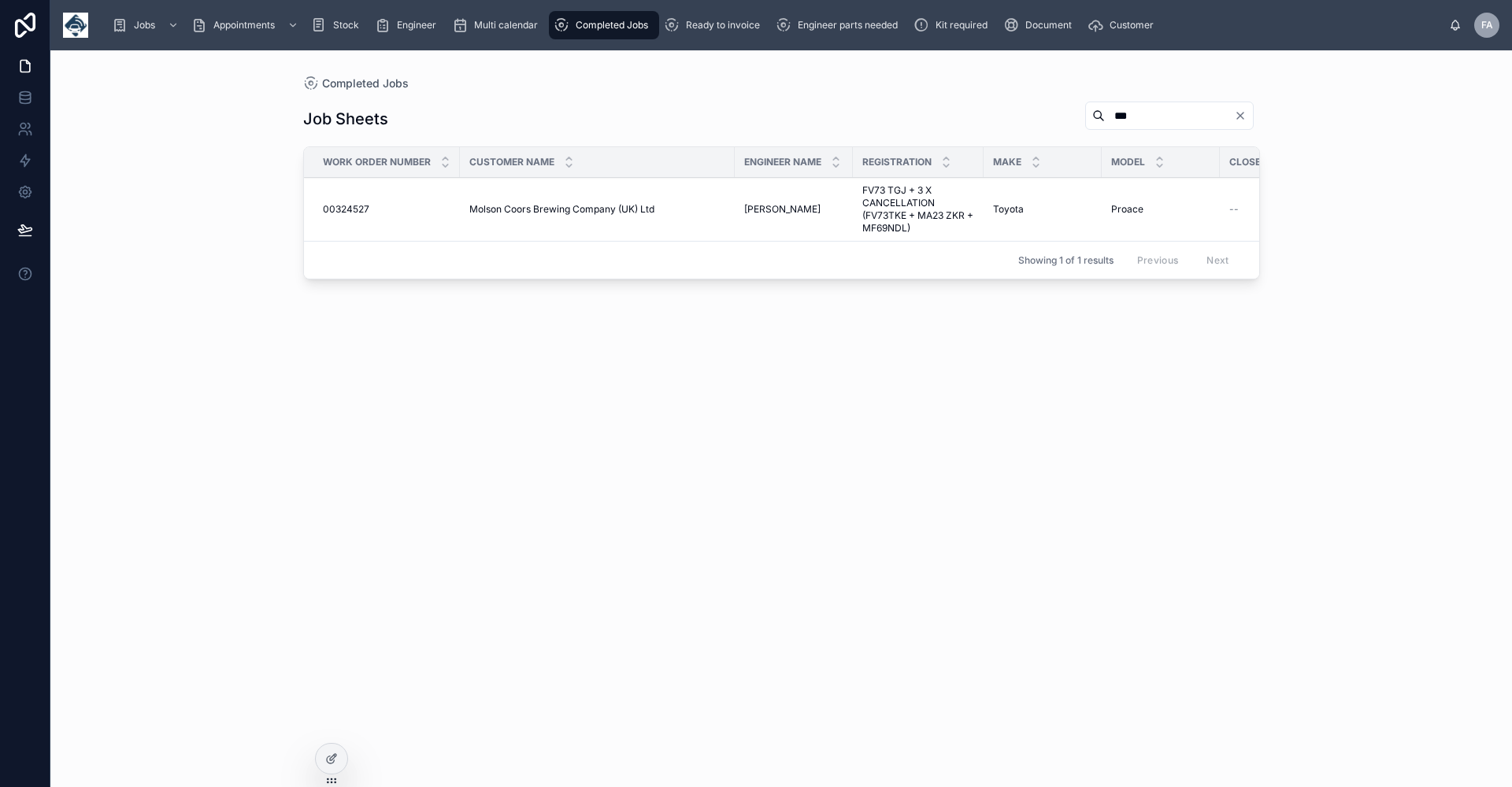
click at [351, 366] on div "Job Sheets *** Work Order Number Customer Name Engineer Name Registration Make …" at bounding box center [781, 430] width 956 height 677
